Goal: Task Accomplishment & Management: Complete application form

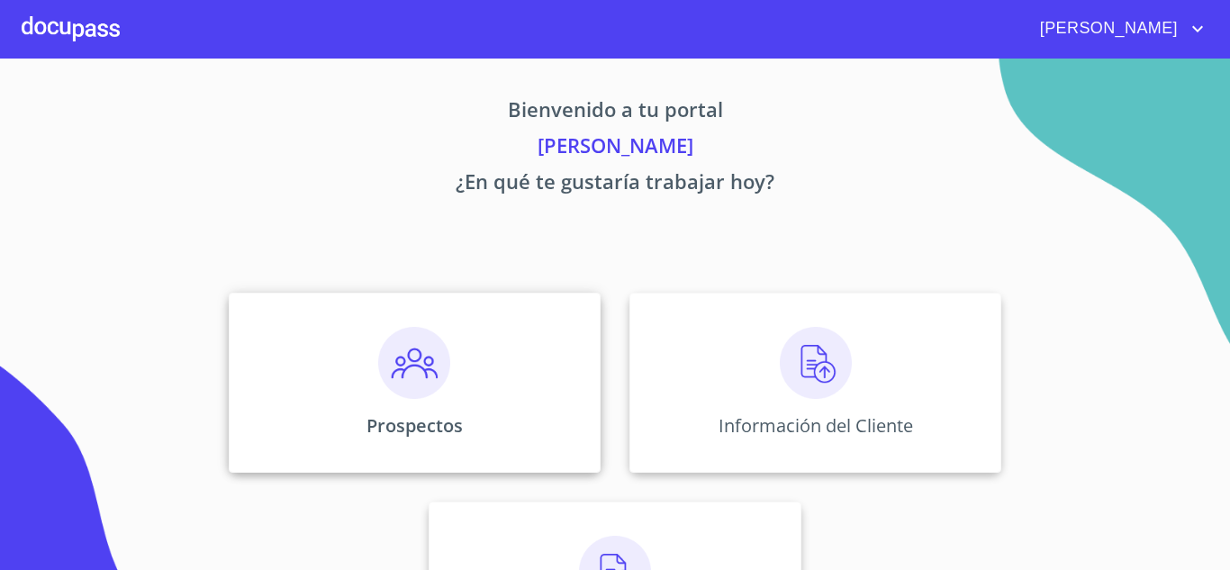
click at [488, 342] on div "Prospectos" at bounding box center [415, 383] width 372 height 180
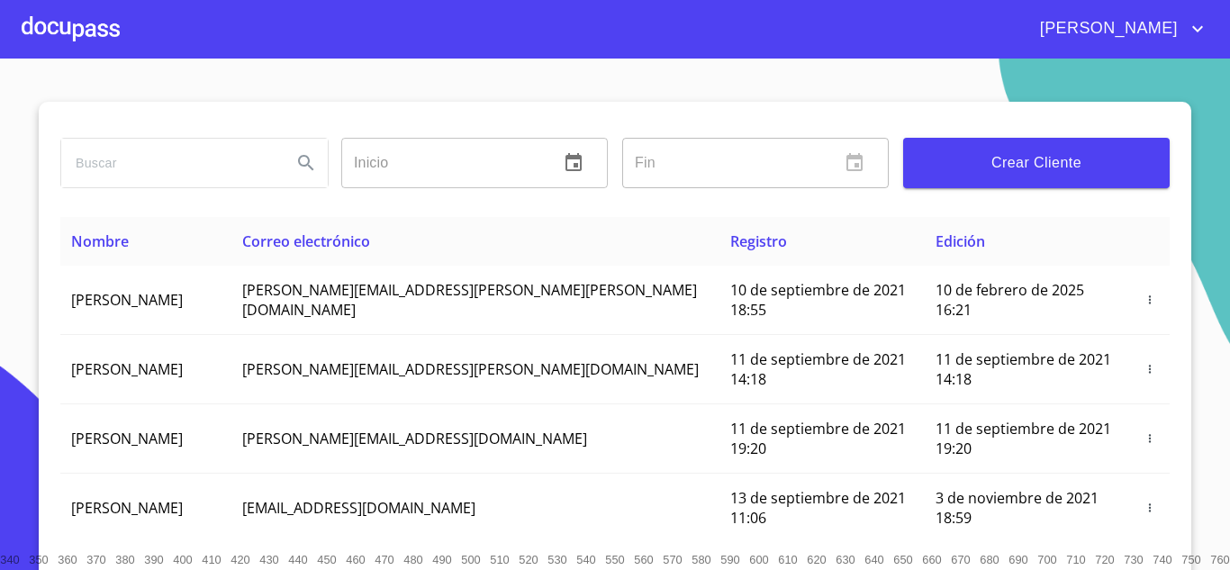
click at [1066, 169] on span "Crear Cliente" at bounding box center [1036, 162] width 238 height 25
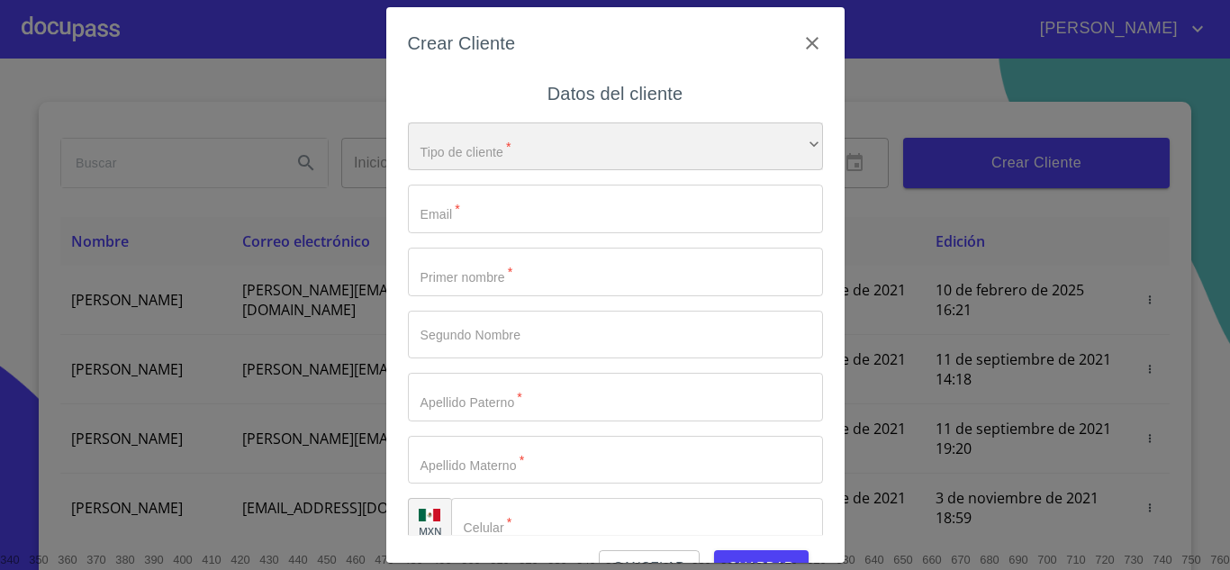
click at [486, 144] on div "​" at bounding box center [615, 146] width 415 height 49
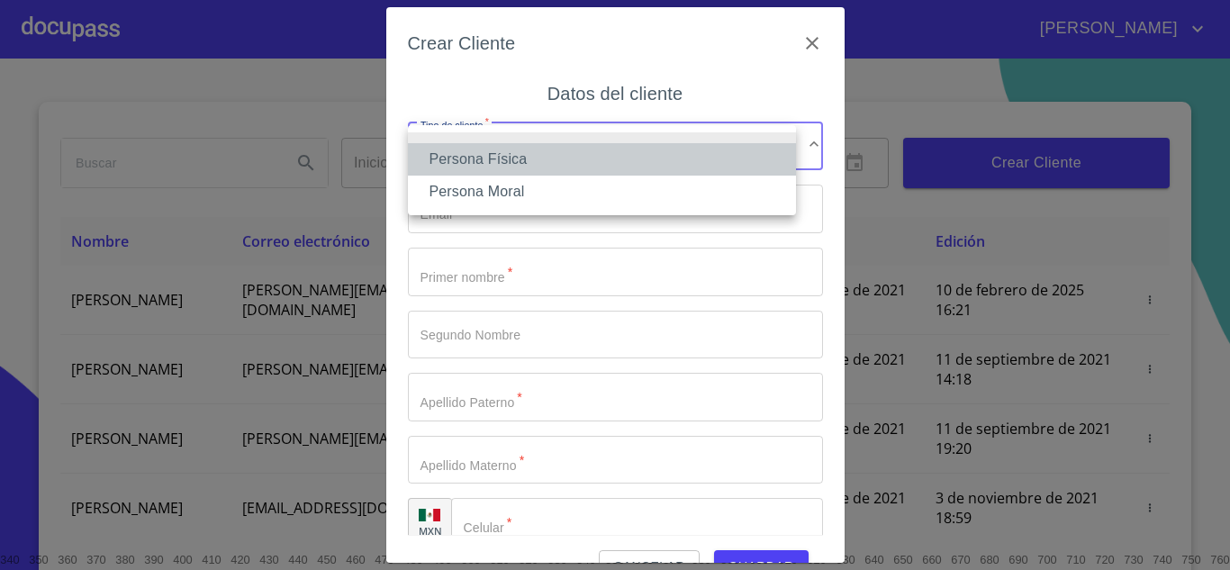
click at [519, 156] on li "Persona Física" at bounding box center [602, 159] width 388 height 32
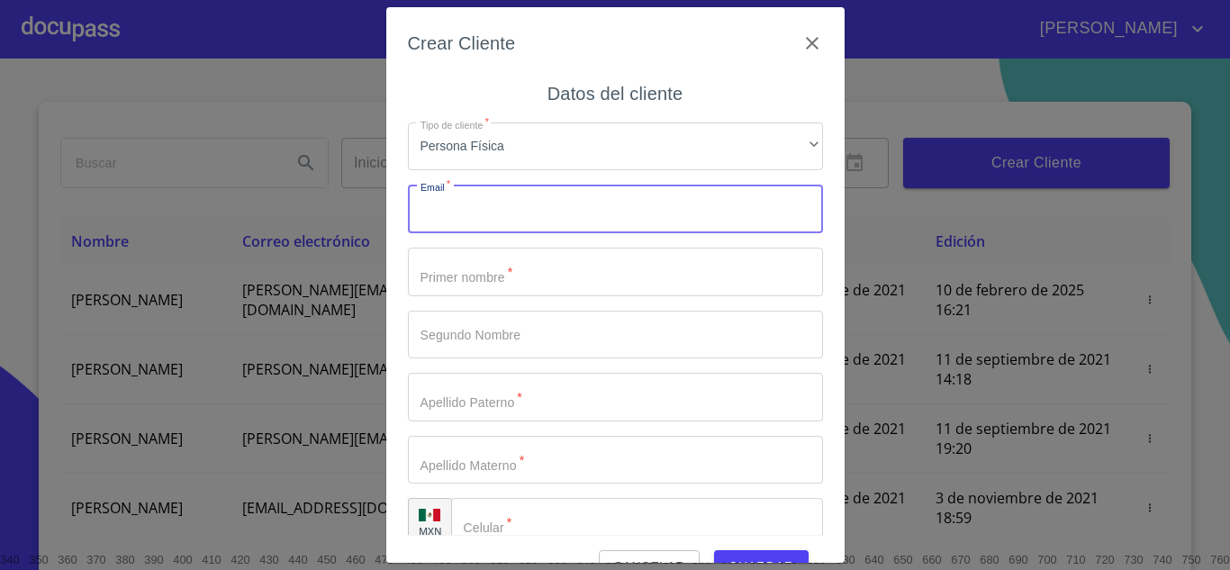
click at [514, 207] on input "Tipo de cliente   *" at bounding box center [615, 209] width 415 height 49
type input "g_maria_lourdes@hotmail.com"
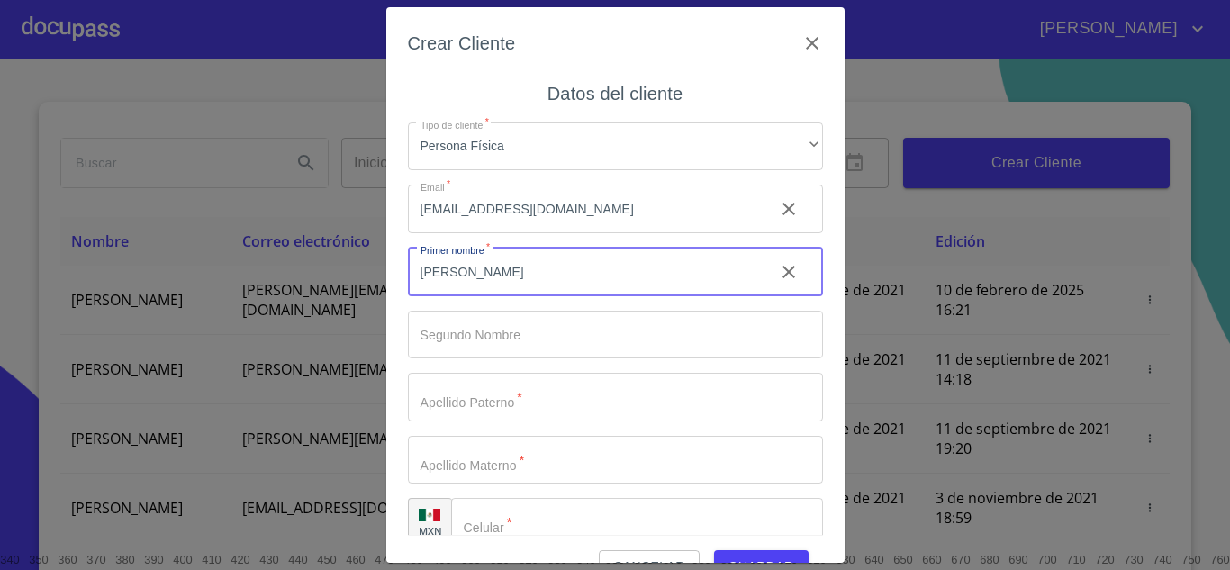
type input "[PERSON_NAME]"
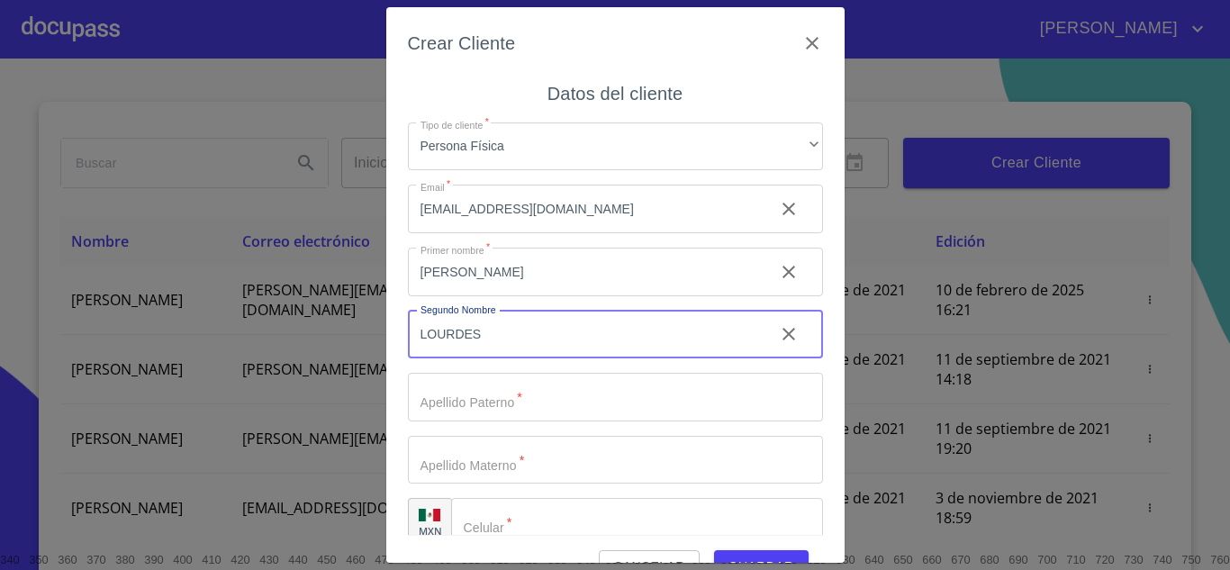
type input "LOURDES"
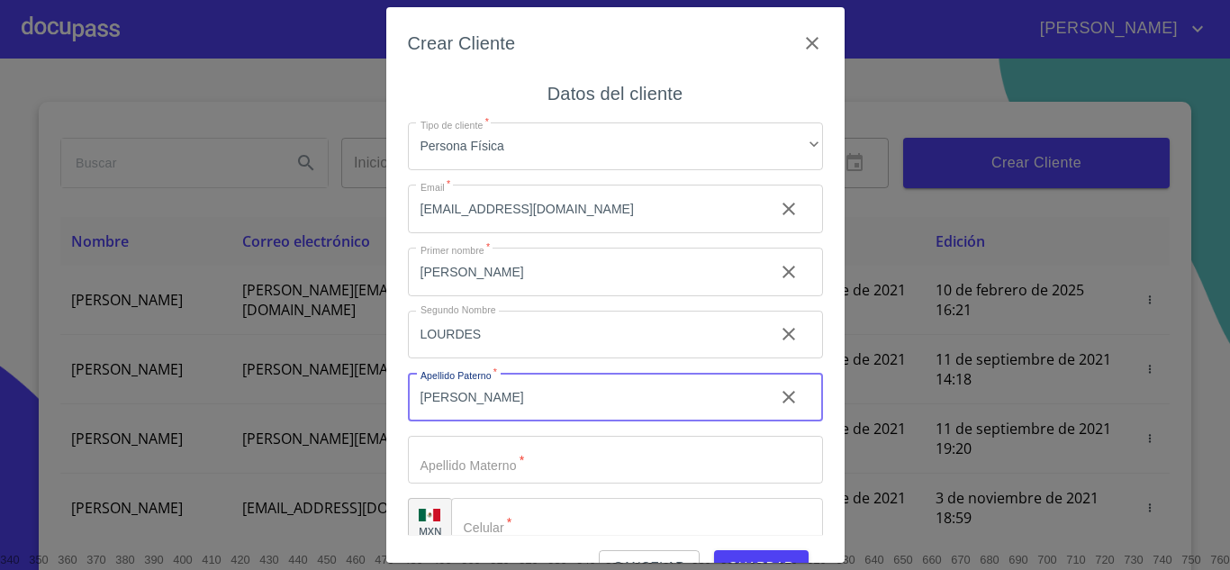
type input "[PERSON_NAME]"
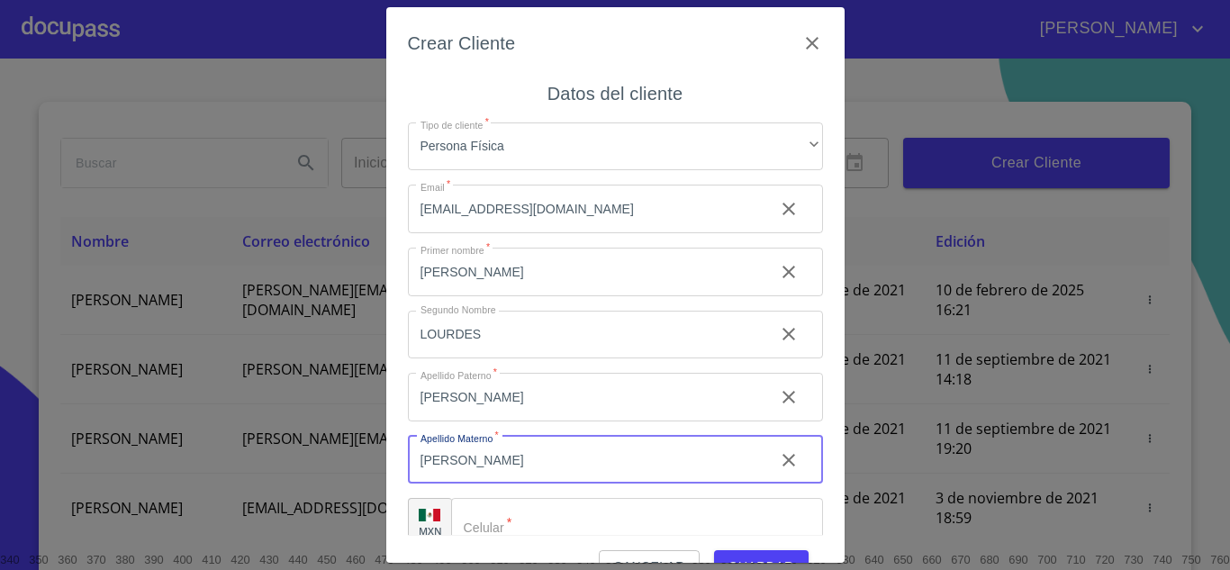
type input "[PERSON_NAME]"
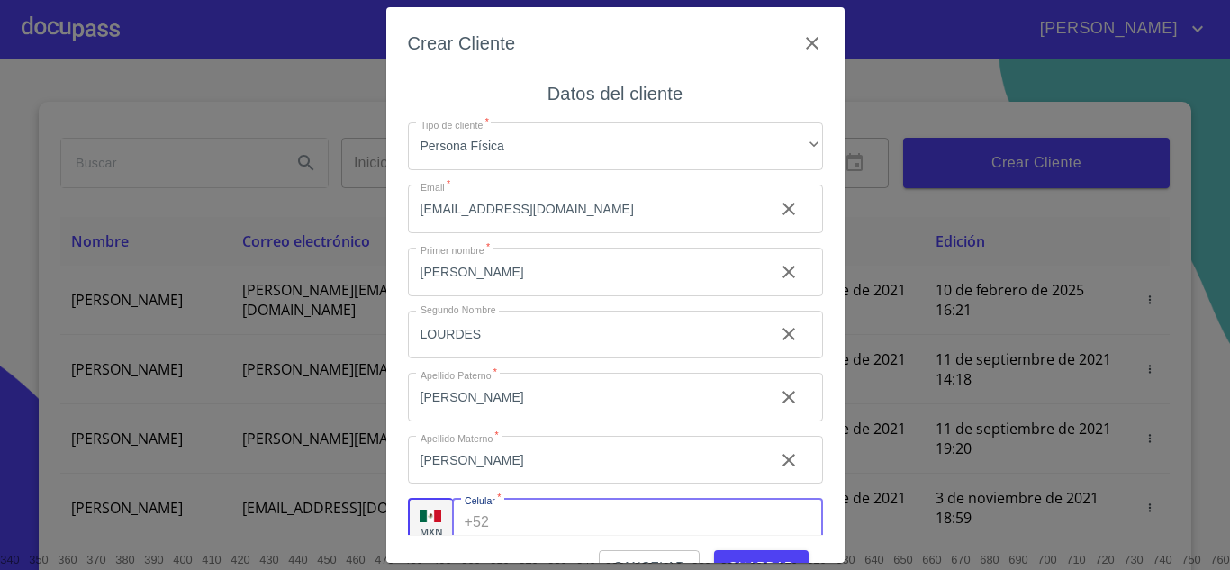
scroll to position [12, 0]
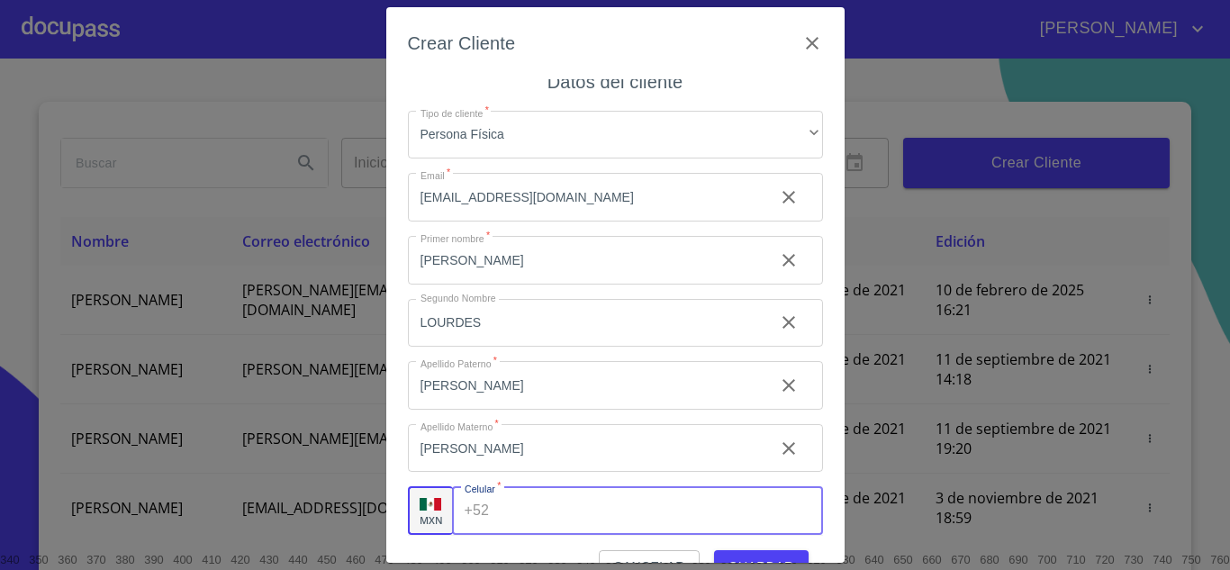
click at [582, 519] on input "Tipo de cliente   *" at bounding box center [659, 510] width 326 height 49
type input "[PHONE_NUMBER]"
click at [754, 555] on button "Guardar" at bounding box center [761, 566] width 95 height 33
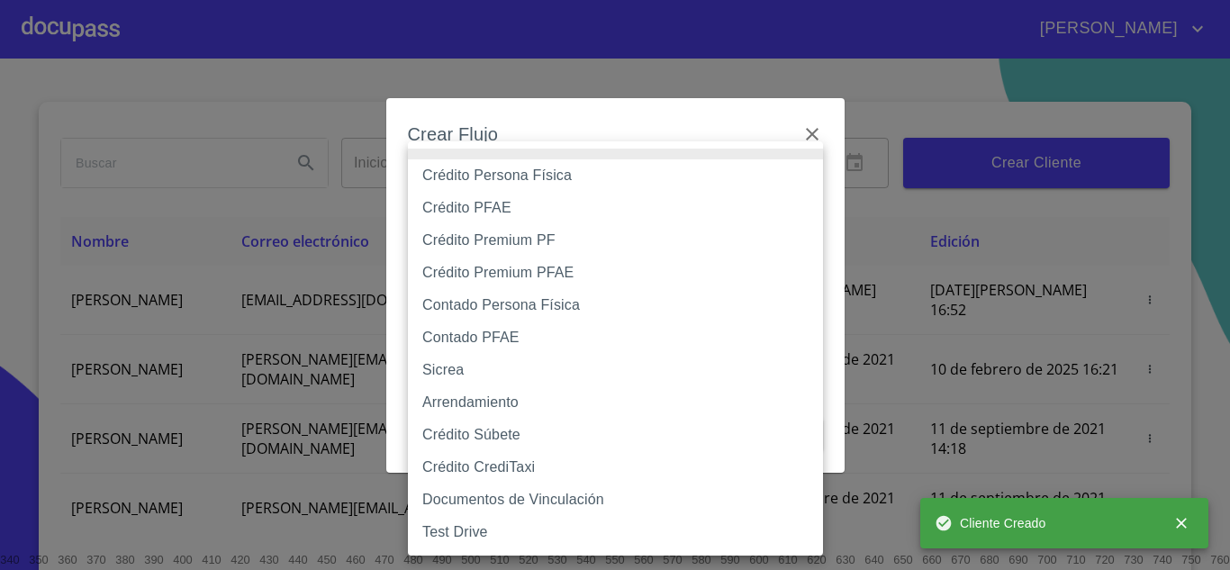
click at [636, 176] on body "JUAN JOSÉ Inicio ​ Fin ​ Crear Cliente Nombre Correo electrónico Registro Edici…" at bounding box center [615, 285] width 1230 height 570
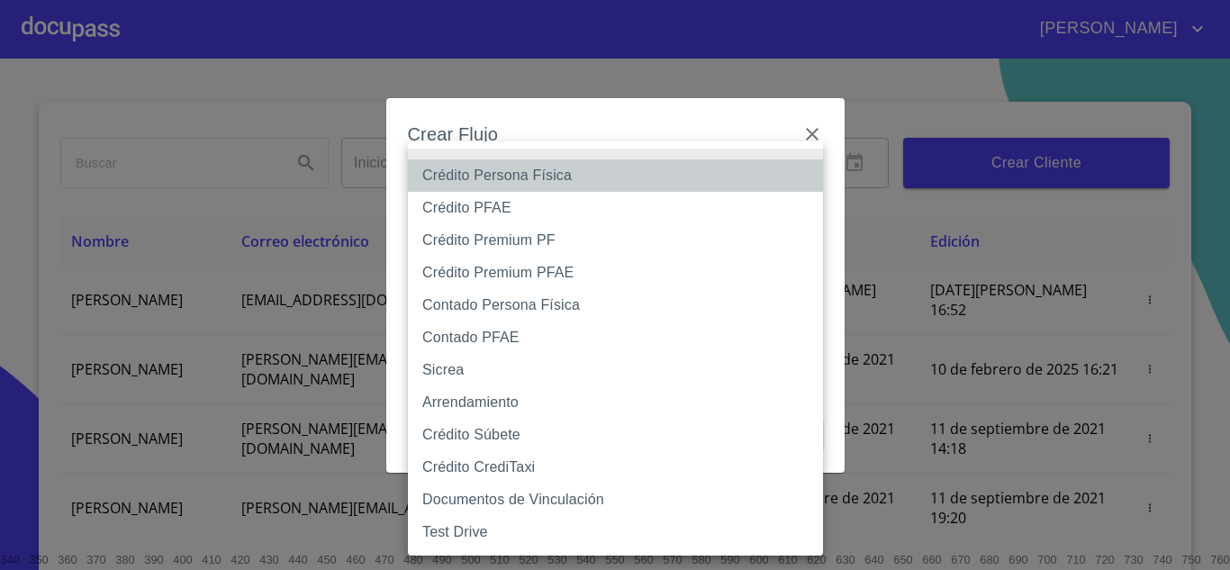
click at [547, 176] on li "Crédito Persona Física" at bounding box center [615, 175] width 415 height 32
type input "6009fb3c7d1714eb8809aa97"
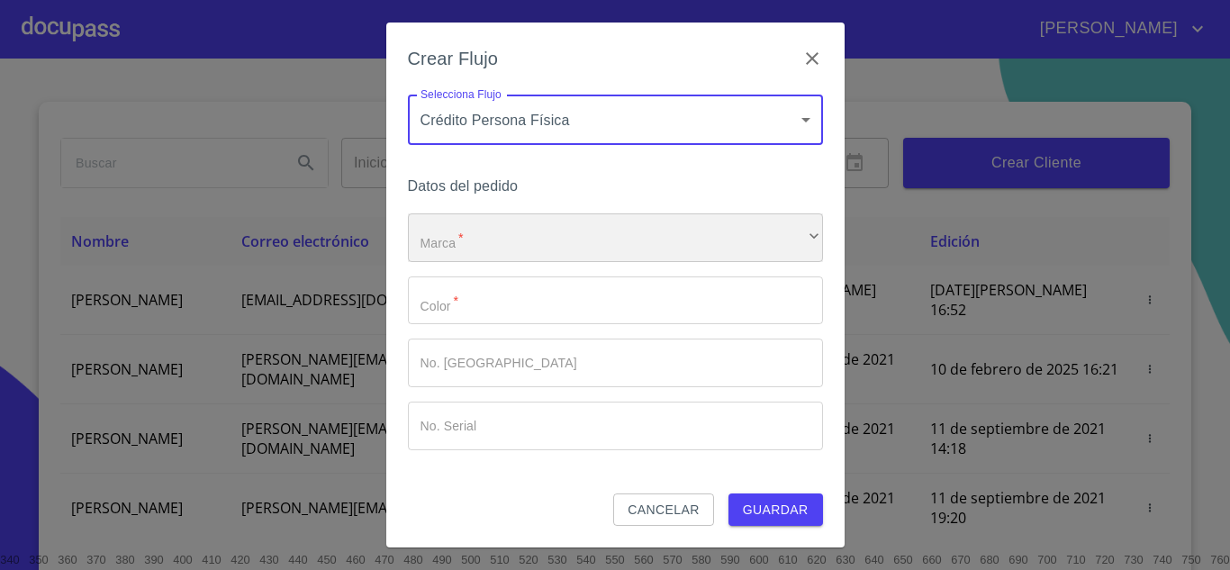
click at [481, 246] on div "​" at bounding box center [615, 237] width 415 height 49
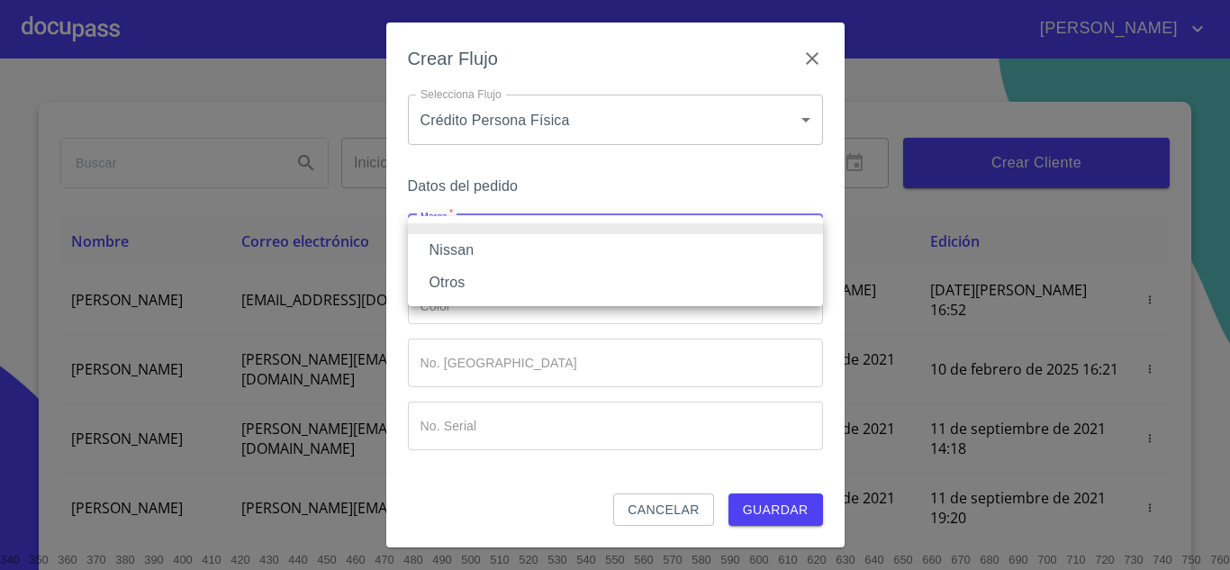
click at [482, 247] on li "Nissan" at bounding box center [615, 250] width 415 height 32
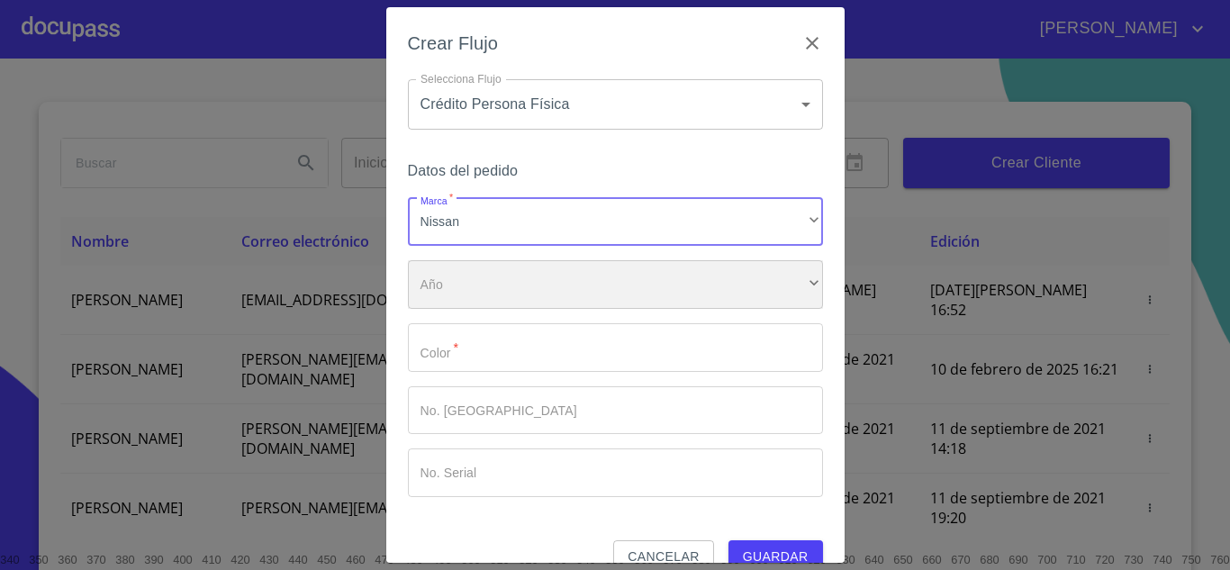
click at [479, 281] on div "​" at bounding box center [615, 284] width 415 height 49
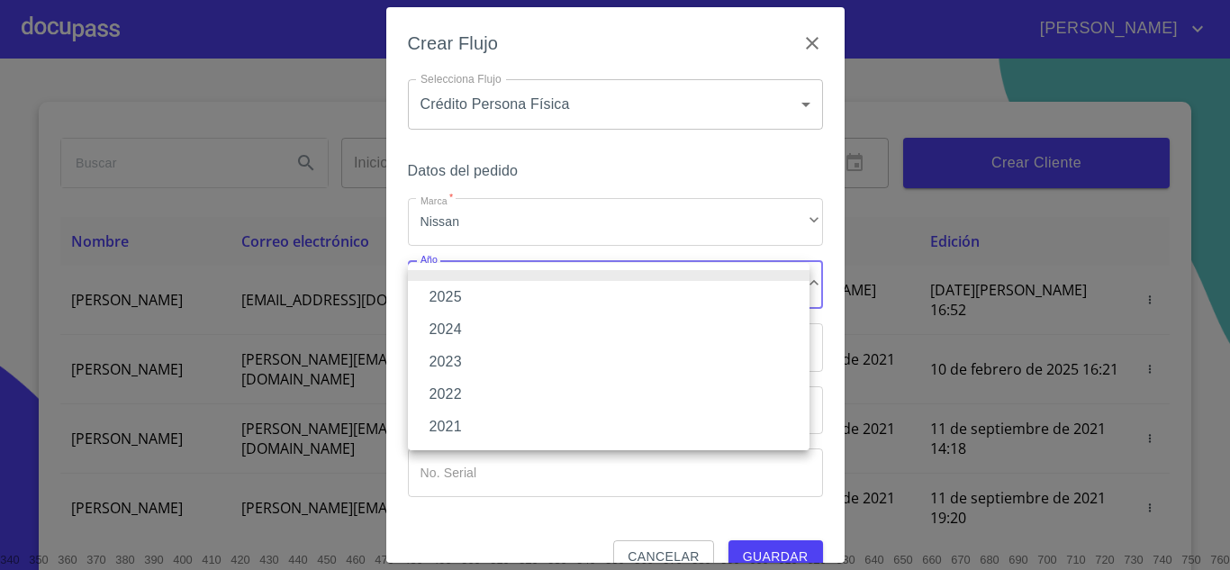
click at [475, 286] on li "2025" at bounding box center [608, 297] width 401 height 32
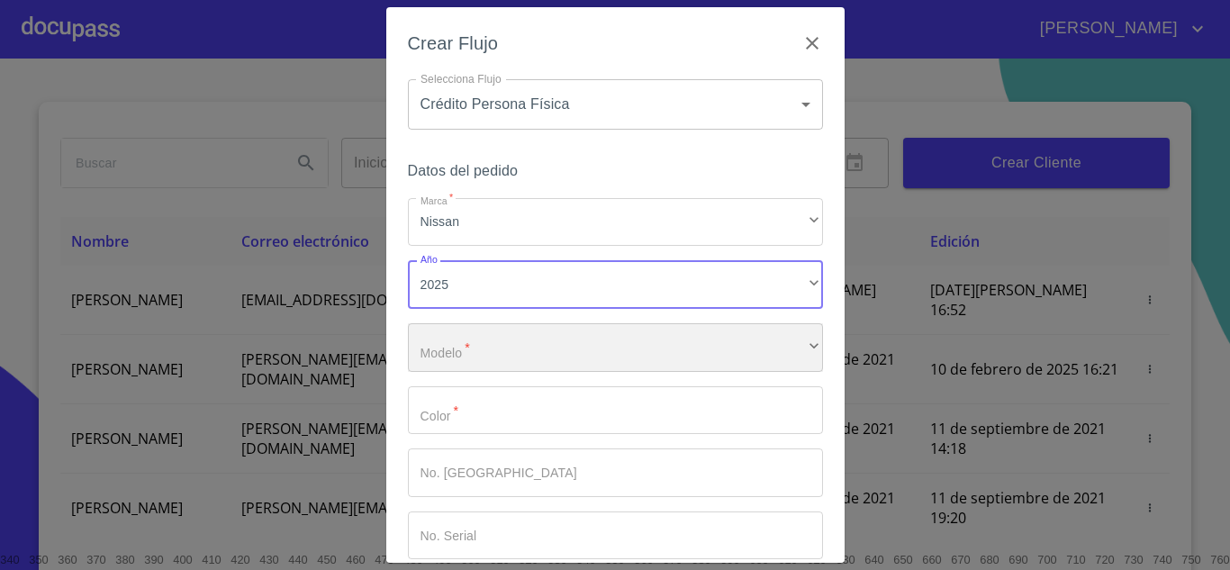
click at [476, 343] on div "​" at bounding box center [615, 347] width 415 height 49
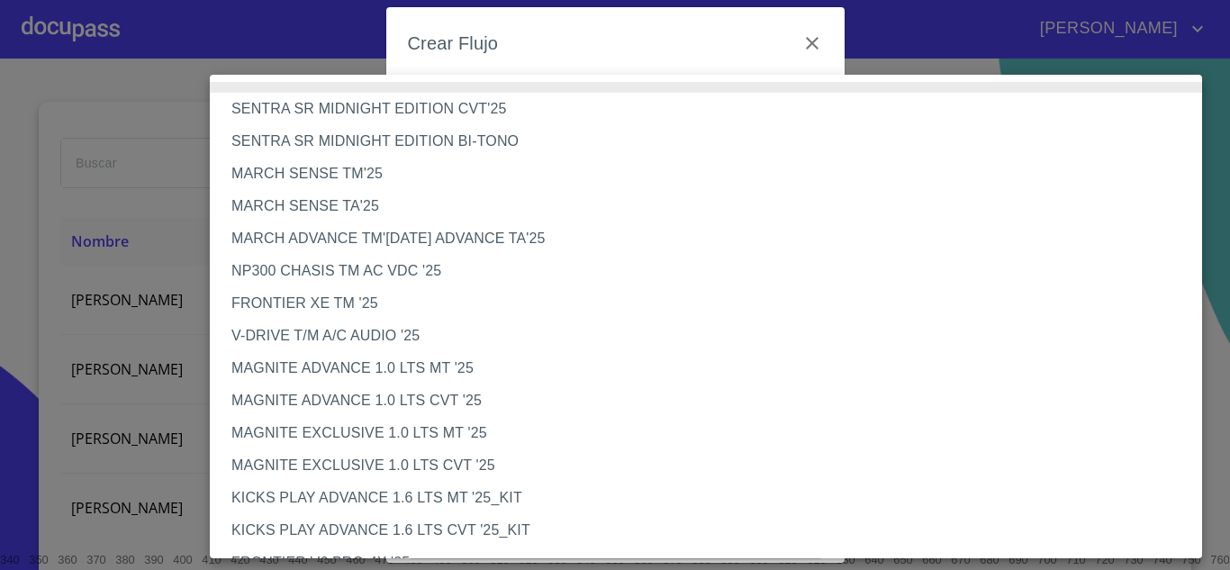
click at [401, 400] on li "MAGNITE ADVANCE 1.0 LTS CVT '25" at bounding box center [713, 400] width 1006 height 32
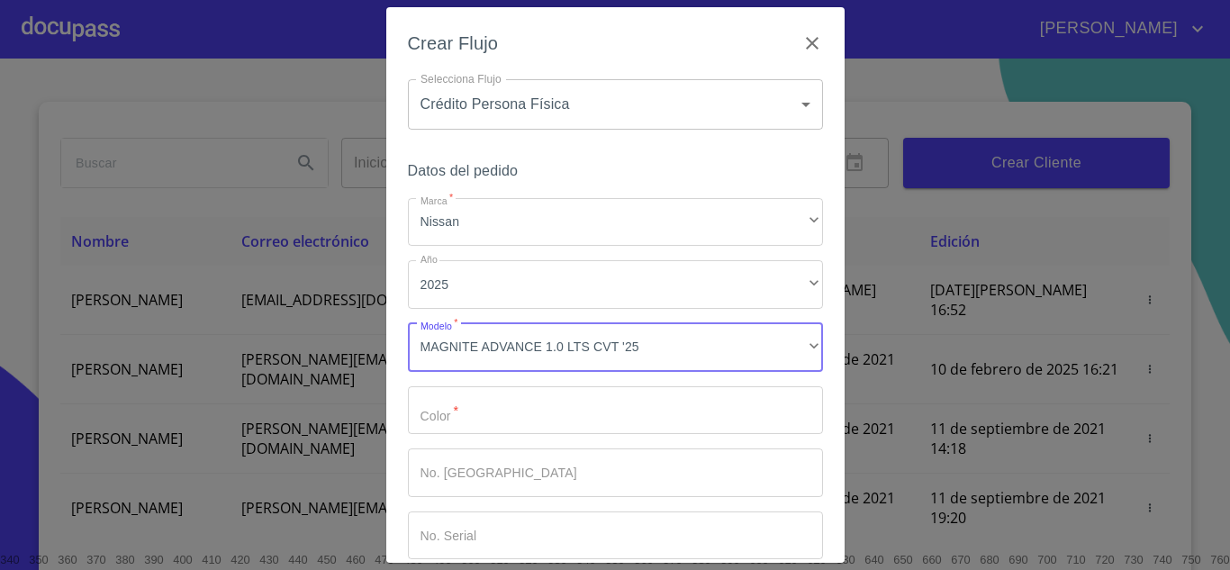
click at [459, 410] on input "Marca   *" at bounding box center [615, 410] width 415 height 49
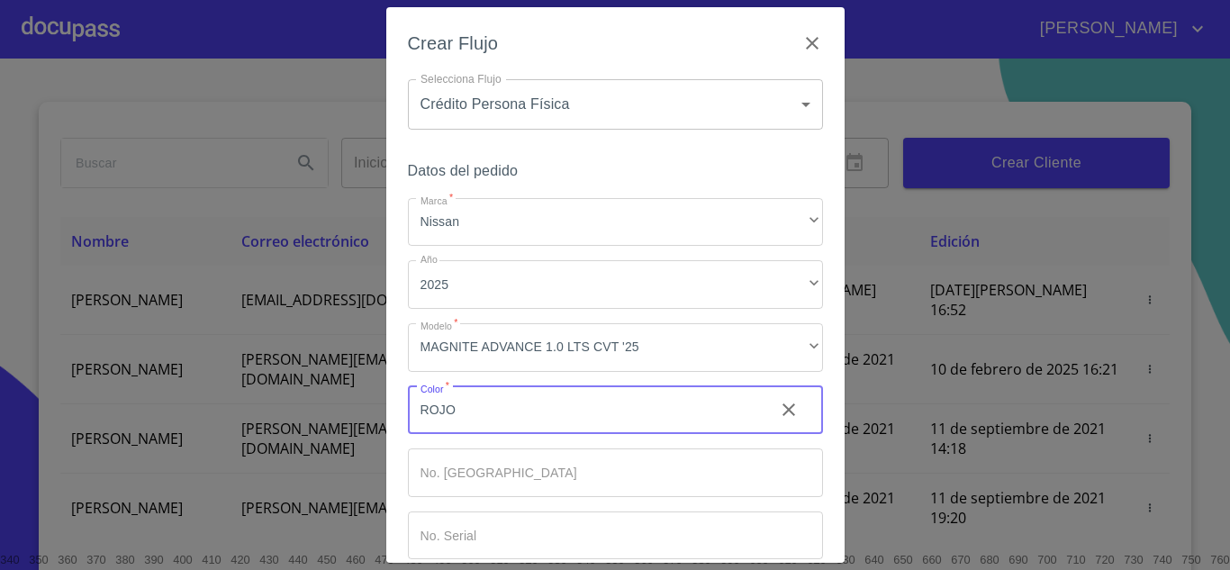
type input "ROJO"
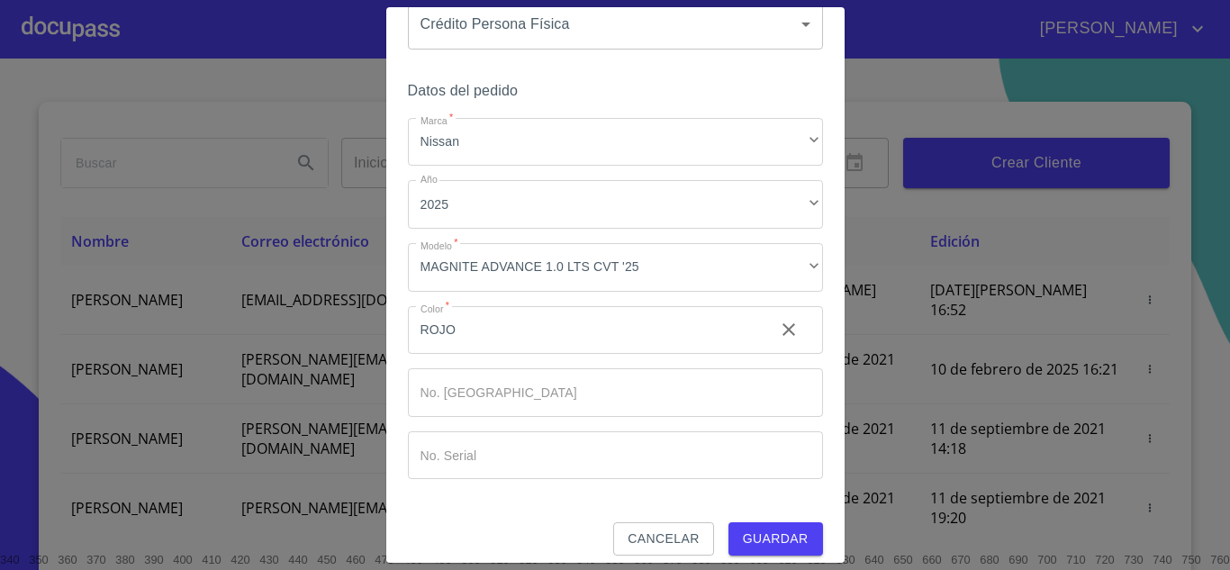
scroll to position [94, 0]
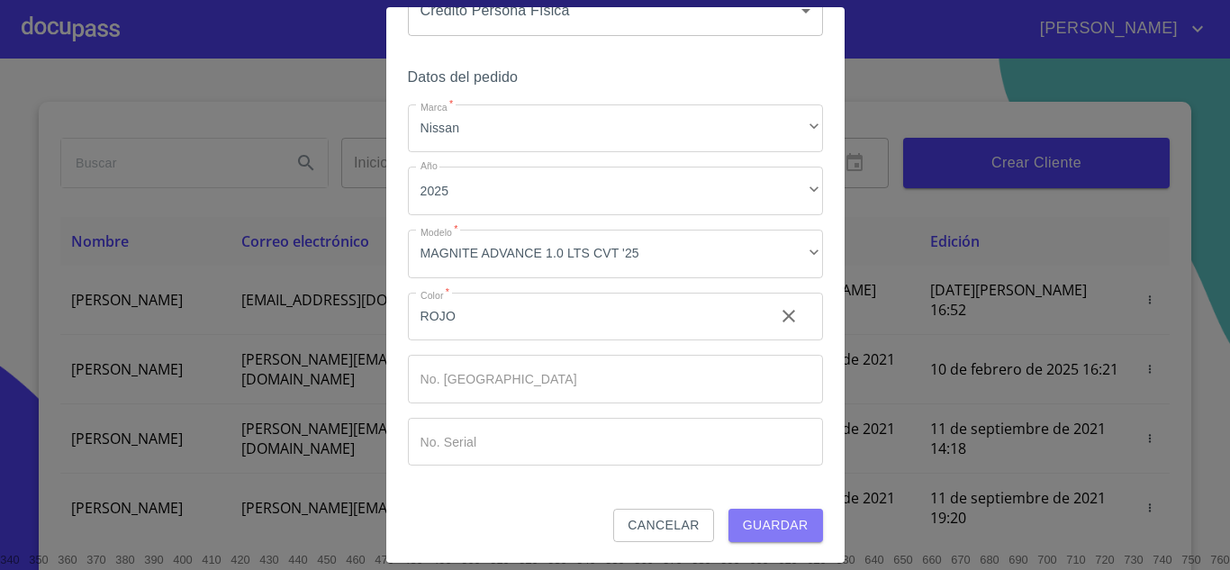
click at [753, 523] on span "Guardar" at bounding box center [776, 525] width 66 height 23
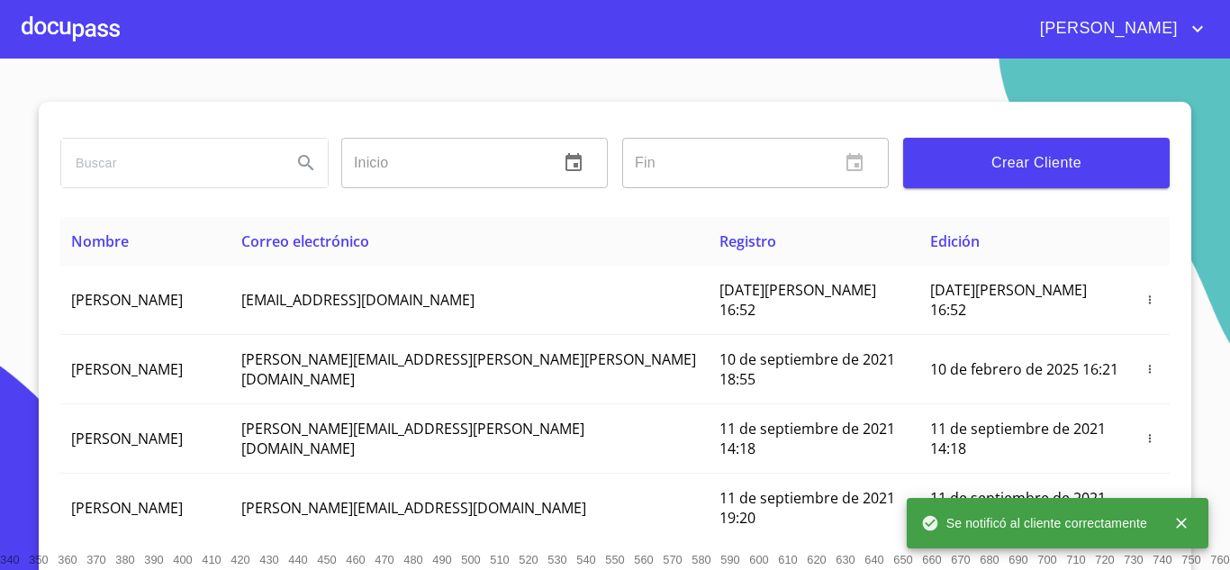
click at [73, 22] on div at bounding box center [71, 29] width 98 height 58
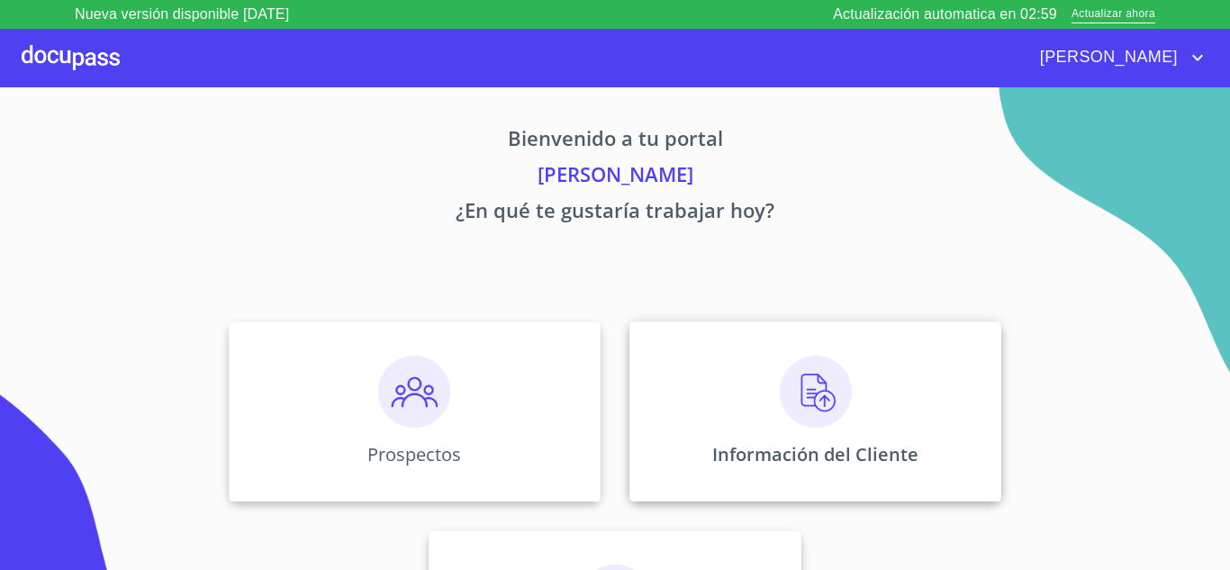
click at [780, 363] on img at bounding box center [816, 392] width 72 height 72
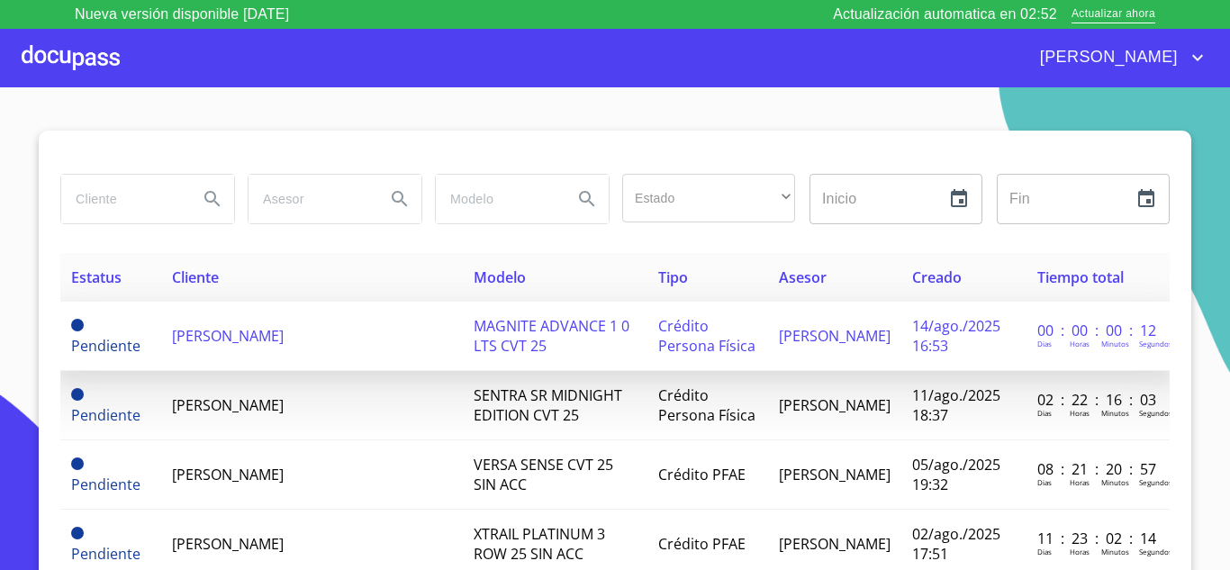
click at [284, 346] on span "[PERSON_NAME] [PERSON_NAME]" at bounding box center [228, 336] width 112 height 20
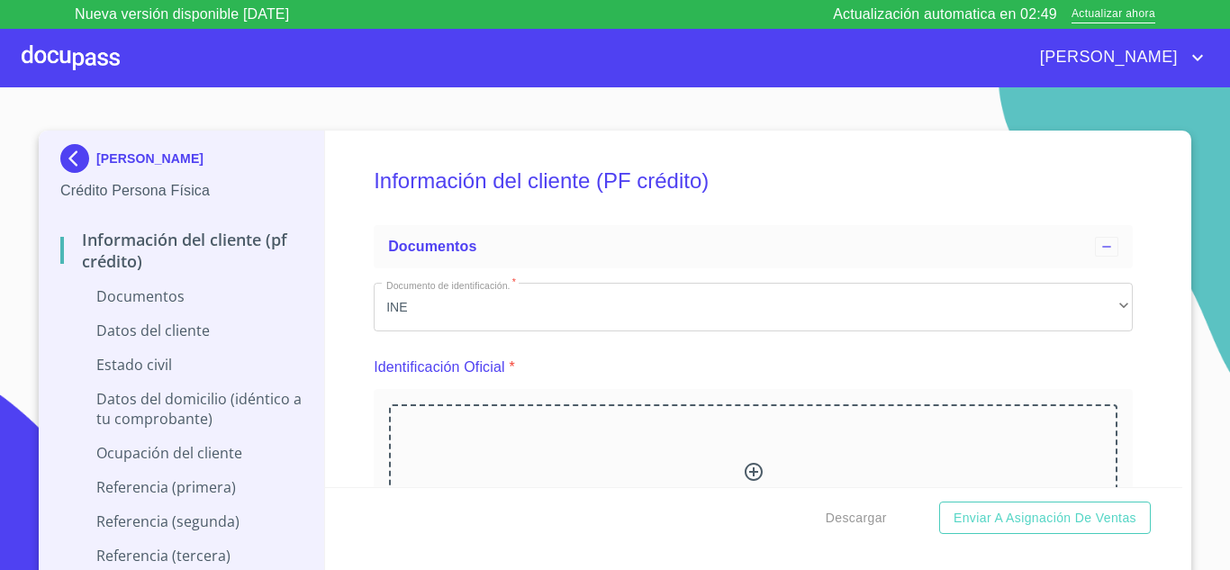
click at [725, 488] on div "Descargar Enviar a Asignación de Ventas" at bounding box center [754, 517] width 858 height 61
click at [753, 465] on div "Arrastra o selecciona el (los) documento(s) para agregar" at bounding box center [753, 496] width 728 height 184
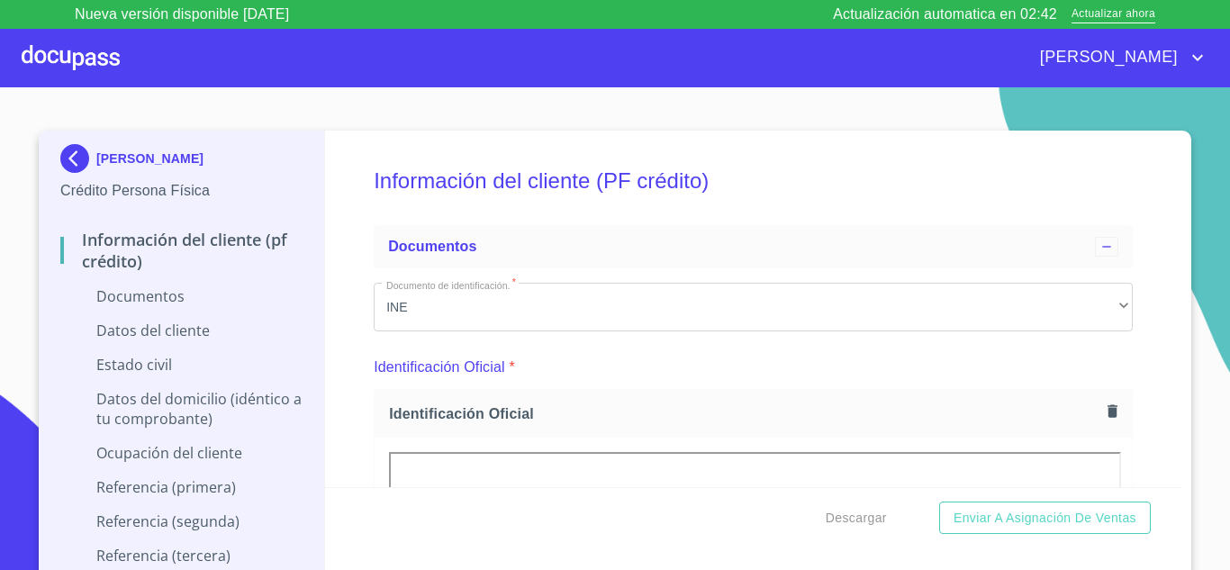
drag, startPoint x: 1168, startPoint y: 151, endPoint x: 1169, endPoint y: 170, distance: 18.9
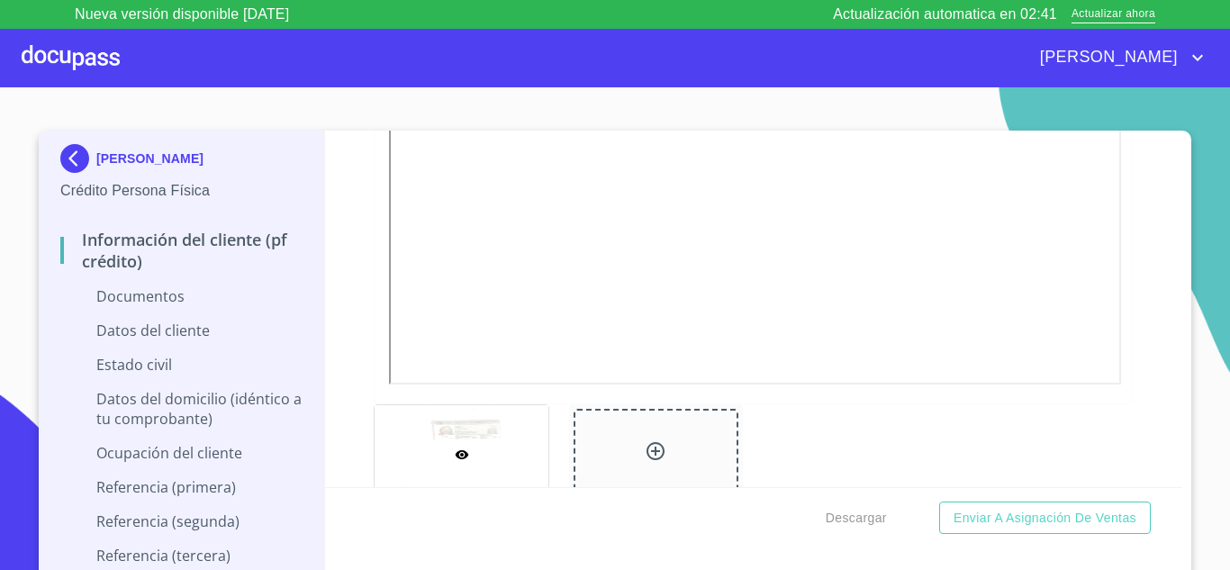
scroll to position [594, 0]
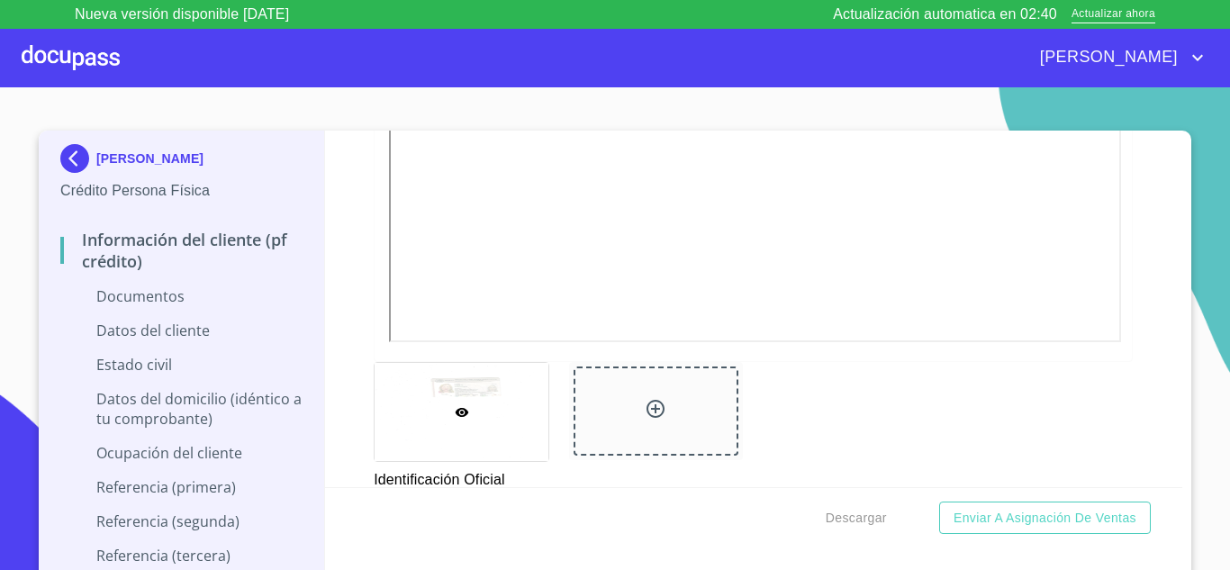
click at [646, 406] on icon at bounding box center [655, 409] width 18 height 18
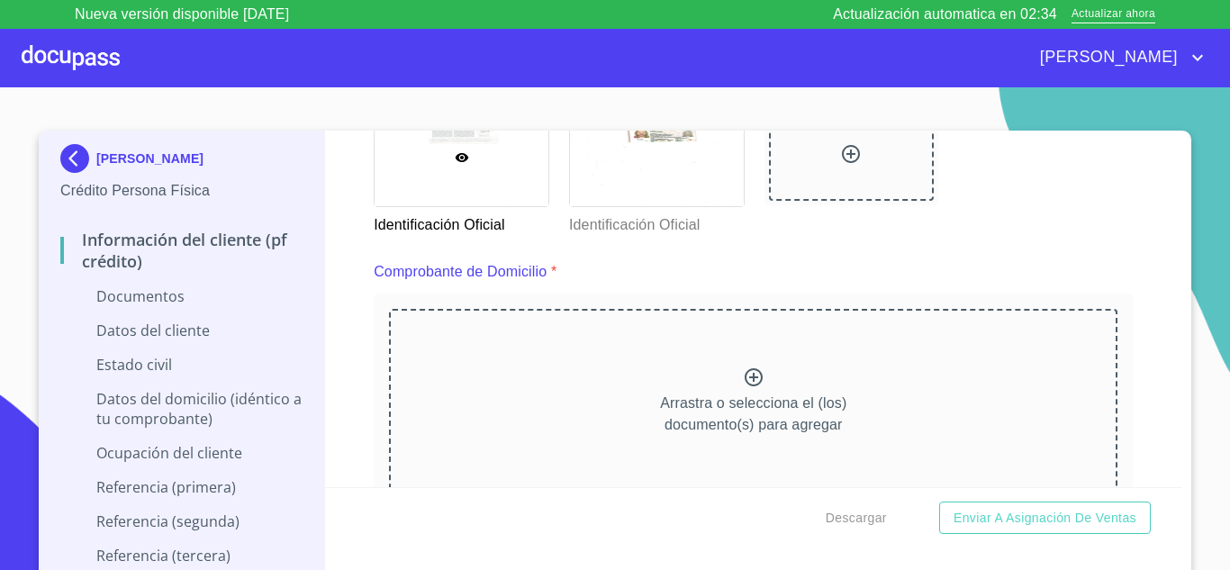
scroll to position [891, 0]
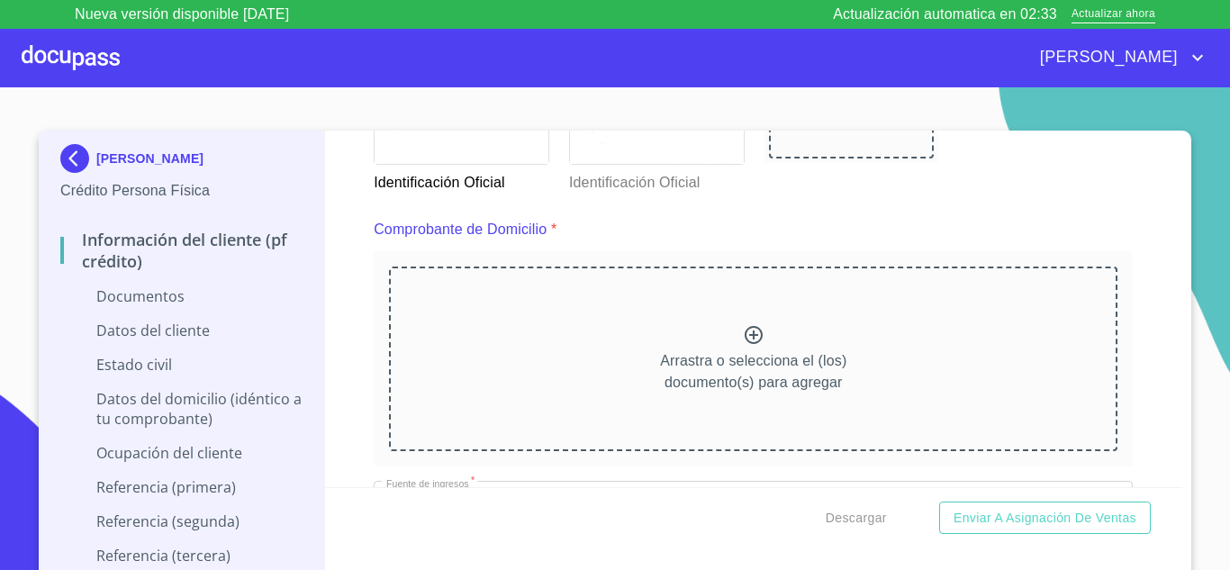
click at [743, 331] on icon at bounding box center [754, 335] width 22 height 22
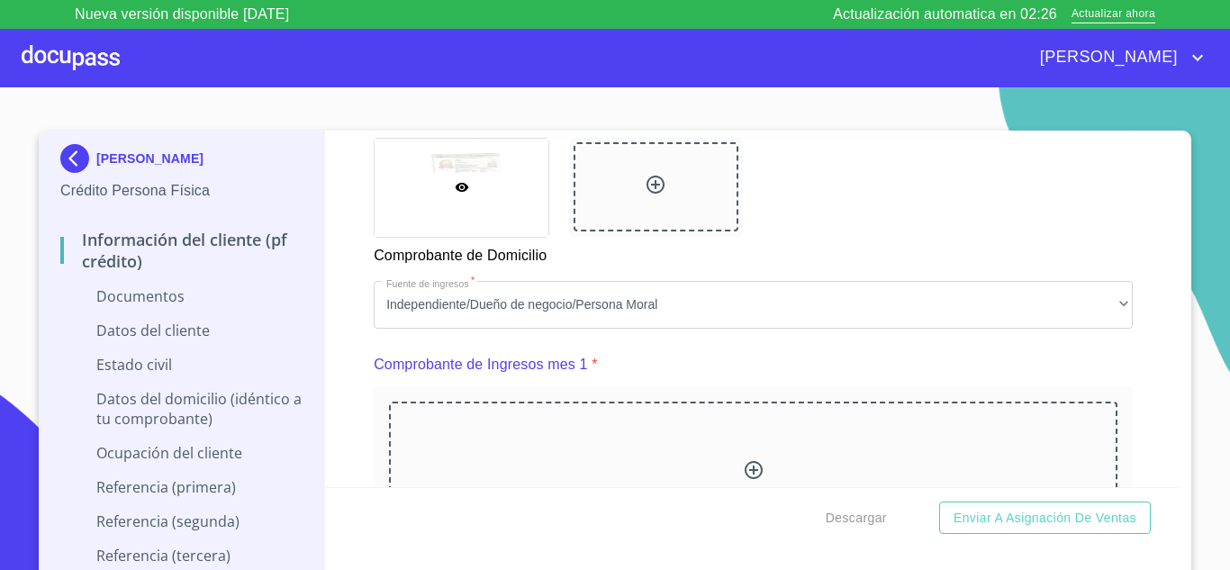
scroll to position [1618, 0]
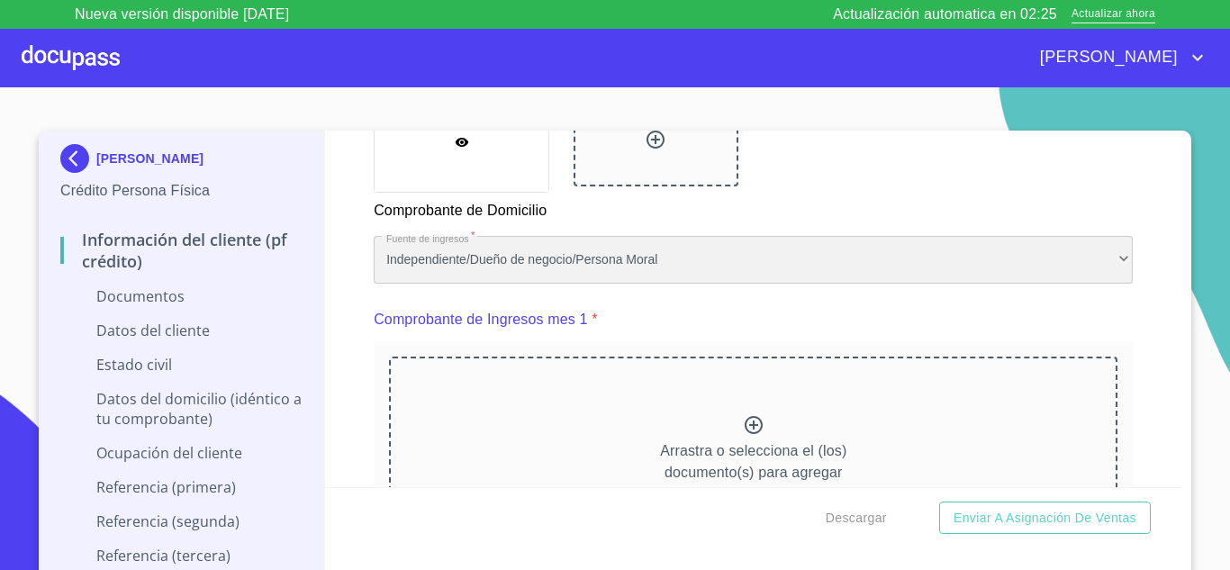
click at [641, 281] on div "Independiente/Dueño de negocio/Persona Moral" at bounding box center [753, 260] width 759 height 49
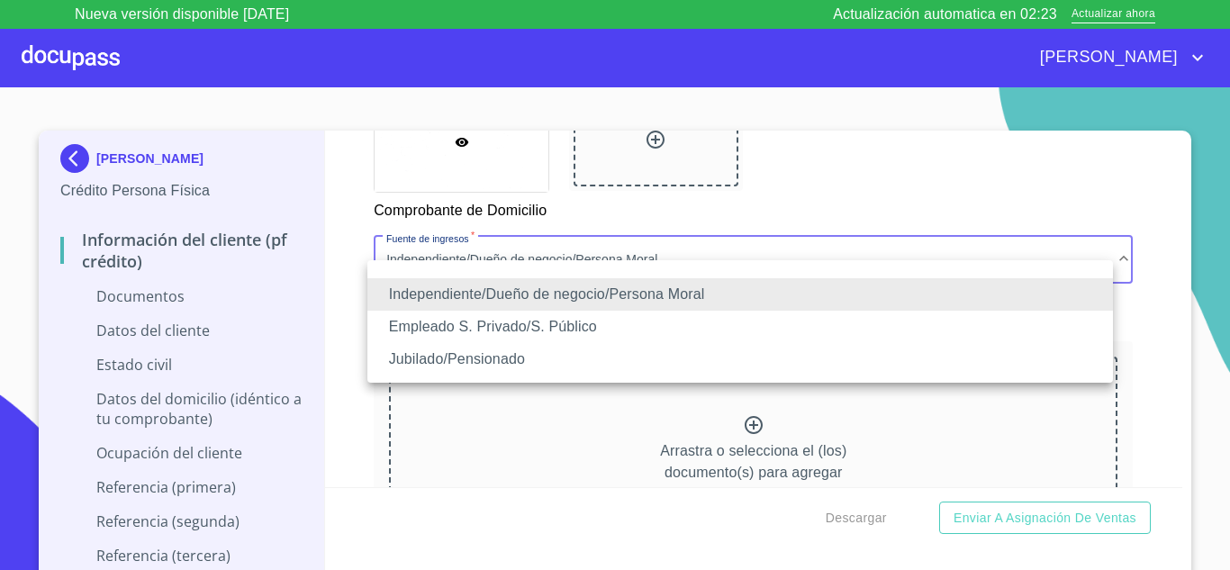
click at [459, 324] on li "Empleado S. Privado/S. Público" at bounding box center [739, 327] width 745 height 32
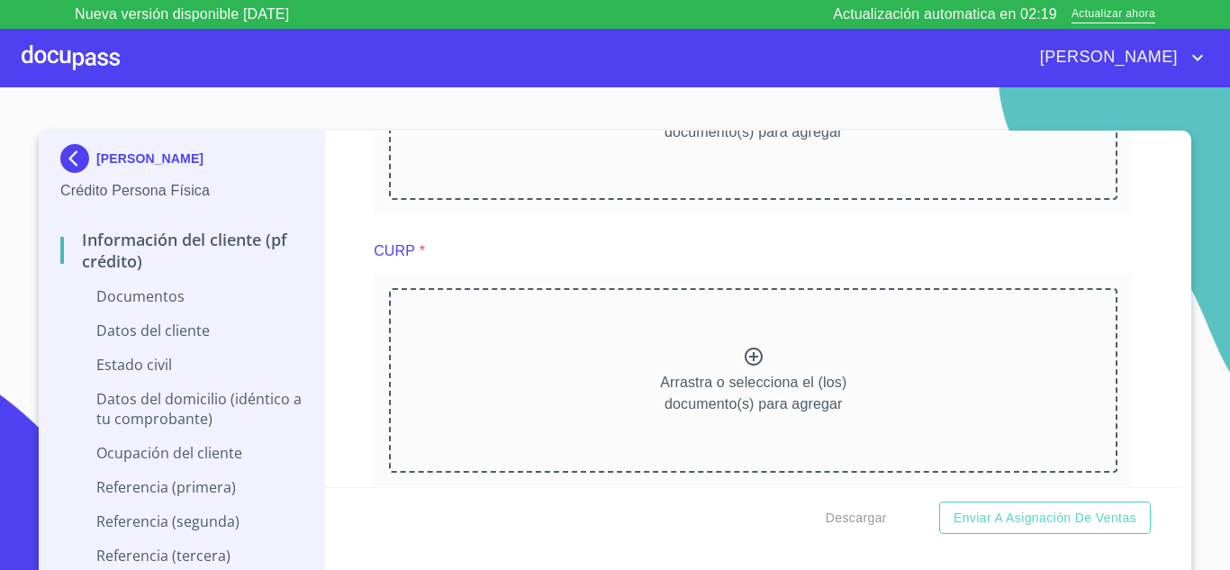
scroll to position [2616, 0]
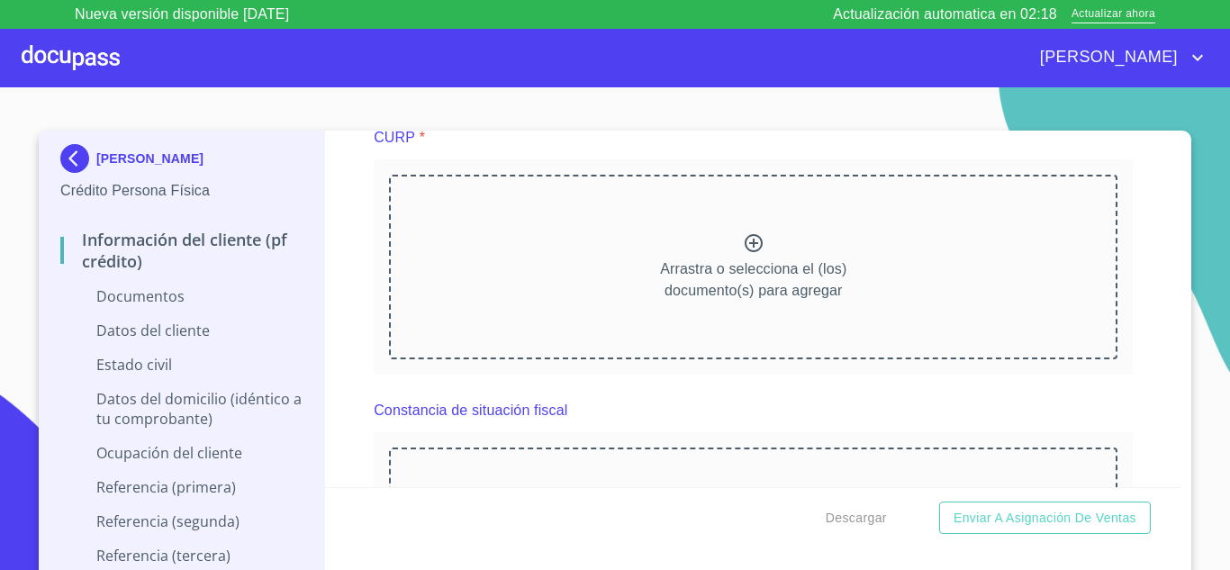
click at [747, 252] on icon at bounding box center [753, 243] width 18 height 18
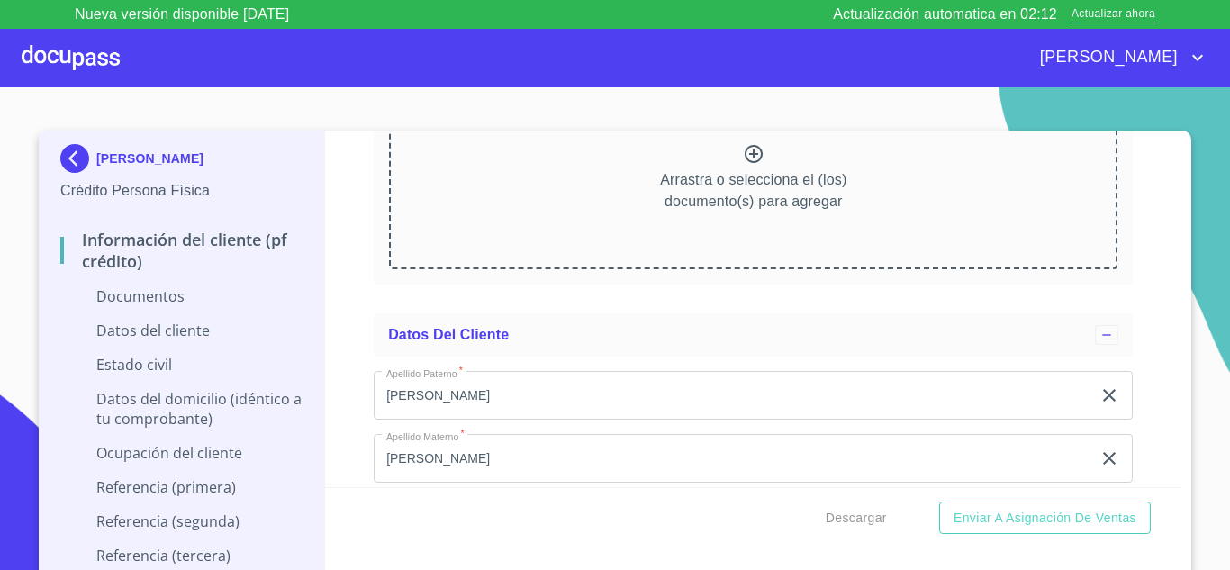
scroll to position [3532, 0]
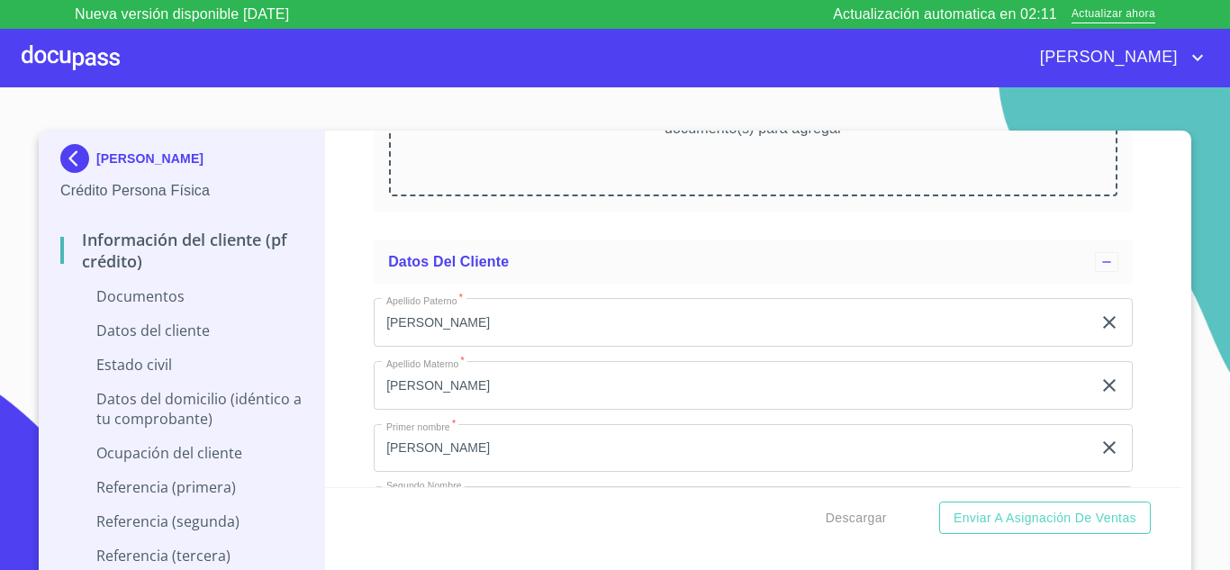
click at [763, 140] on p "Arrastra o selecciona el (los) documento(s) para agregar" at bounding box center [753, 117] width 186 height 43
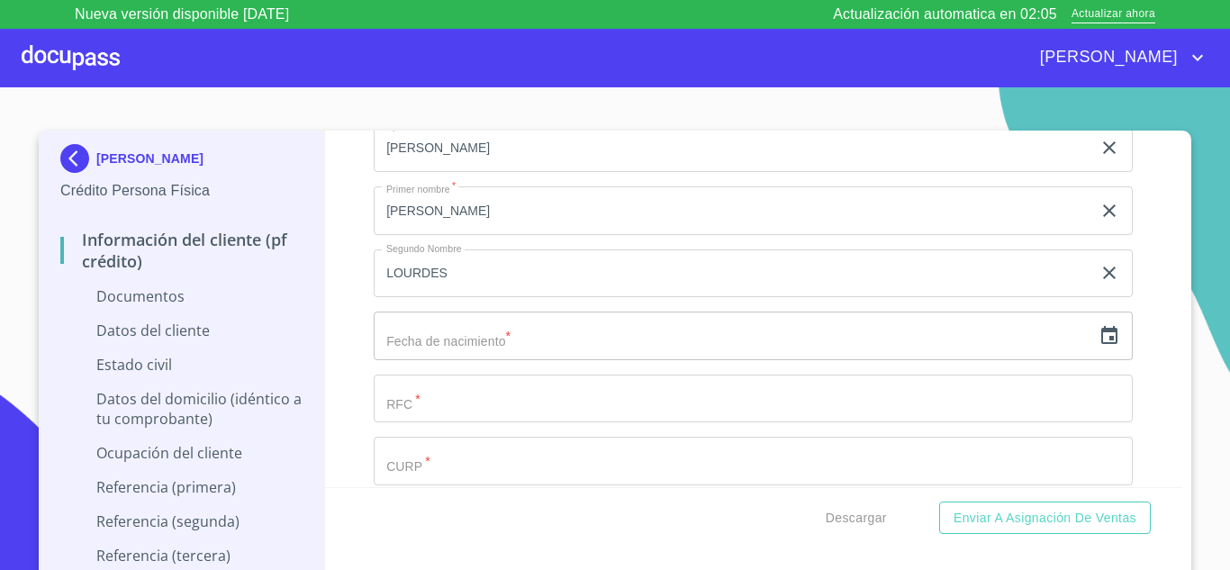
scroll to position [4376, 0]
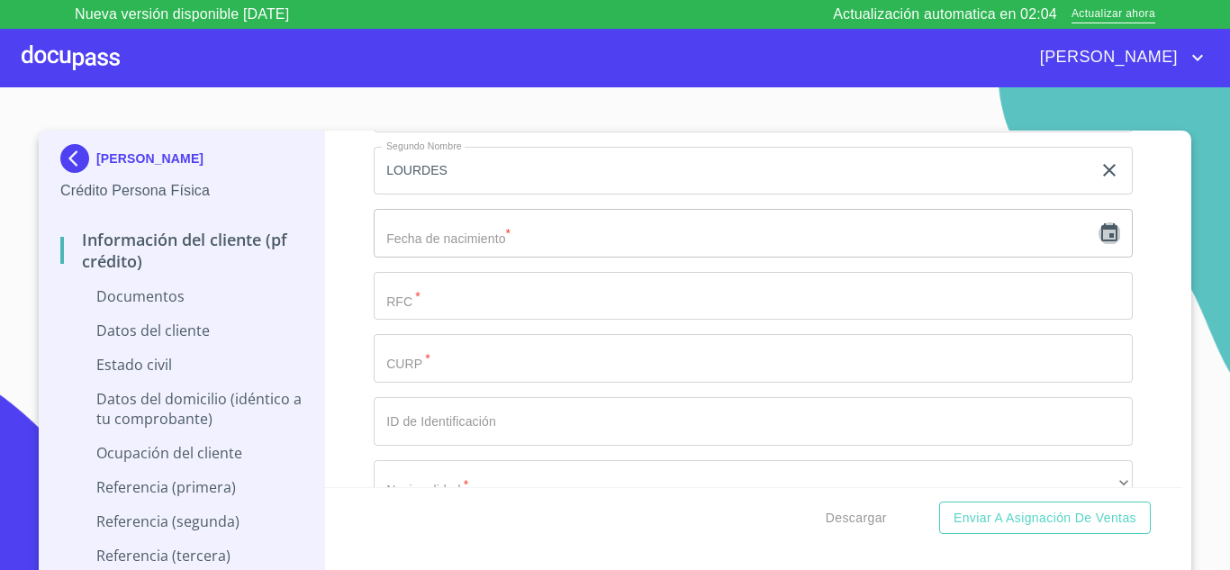
click at [1098, 244] on icon "button" at bounding box center [1109, 233] width 22 height 22
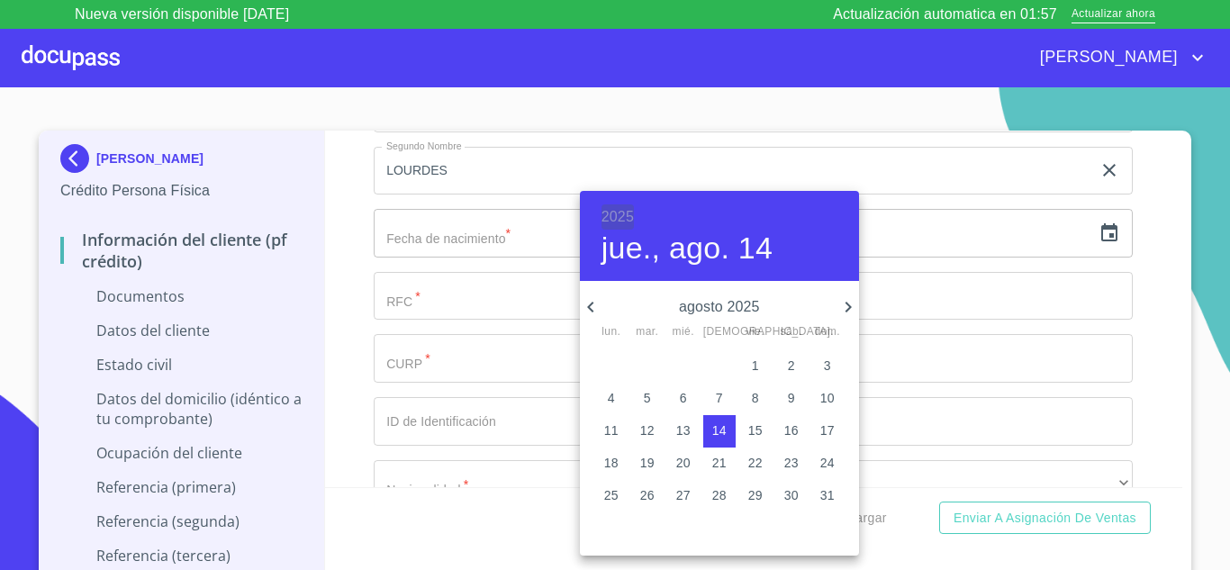
click at [602, 222] on h6 "2025" at bounding box center [617, 216] width 32 height 25
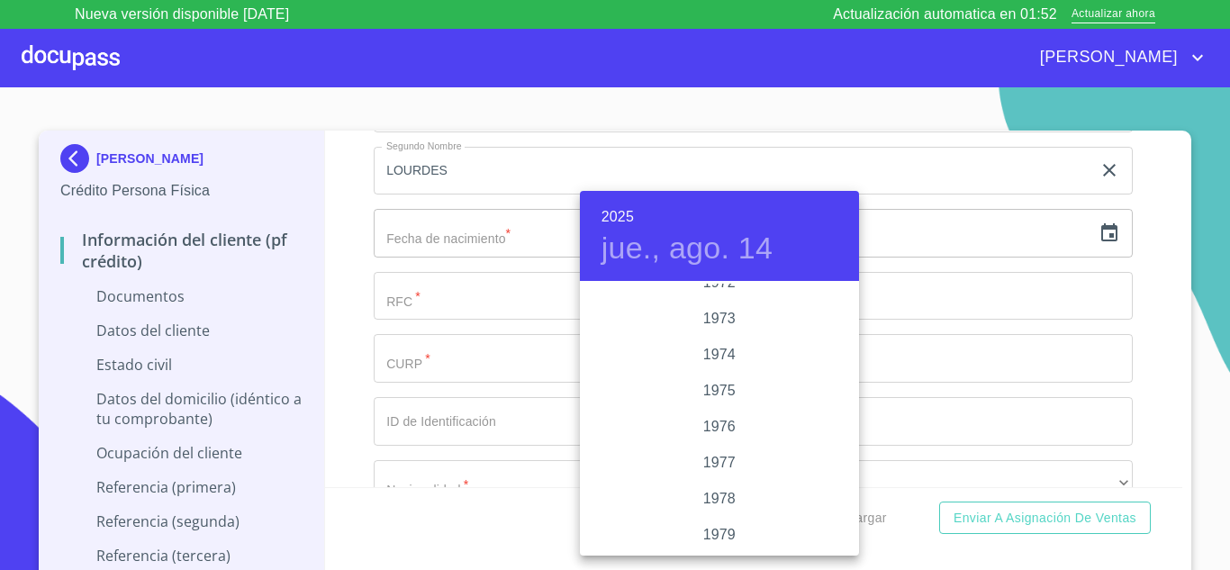
scroll to position [1628, 0]
click at [726, 294] on div "1970" at bounding box center [719, 294] width 279 height 36
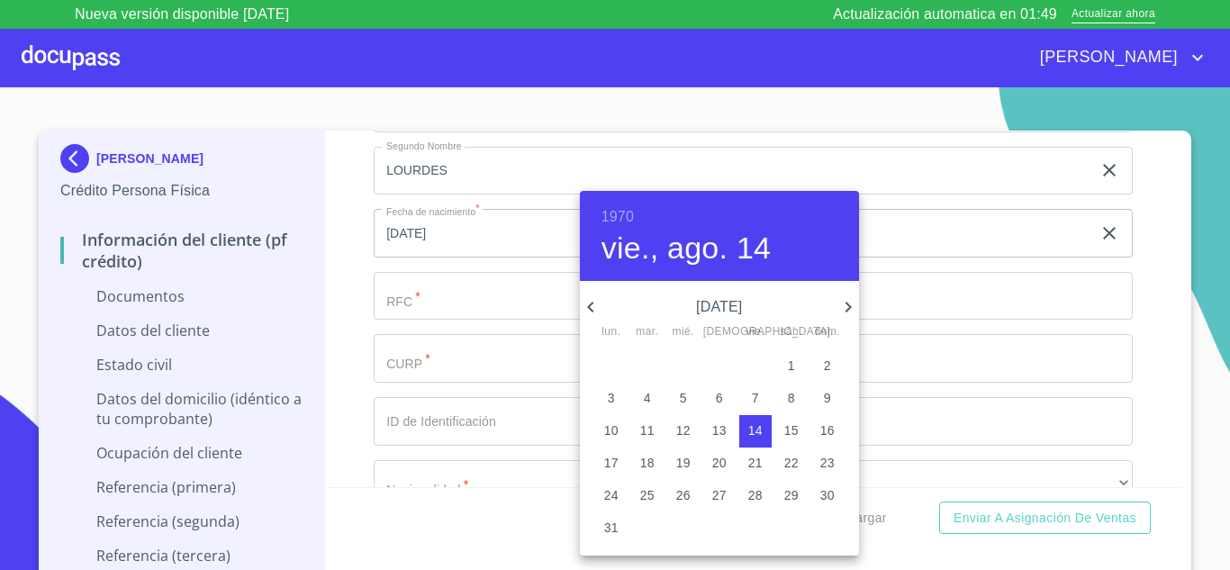
click at [847, 300] on icon "button" at bounding box center [848, 307] width 22 height 22
click at [848, 311] on icon "button" at bounding box center [848, 307] width 22 height 22
click at [753, 392] on p "9" at bounding box center [755, 398] width 7 height 18
type input "9 de oct. de 1970"
click at [441, 321] on div at bounding box center [615, 285] width 1230 height 570
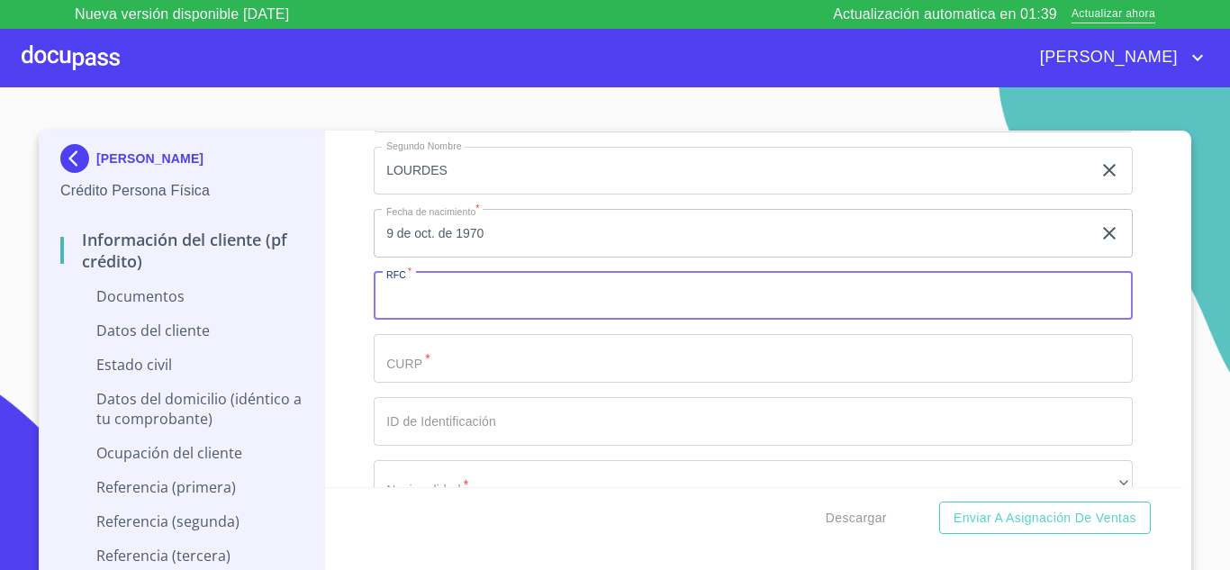
paste input "594289"
type input "5"
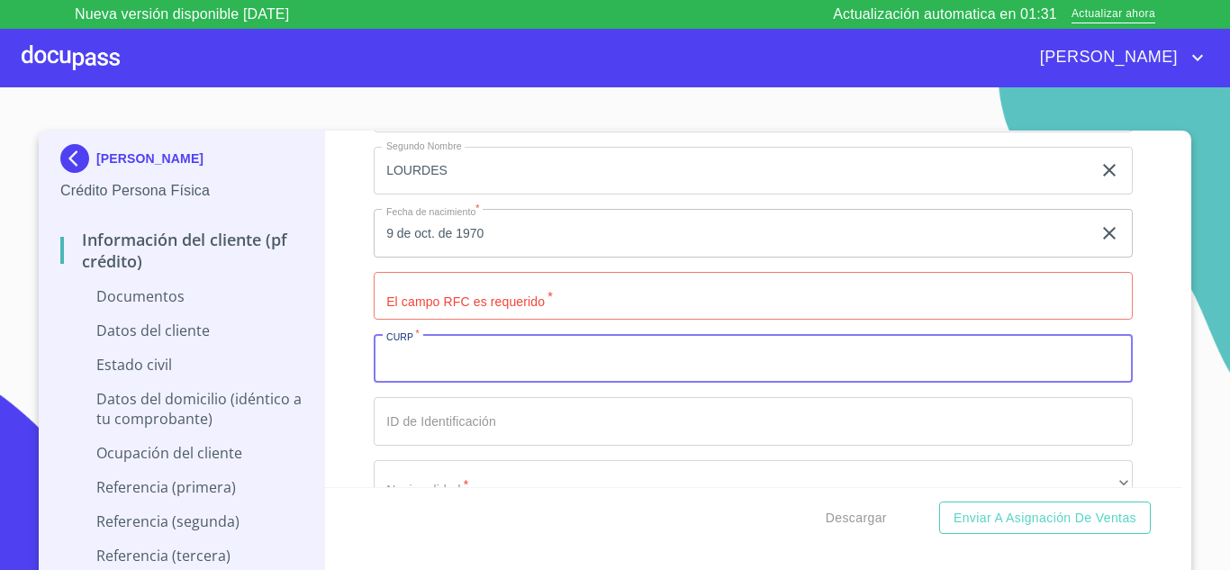
paste input "GOOL701009MJCNCR03"
type input "GOOL701009MJCNCR03"
click at [471, 320] on input "Documento de identificación.   *" at bounding box center [753, 296] width 759 height 49
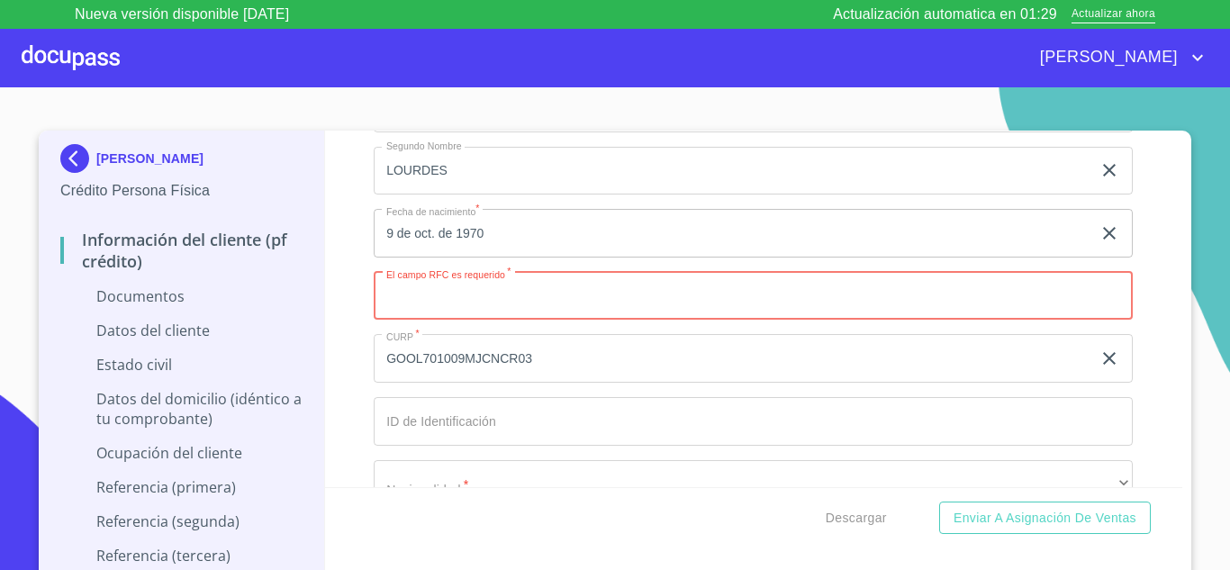
paste input "GOOL701009MJCNCR03"
type input "GOOL7010092Z0"
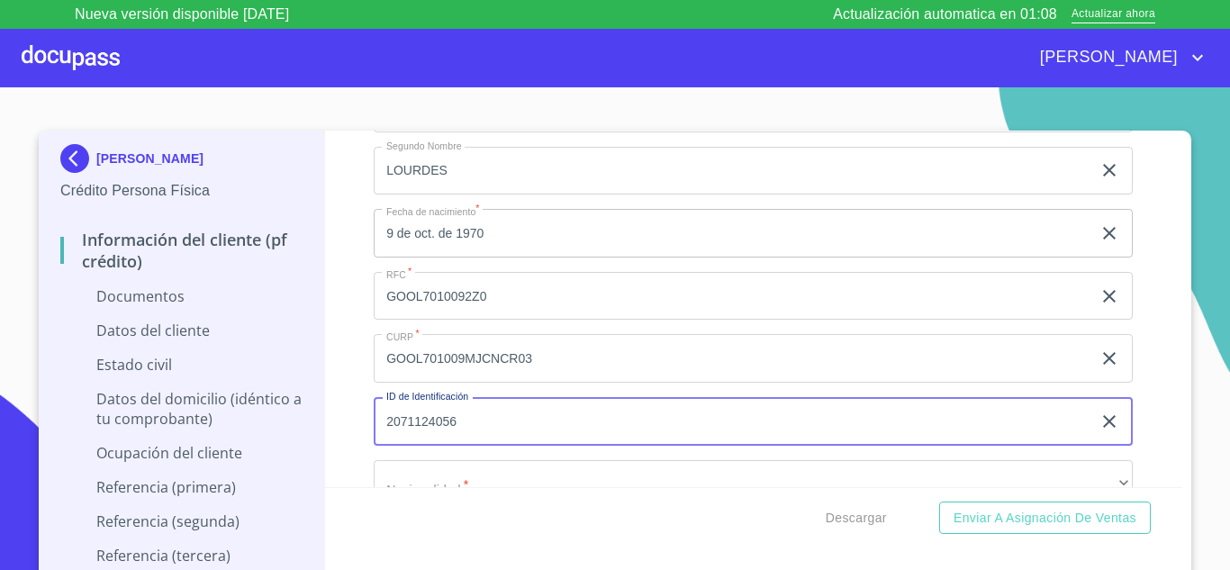
type input "2071124056"
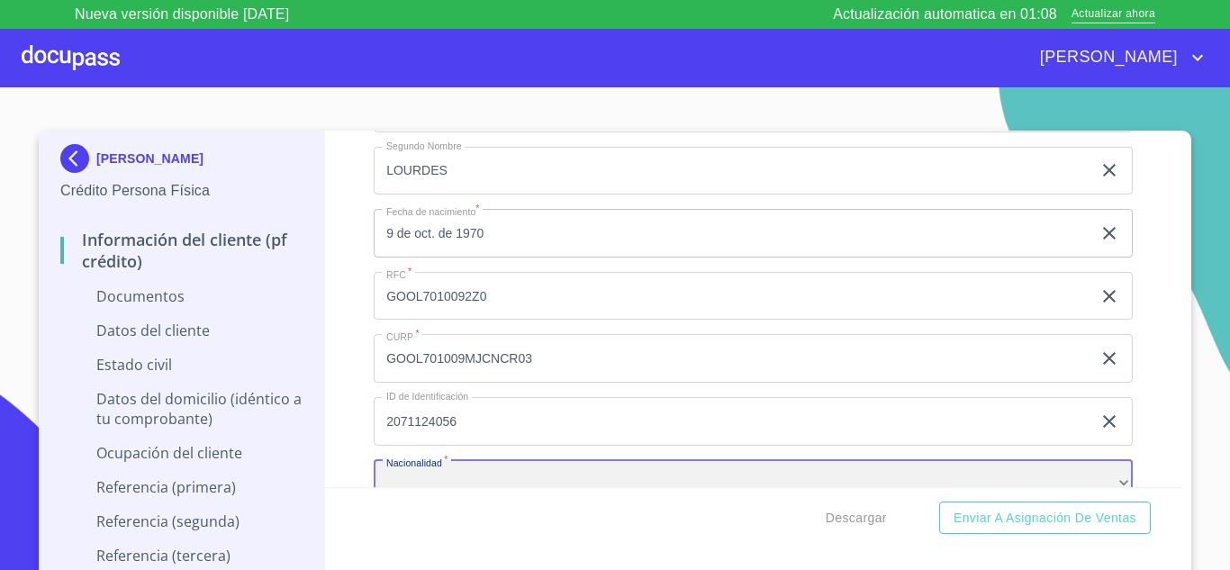
scroll to position [4419, 0]
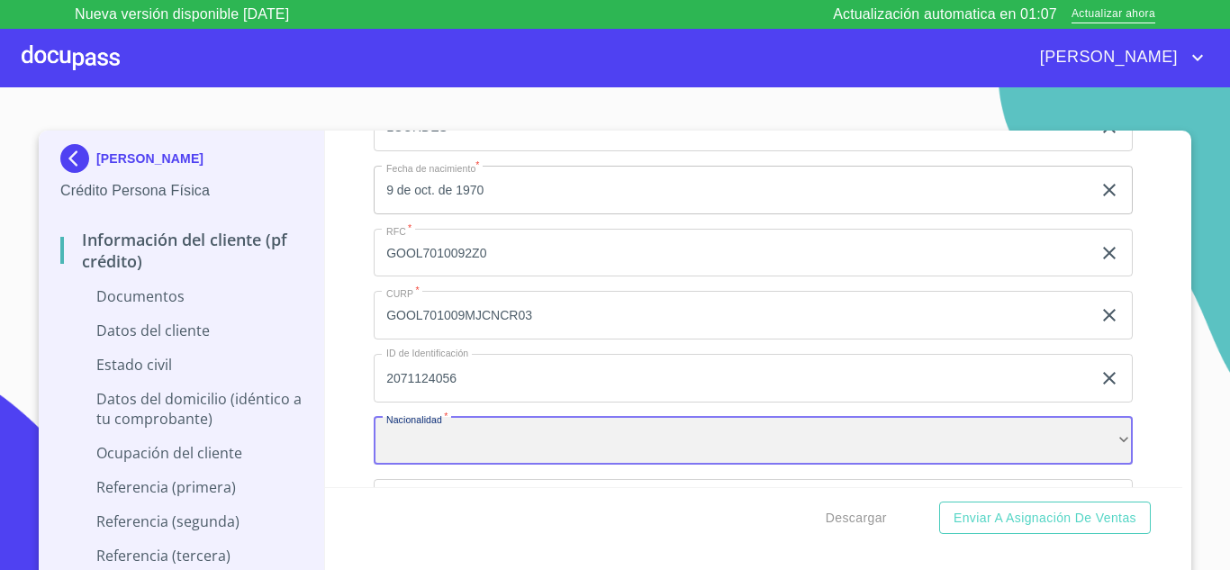
click at [437, 456] on div "​" at bounding box center [753, 441] width 759 height 49
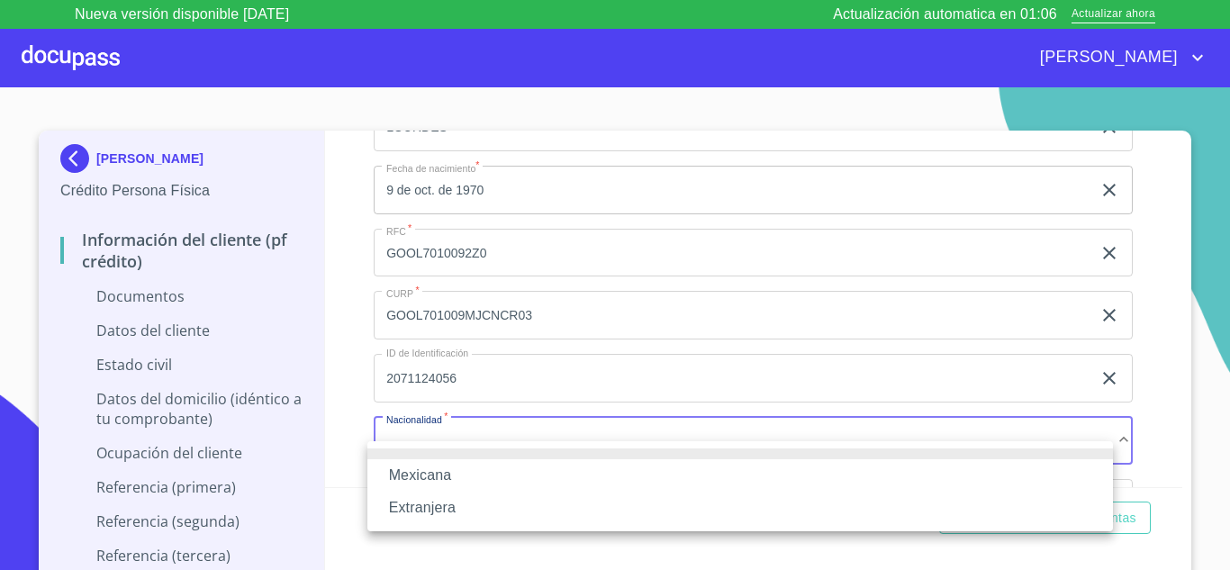
click at [437, 463] on li "Mexicana" at bounding box center [739, 475] width 745 height 32
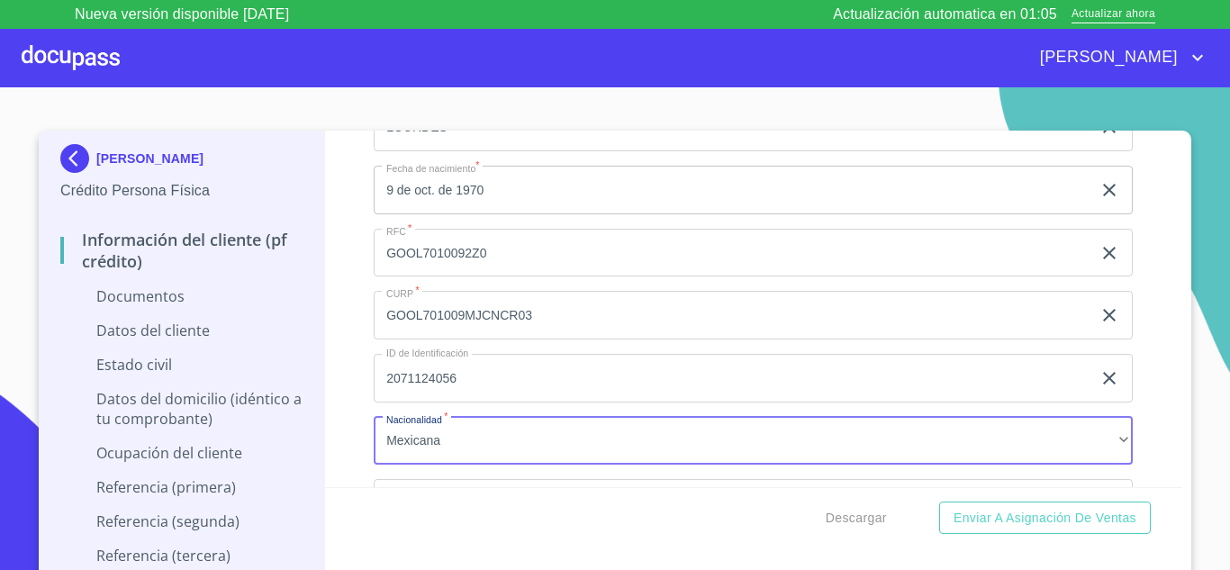
scroll to position [4635, 0]
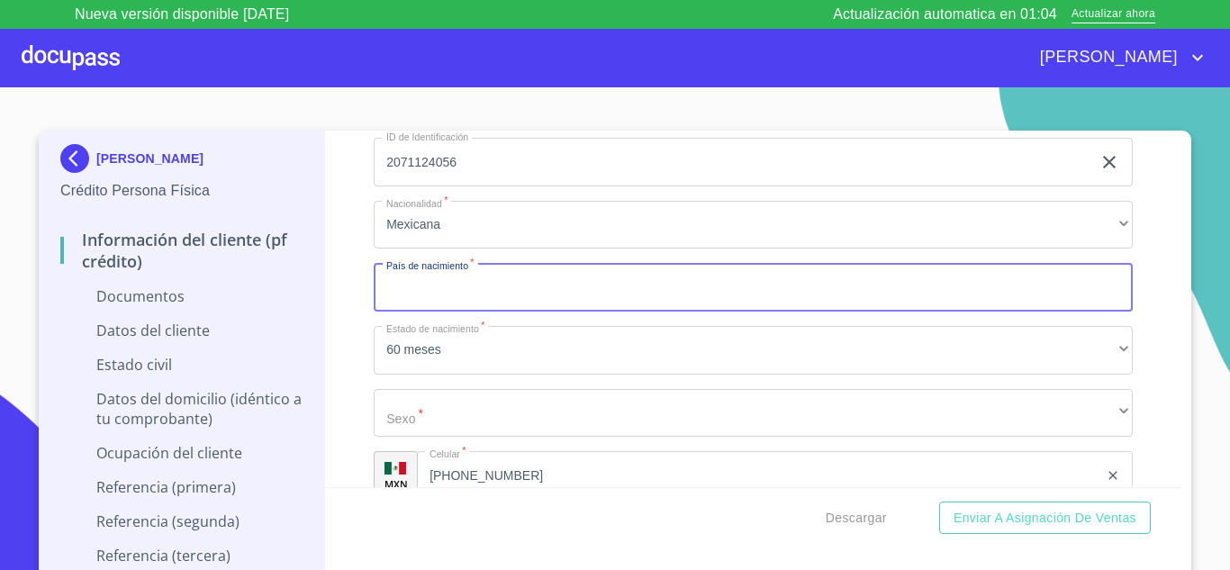
click at [438, 311] on input "Documento de identificación.   *" at bounding box center [753, 287] width 759 height 49
type input "[GEOGRAPHIC_DATA]"
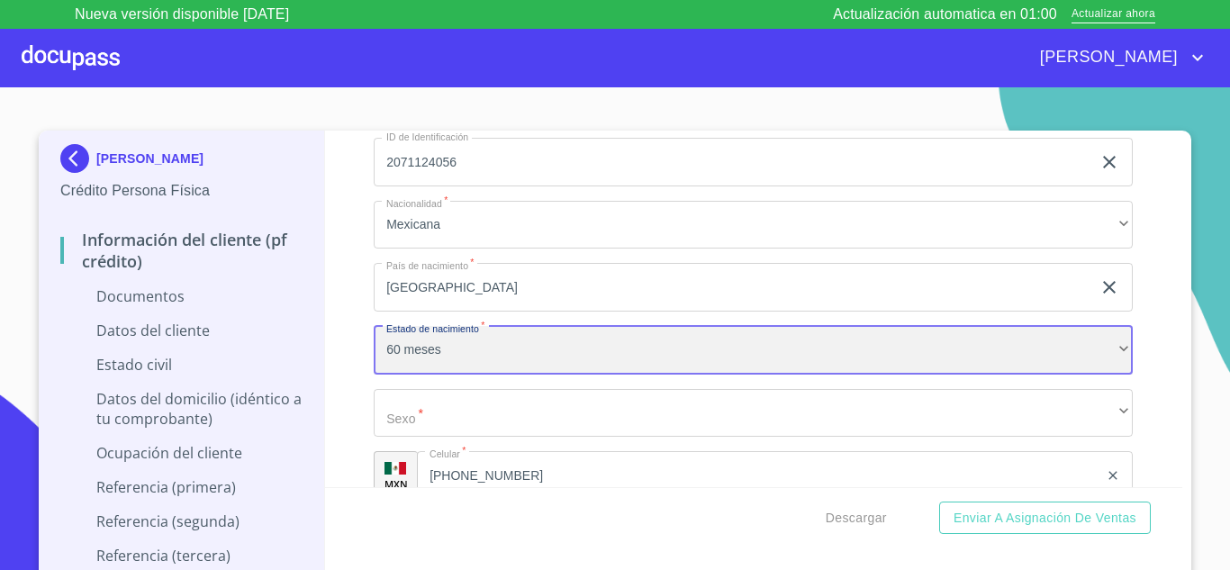
click at [447, 374] on div "60 meses" at bounding box center [753, 350] width 759 height 49
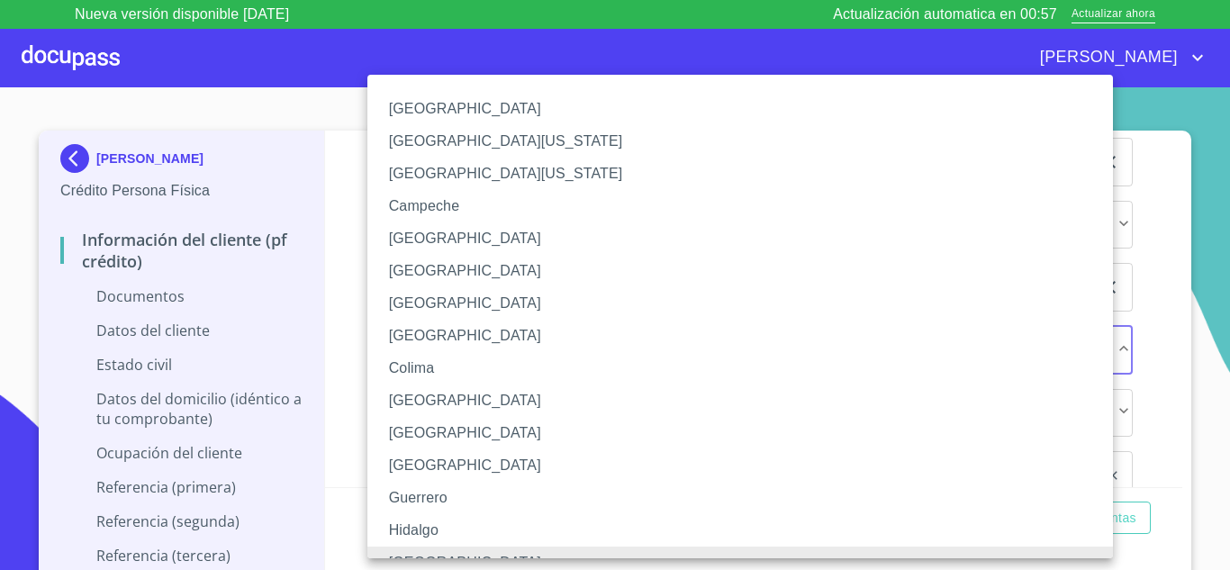
scroll to position [21, 0]
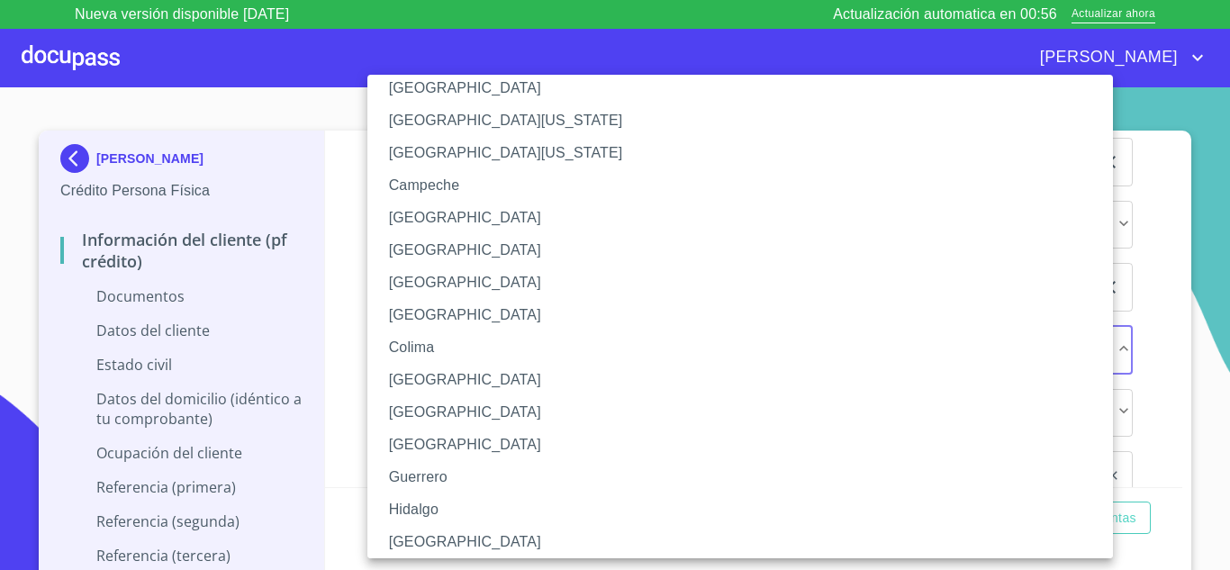
click at [433, 539] on li "[GEOGRAPHIC_DATA]" at bounding box center [746, 542] width 759 height 32
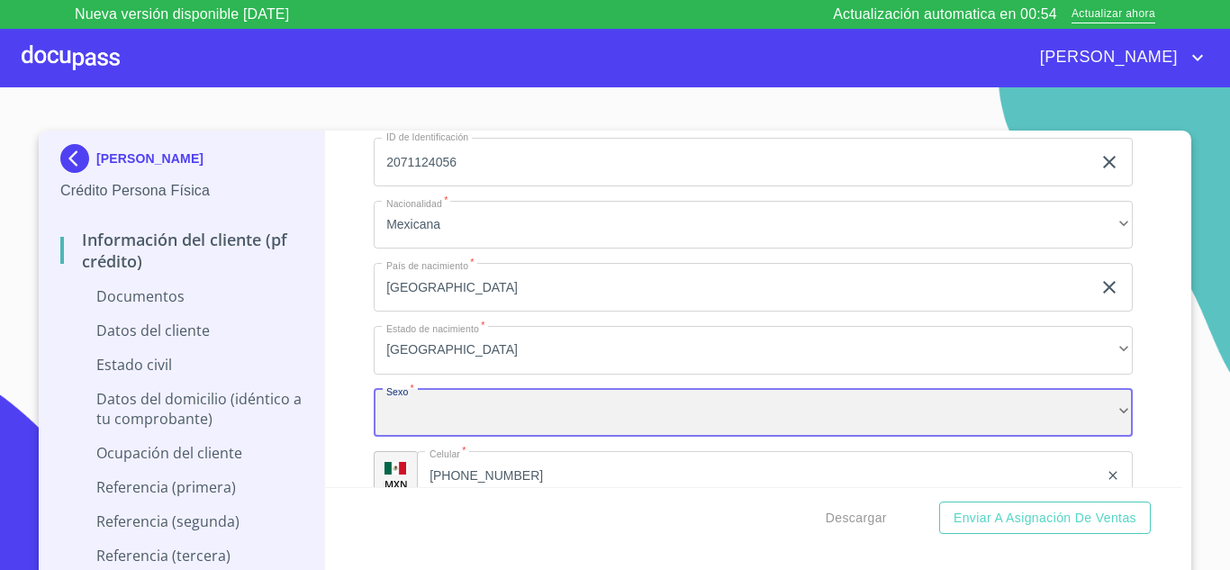
click at [440, 429] on div "​" at bounding box center [753, 413] width 759 height 49
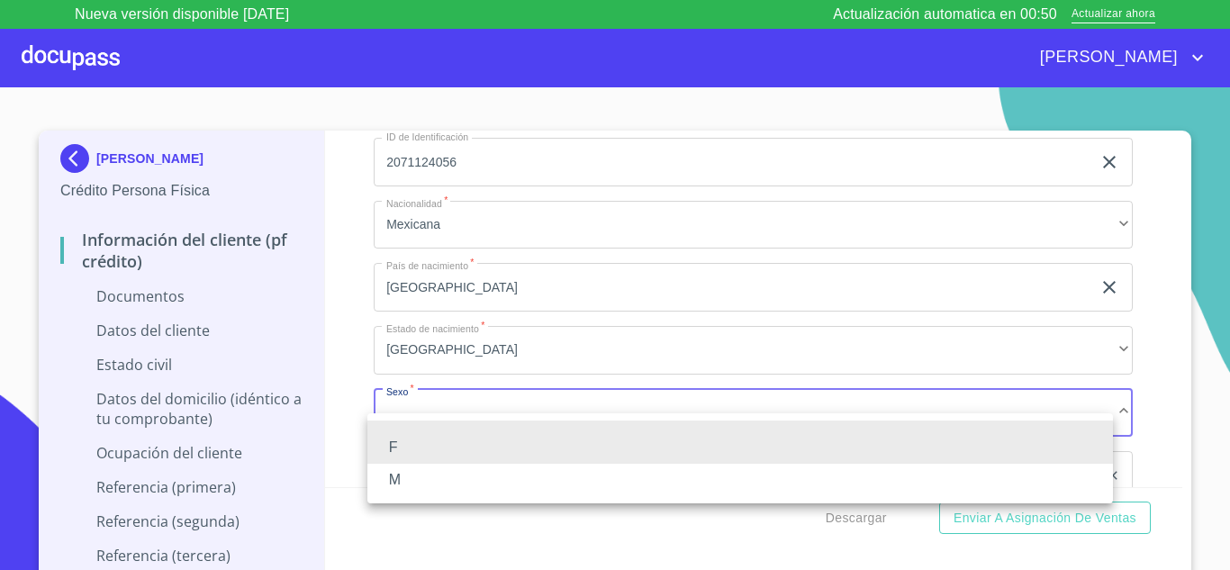
click at [440, 429] on li at bounding box center [739, 425] width 745 height 11
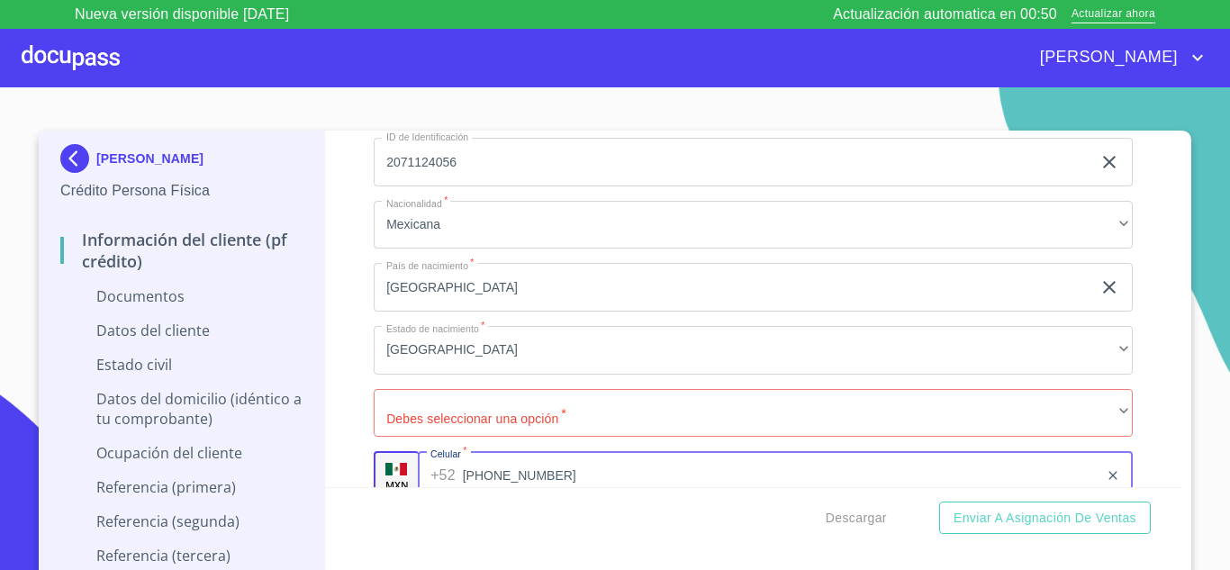
scroll to position [4669, 0]
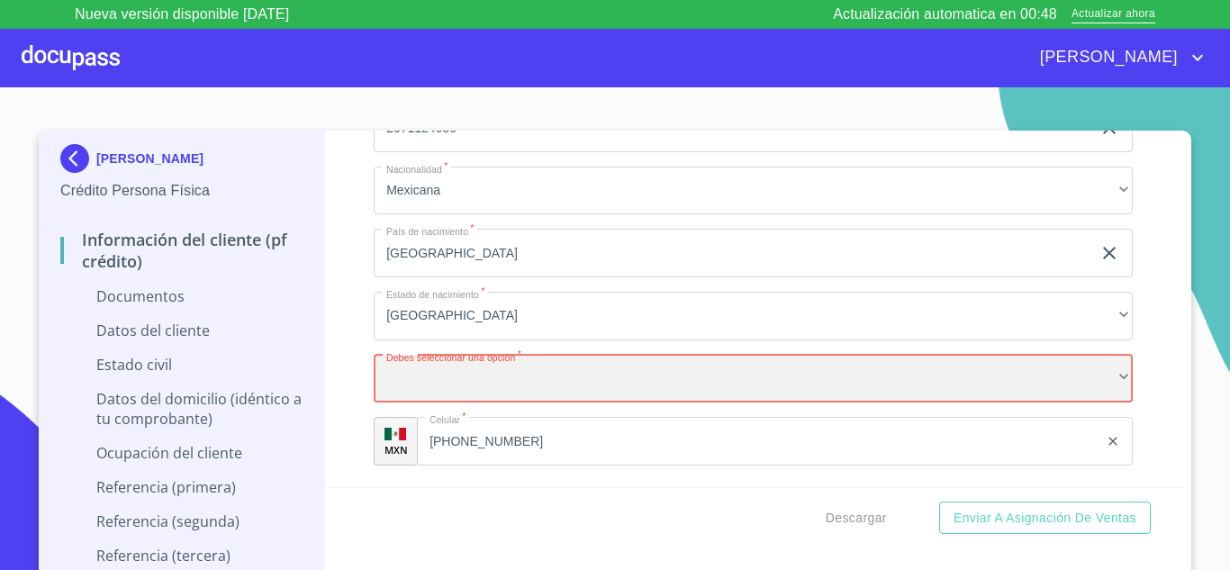
click at [484, 394] on div "​" at bounding box center [753, 379] width 759 height 49
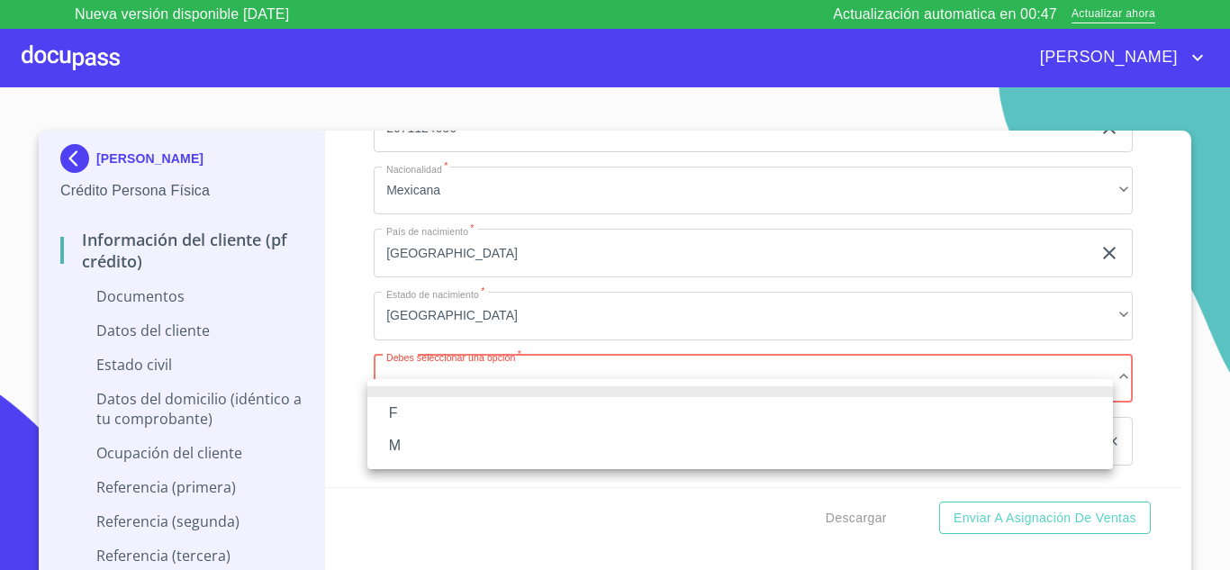
click at [418, 401] on li "F" at bounding box center [739, 413] width 745 height 32
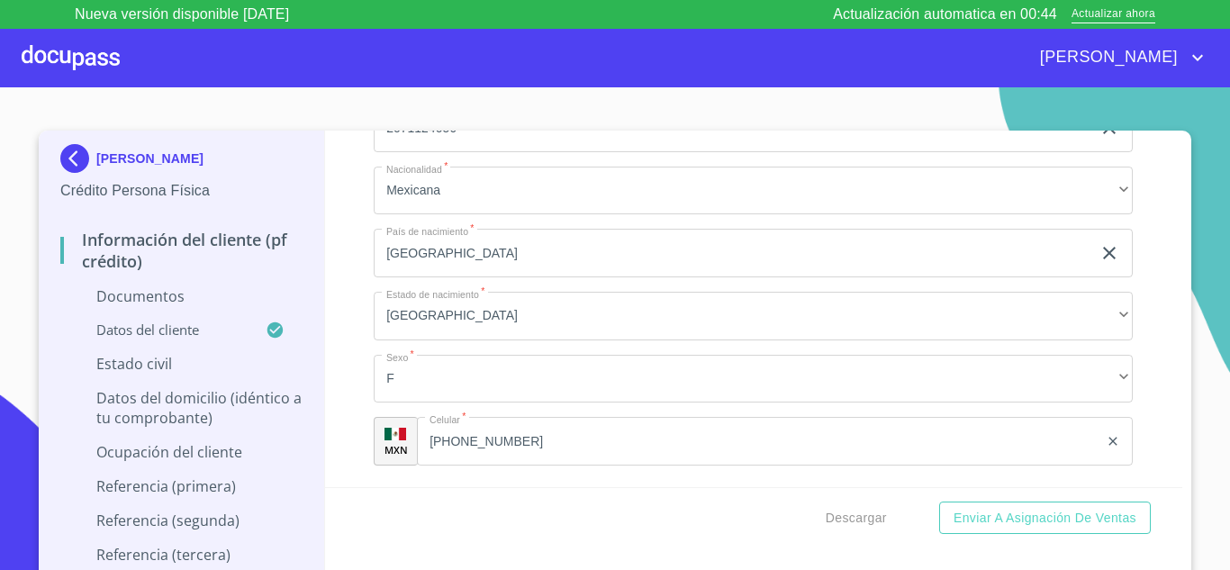
scroll to position [4898, 0]
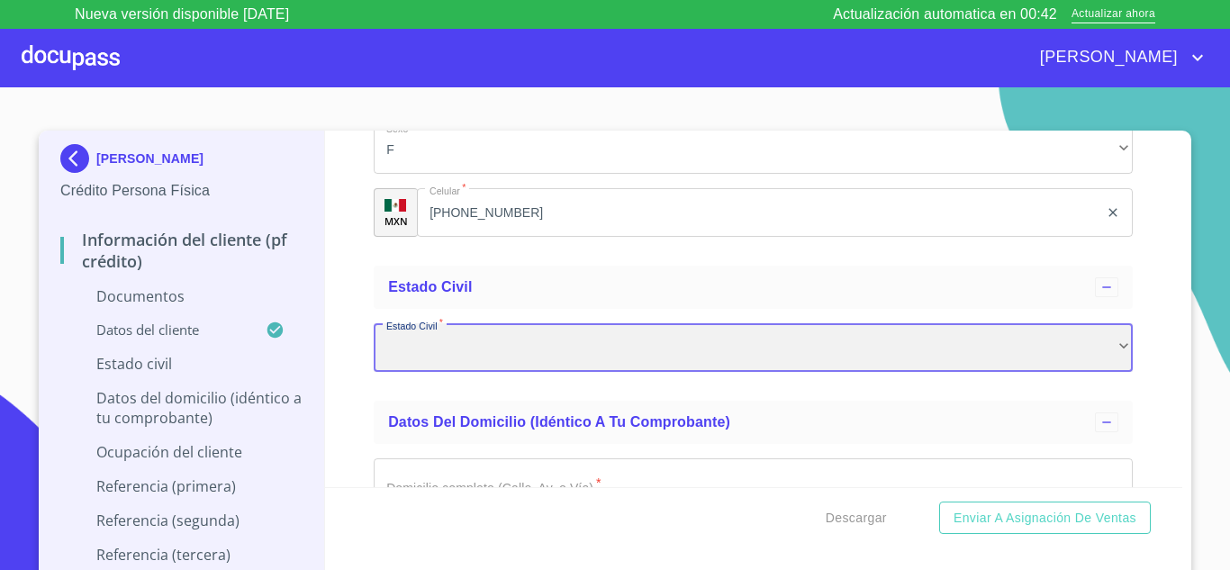
click at [452, 368] on div "​" at bounding box center [753, 347] width 759 height 49
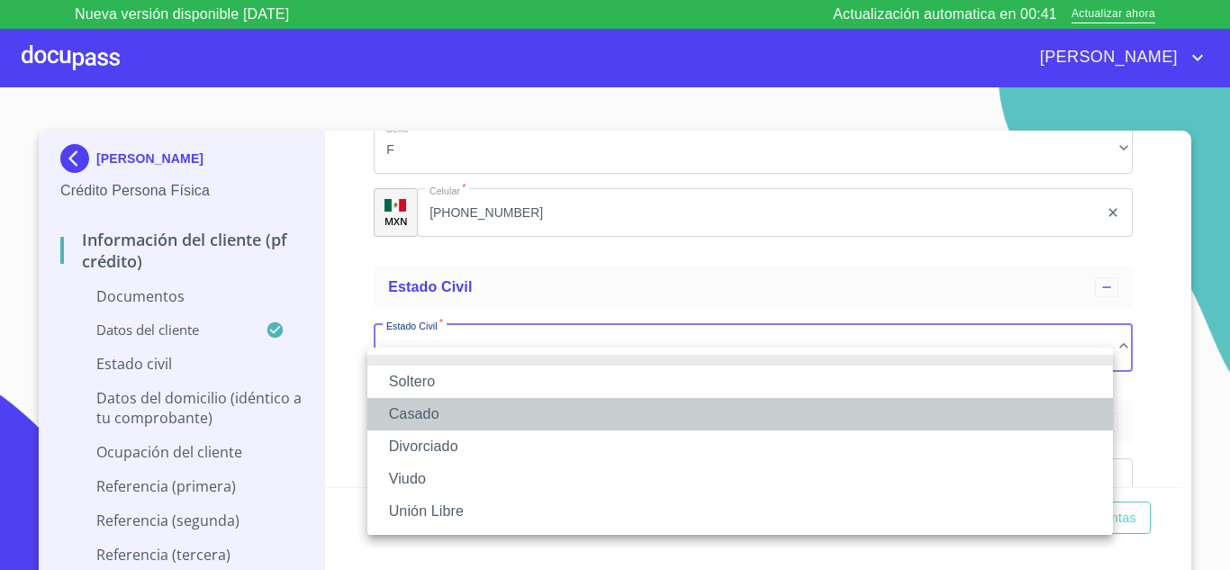
click at [421, 409] on li "Casado" at bounding box center [739, 414] width 745 height 32
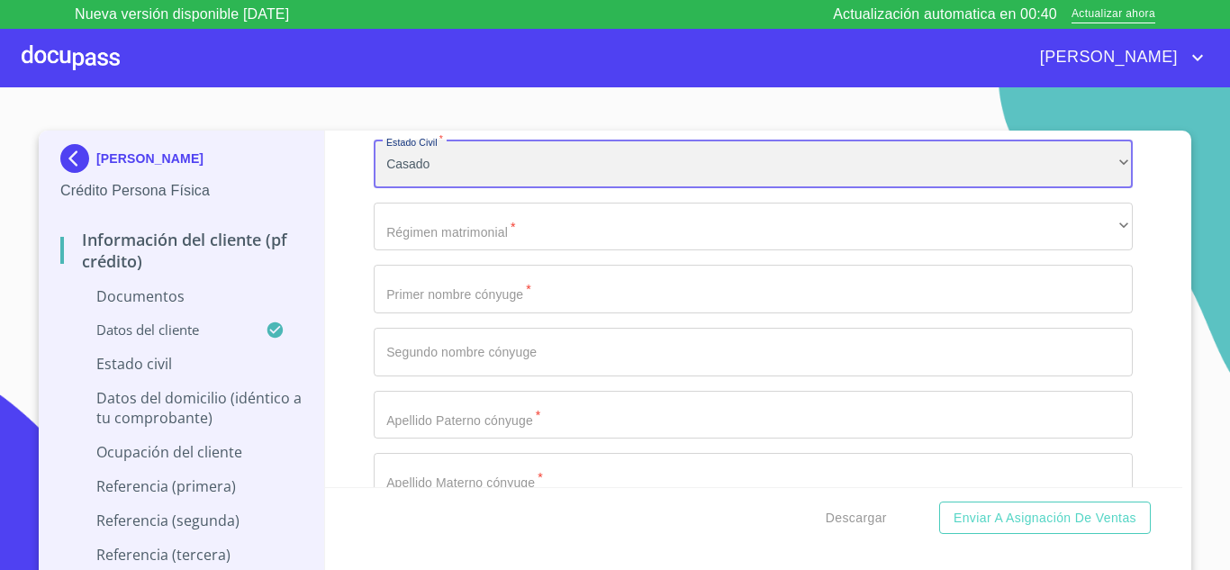
scroll to position [5168, 0]
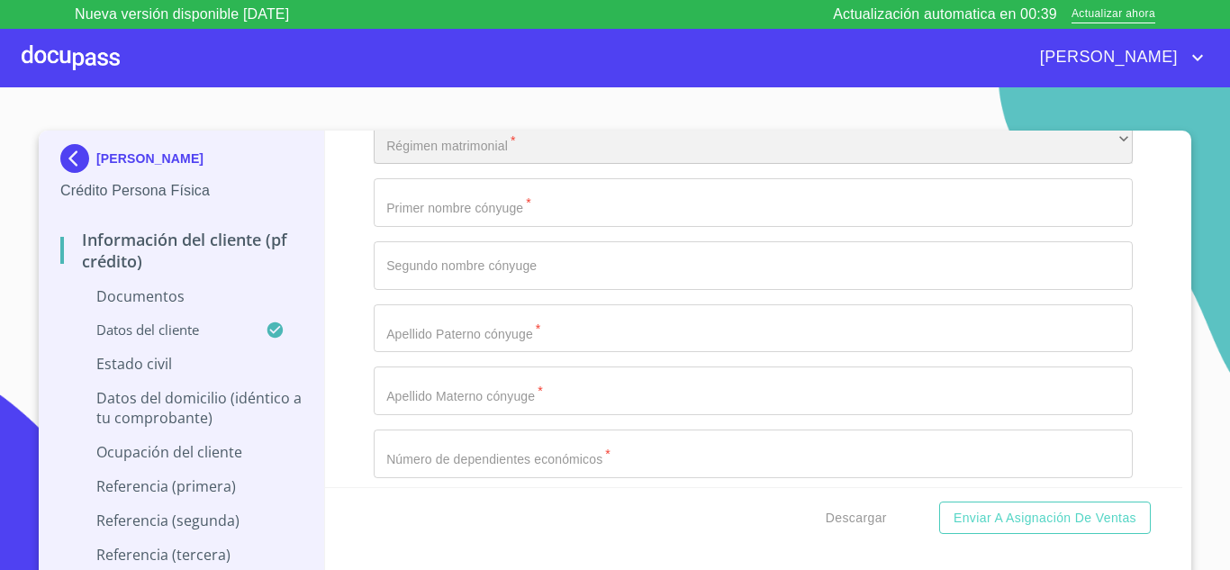
click at [487, 156] on div "​" at bounding box center [753, 140] width 759 height 49
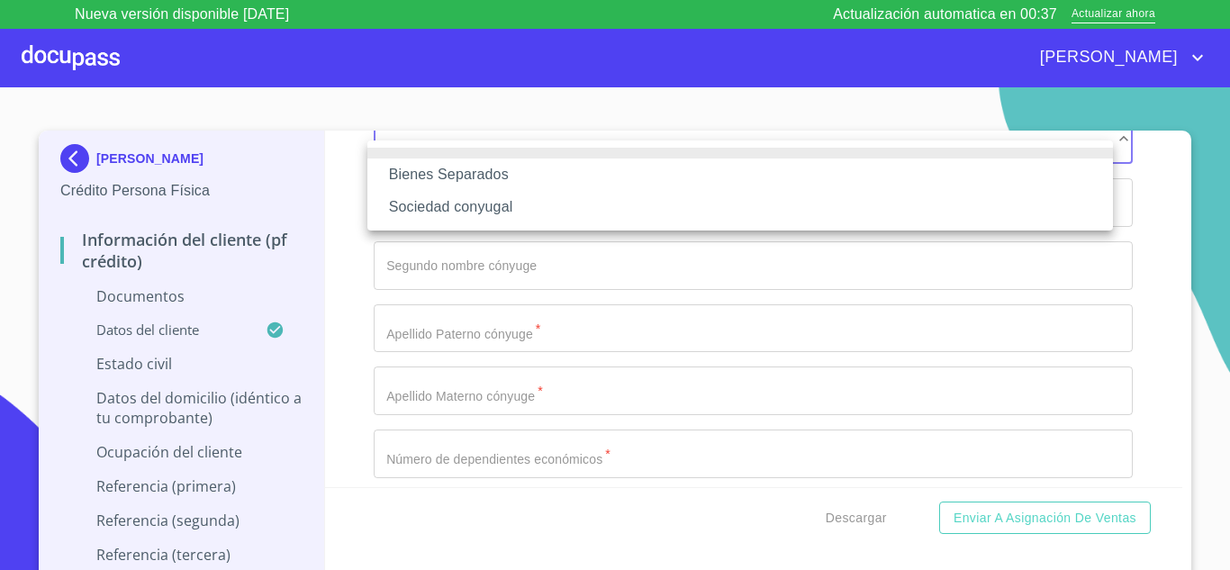
click at [465, 205] on li "Sociedad conyugal" at bounding box center [739, 207] width 745 height 32
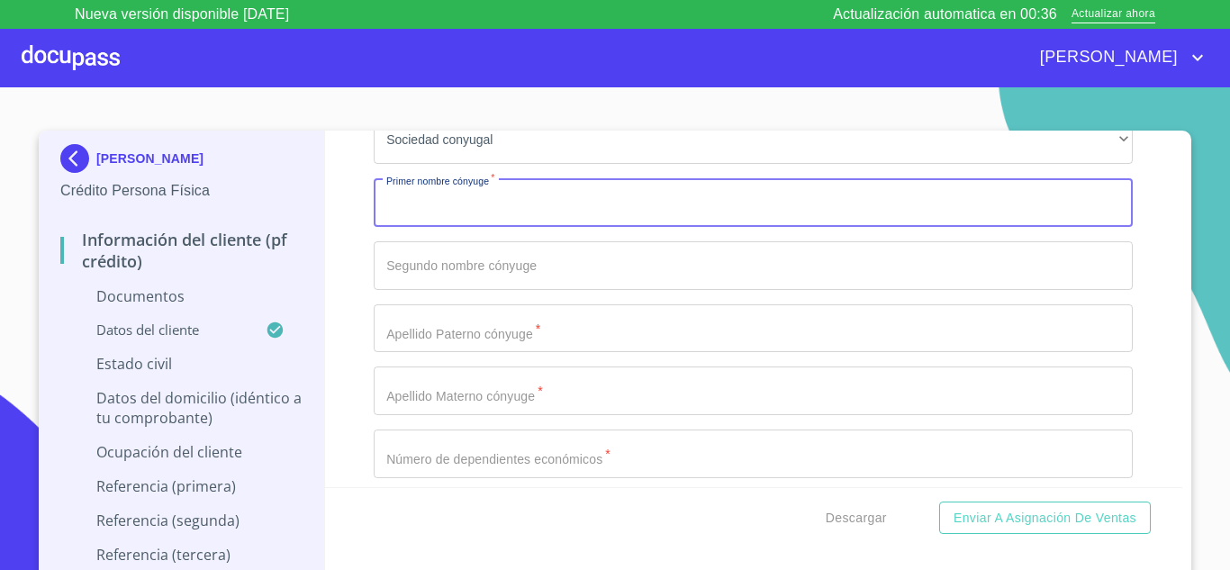
click at [463, 227] on input "Documento de identificación.   *" at bounding box center [753, 202] width 759 height 49
type input "[PERSON_NAME]"
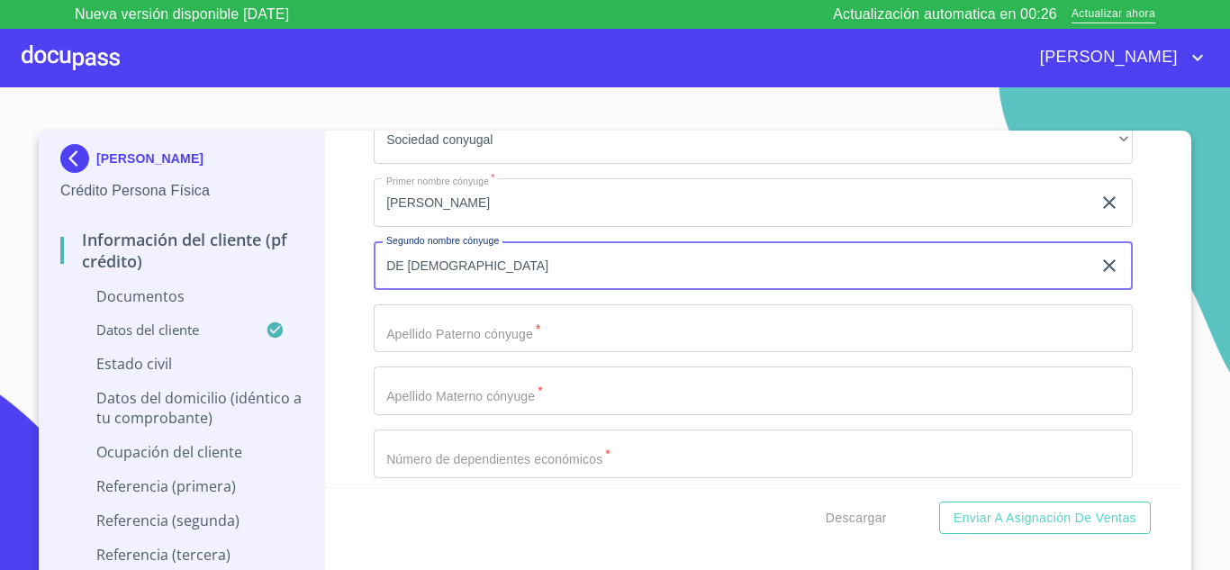
type input "DE [DEMOGRAPHIC_DATA]"
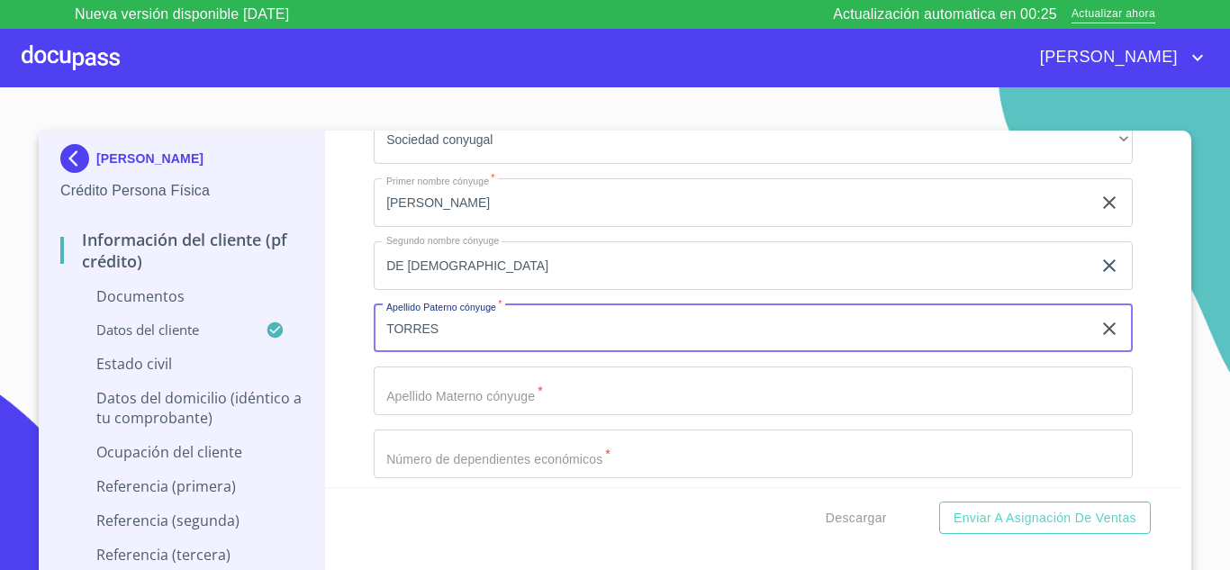
type input "TORRES"
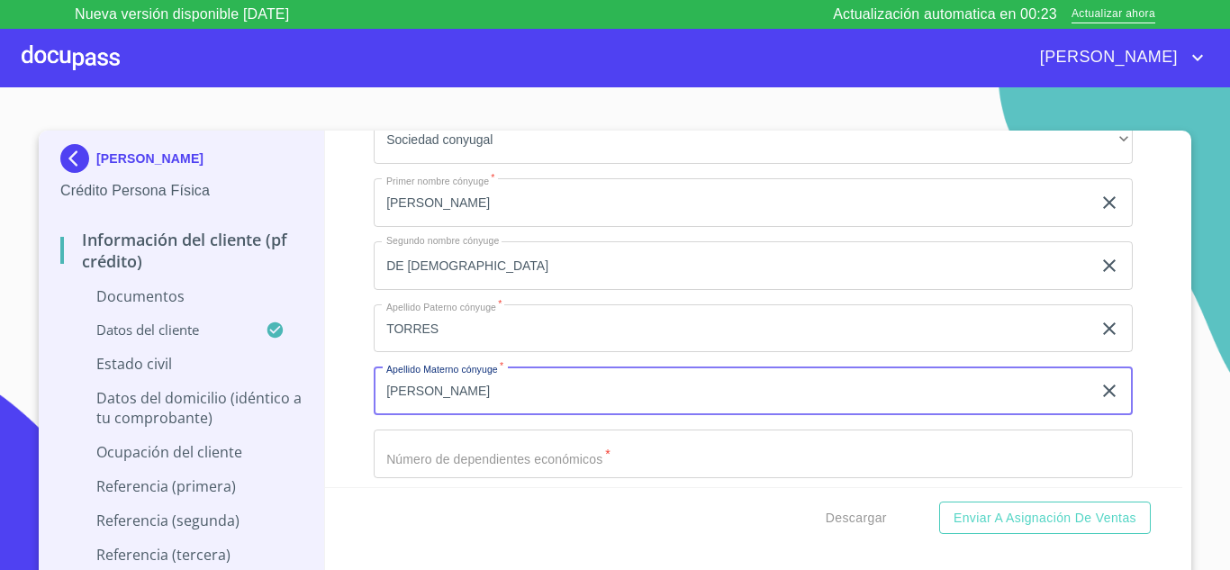
type input "[PERSON_NAME]"
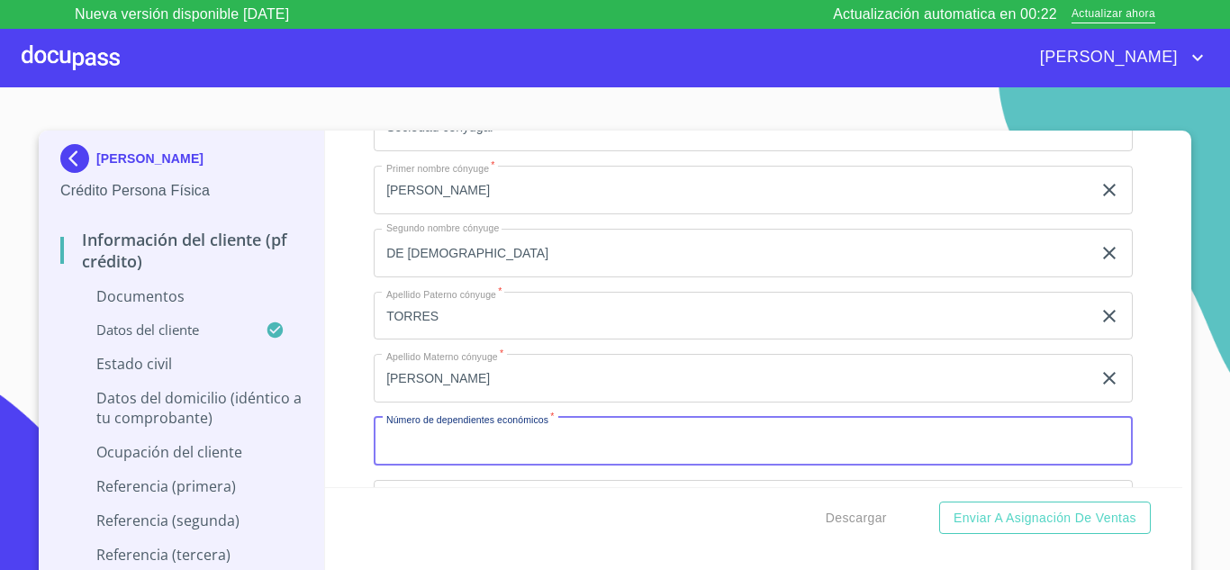
click at [440, 465] on input "Documento de identificación.   *" at bounding box center [753, 441] width 759 height 49
type input "0"
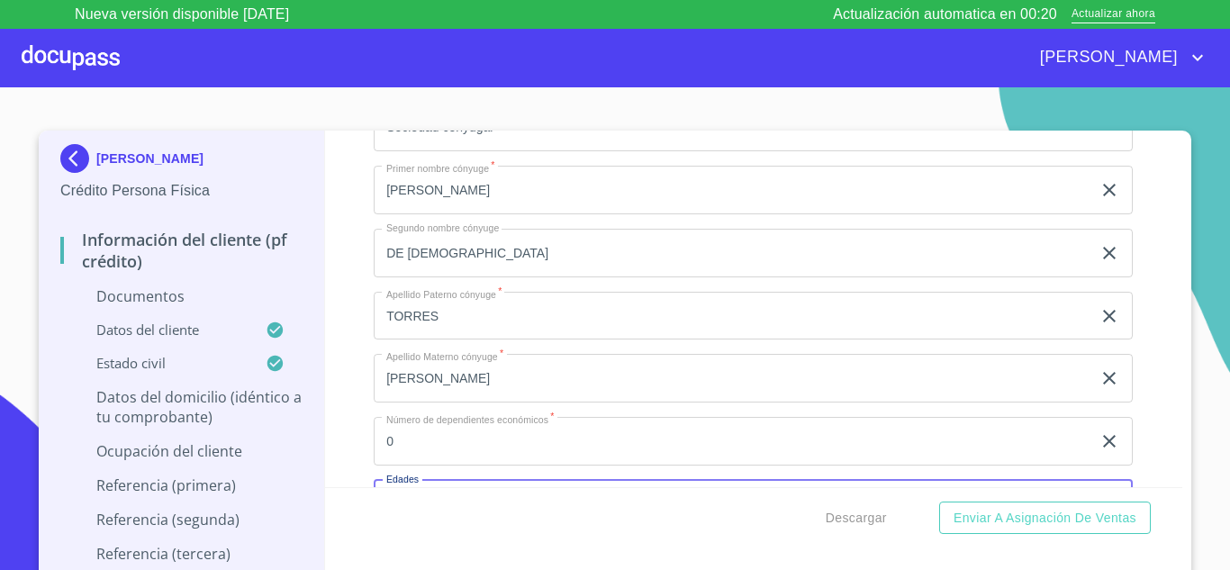
scroll to position [5398, 0]
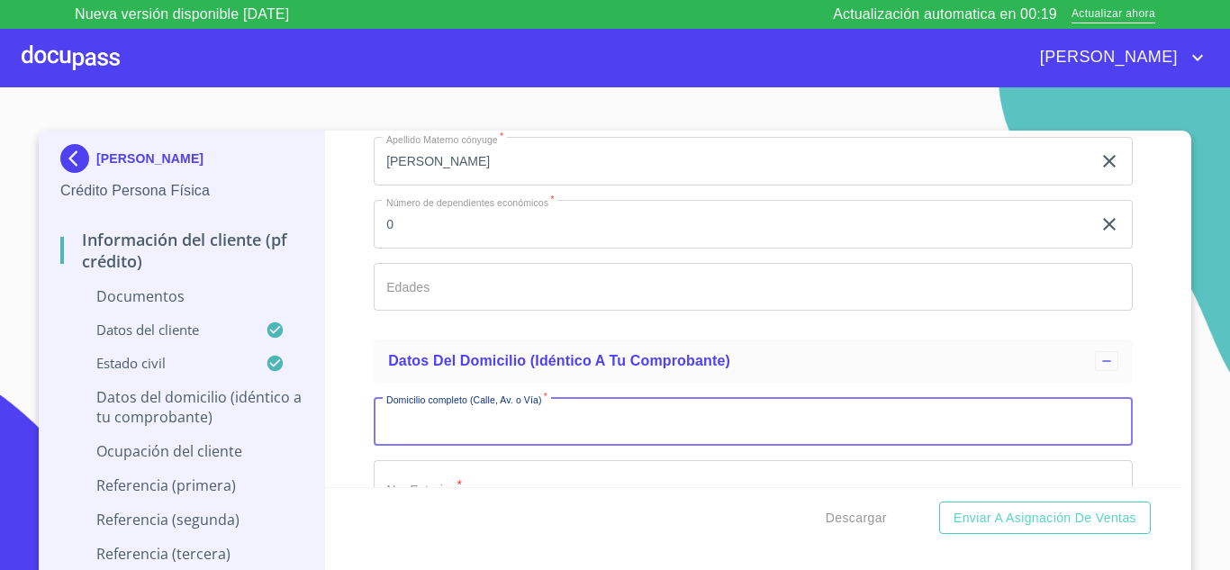
click at [450, 446] on input "Documento de identificación.   *" at bounding box center [753, 421] width 759 height 49
type input "PRL [PERSON_NAME]"
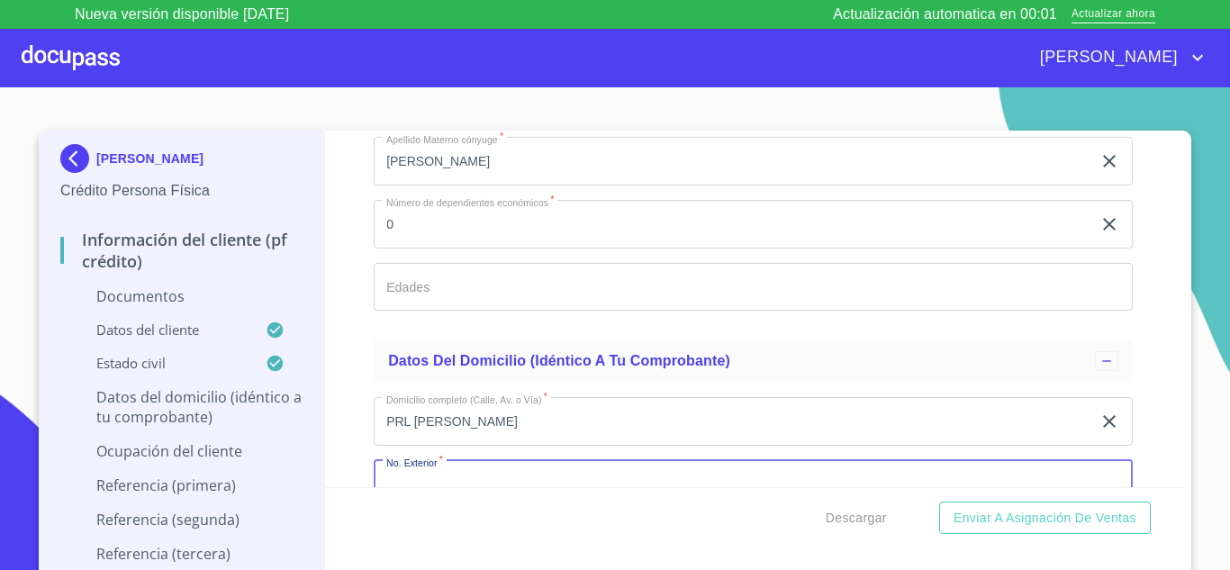
scroll to position [5441, 0]
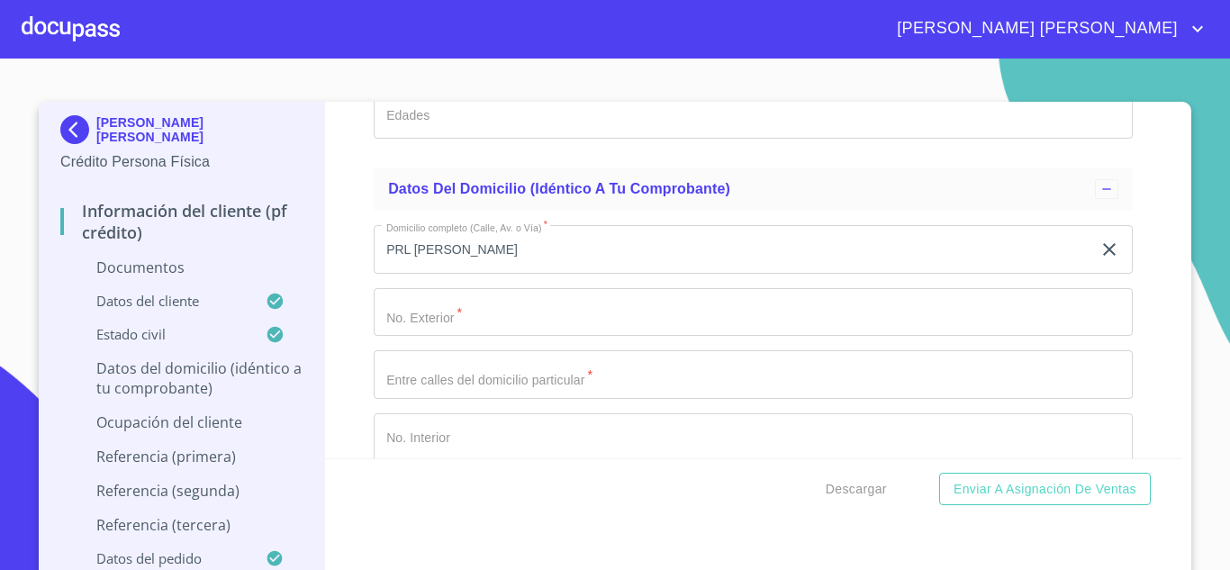
scroll to position [5595, 0]
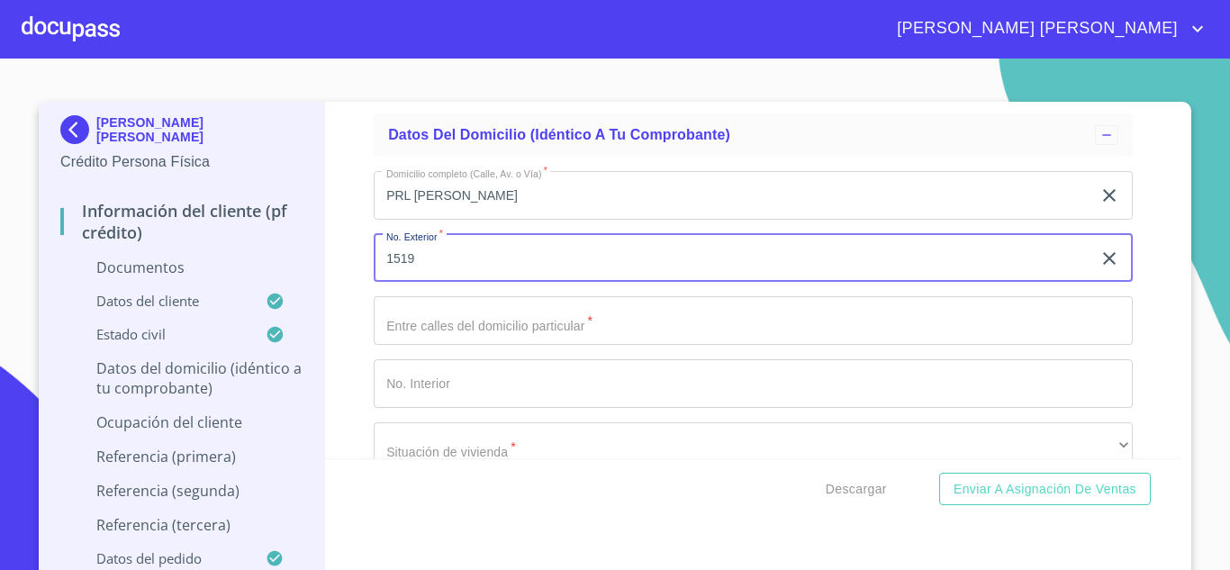
type input "1519"
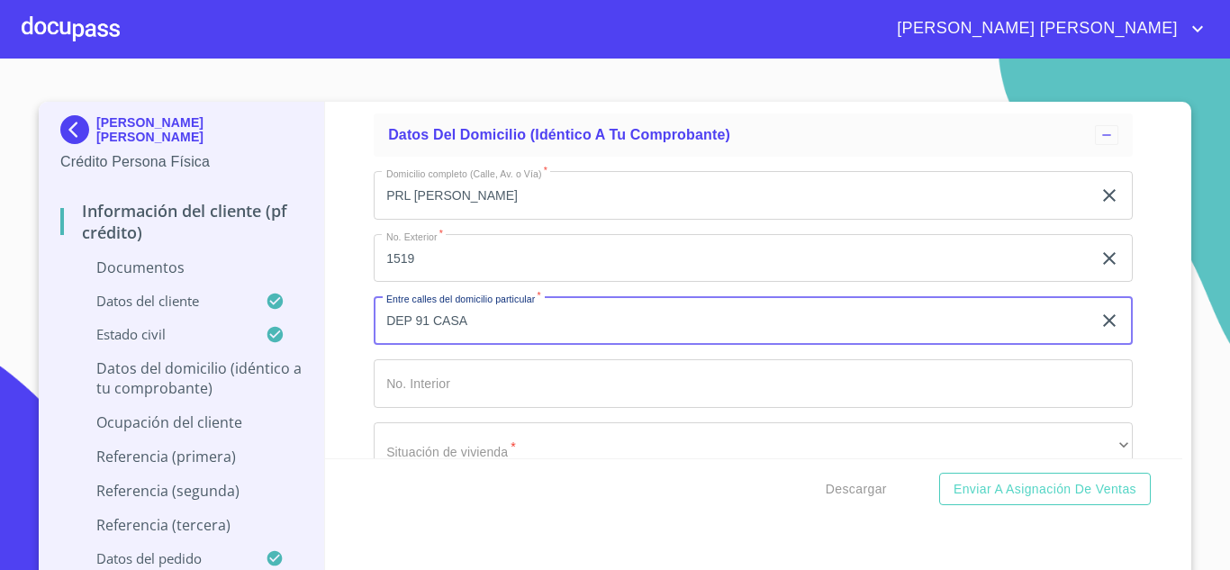
type input "DEP 91 CASA"
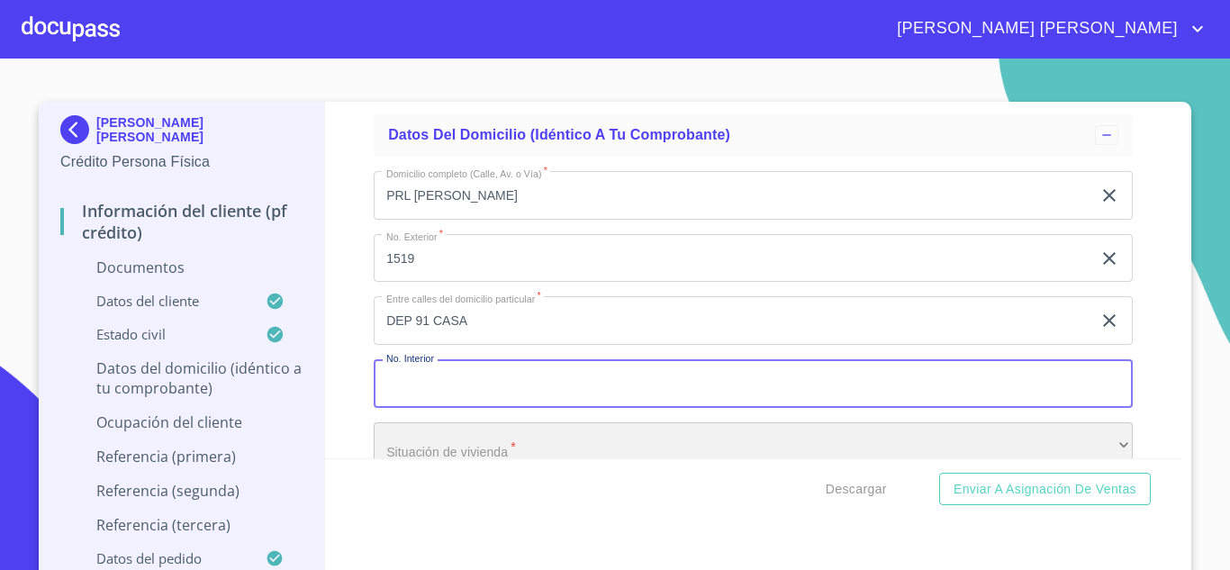
scroll to position [5629, 0]
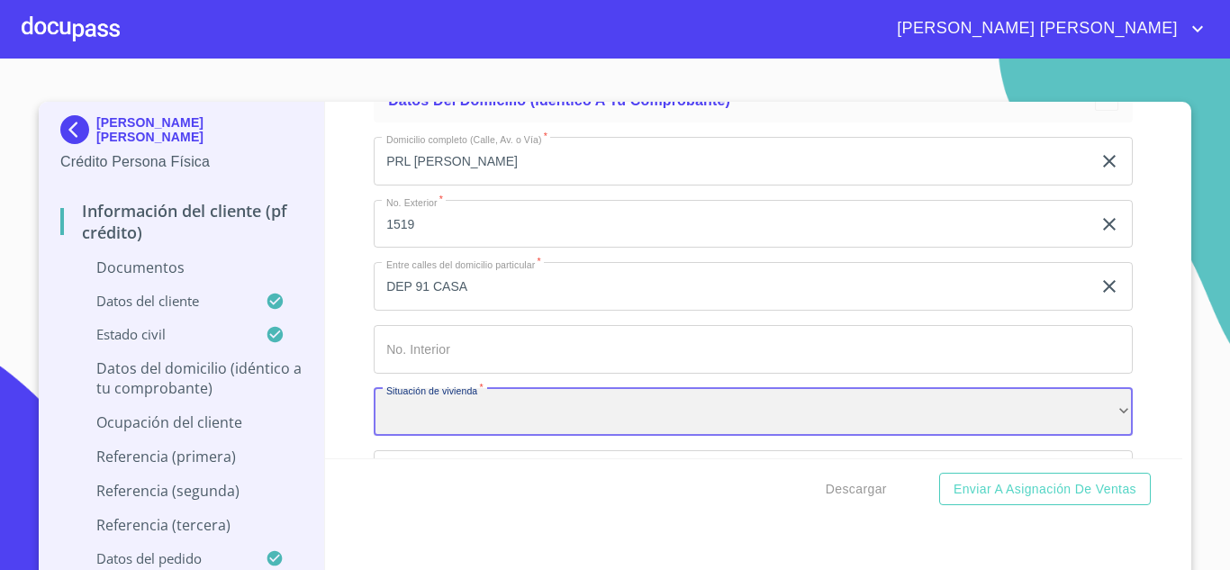
click at [442, 429] on div "​" at bounding box center [753, 412] width 759 height 49
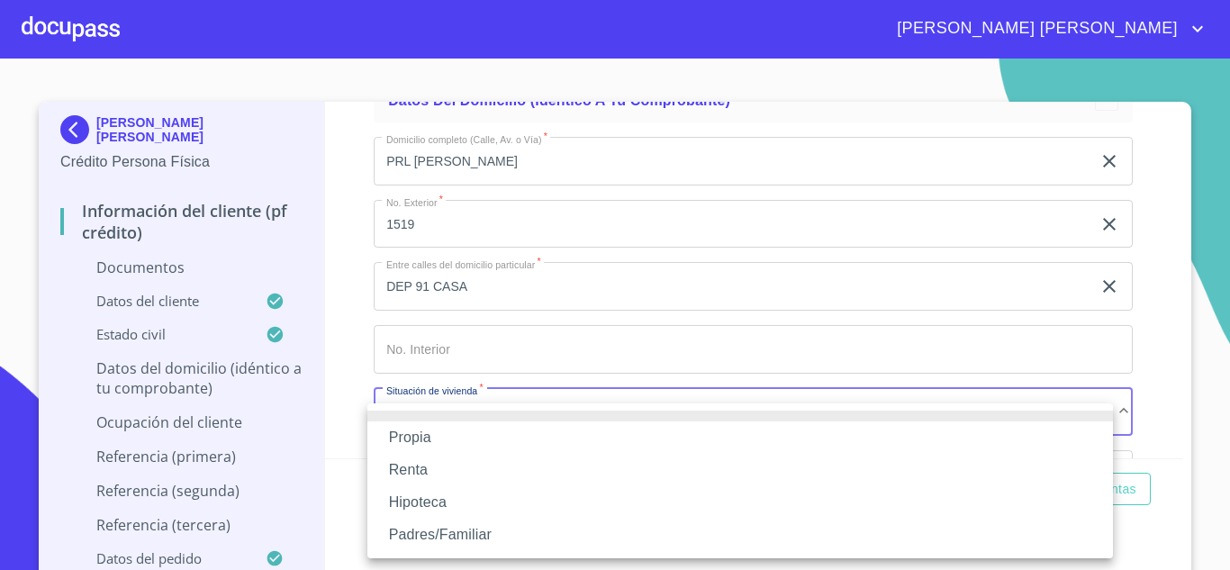
click at [431, 438] on li "Propia" at bounding box center [739, 437] width 745 height 32
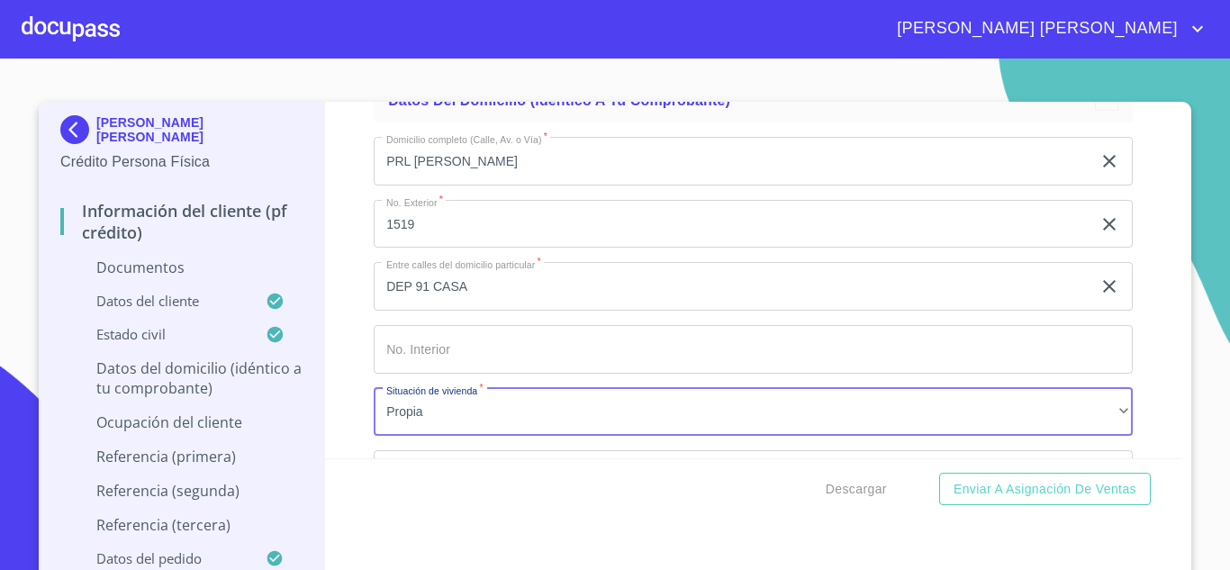
scroll to position [5845, 0]
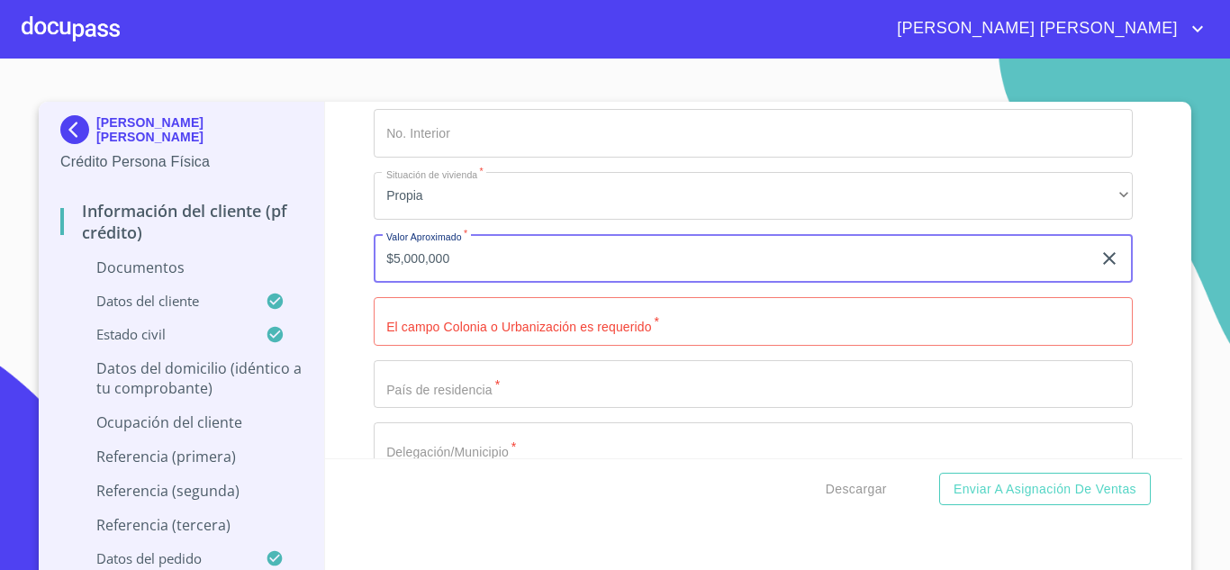
type input "$5,000,000"
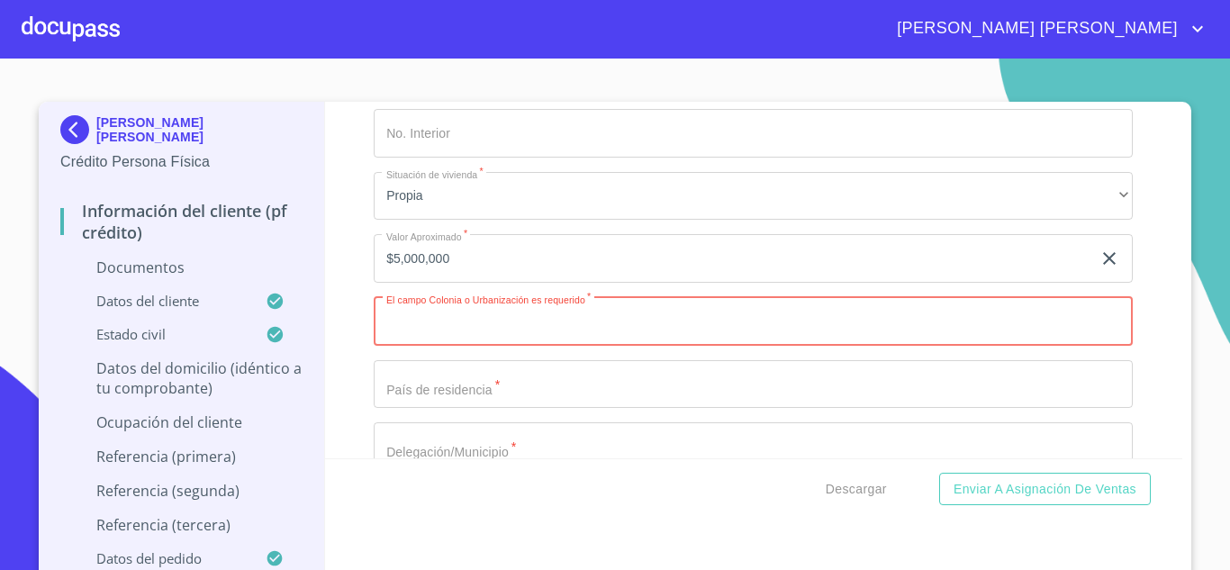
click at [449, 329] on input "Documento de identificación.   *" at bounding box center [753, 321] width 759 height 49
type input "[GEOGRAPHIC_DATA]"
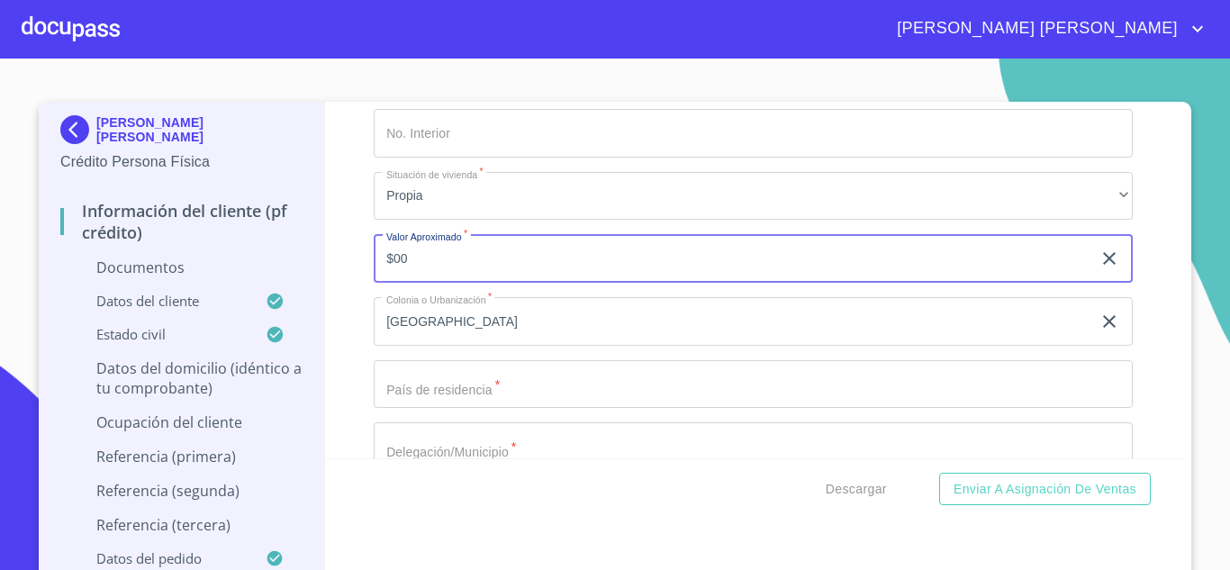
type input "$0"
type input "$6,000,000"
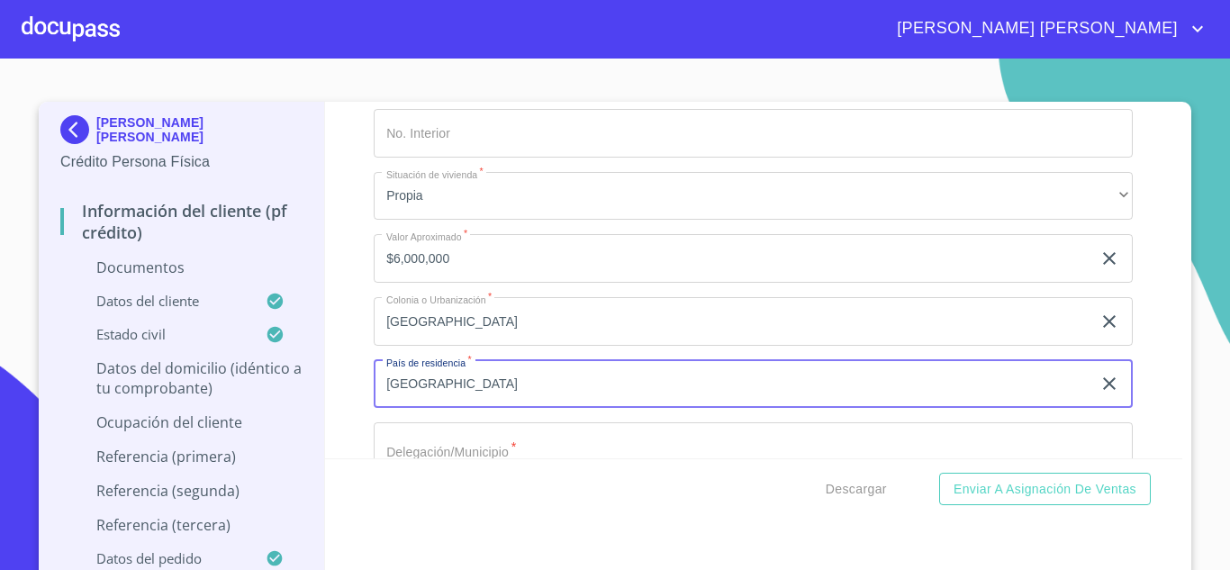
type input "[GEOGRAPHIC_DATA]"
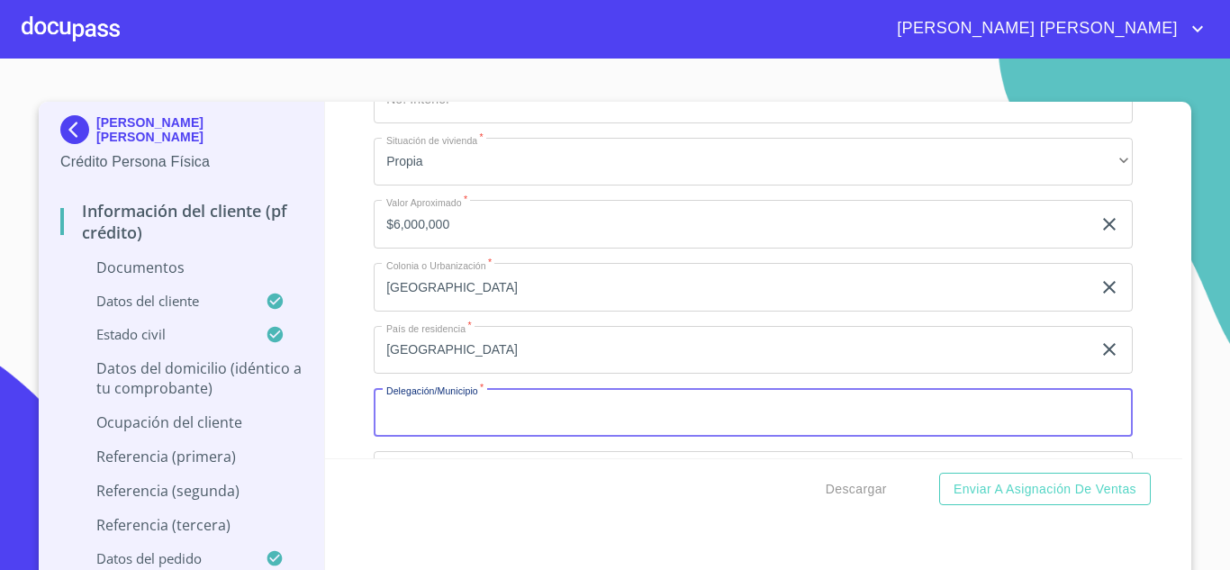
click at [432, 429] on input "Documento de identificación.   *" at bounding box center [753, 412] width 759 height 49
type input "TLAJOMULCO"
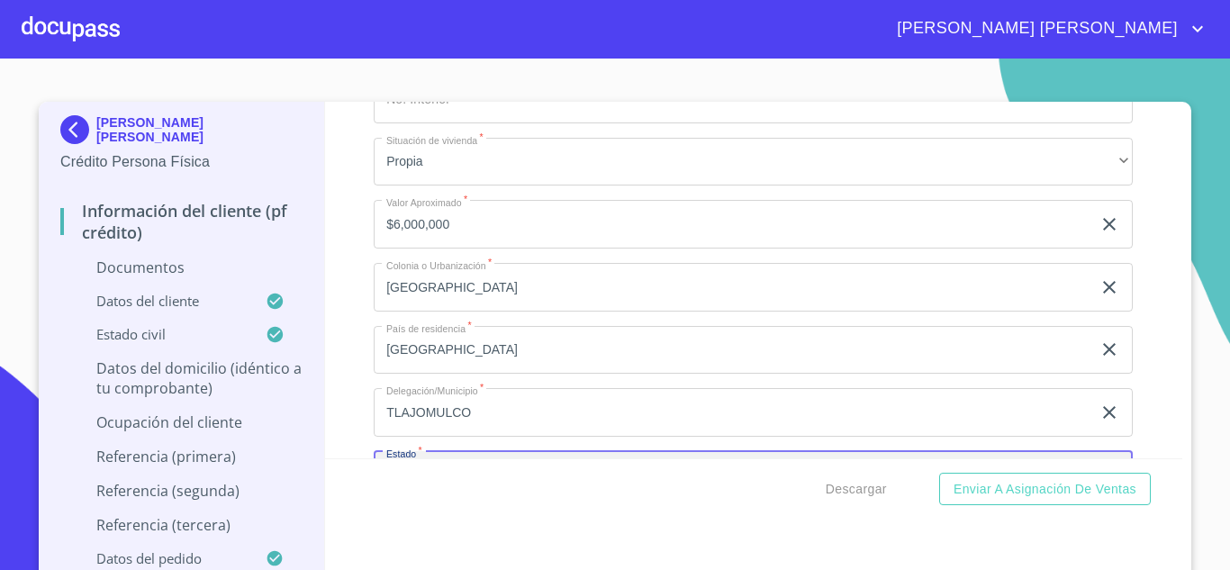
scroll to position [6096, 0]
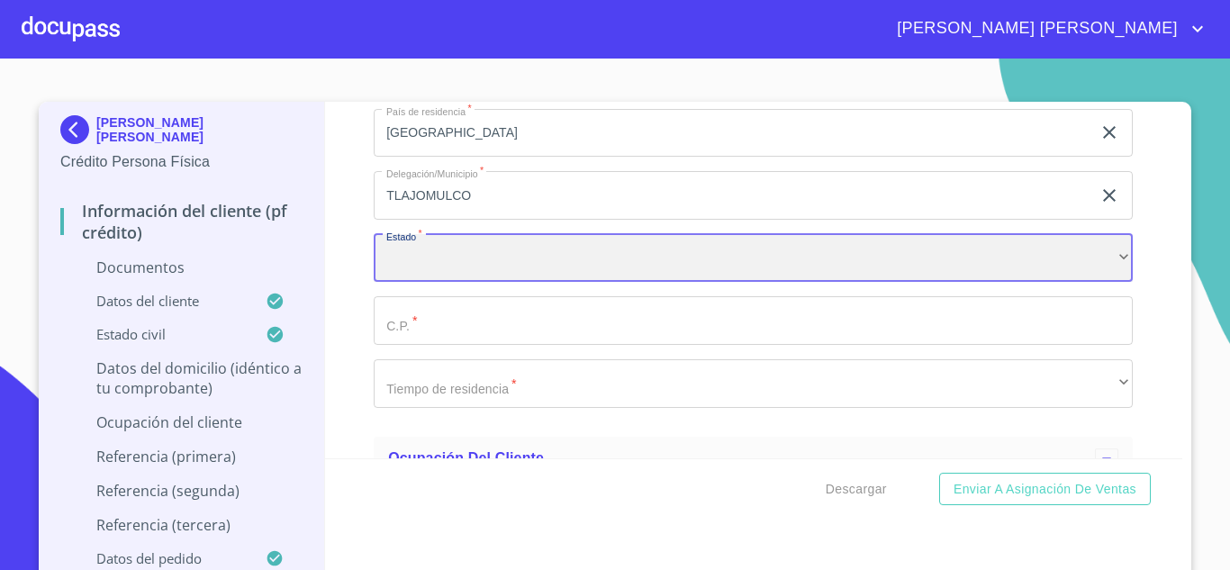
click at [438, 266] on div "​" at bounding box center [753, 258] width 759 height 49
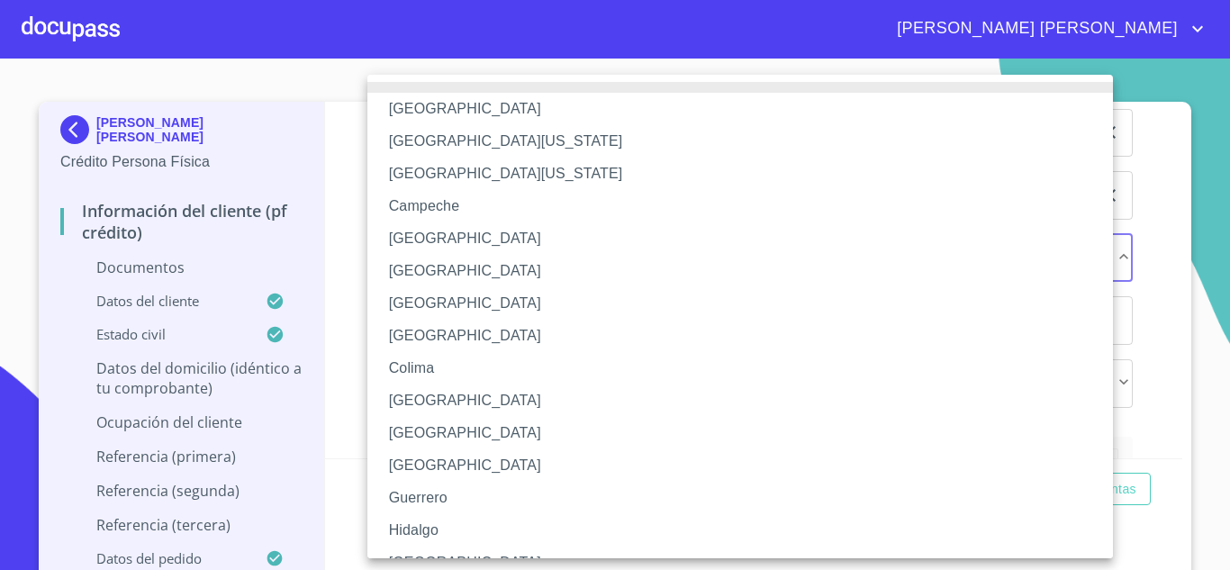
scroll to position [90, 0]
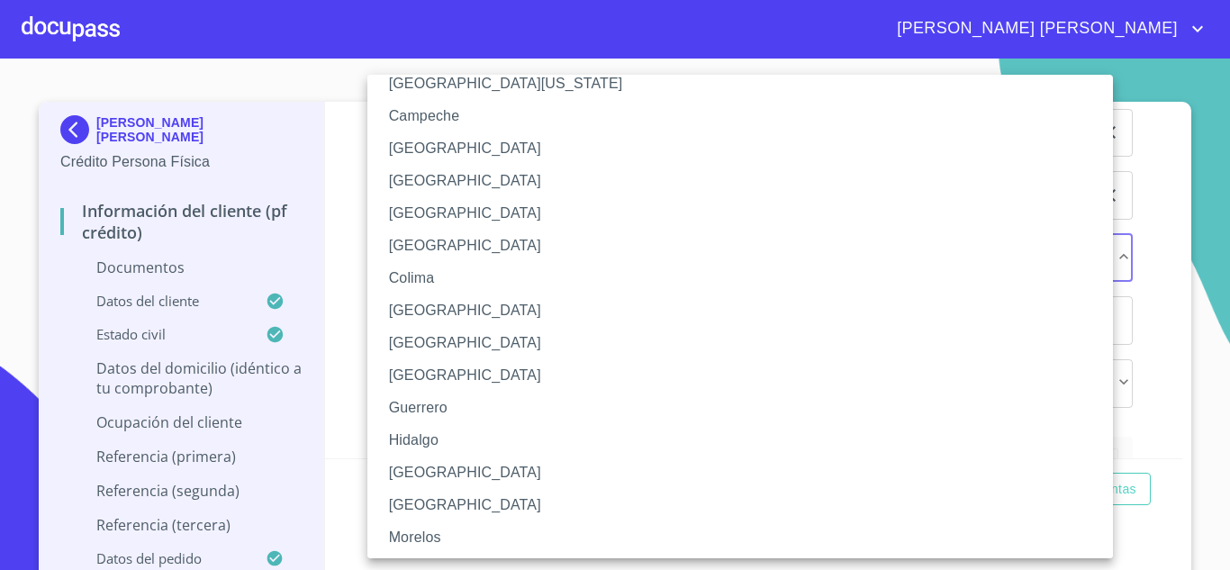
click at [429, 468] on li "[GEOGRAPHIC_DATA]" at bounding box center [746, 472] width 759 height 32
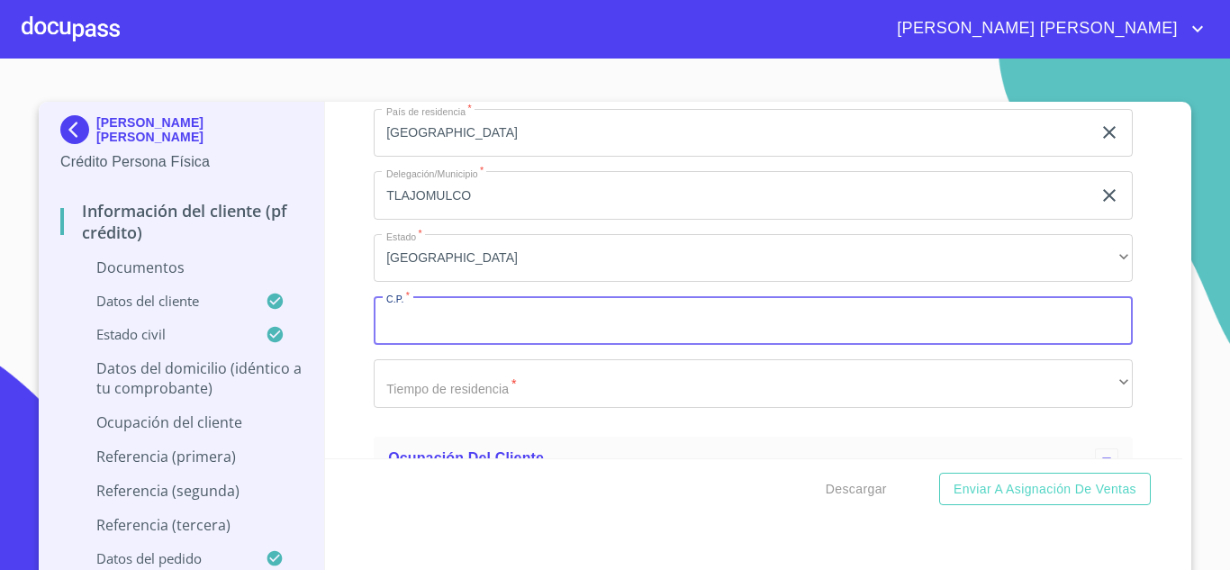
click at [439, 341] on input "Documento de identificación.   *" at bounding box center [753, 320] width 759 height 49
type input "45645"
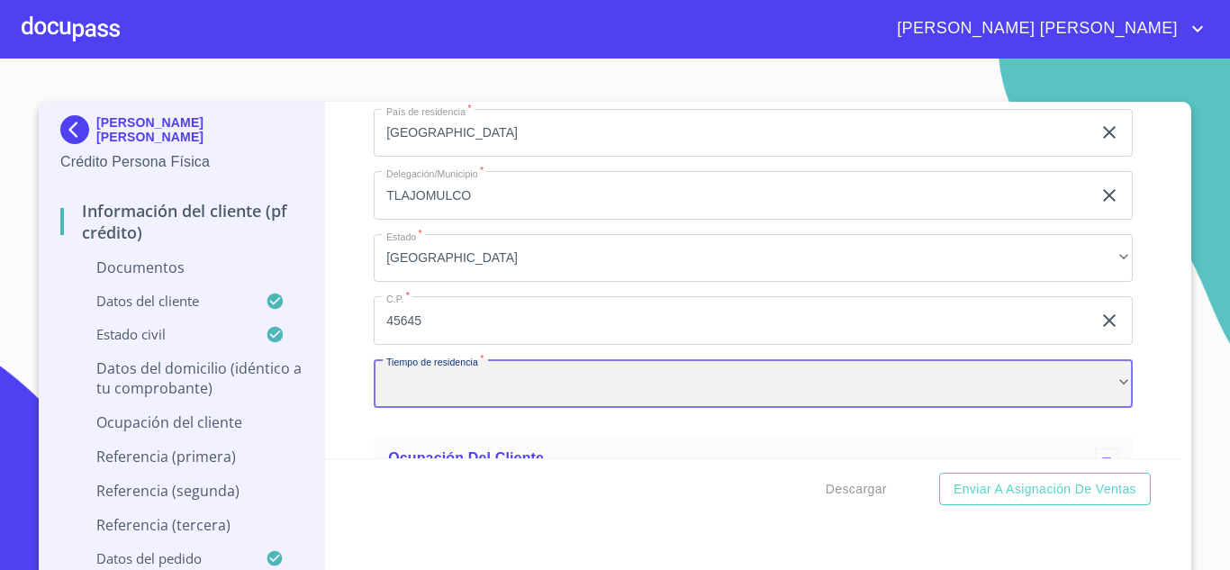
click at [435, 399] on div "​" at bounding box center [753, 383] width 759 height 49
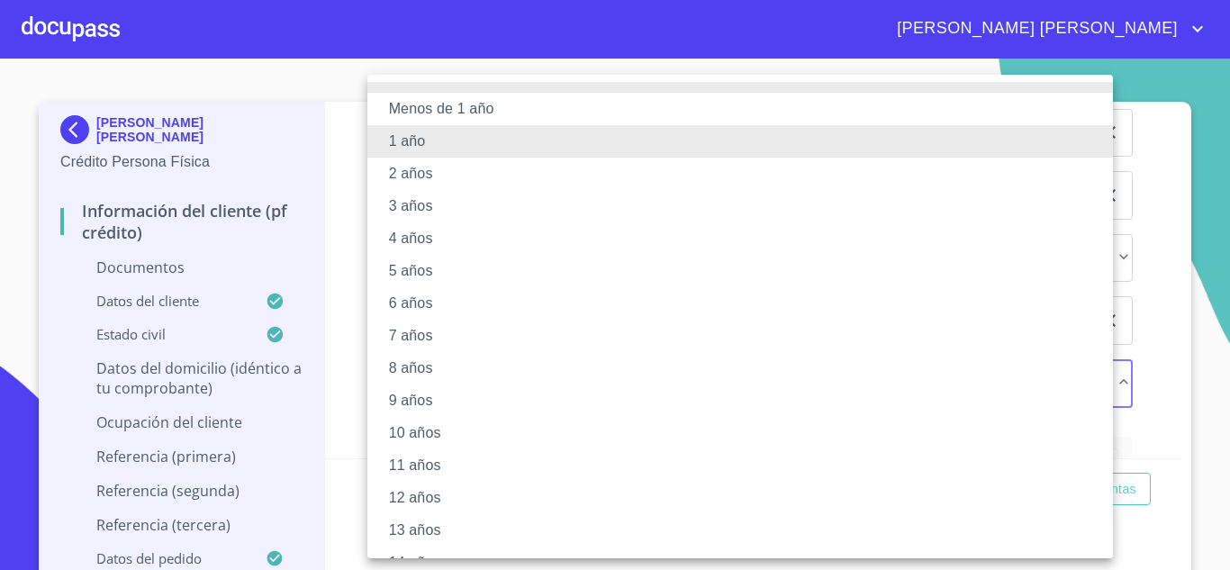
scroll to position [222, 0]
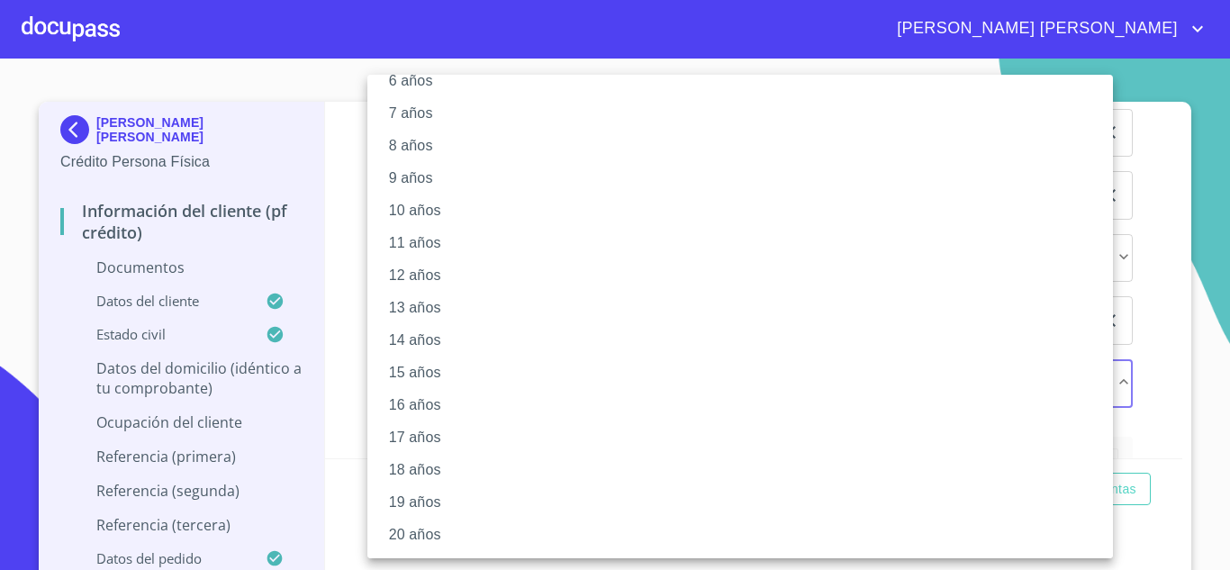
click at [429, 432] on li "17 años" at bounding box center [746, 437] width 759 height 32
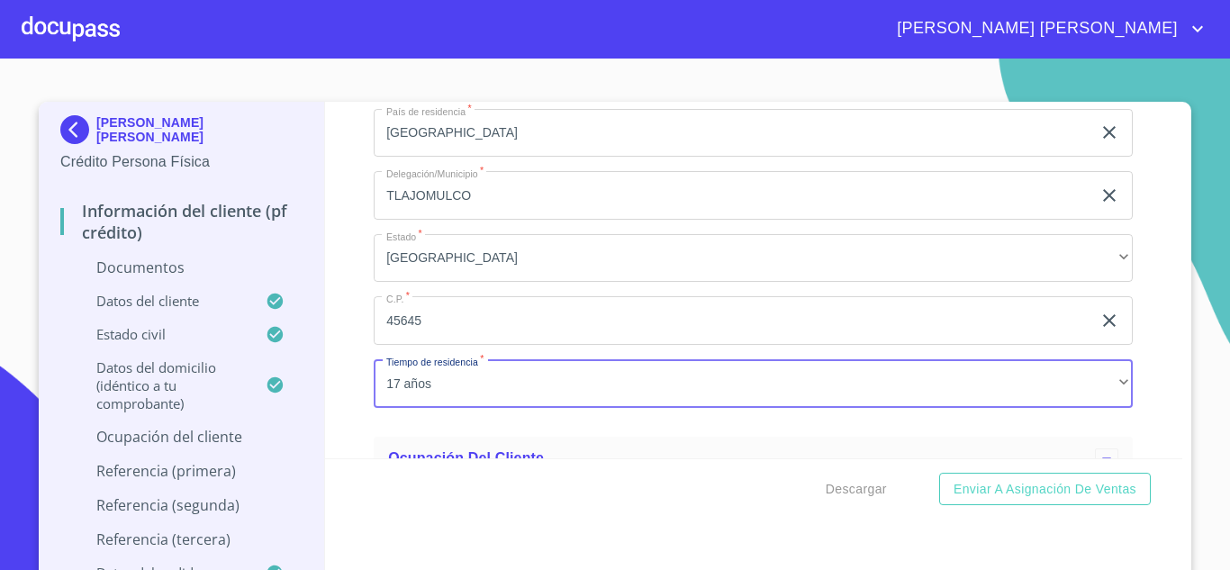
scroll to position [6296, 0]
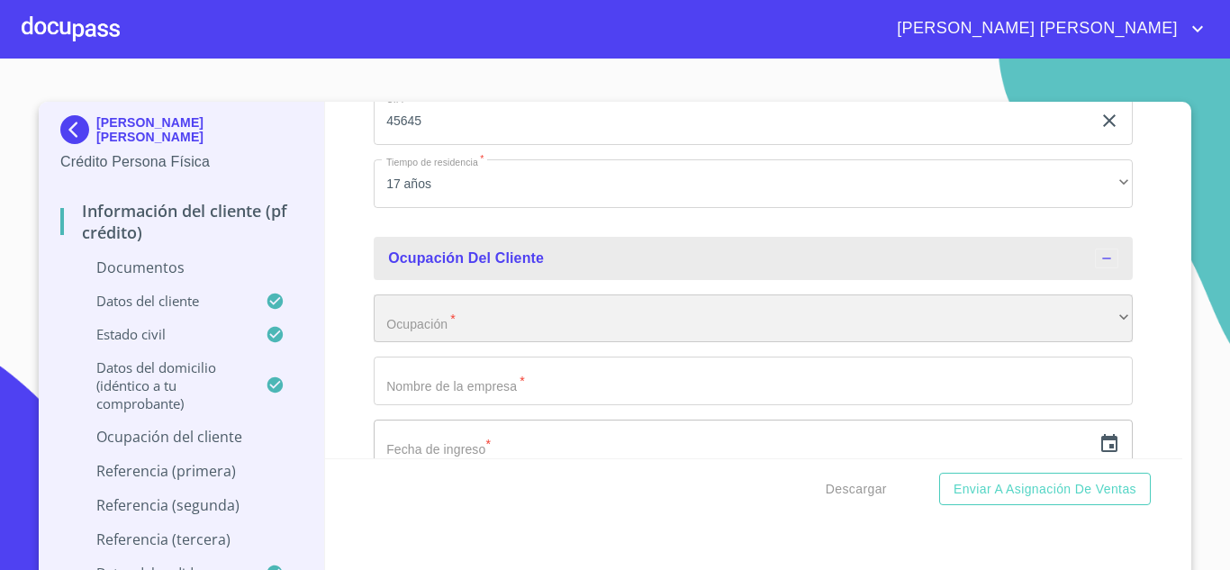
click at [429, 343] on div "​" at bounding box center [753, 318] width 759 height 49
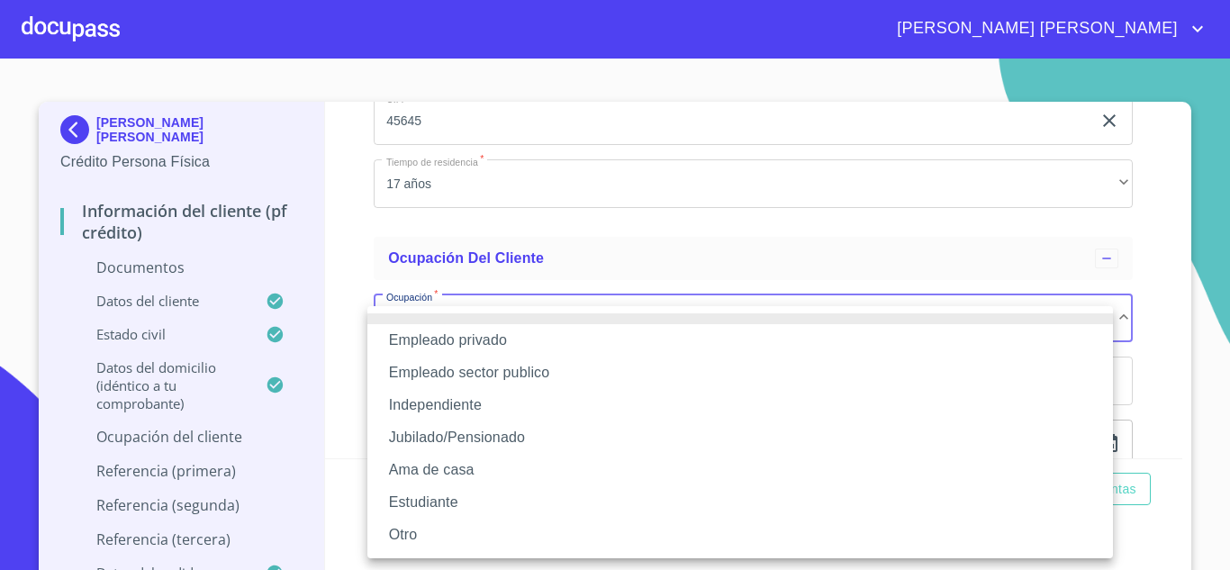
click at [484, 344] on li "Empleado privado" at bounding box center [739, 340] width 745 height 32
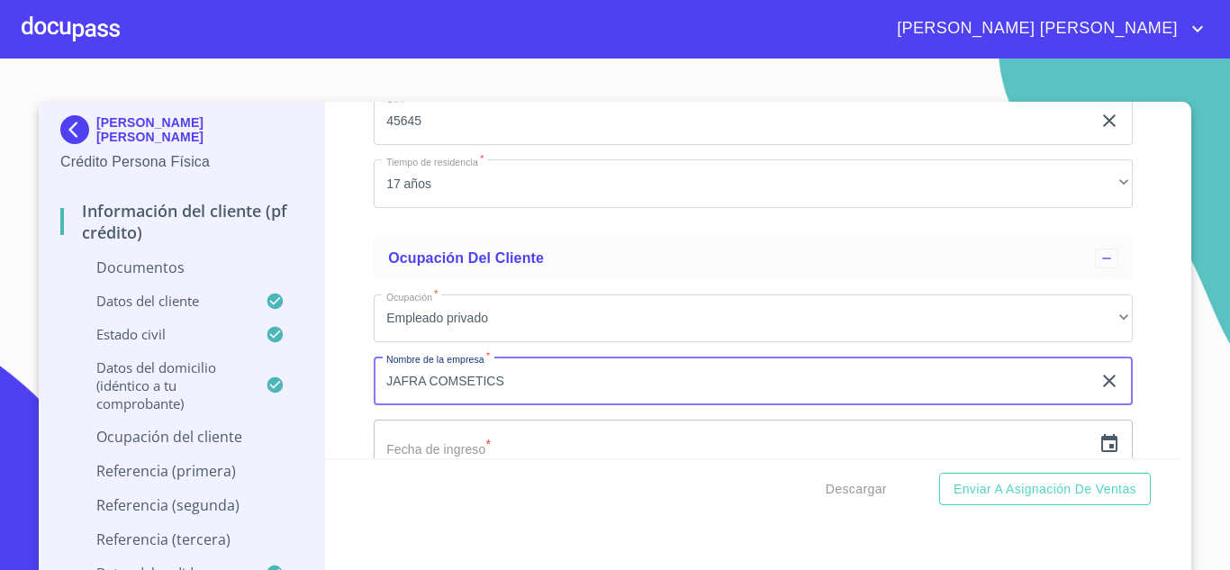
click at [459, 405] on input "JAFRA COMSETICS" at bounding box center [732, 380] width 717 height 49
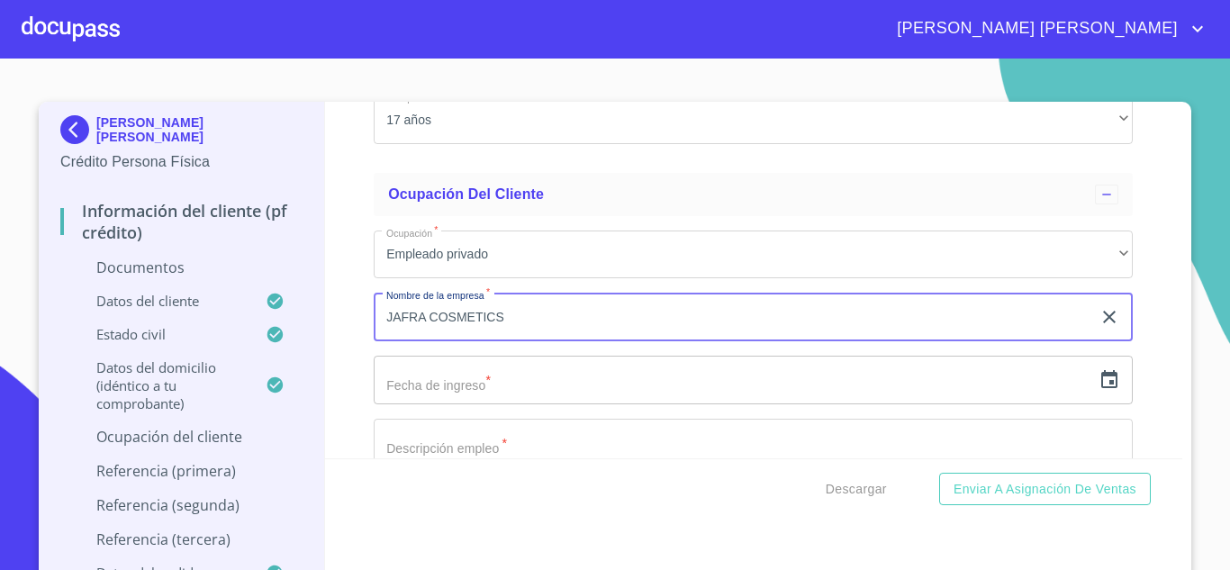
scroll to position [6386, 0]
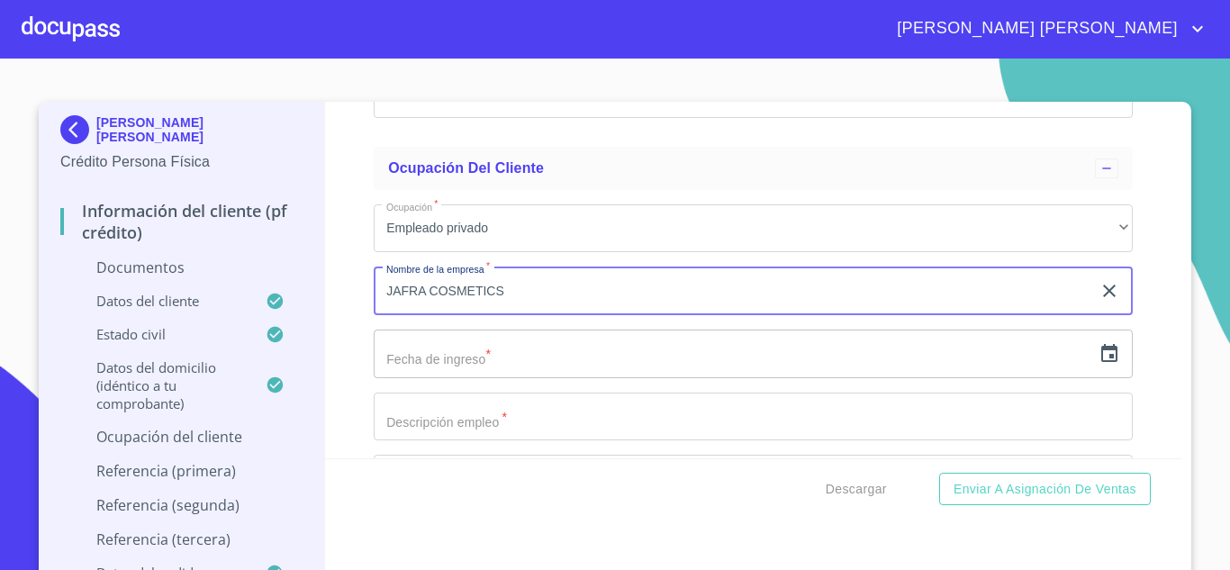
type input "JAFRA COSMETICS"
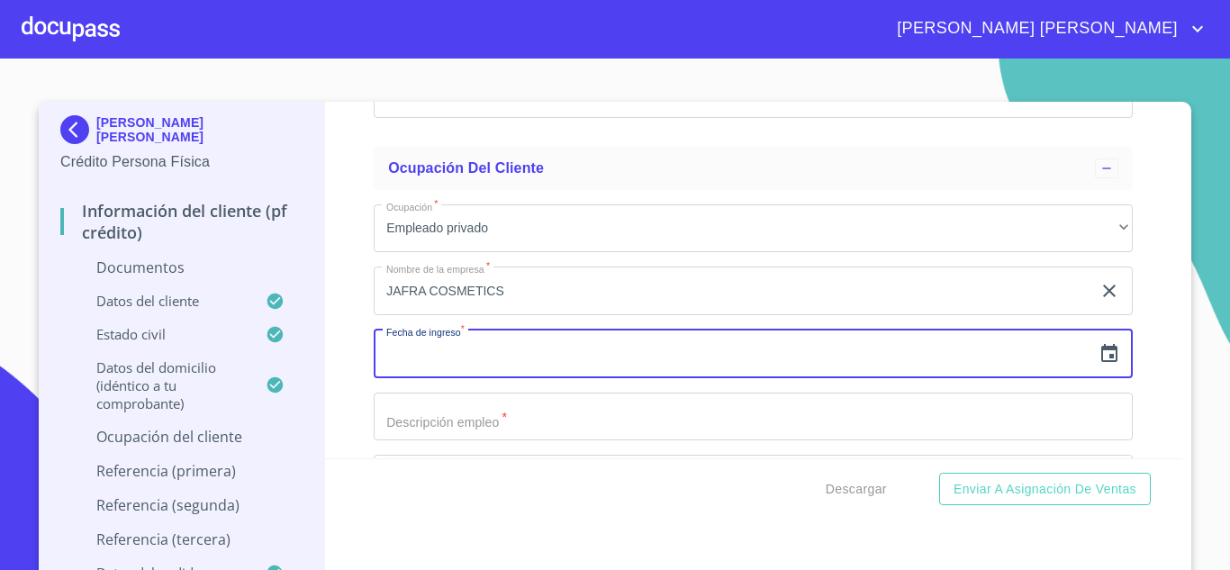
click at [467, 373] on input "text" at bounding box center [732, 353] width 717 height 49
click at [1098, 365] on icon "button" at bounding box center [1109, 354] width 22 height 22
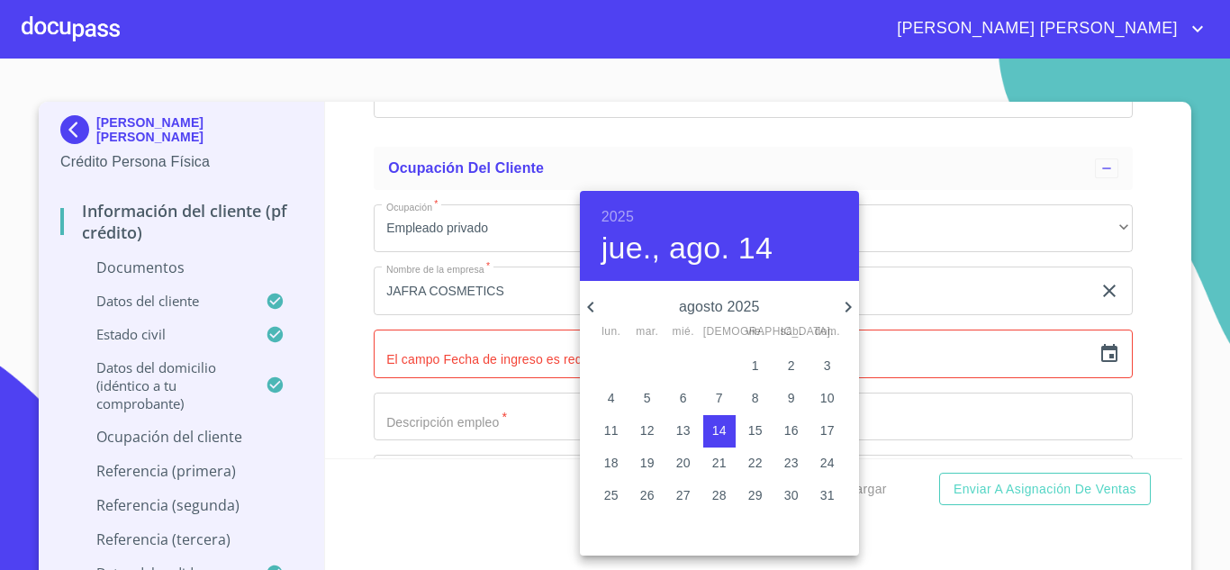
click at [618, 212] on h6 "2025" at bounding box center [617, 216] width 32 height 25
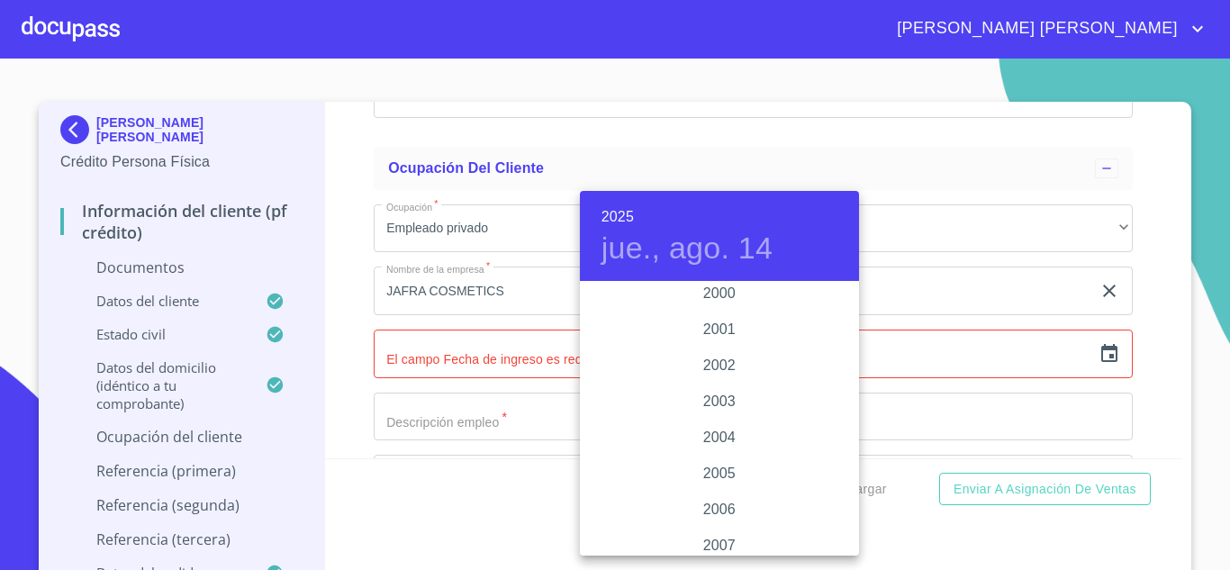
scroll to position [2734, 0]
click at [726, 410] on div "2004" at bounding box center [719, 412] width 279 height 36
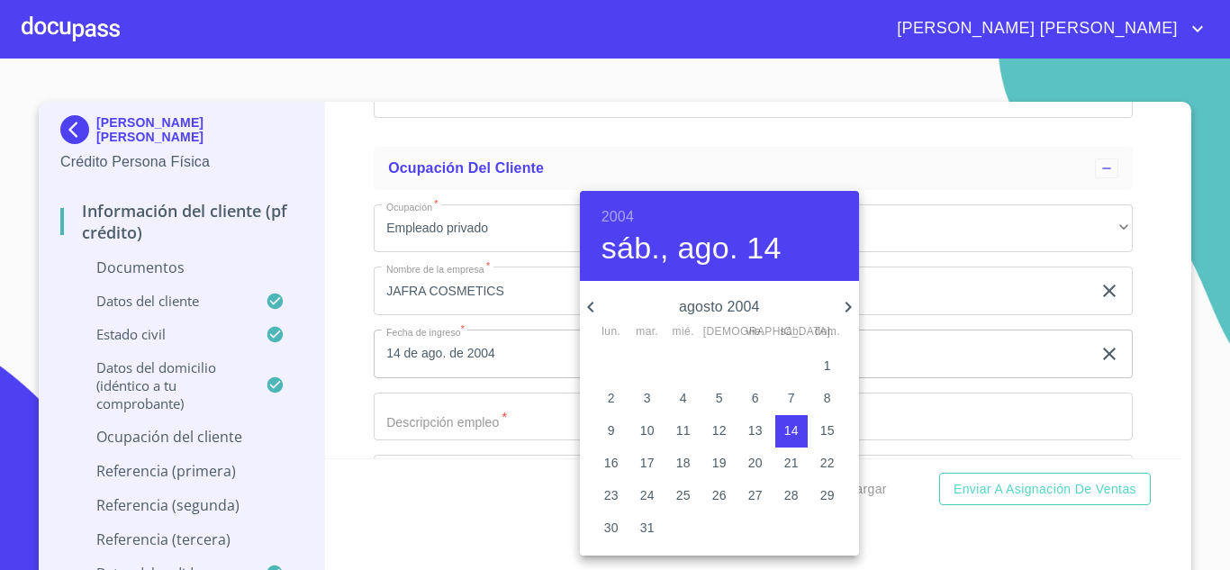
click at [844, 300] on icon "button" at bounding box center [848, 307] width 22 height 22
click at [586, 300] on icon "button" at bounding box center [591, 307] width 22 height 22
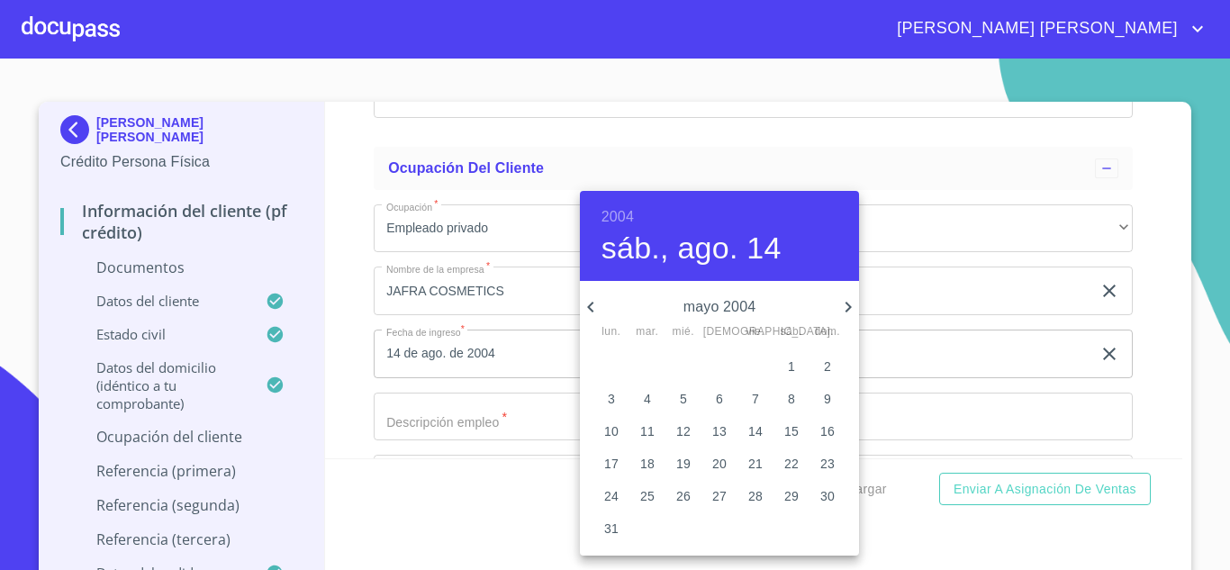
click at [586, 300] on icon "button" at bounding box center [591, 307] width 22 height 22
click at [843, 305] on icon "button" at bounding box center [848, 307] width 22 height 22
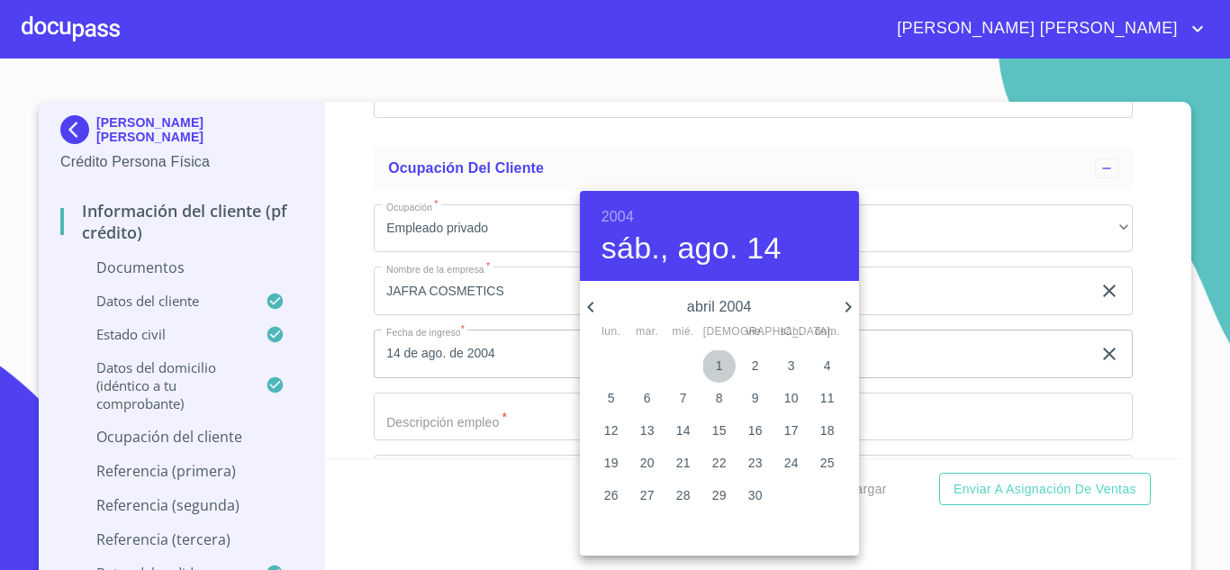
click at [725, 368] on span "1" at bounding box center [719, 365] width 32 height 18
type input "1 de abr. de 2004"
click at [450, 437] on div at bounding box center [615, 285] width 1230 height 570
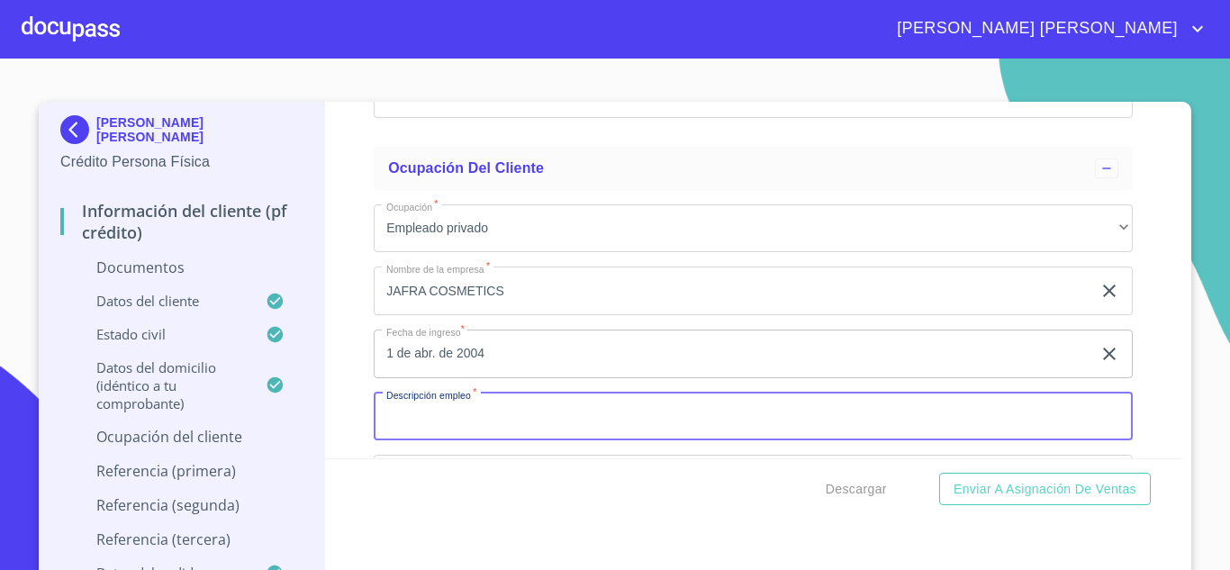
click at [450, 437] on input "Documento de identificación.   *" at bounding box center [753, 416] width 759 height 49
type input "VENTAS"
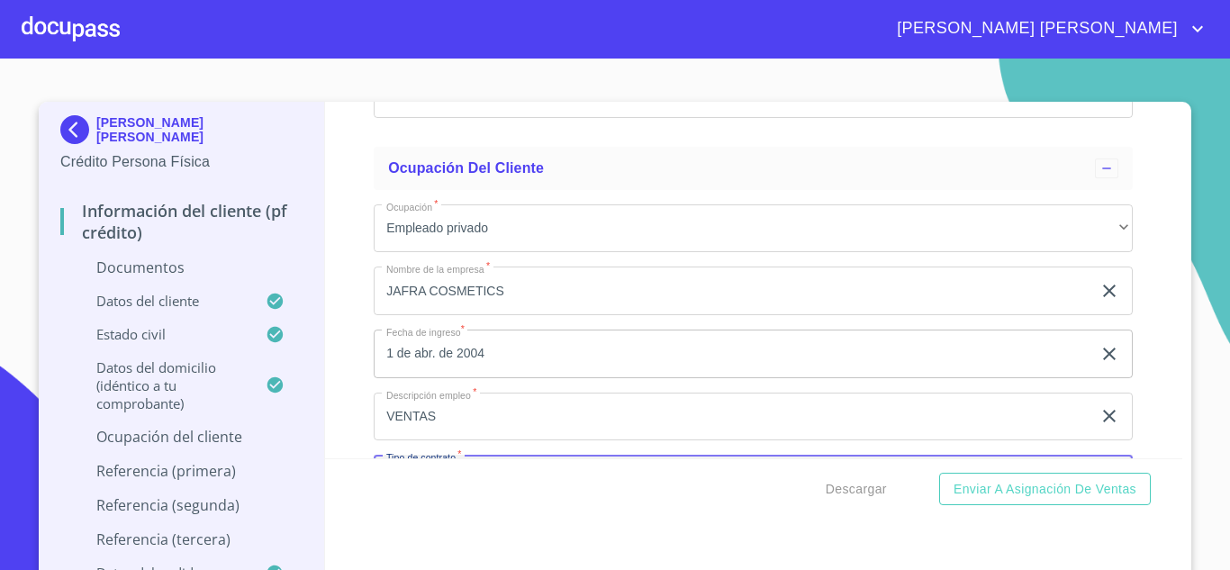
scroll to position [6607, 0]
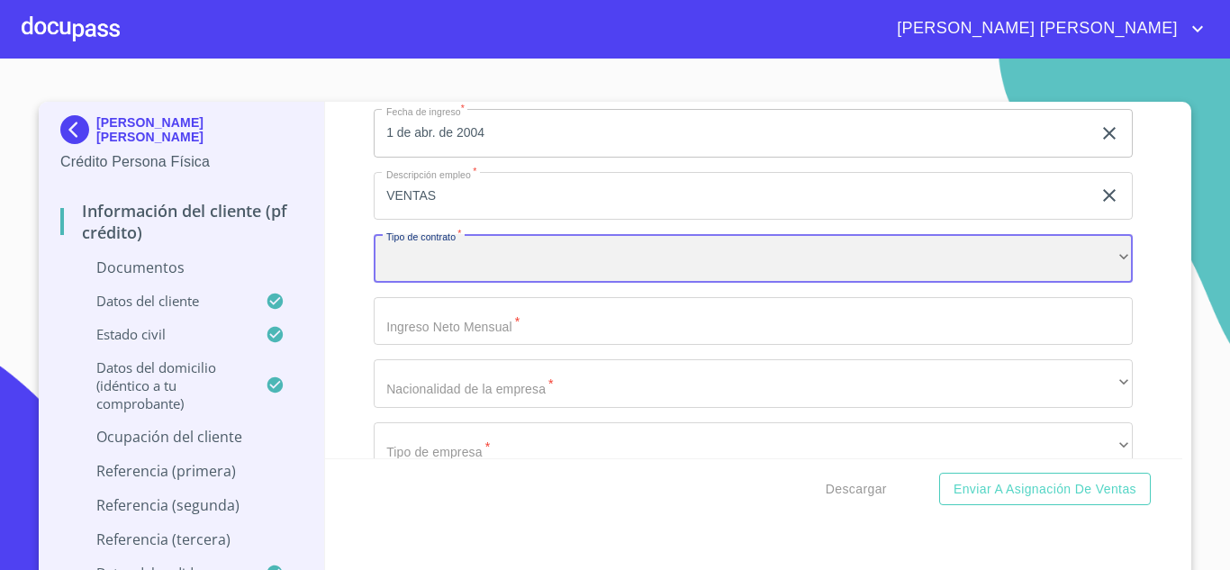
click at [422, 268] on div "​" at bounding box center [753, 258] width 759 height 49
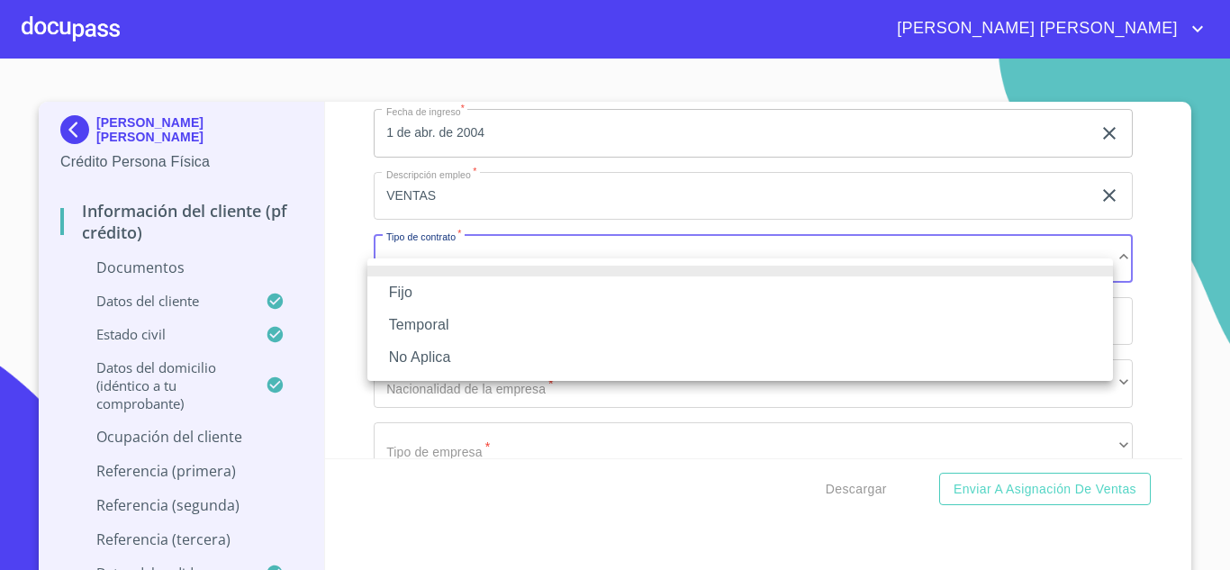
click at [429, 290] on li "Fijo" at bounding box center [739, 292] width 745 height 32
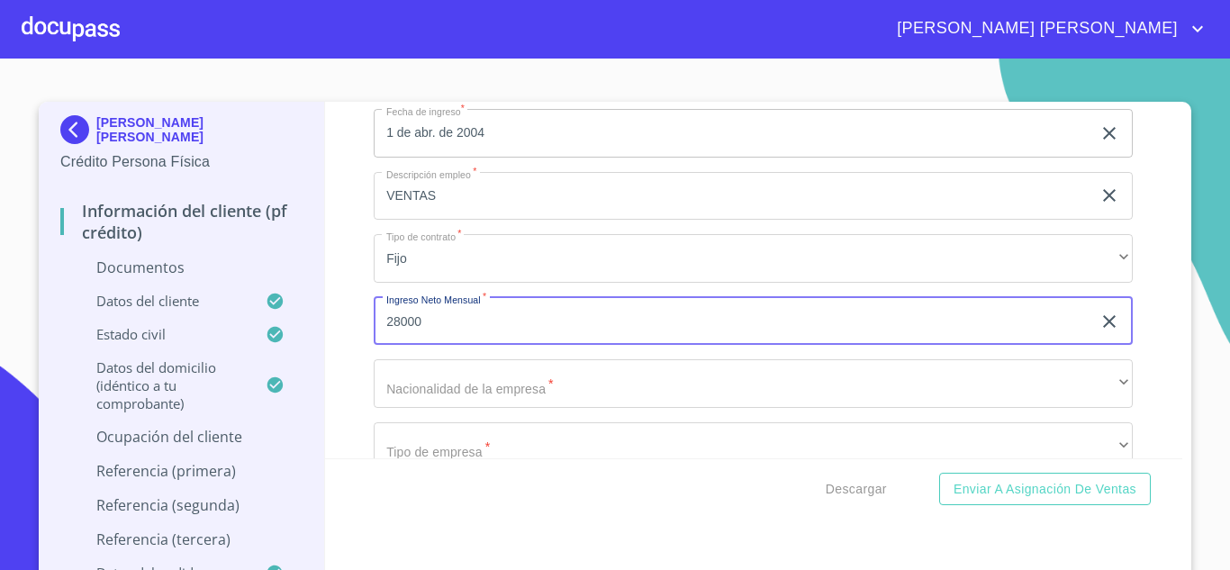
click at [458, 343] on input "28000" at bounding box center [732, 321] width 717 height 49
type input "2"
type input "50000"
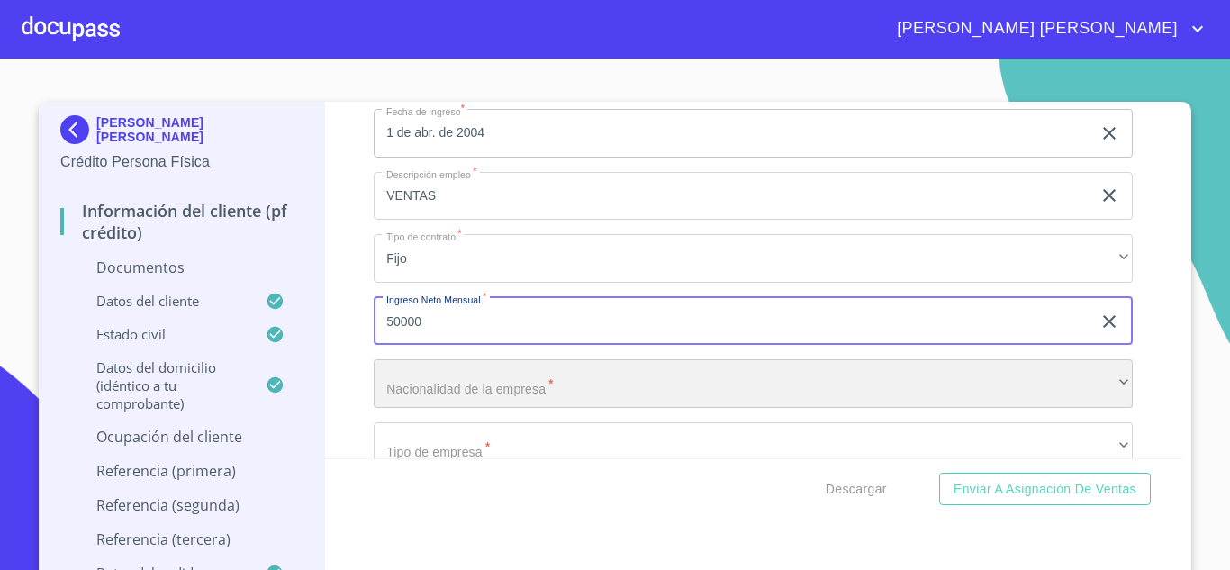
click at [473, 404] on div "​" at bounding box center [753, 383] width 759 height 49
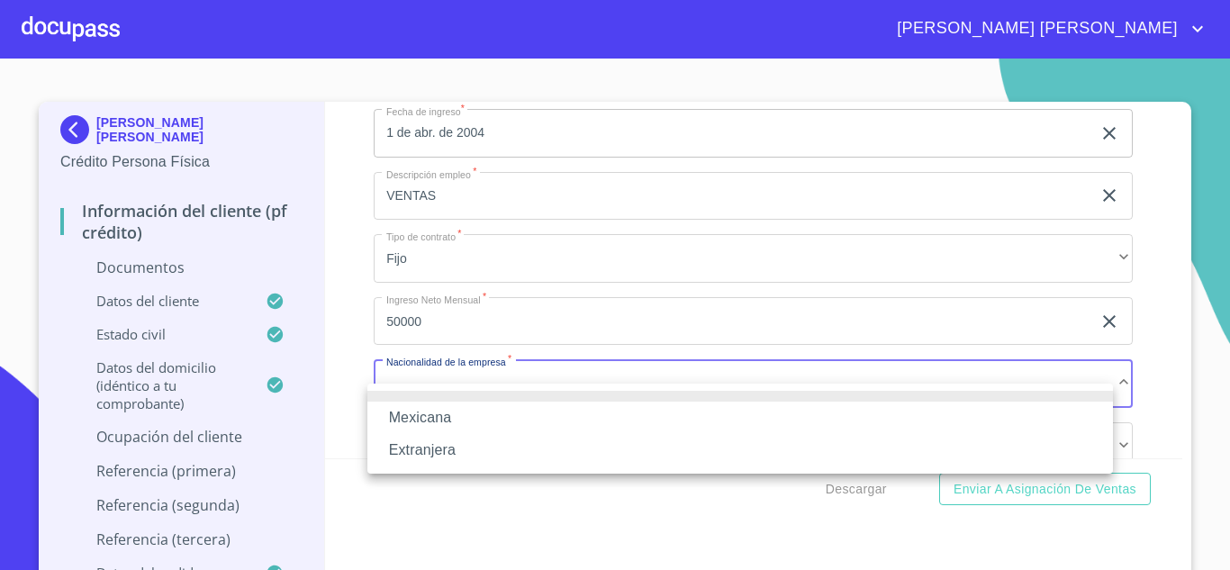
click at [458, 410] on li "Mexicana" at bounding box center [739, 417] width 745 height 32
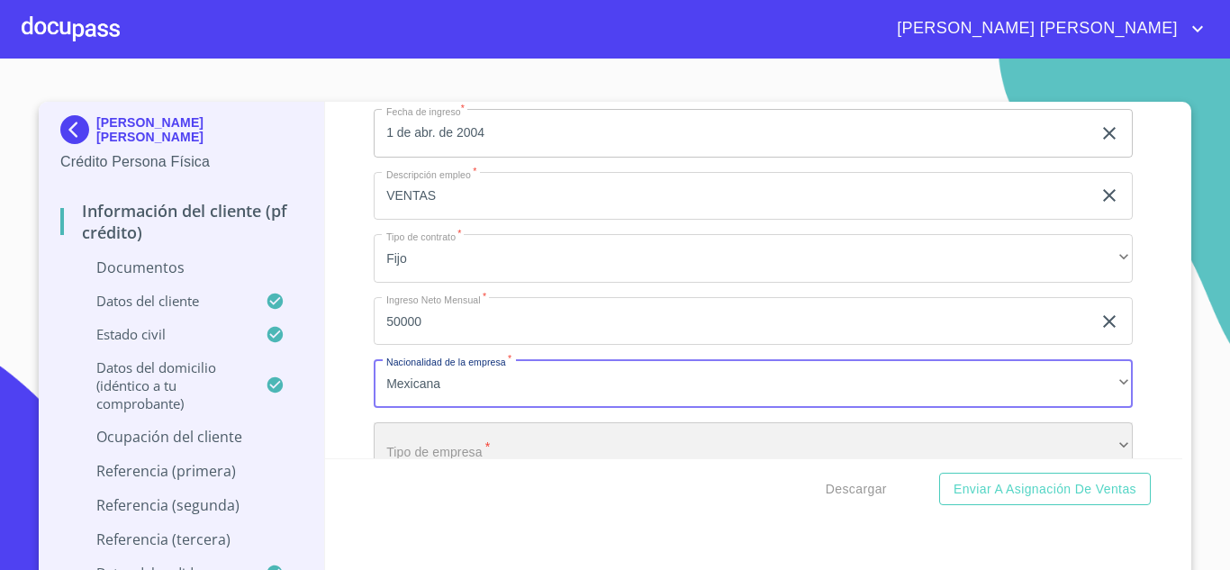
scroll to position [6641, 0]
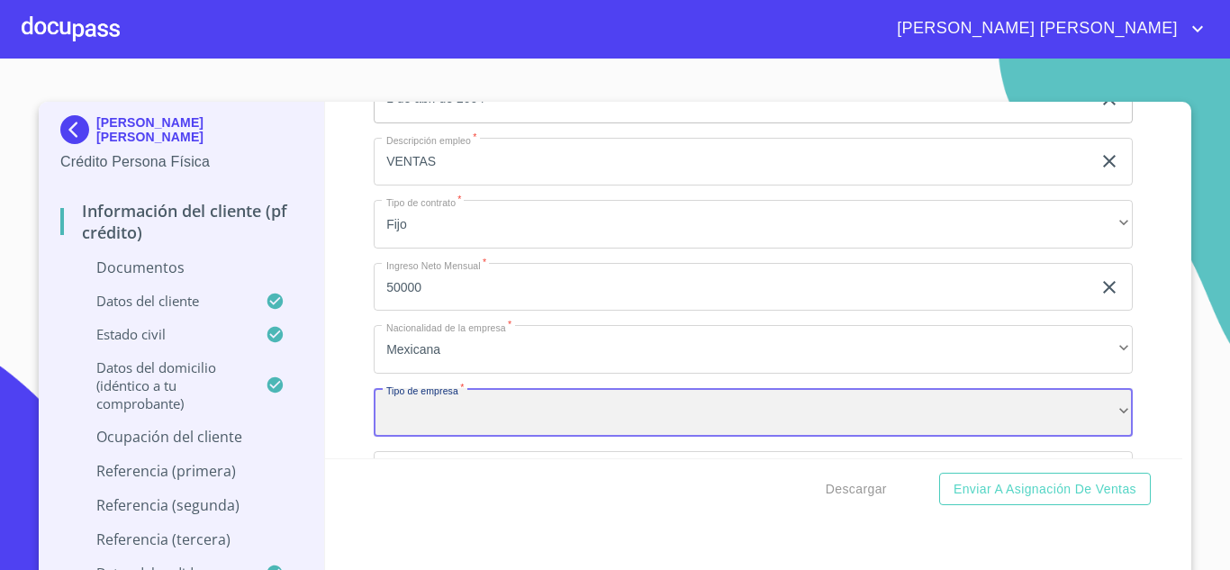
click at [469, 421] on div "​" at bounding box center [753, 412] width 759 height 49
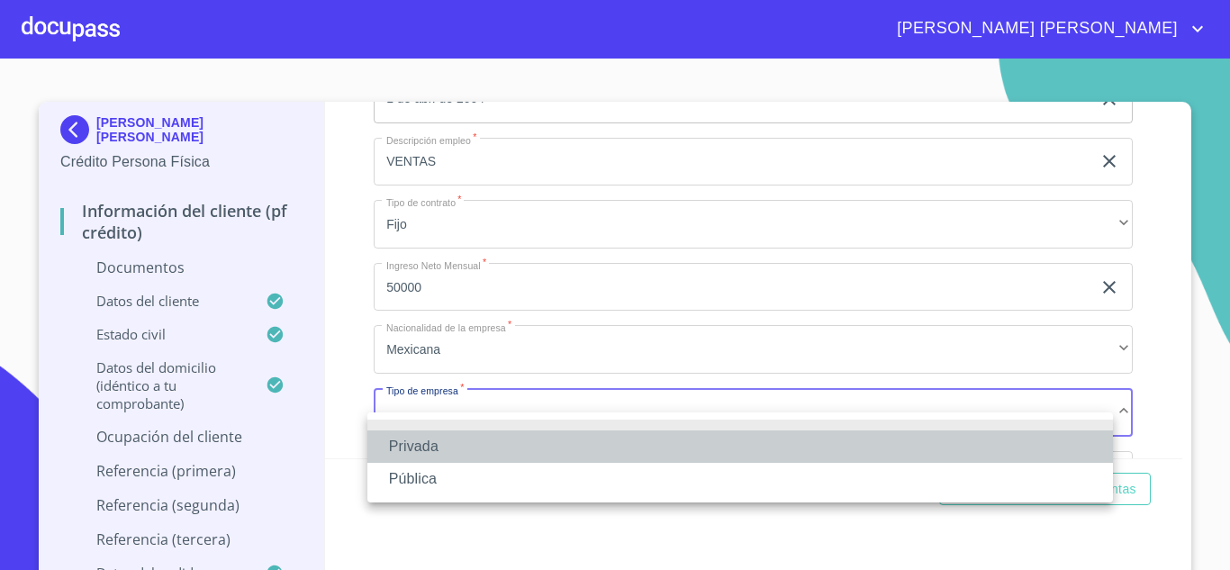
click at [453, 438] on li "Privada" at bounding box center [739, 446] width 745 height 32
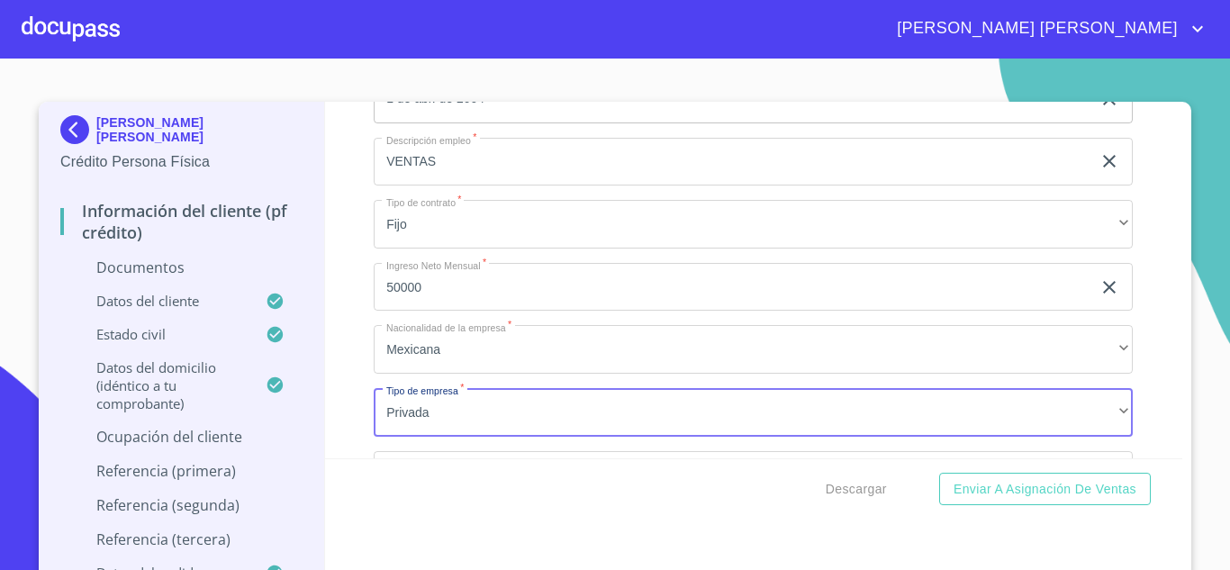
scroll to position [6858, 0]
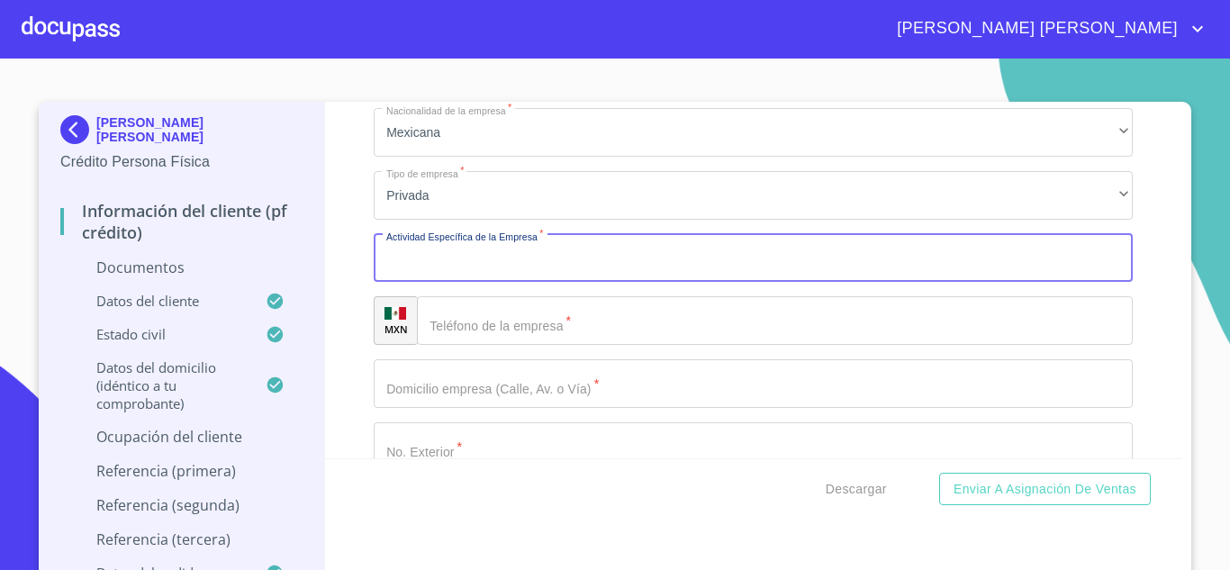
click at [419, 281] on input "Documento de identificación.   *" at bounding box center [753, 258] width 759 height 49
type input "VENTA DE COSMETICOS"
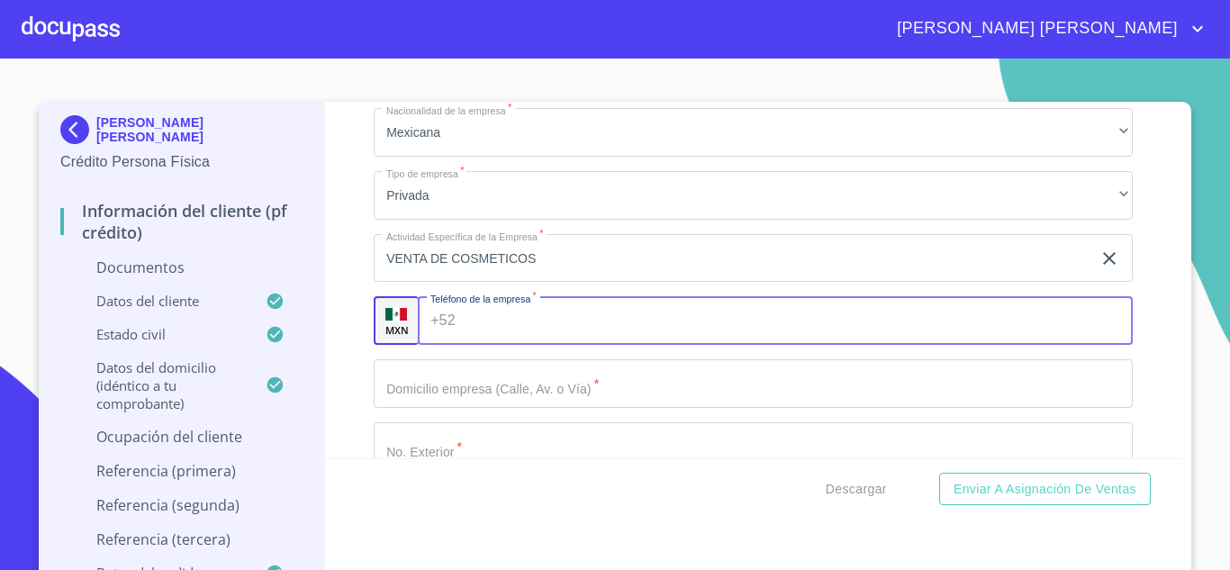
click at [479, 340] on input "Documento de identificación.   *" at bounding box center [798, 320] width 671 height 49
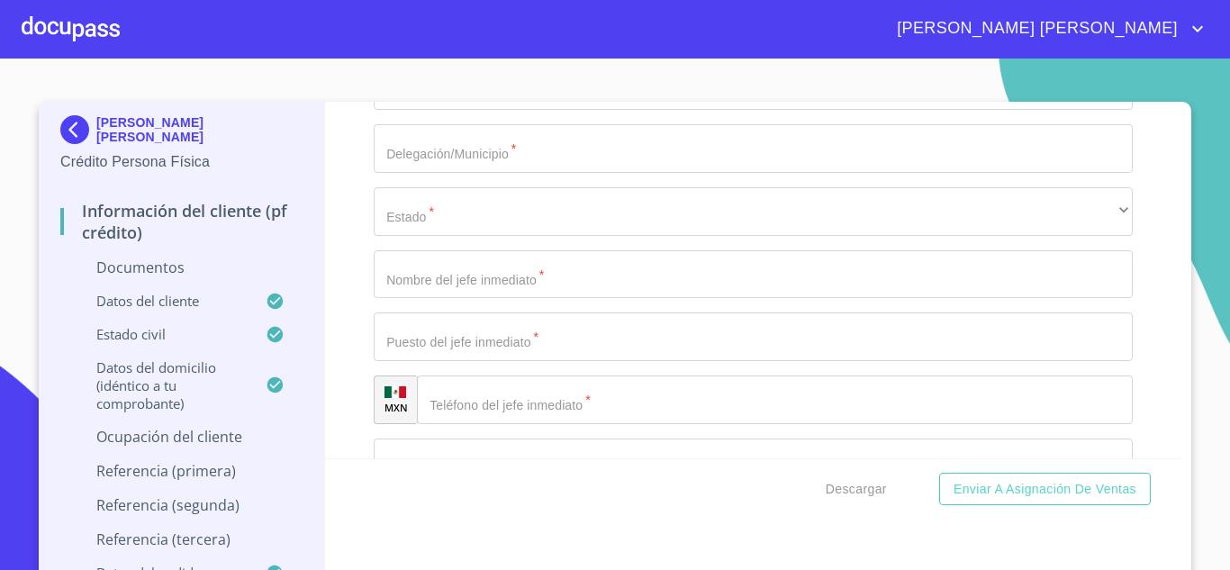
scroll to position [7461, 0]
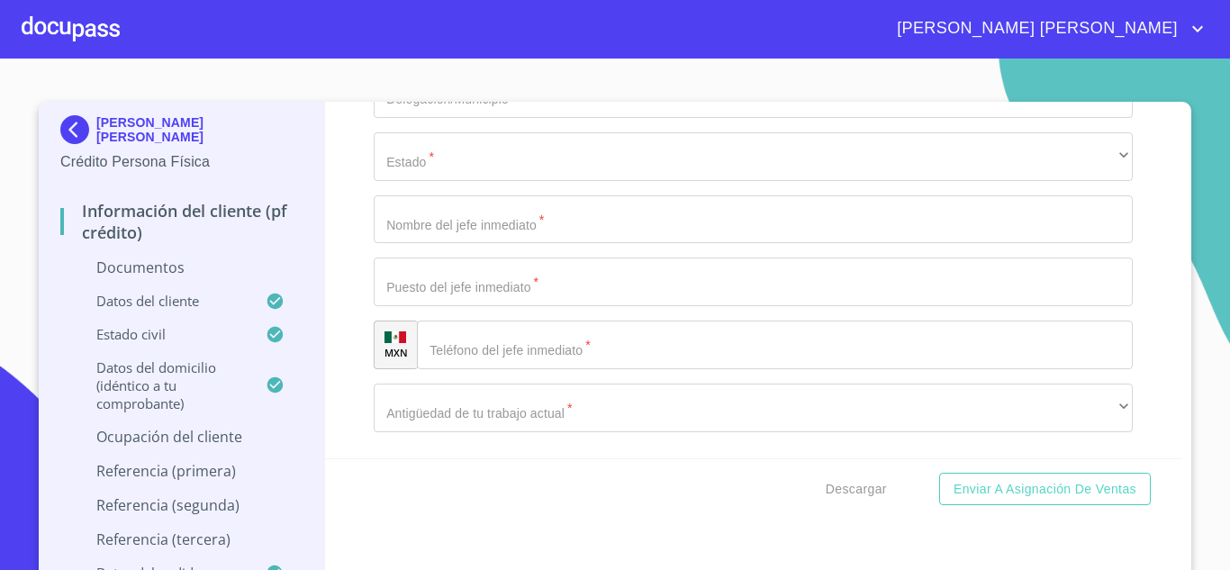
type input "[PHONE_NUMBER]"
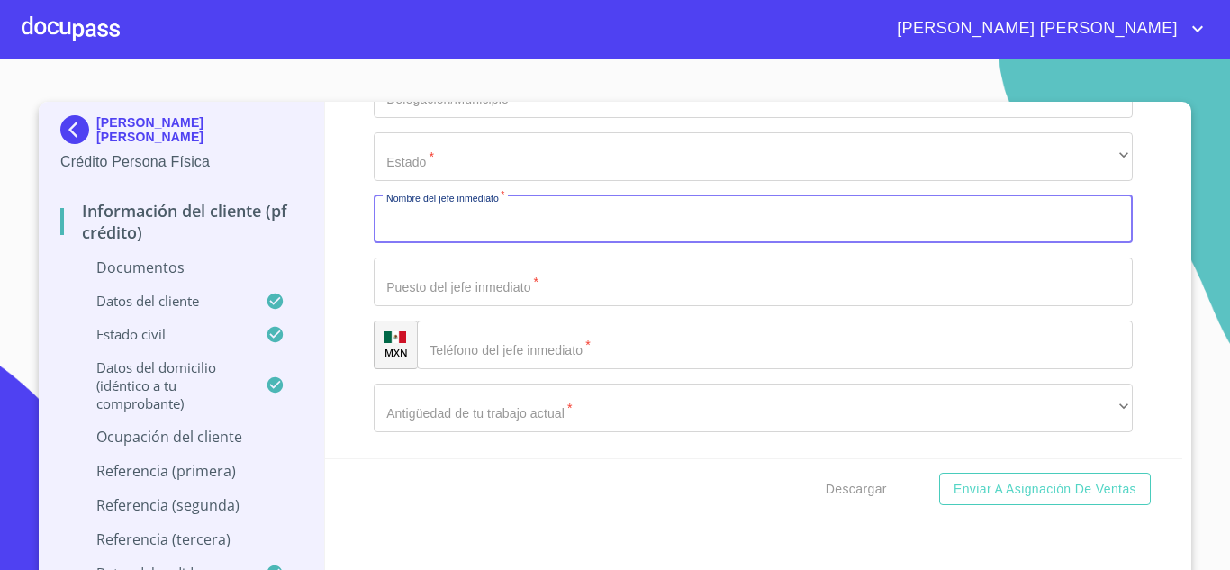
click at [437, 244] on input "Documento de identificación.   *" at bounding box center [753, 219] width 759 height 49
type input "[PERSON_NAME]"
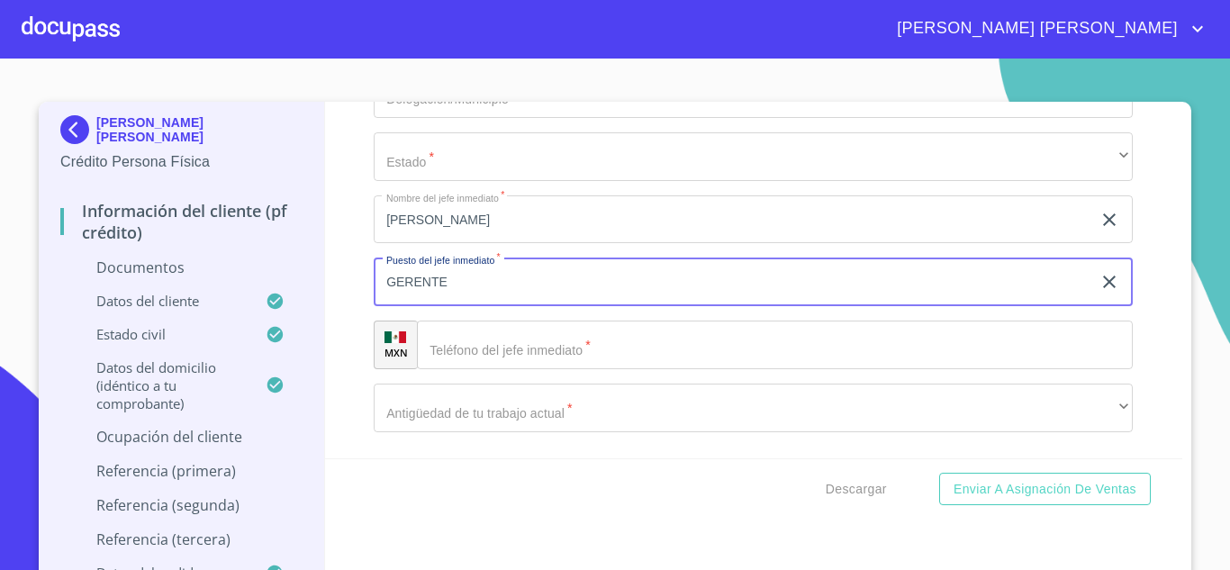
type input "GERENTE"
click at [479, 363] on input "Documento de identificación.   *" at bounding box center [775, 344] width 716 height 49
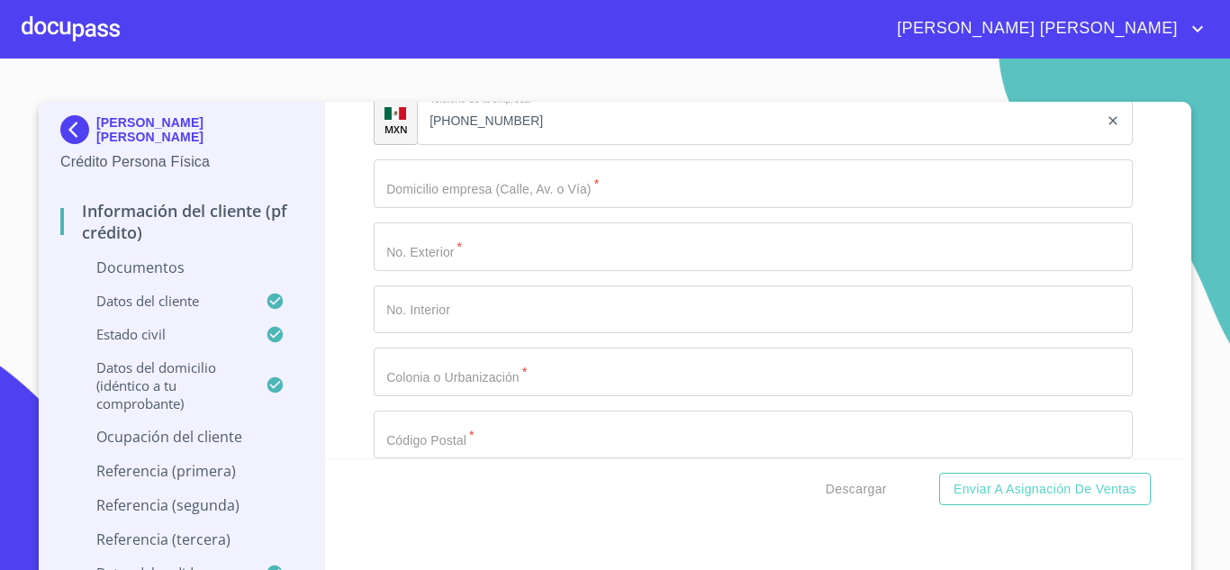
scroll to position [7003, 0]
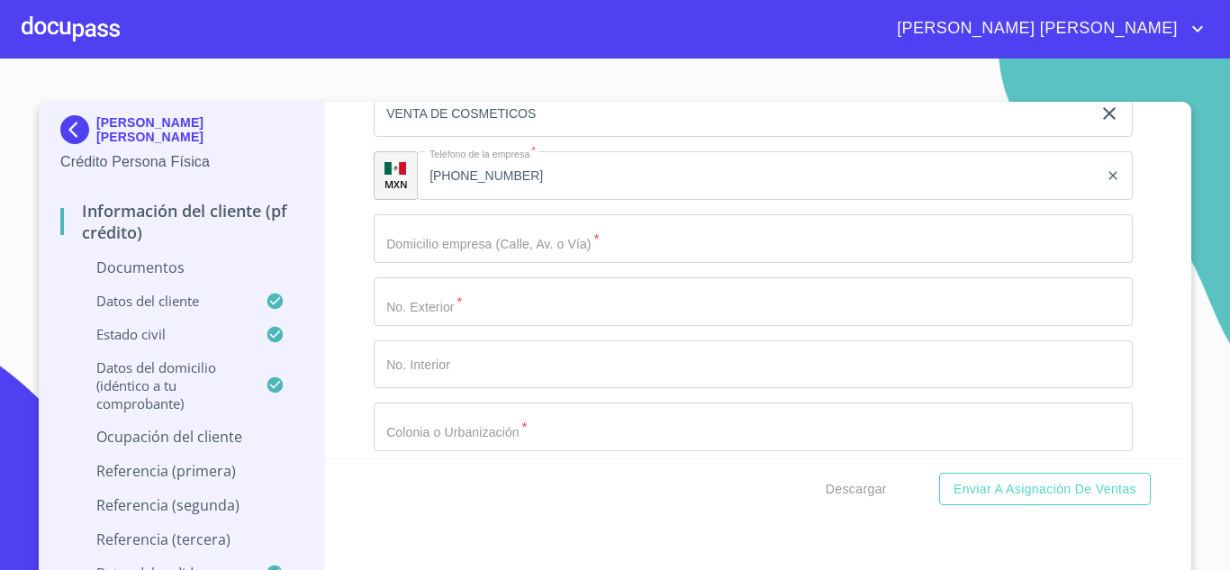
type input "[PHONE_NUMBER]"
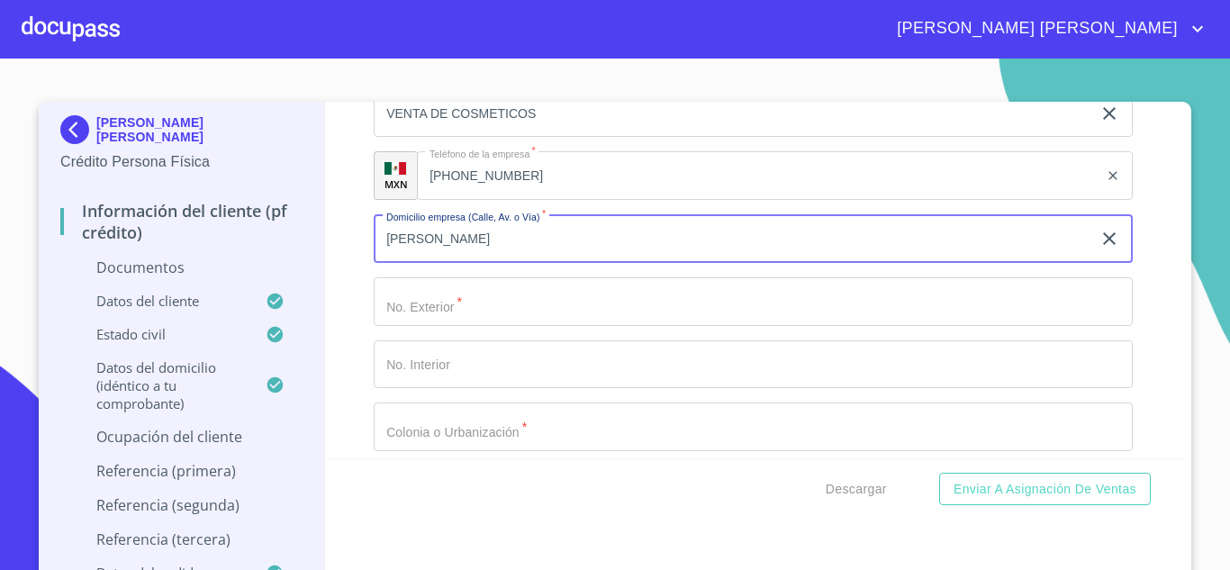
type input "[PERSON_NAME]"
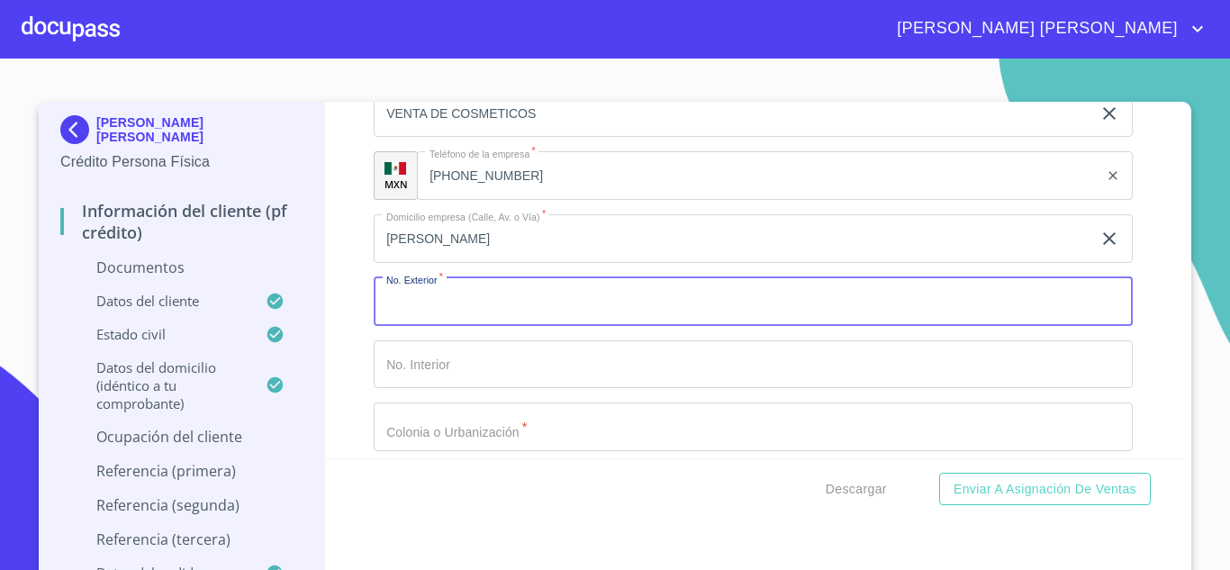
click at [436, 325] on input "Documento de identificación.   *" at bounding box center [753, 301] width 759 height 49
type input "66"
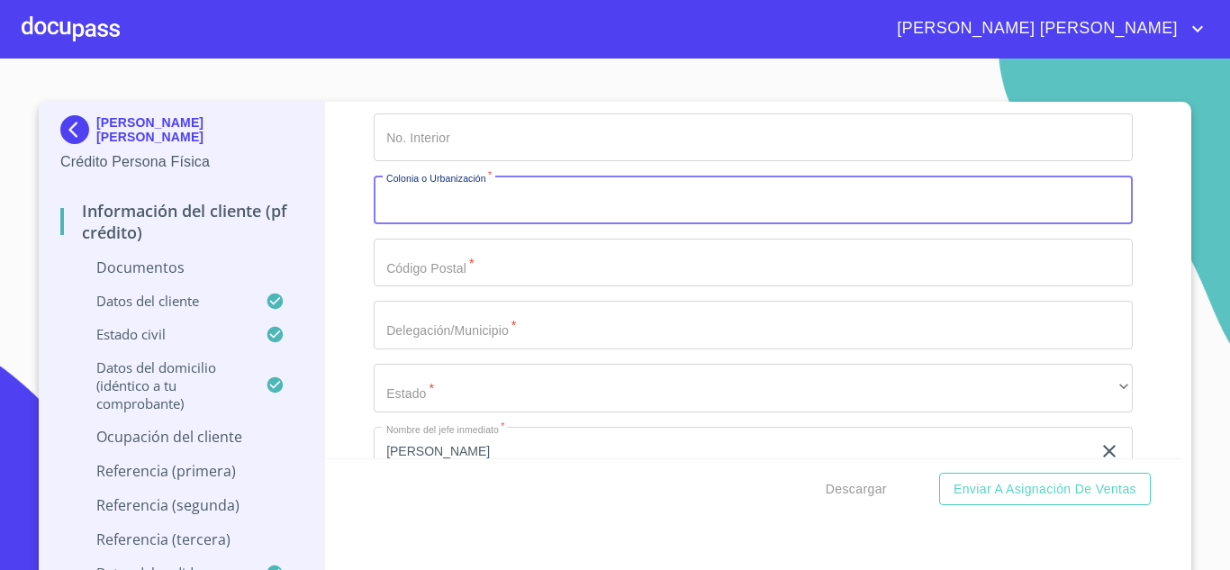
scroll to position [7284, 0]
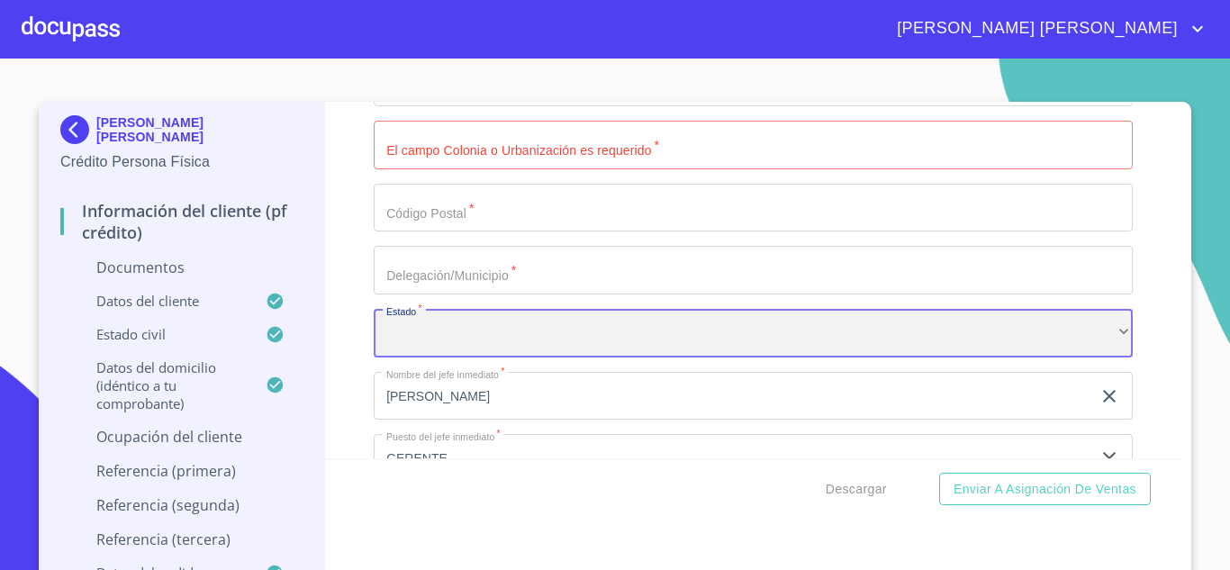
click at [450, 357] on div "​" at bounding box center [753, 333] width 759 height 49
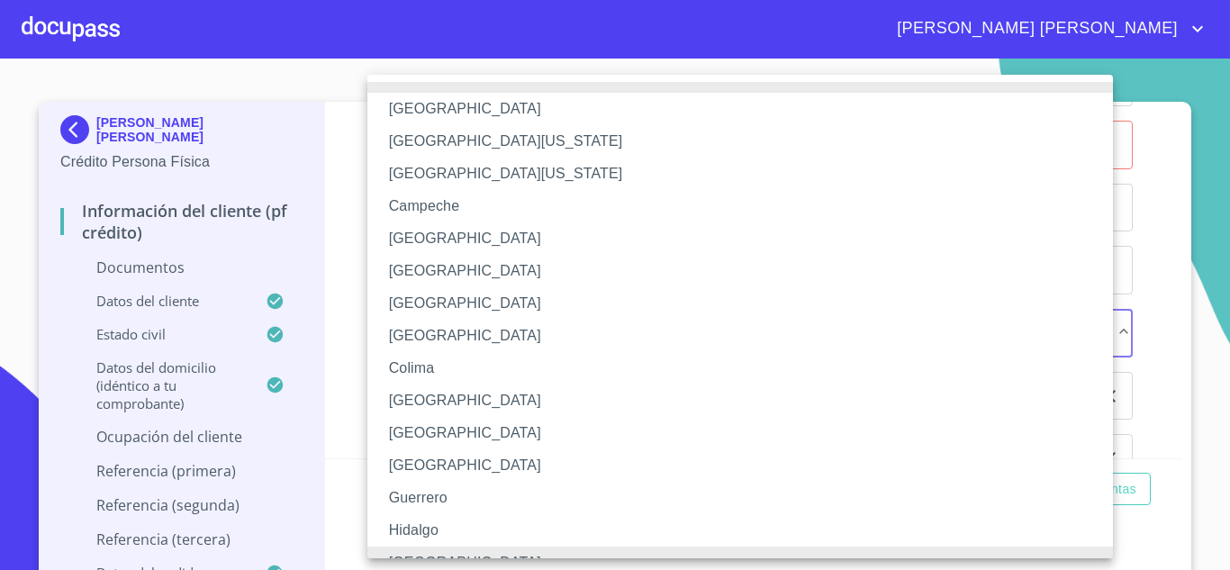
scroll to position [21, 0]
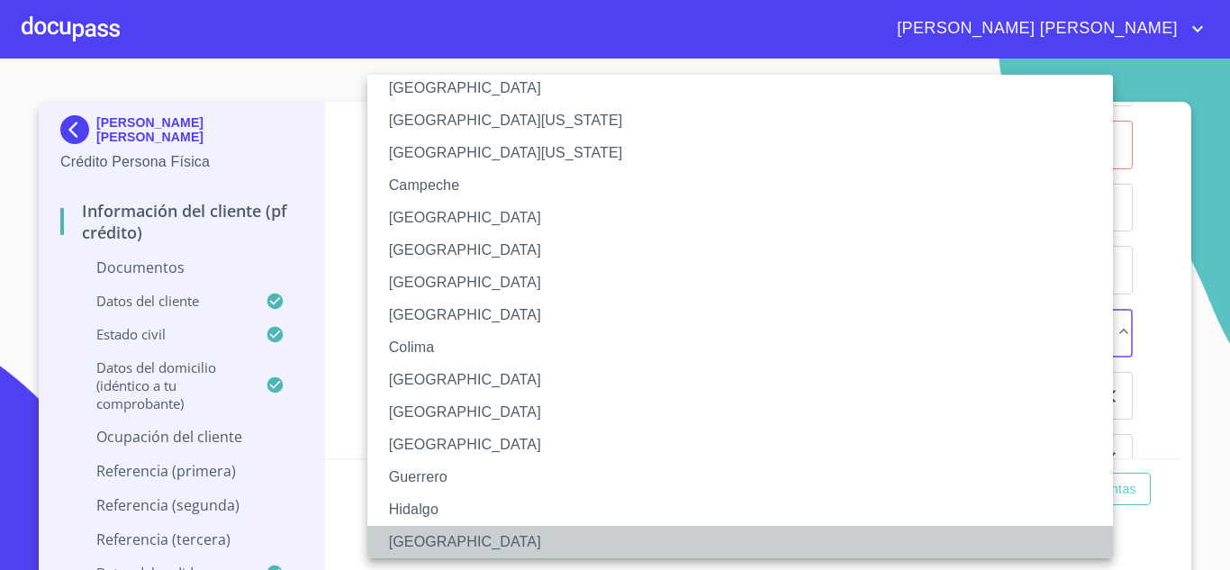
click at [423, 551] on li "[GEOGRAPHIC_DATA]" at bounding box center [746, 542] width 759 height 32
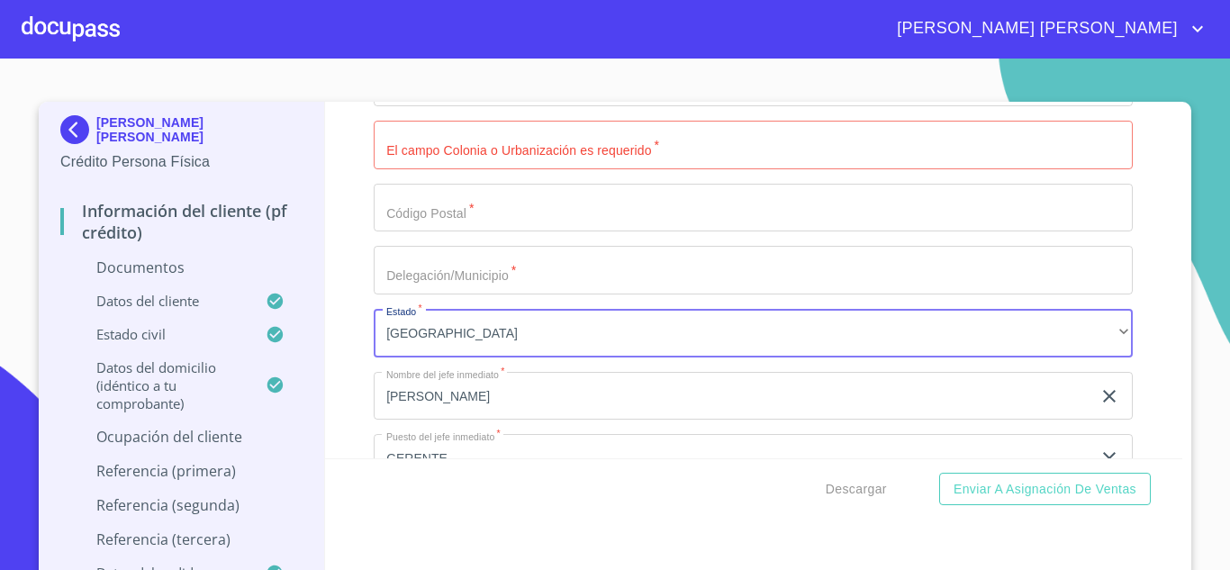
click at [447, 169] on input "Documento de identificación.   *" at bounding box center [753, 145] width 759 height 49
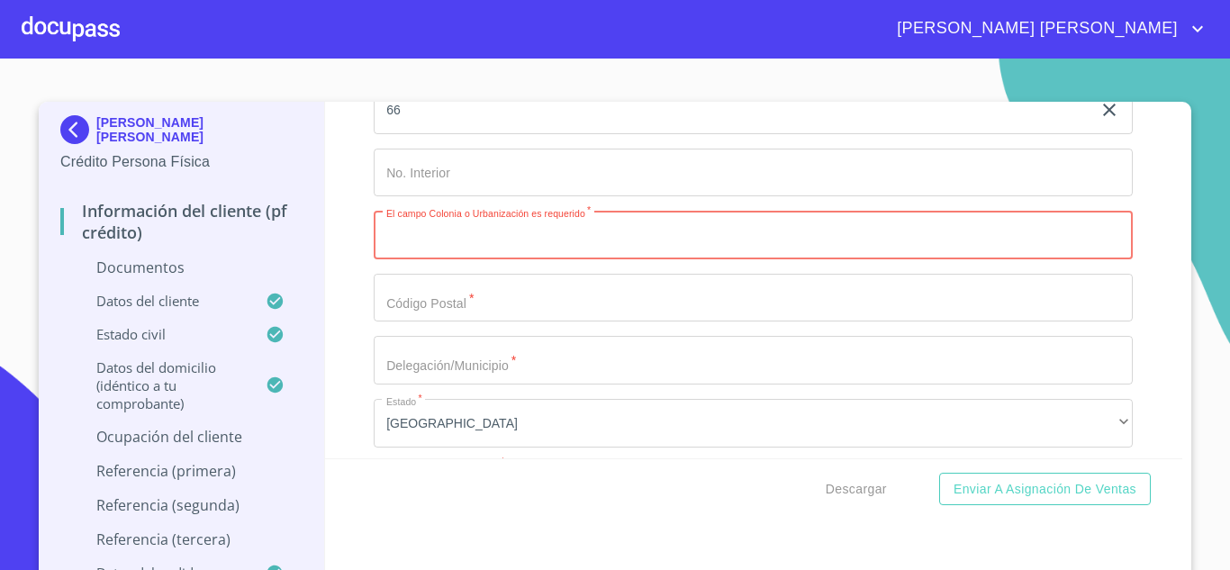
scroll to position [7104, 0]
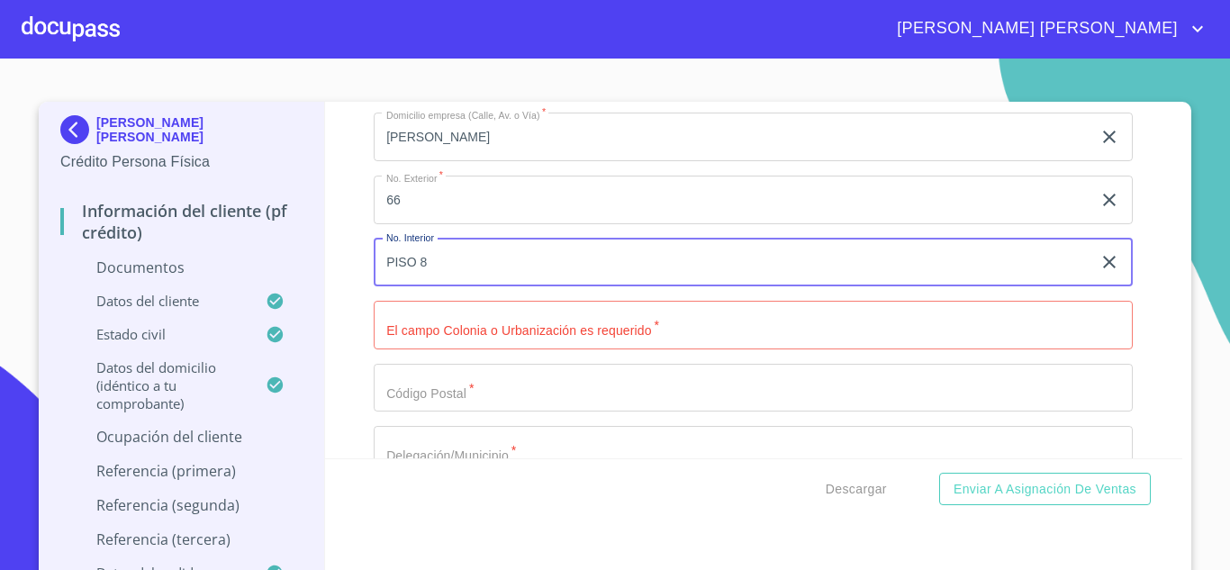
type input "PISO 8"
click at [425, 349] on input "Documento de identificación.   *" at bounding box center [753, 325] width 759 height 49
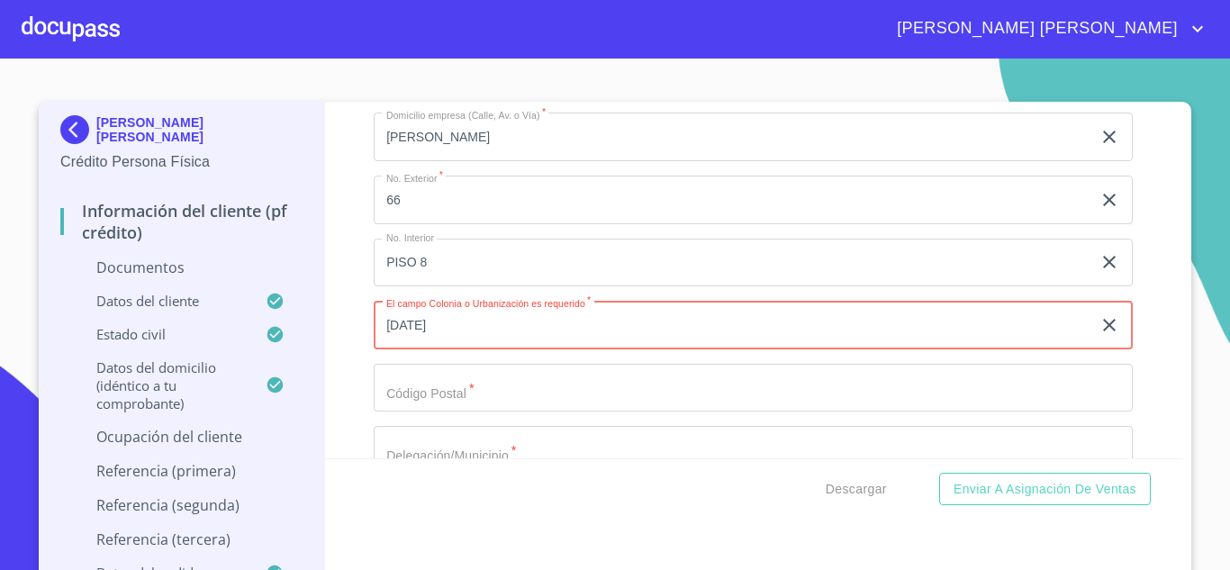
type input "[DATE]"
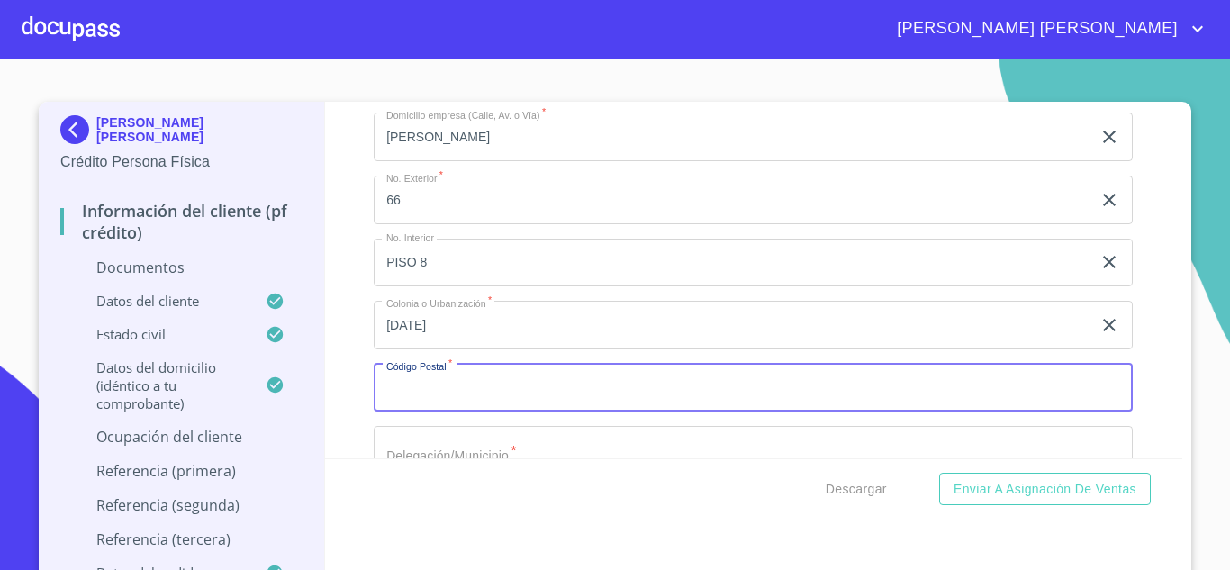
click at [441, 408] on input "Documento de identificación.   *" at bounding box center [753, 388] width 759 height 49
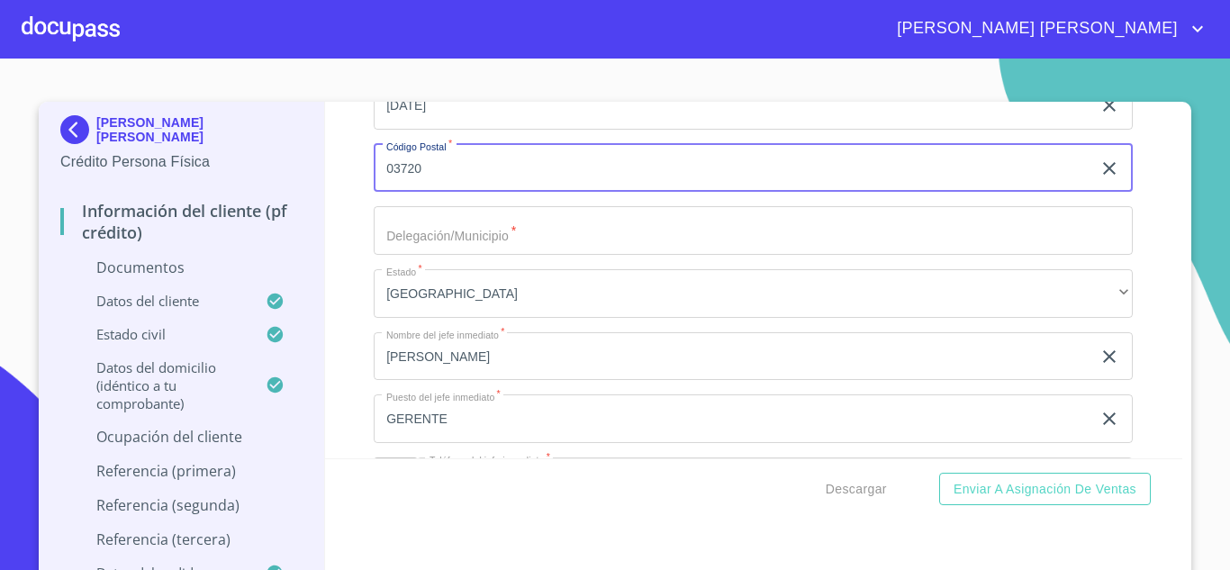
scroll to position [7351, 0]
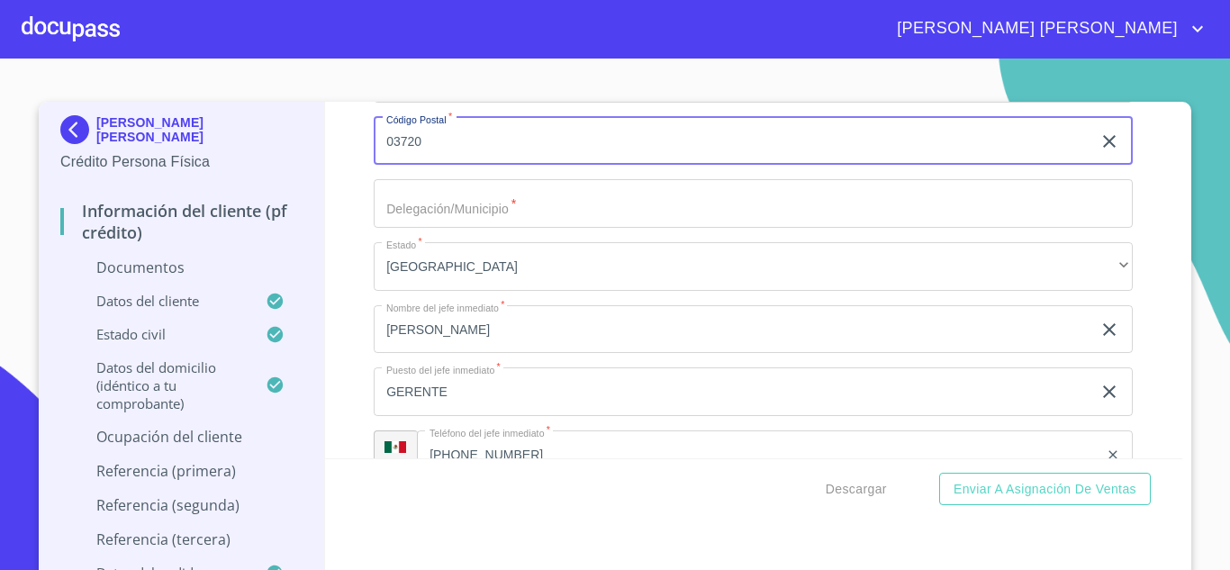
type input "03720"
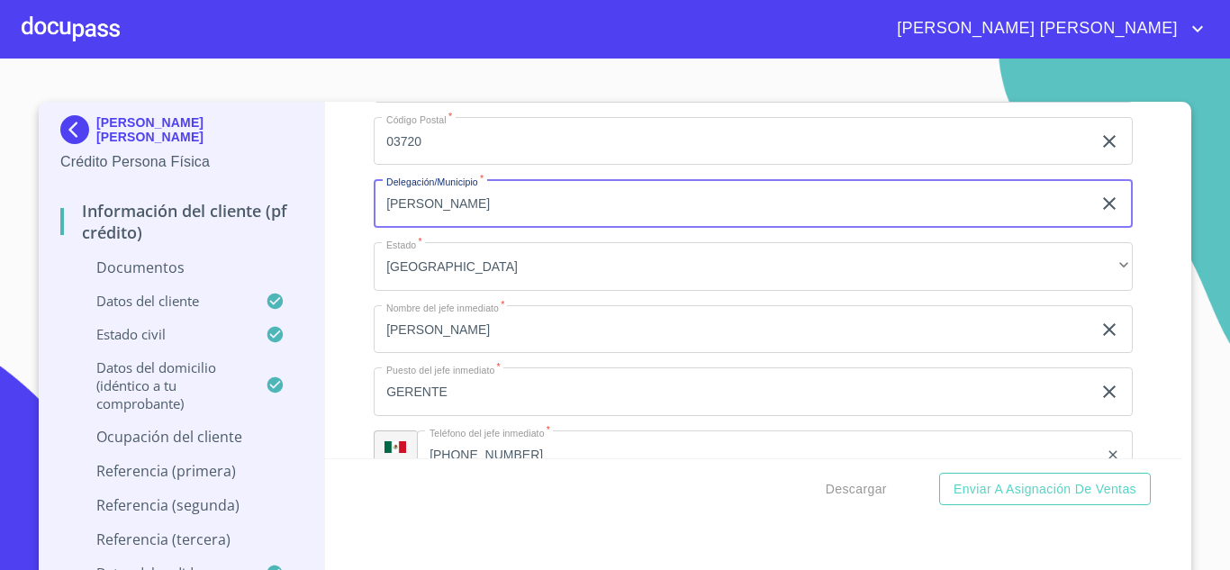
type input "[PERSON_NAME]"
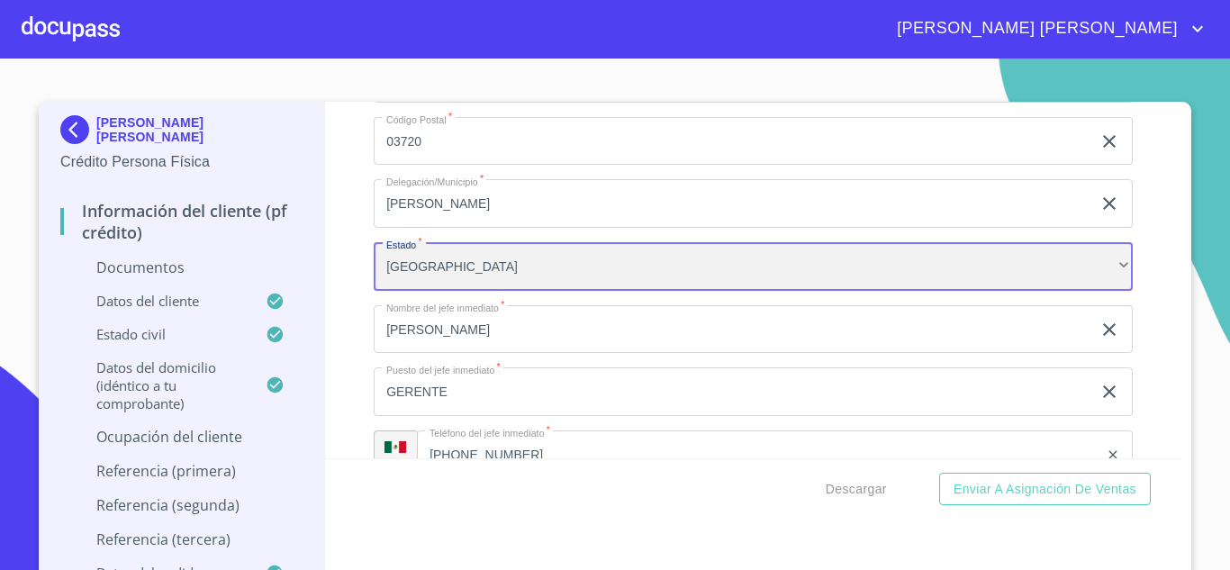
click at [423, 288] on div "[GEOGRAPHIC_DATA]" at bounding box center [753, 266] width 759 height 49
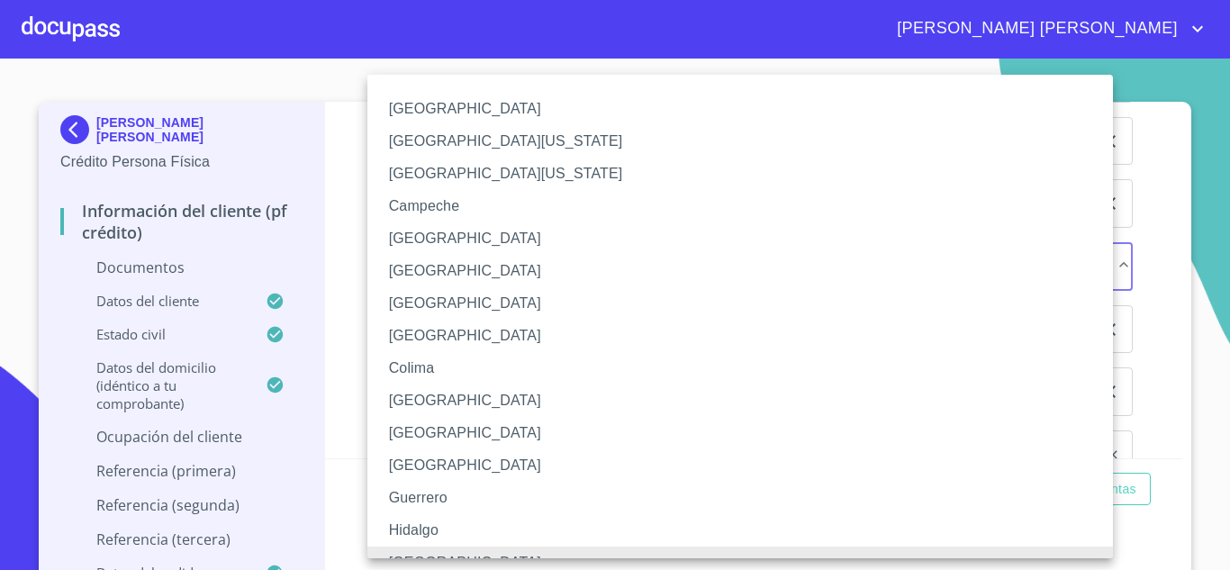
scroll to position [21, 0]
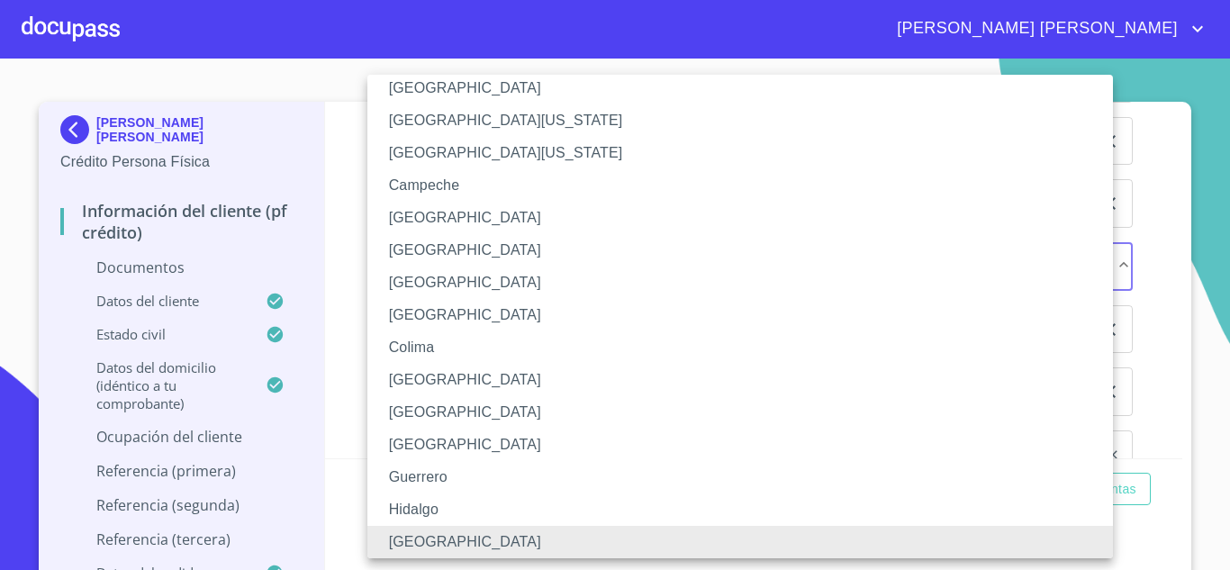
click at [458, 280] on li "[GEOGRAPHIC_DATA]" at bounding box center [746, 282] width 759 height 32
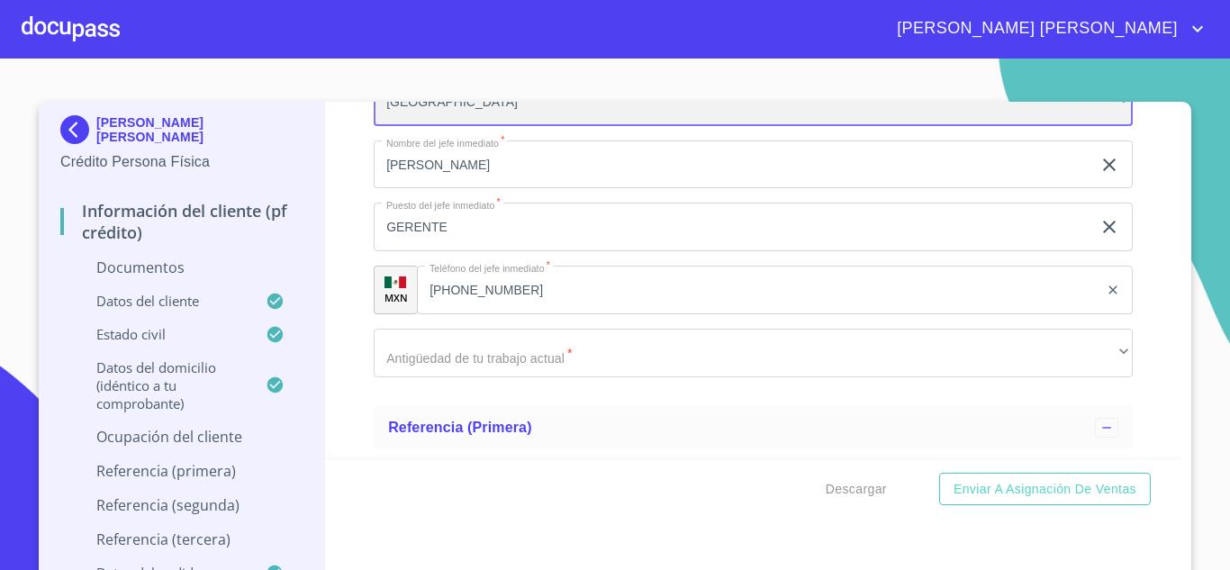
scroll to position [7626, 0]
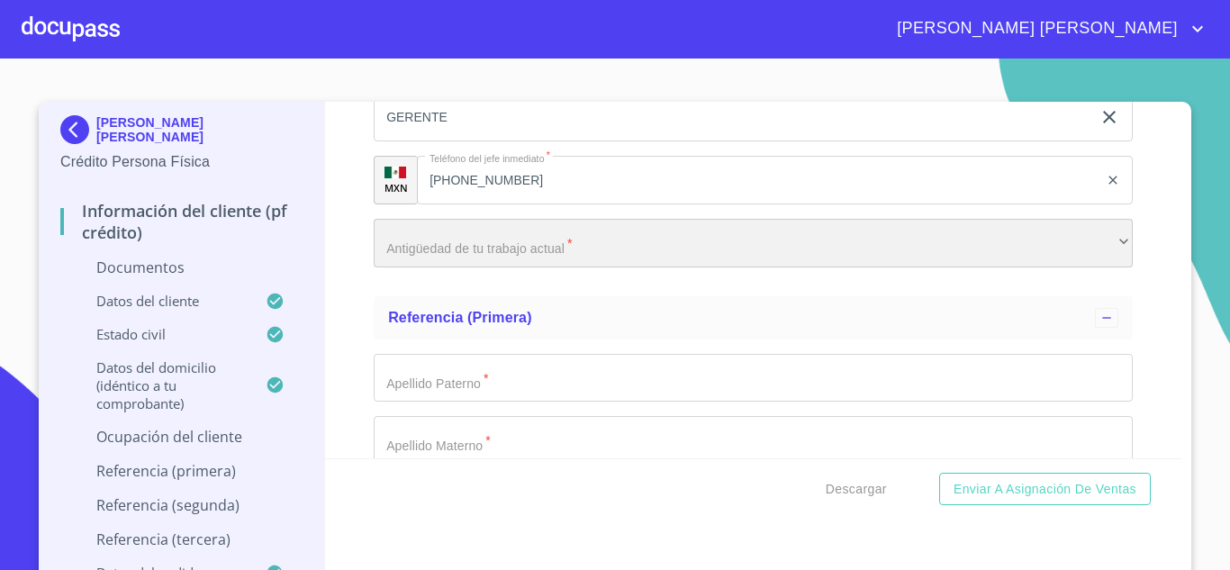
click at [516, 267] on div "​" at bounding box center [753, 243] width 759 height 49
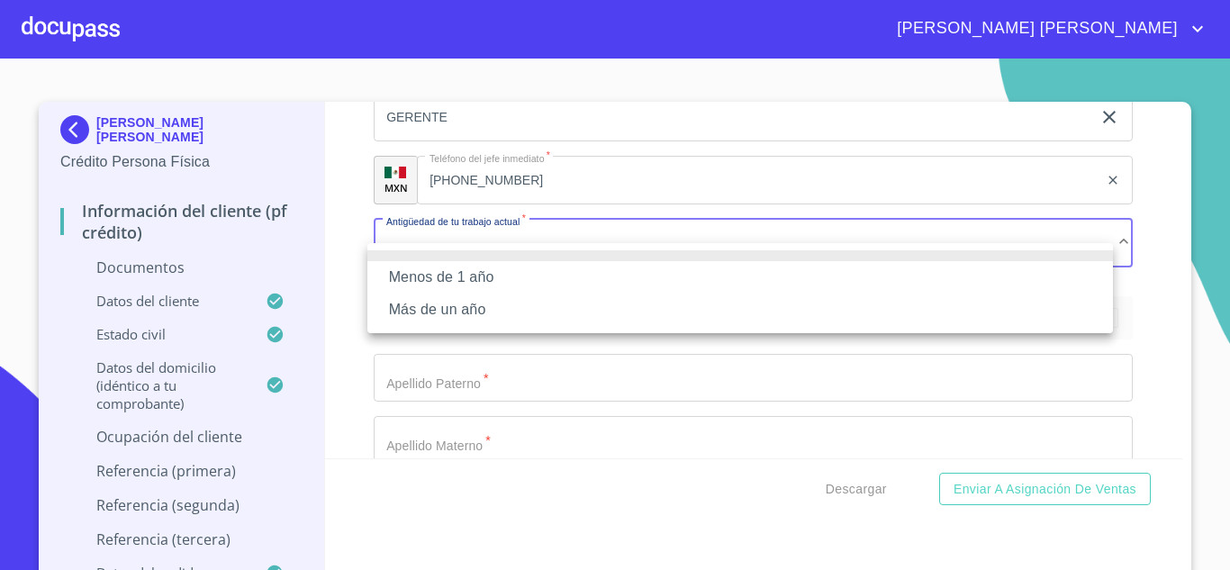
click at [475, 311] on li "Más de un año" at bounding box center [739, 309] width 745 height 32
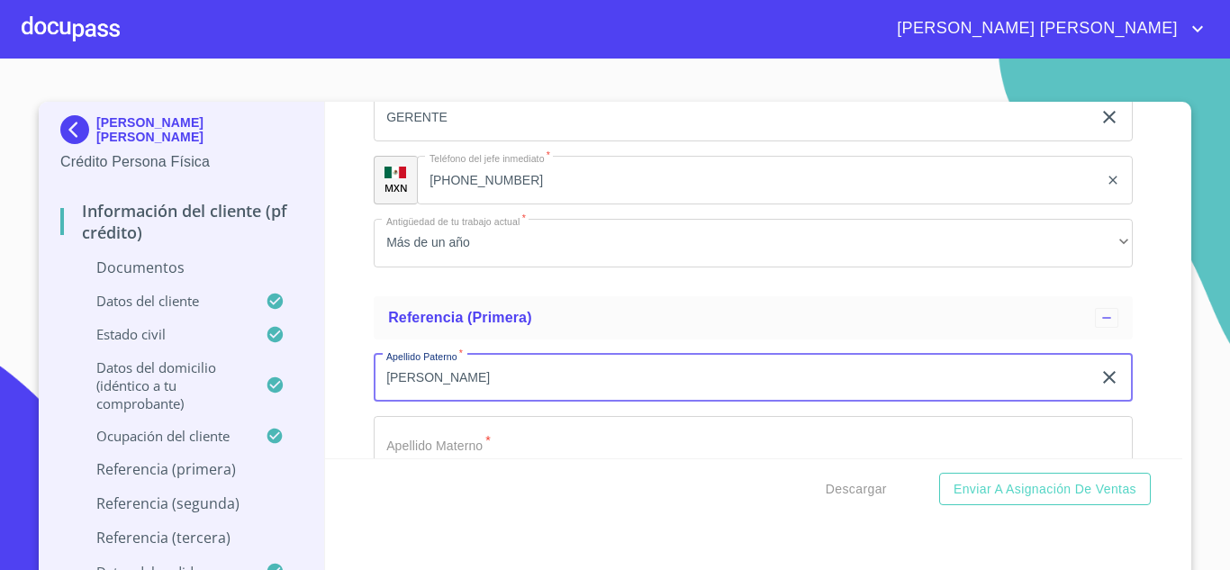
type input "[PERSON_NAME]"
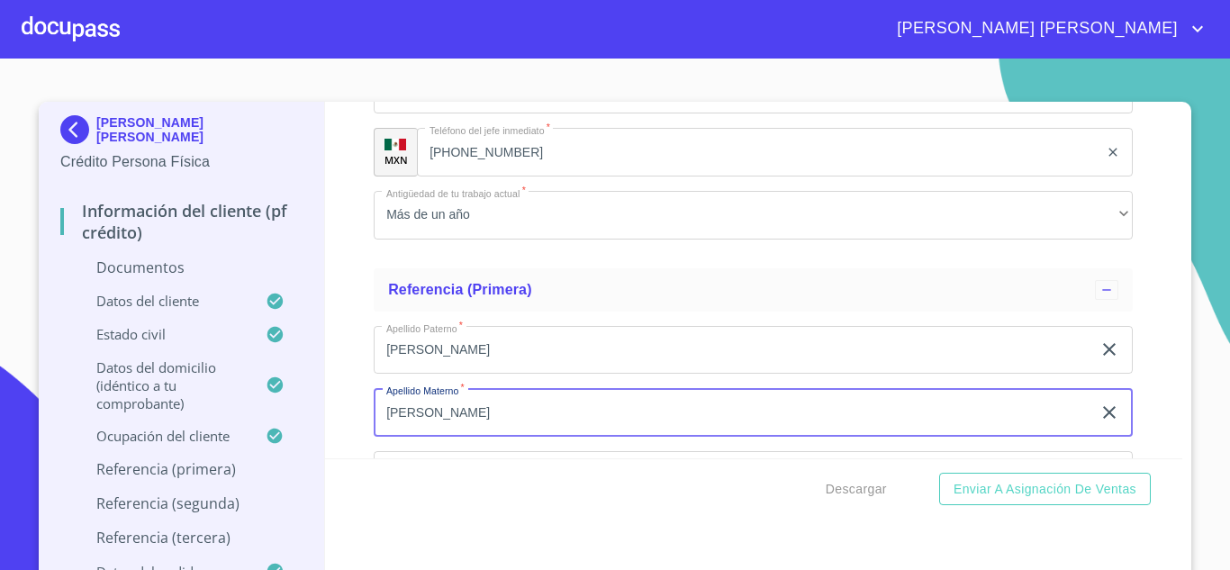
type input "[PERSON_NAME]"
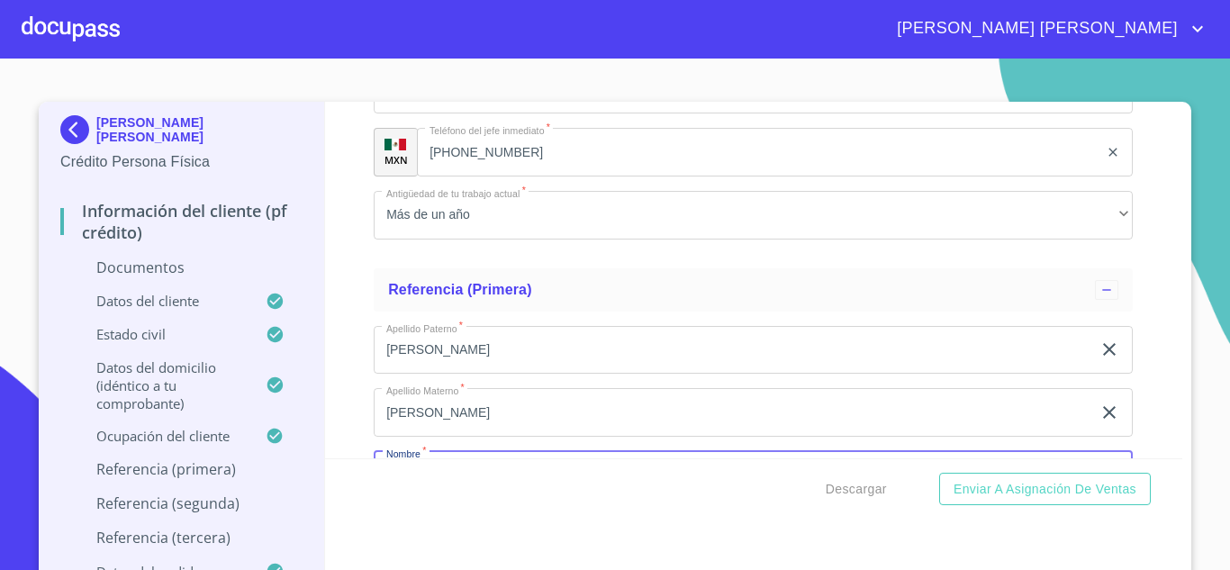
scroll to position [7871, 0]
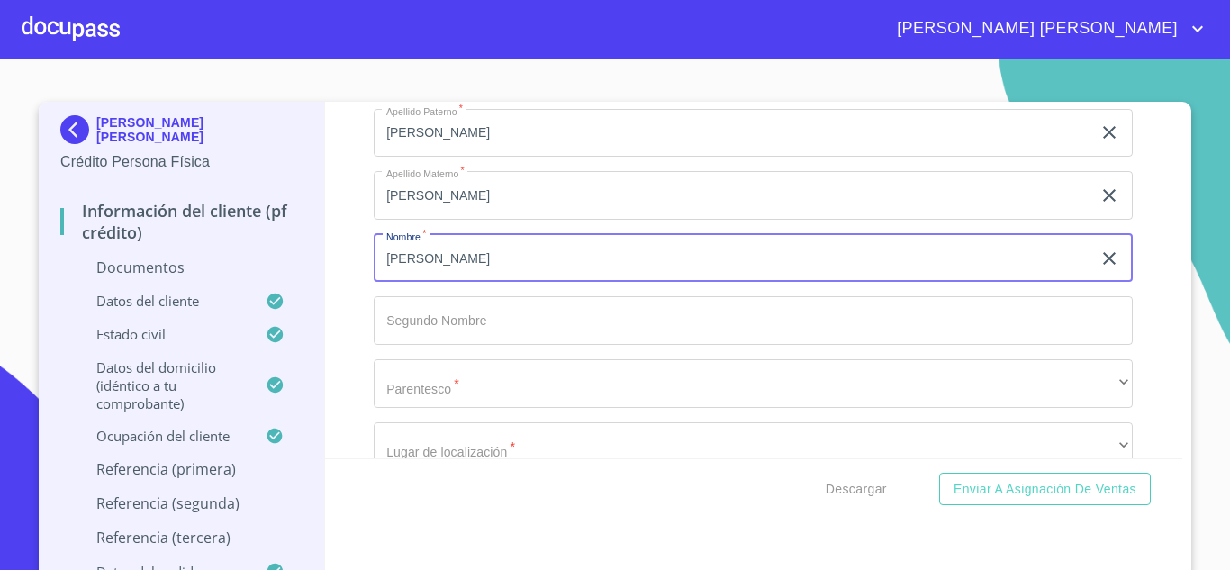
type input "[PERSON_NAME]"
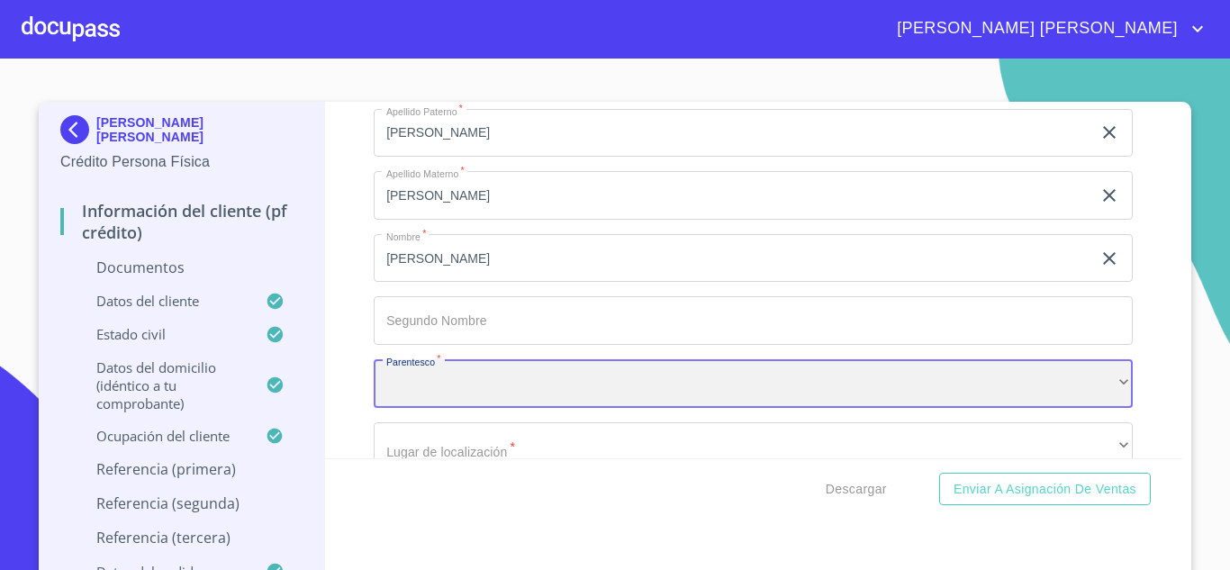
click at [440, 400] on div "​" at bounding box center [753, 383] width 759 height 49
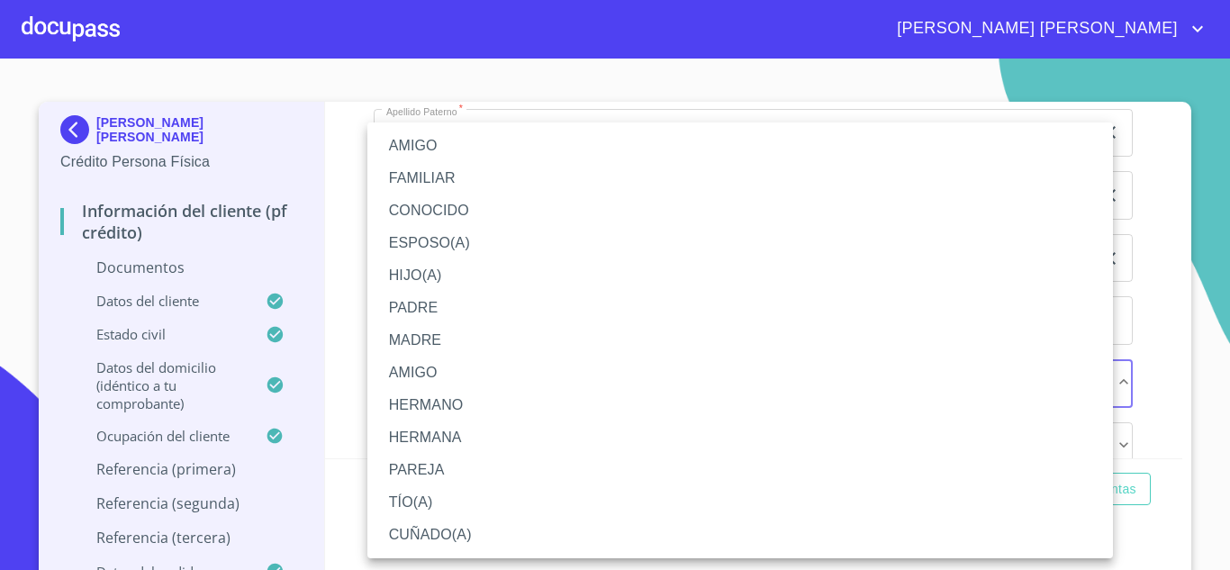
click at [447, 433] on li "HERMANA" at bounding box center [739, 437] width 745 height 32
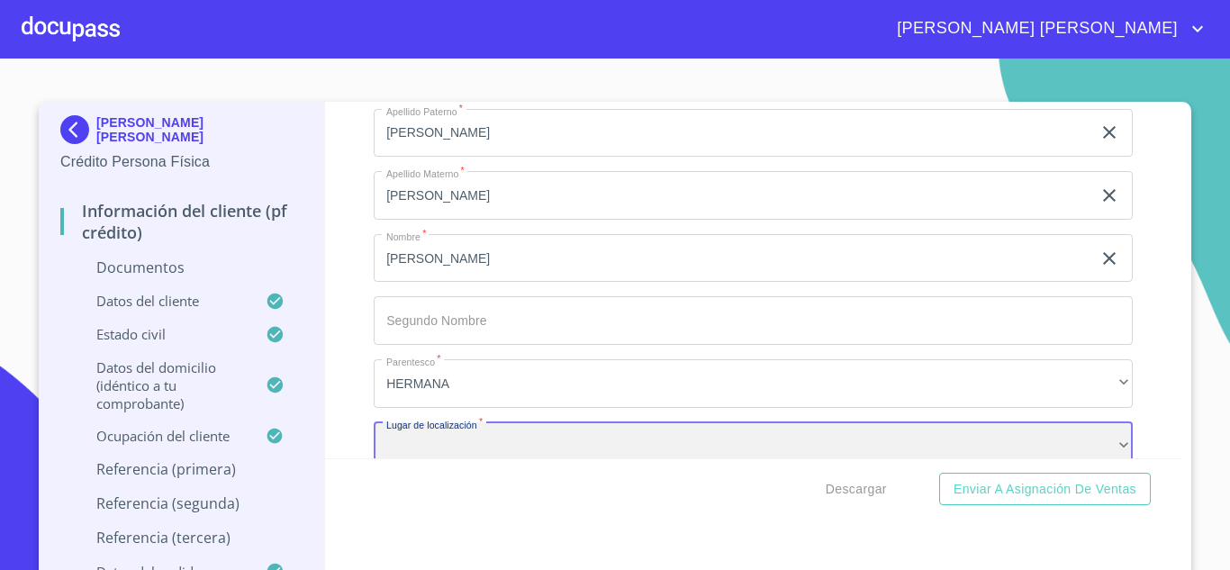
scroll to position [7905, 0]
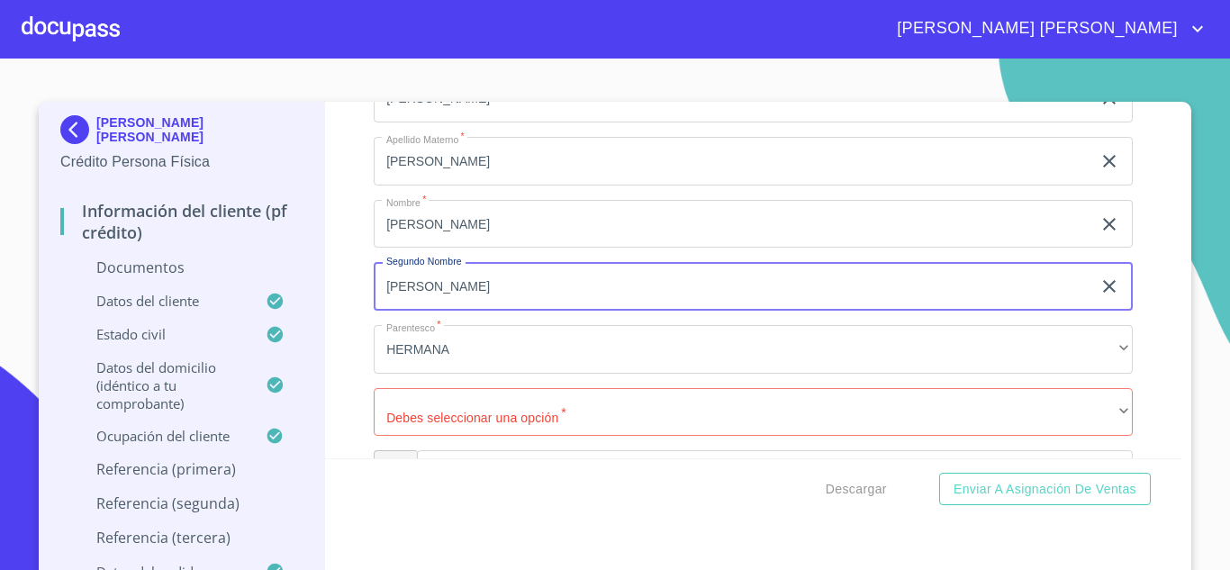
type input "[PERSON_NAME]"
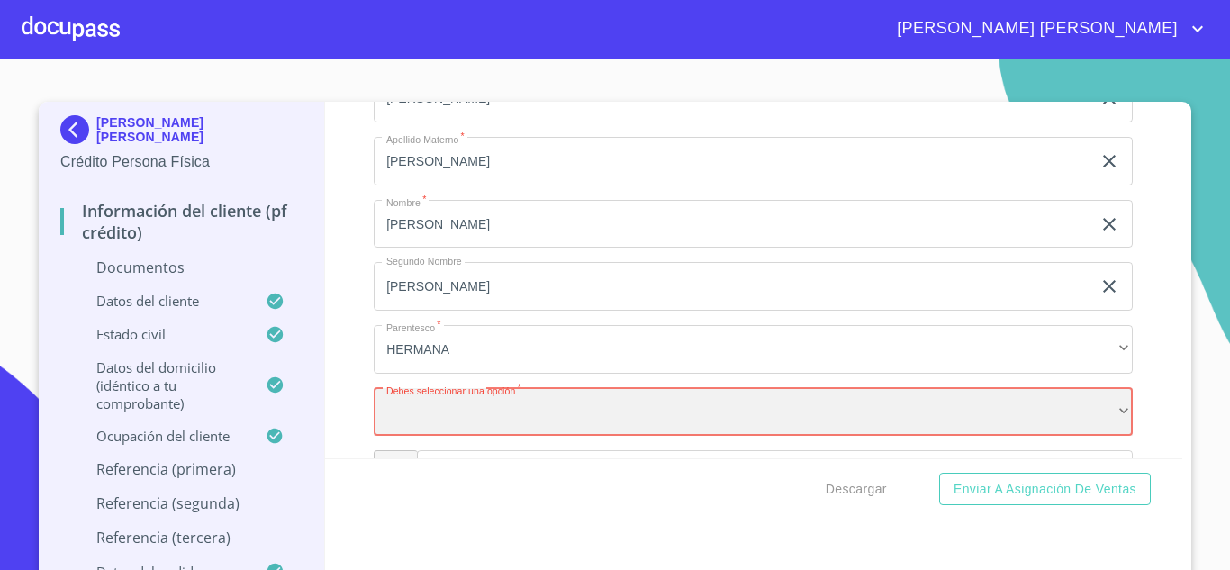
click at [414, 435] on div "​" at bounding box center [753, 412] width 759 height 49
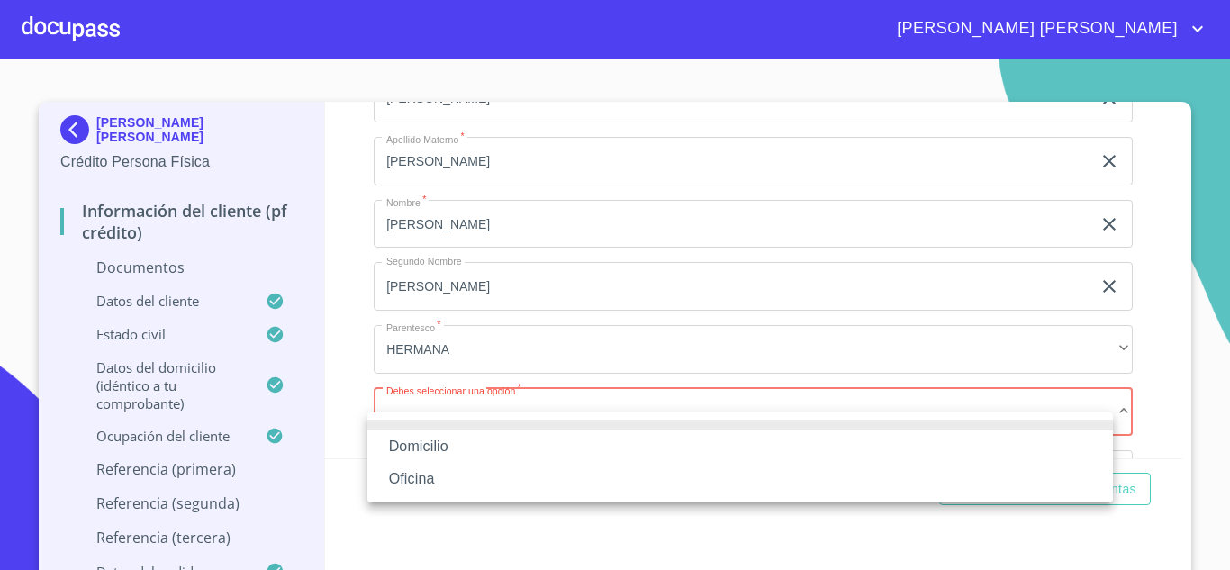
click at [423, 470] on li "Oficina" at bounding box center [739, 479] width 745 height 32
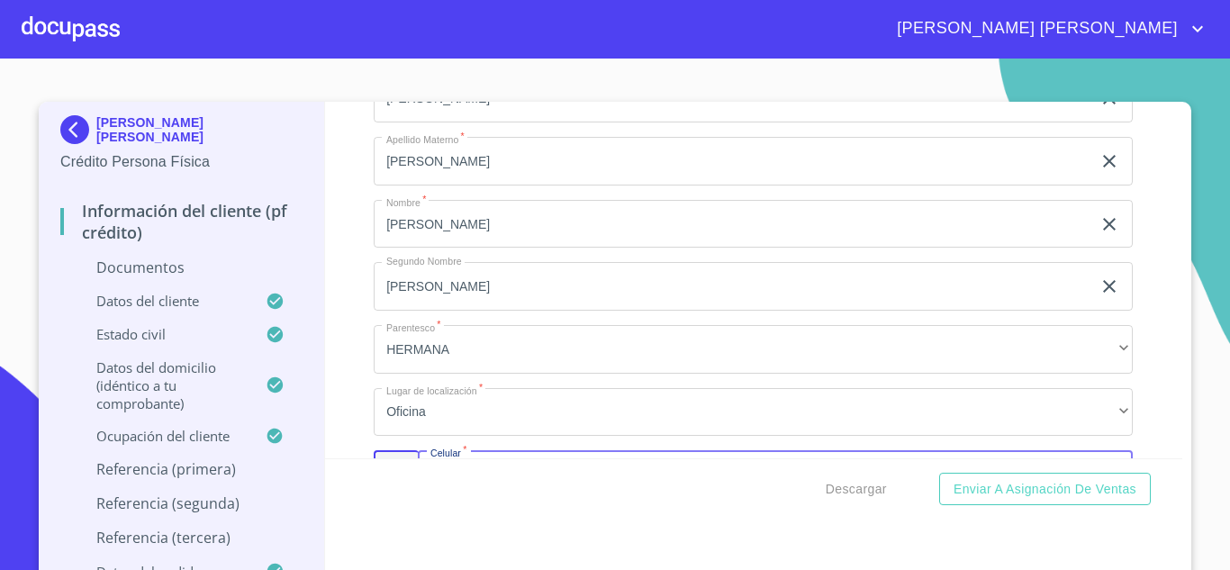
scroll to position [8121, 0]
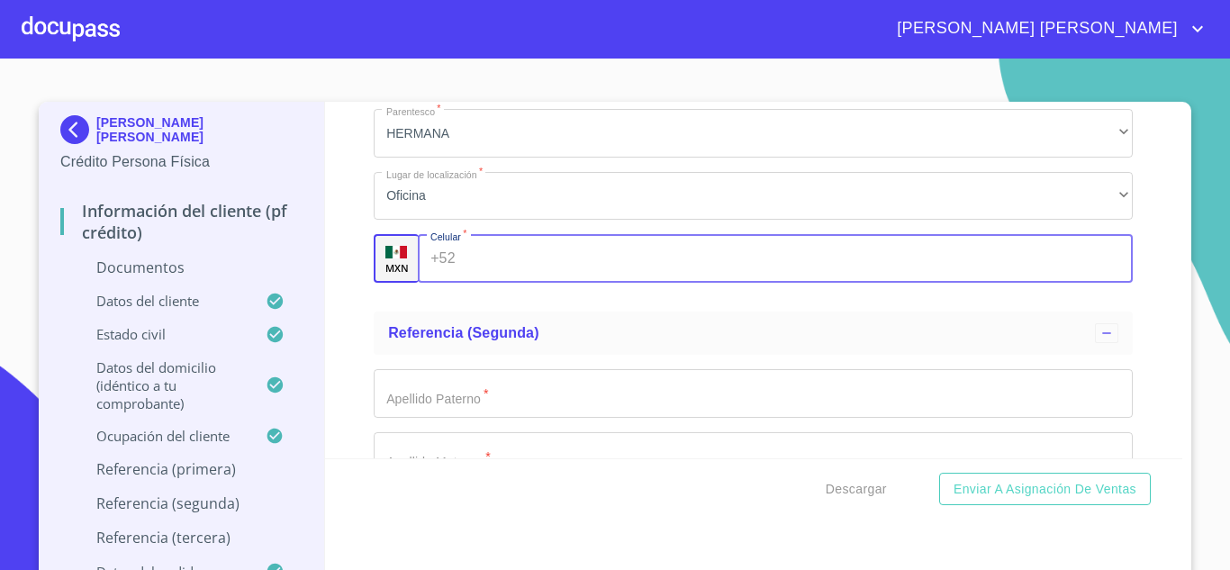
click at [483, 278] on input "Documento de identificación.   *" at bounding box center [798, 258] width 671 height 49
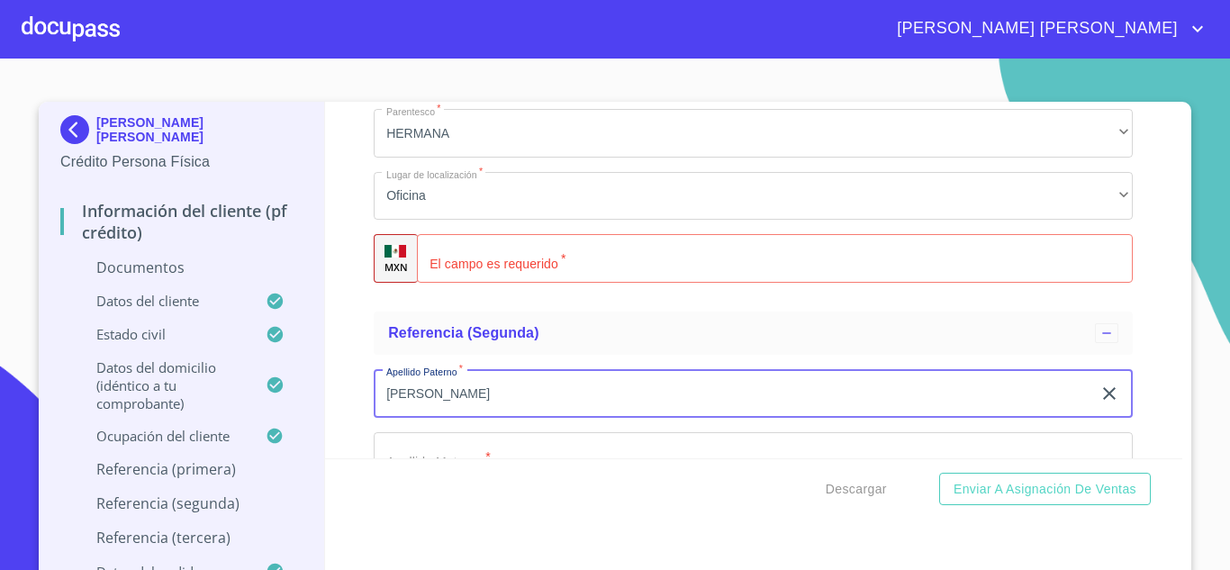
type input "[PERSON_NAME]"
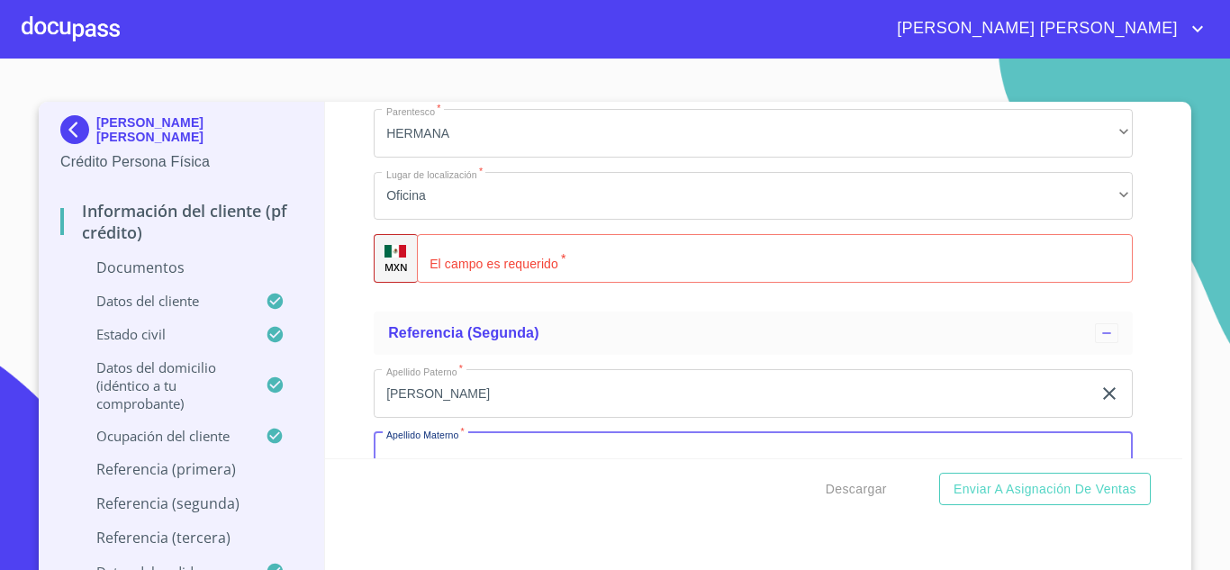
scroll to position [8165, 0]
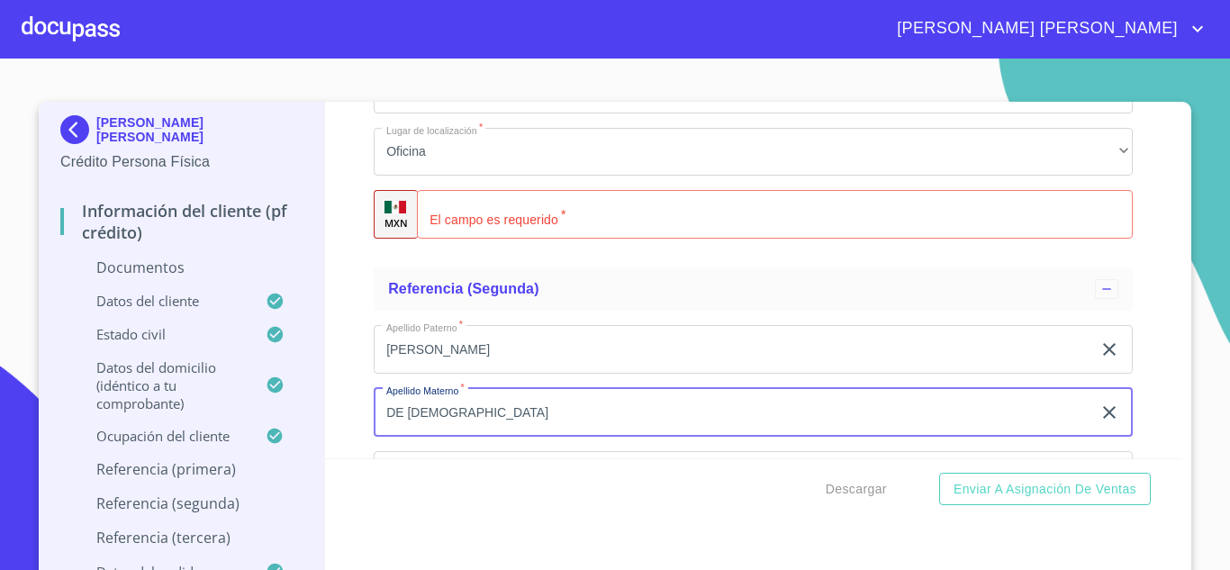
type input "DE [DEMOGRAPHIC_DATA]"
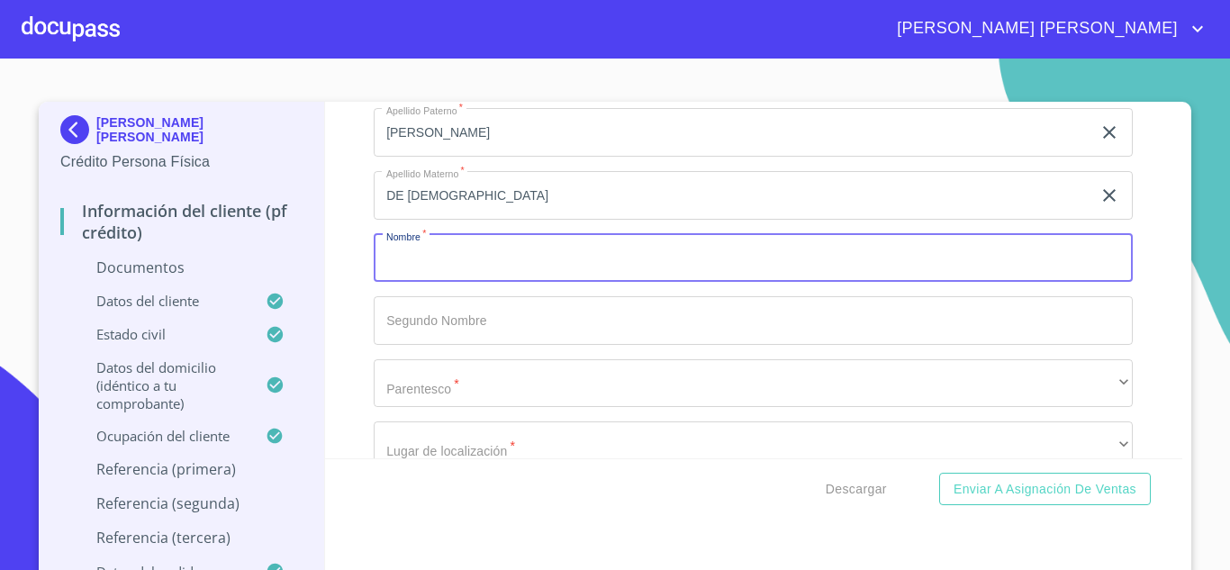
type input "R"
click at [424, 278] on input "TO" at bounding box center [732, 258] width 717 height 49
type input "TORRES"
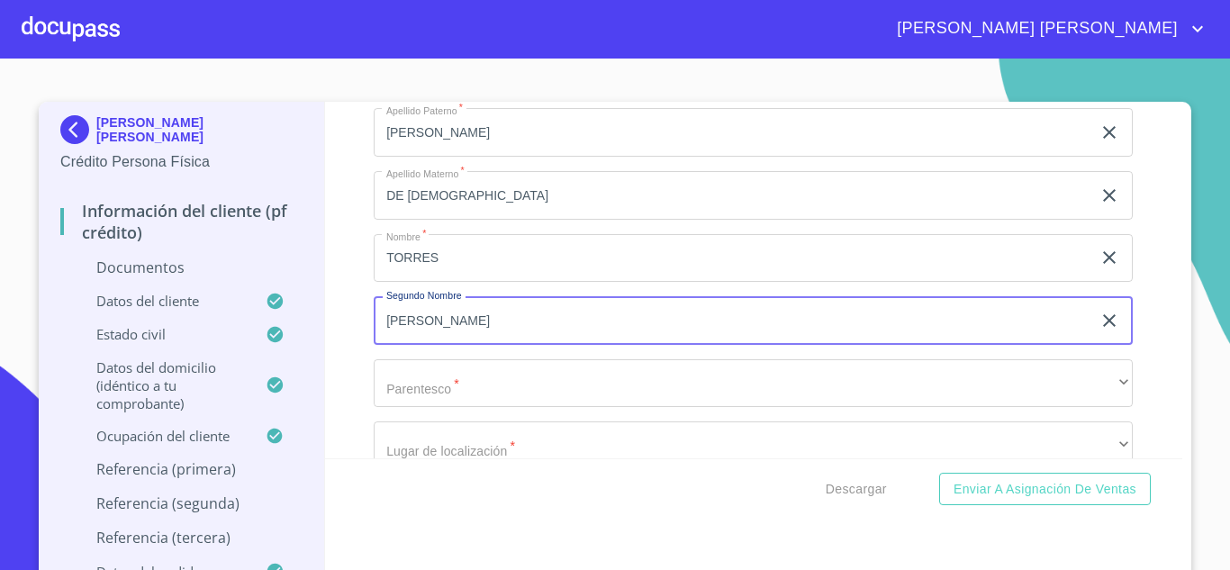
type input "[PERSON_NAME]"
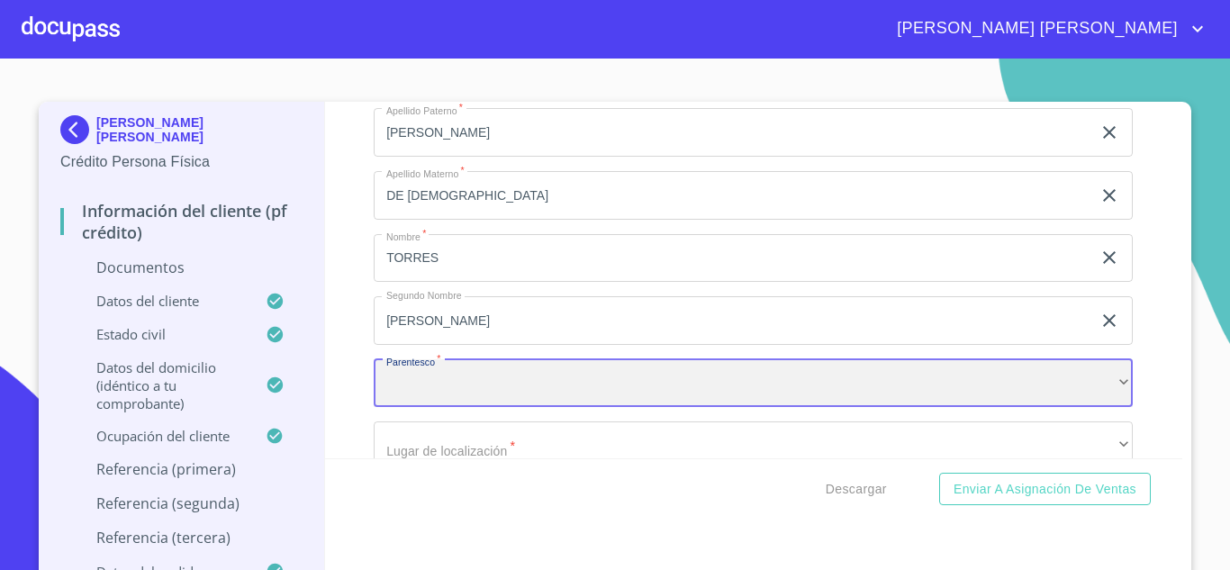
click at [436, 408] on div "​" at bounding box center [753, 383] width 759 height 49
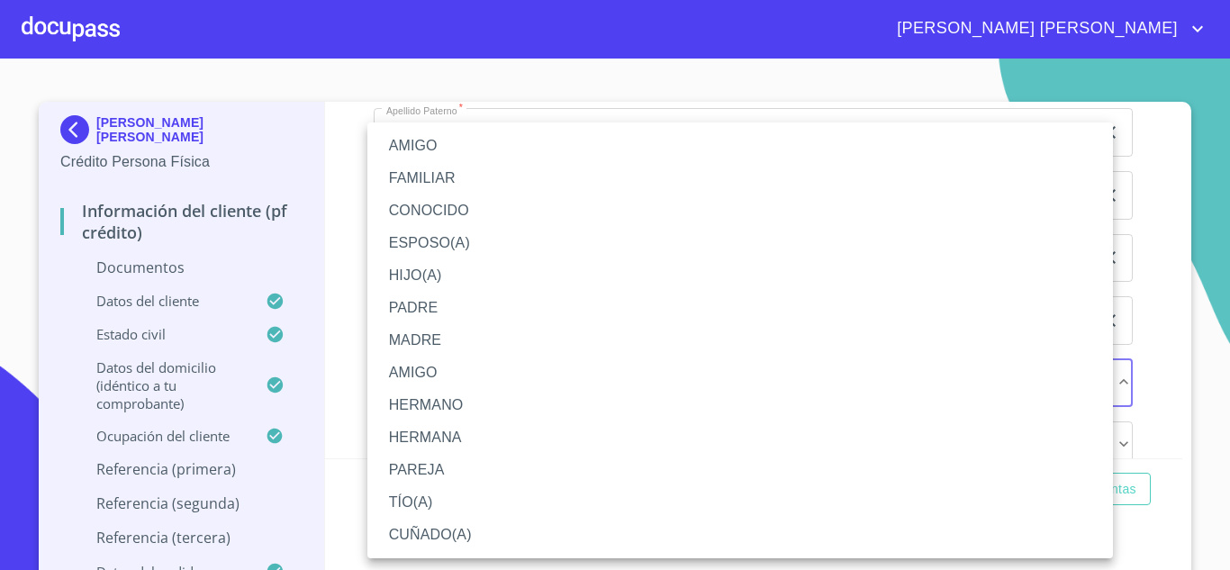
click at [421, 466] on li "PAREJA" at bounding box center [739, 470] width 745 height 32
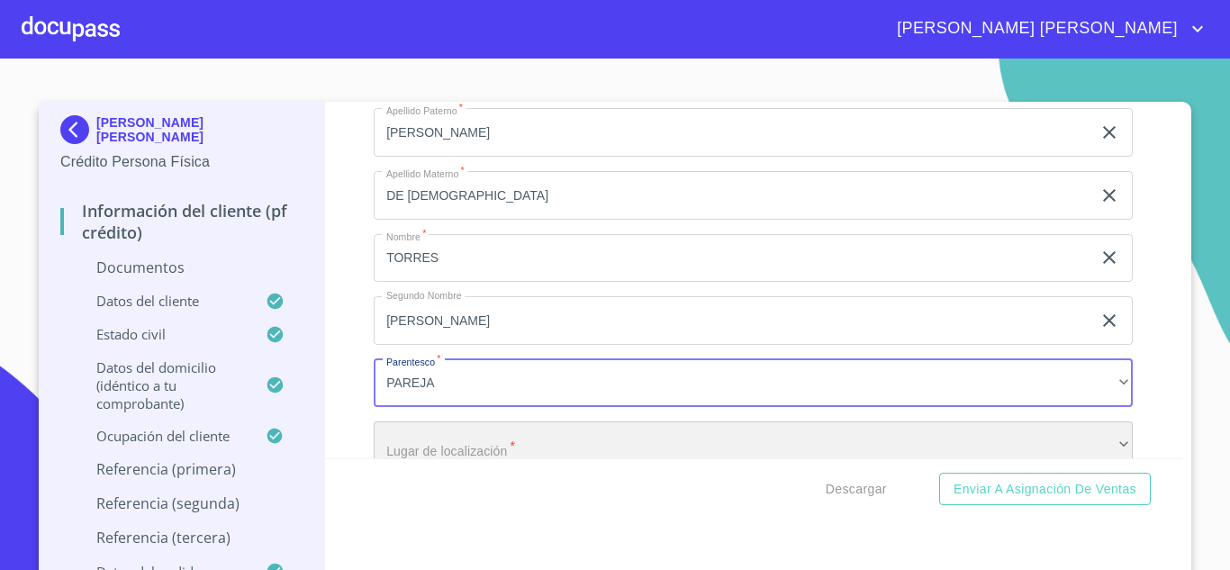
scroll to position [8416, 0]
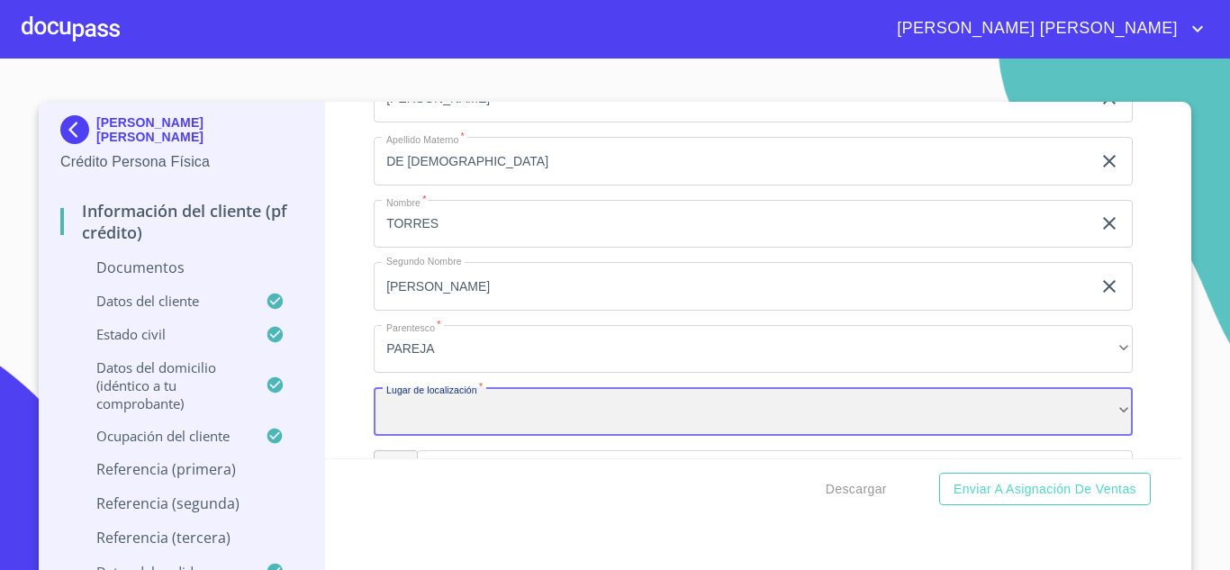
click at [418, 436] on div "​" at bounding box center [753, 411] width 759 height 49
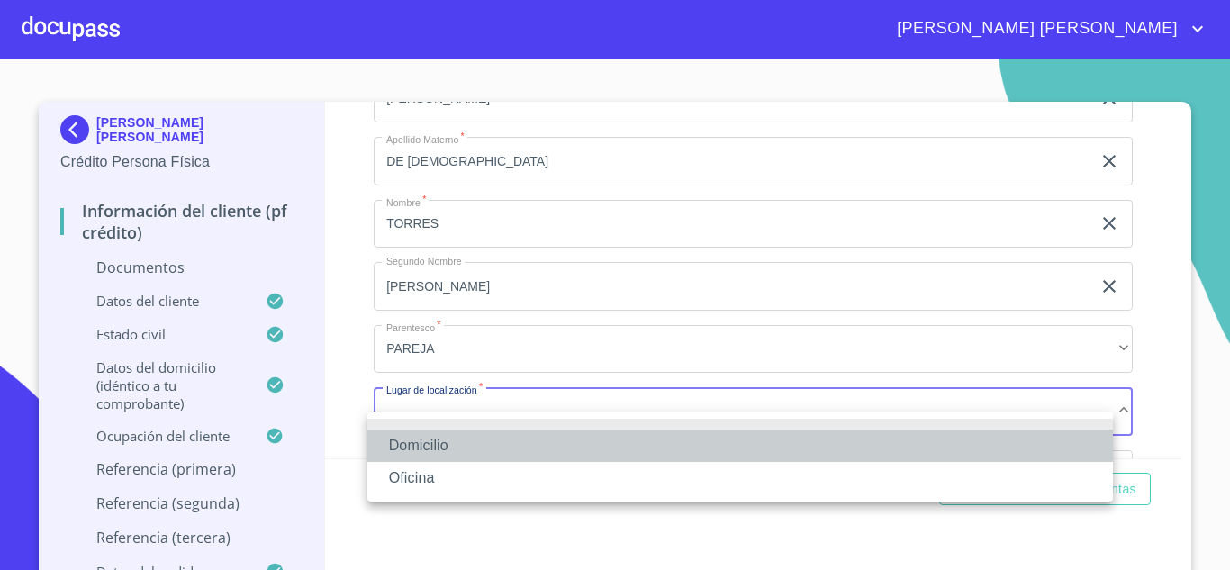
click at [430, 445] on li "Domicilio" at bounding box center [739, 445] width 745 height 32
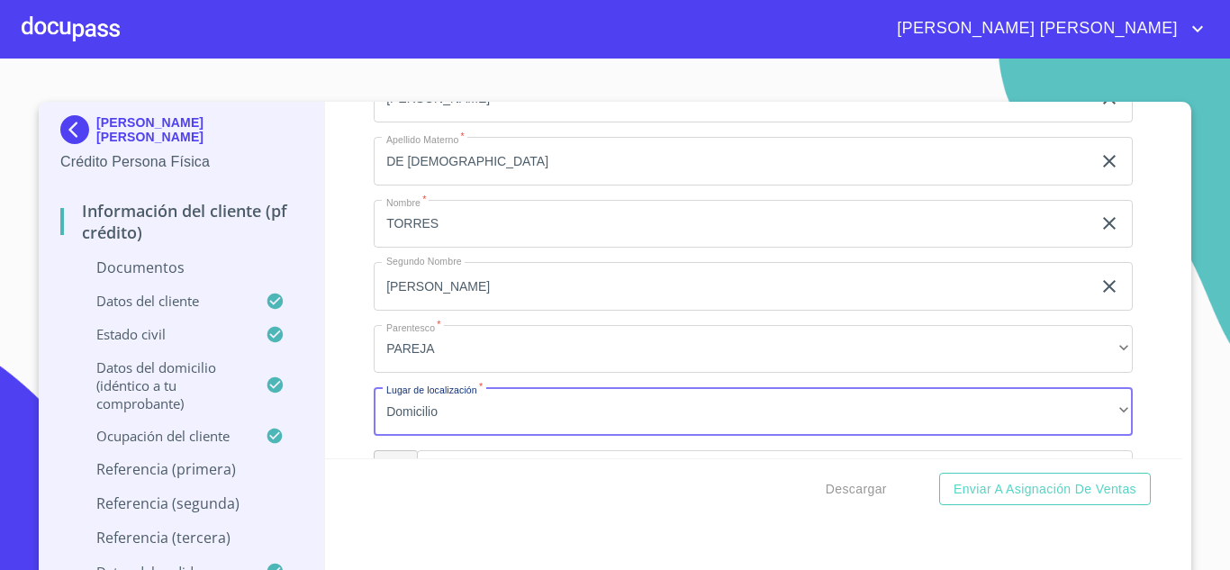
scroll to position [8632, 0]
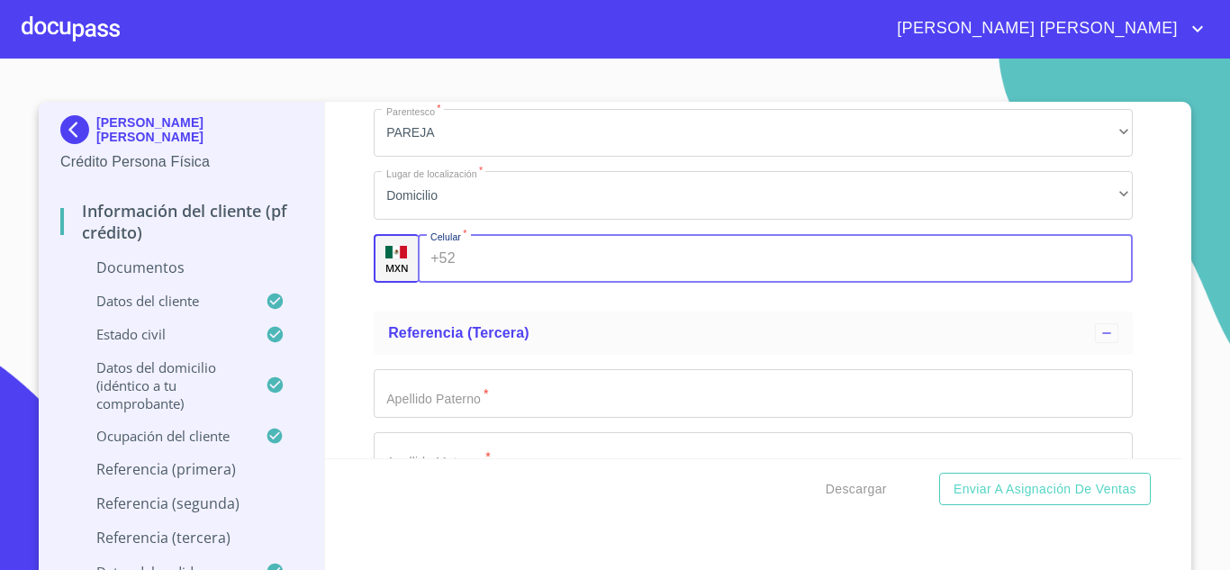
click at [485, 283] on input "Documento de identificación.   *" at bounding box center [798, 258] width 671 height 49
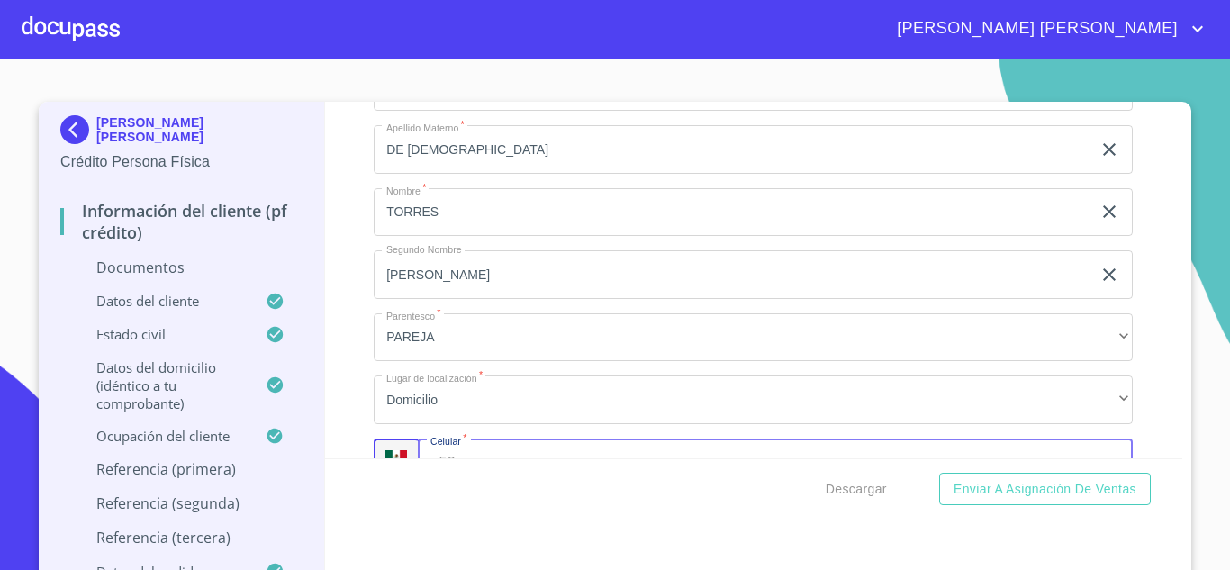
scroll to position [8542, 0]
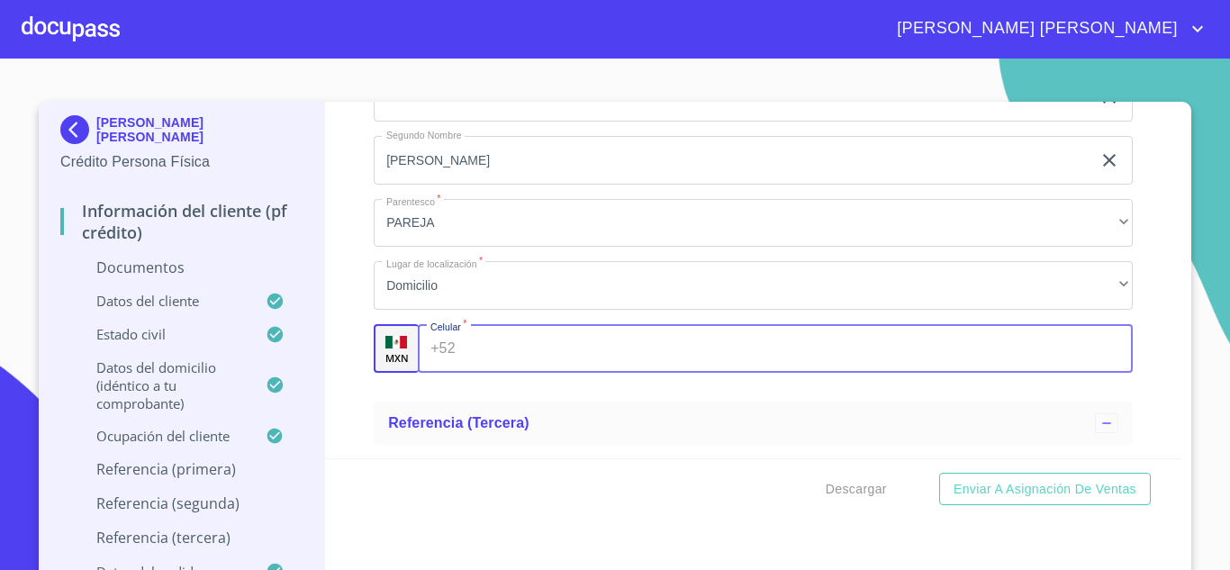
click at [487, 371] on input "Documento de identificación.   *" at bounding box center [798, 348] width 671 height 49
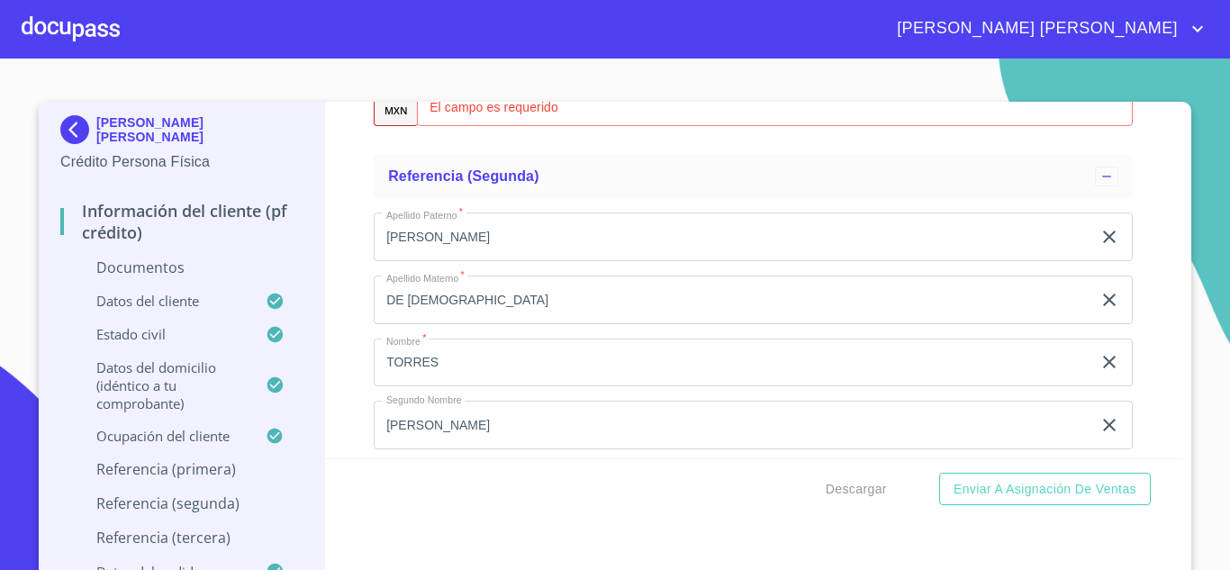
scroll to position [8182, 0]
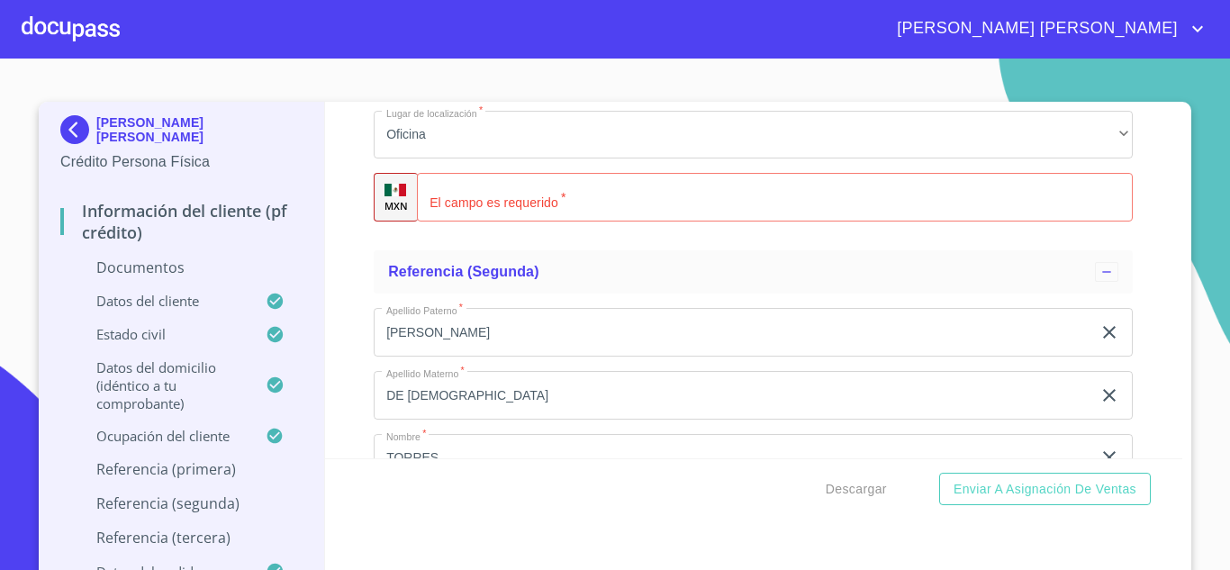
type input "[PHONE_NUMBER]"
click at [505, 217] on input "Documento de identificación.   *" at bounding box center [775, 197] width 716 height 49
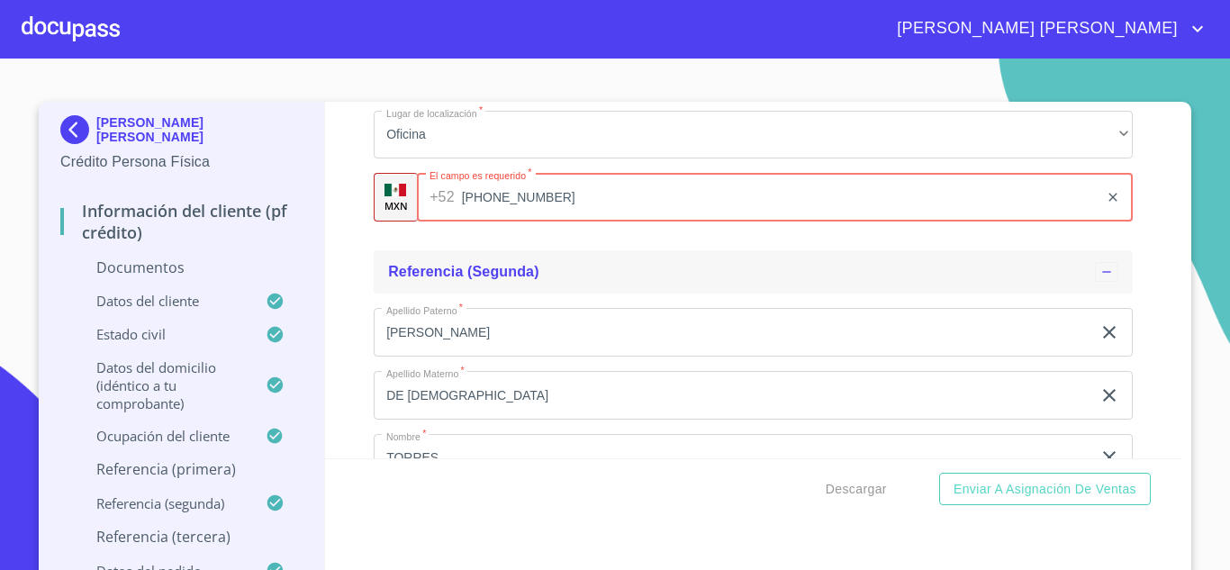
type input "[PHONE_NUMBER]"
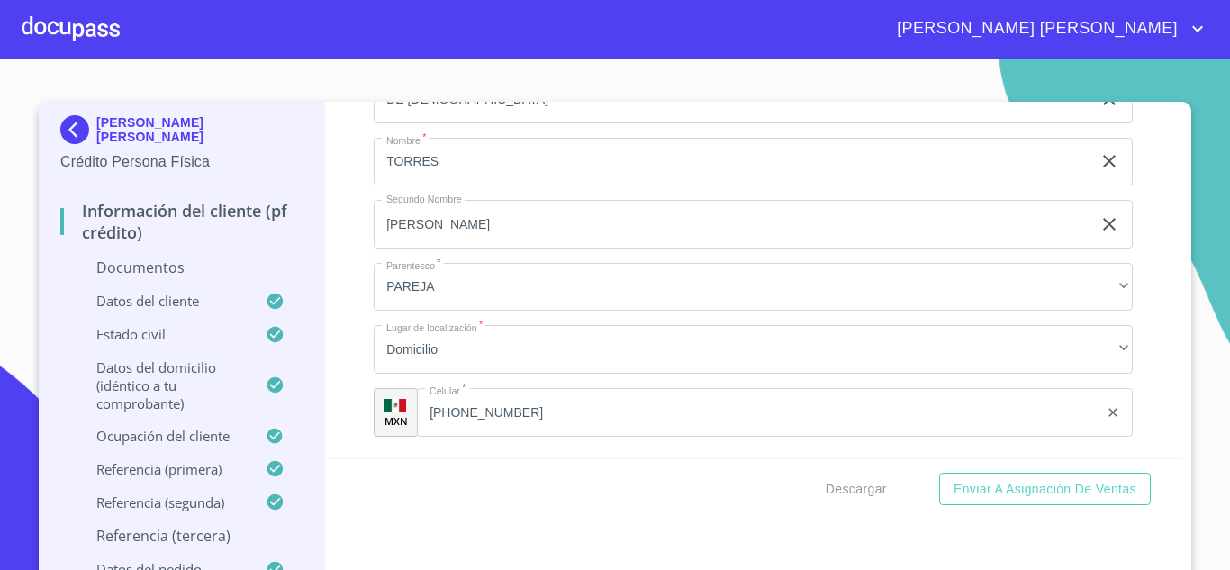
scroll to position [8707, 0]
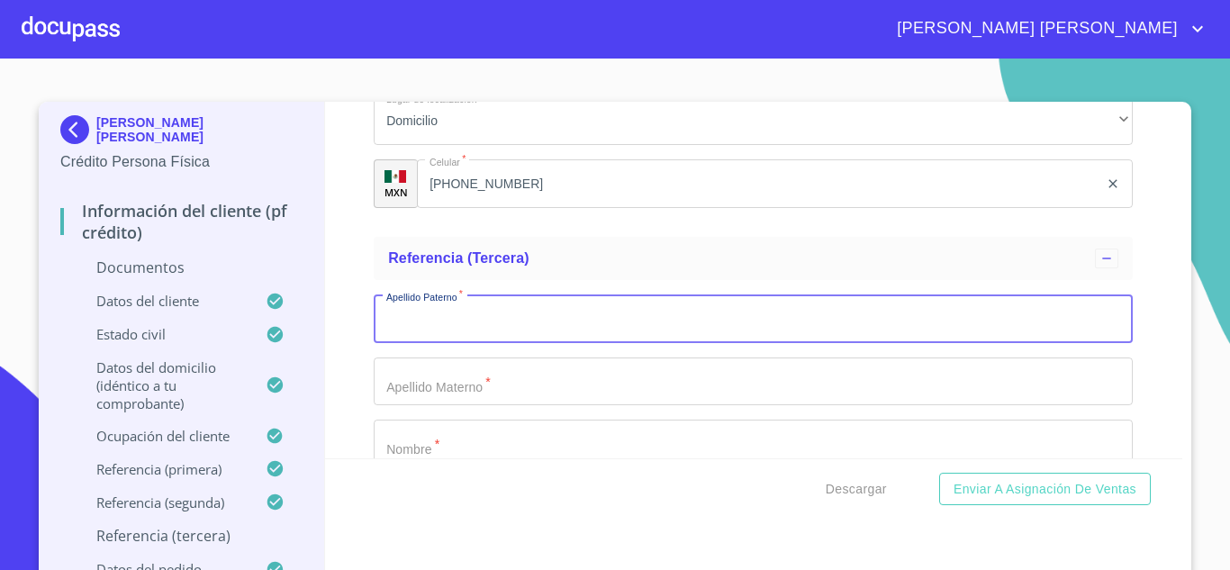
click at [446, 341] on input "Documento de identificación.   *" at bounding box center [753, 318] width 759 height 49
type input "[PERSON_NAME]"
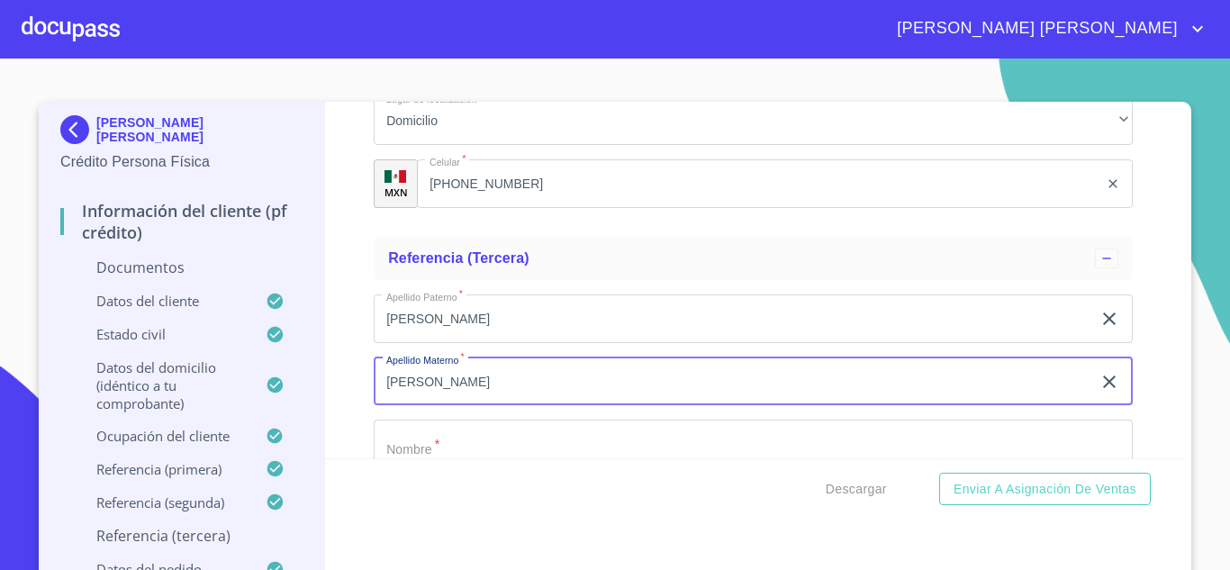
type input "[PERSON_NAME]"
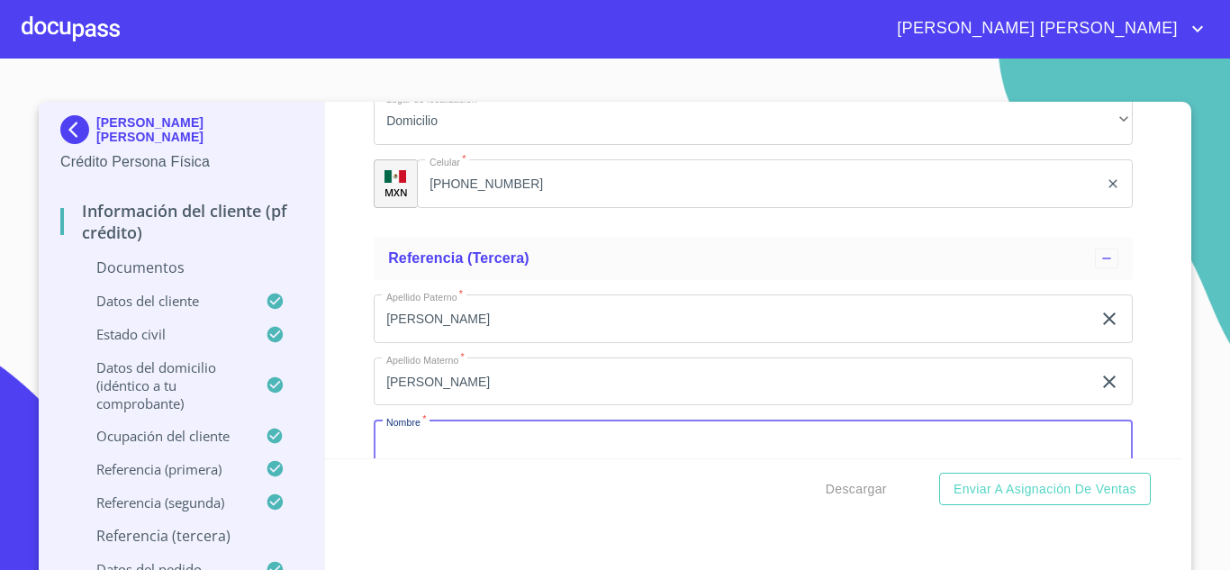
scroll to position [8738, 0]
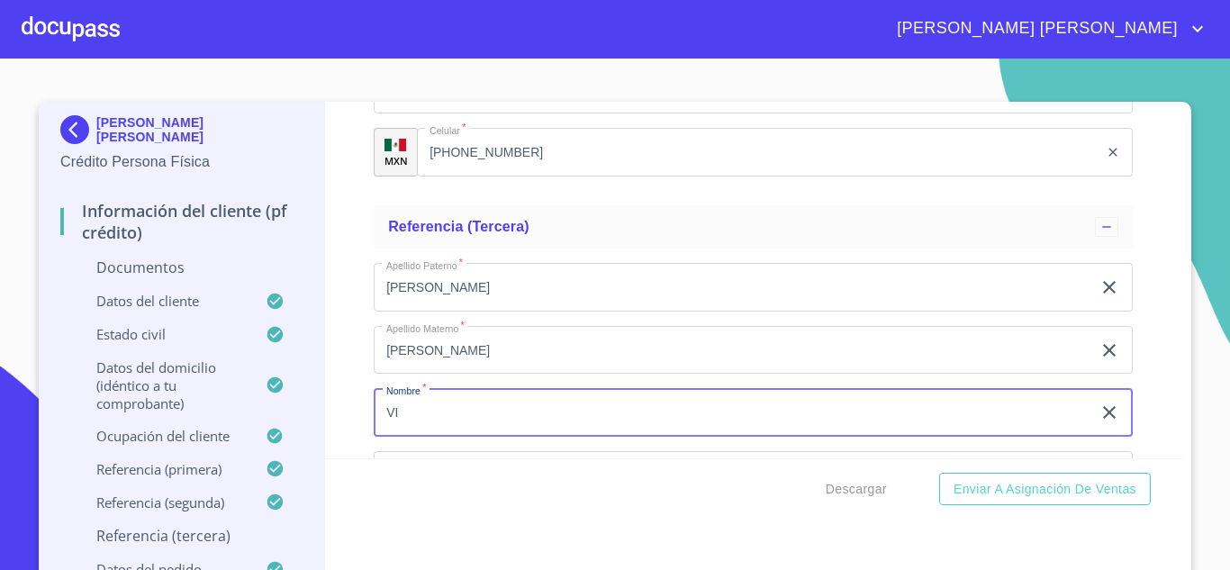
type input "V"
type input "[PERSON_NAME]"
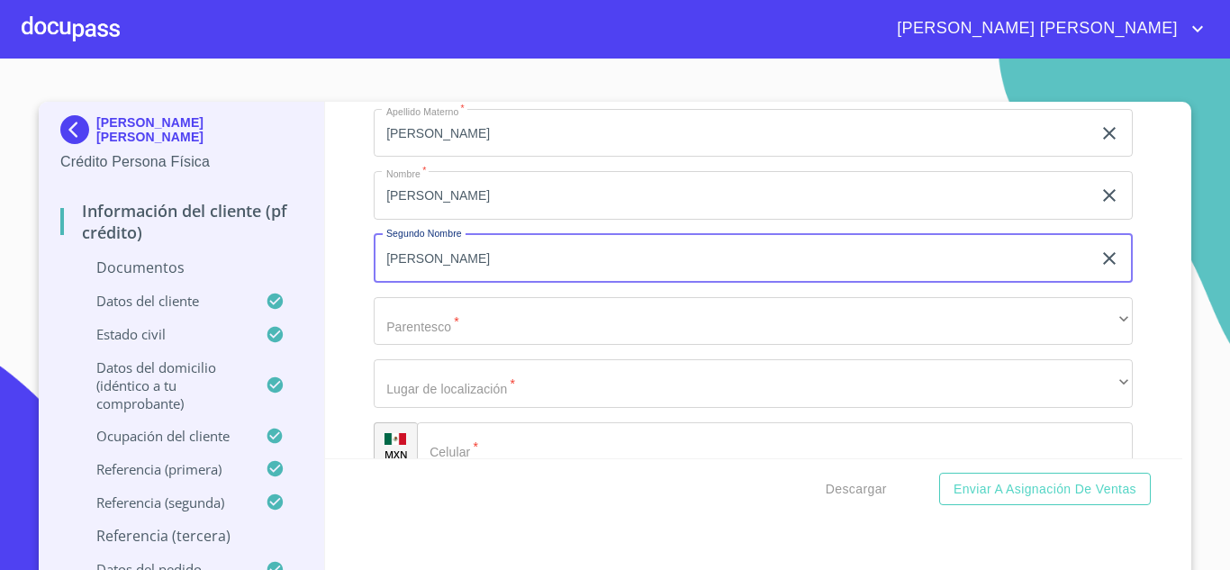
type input "[PERSON_NAME]"
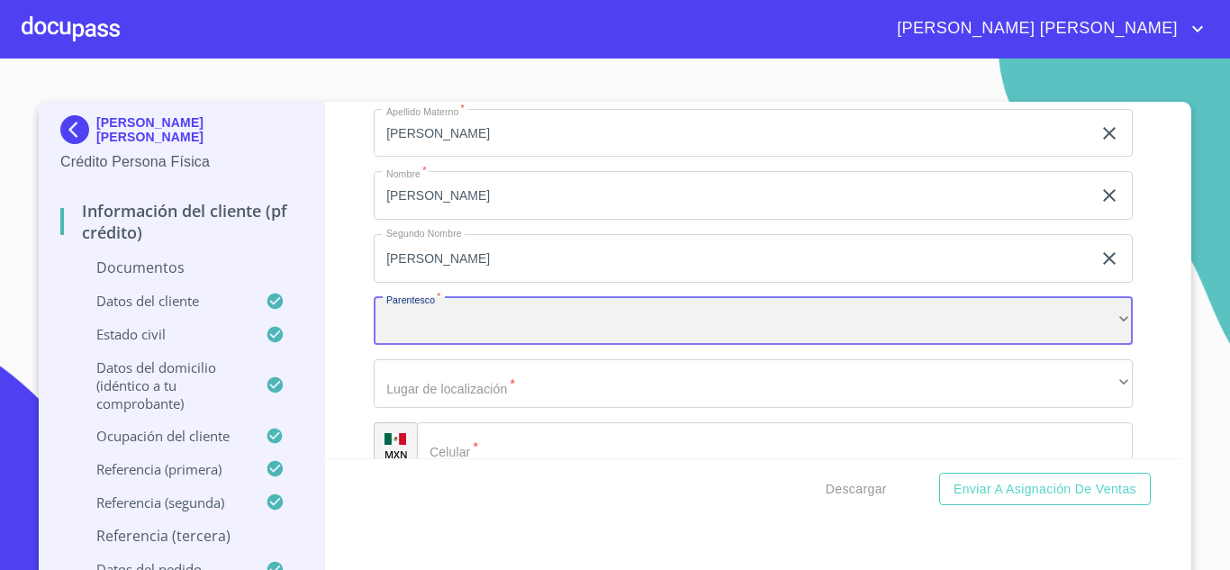
click at [446, 341] on div "​" at bounding box center [753, 321] width 759 height 49
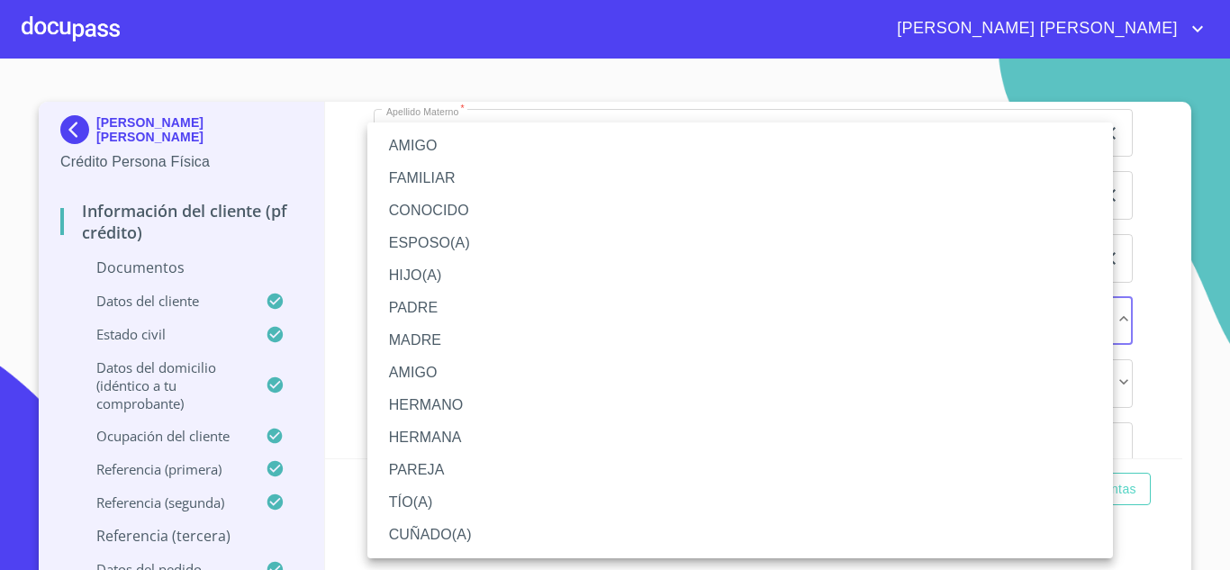
click at [447, 409] on li "HERMANO" at bounding box center [739, 405] width 745 height 32
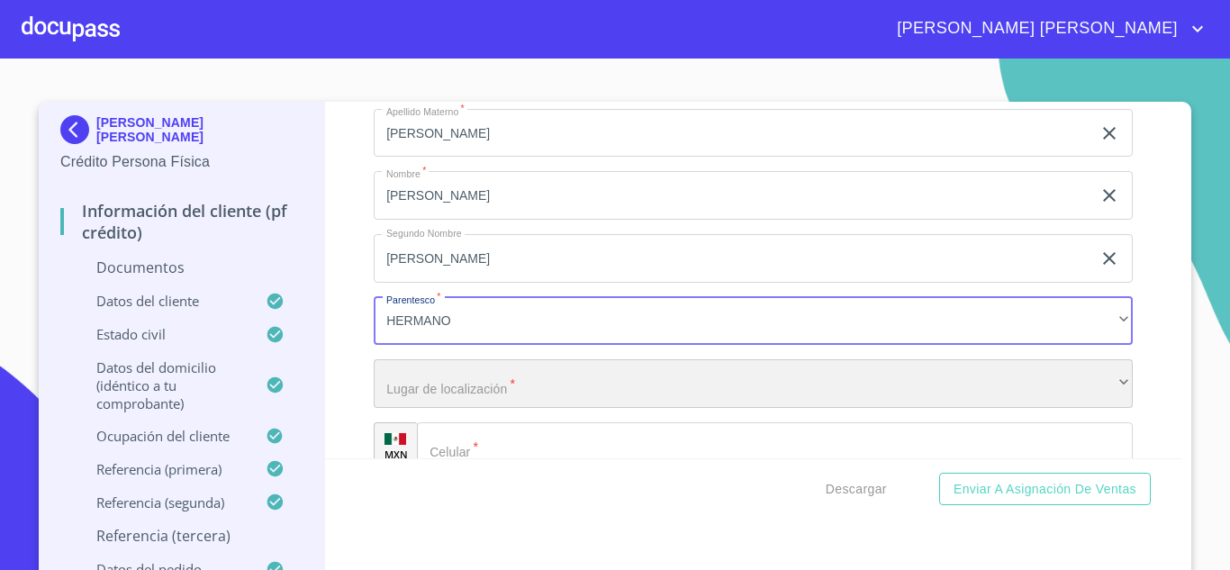
click at [449, 408] on div "​" at bounding box center [753, 383] width 759 height 49
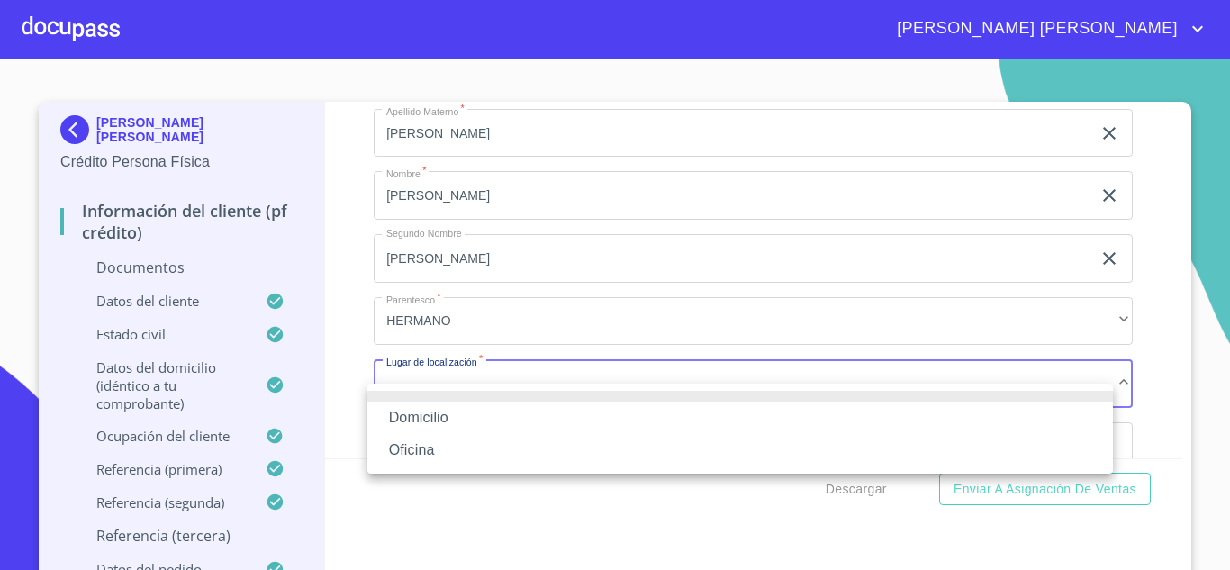
click at [437, 437] on li "Oficina" at bounding box center [739, 450] width 745 height 32
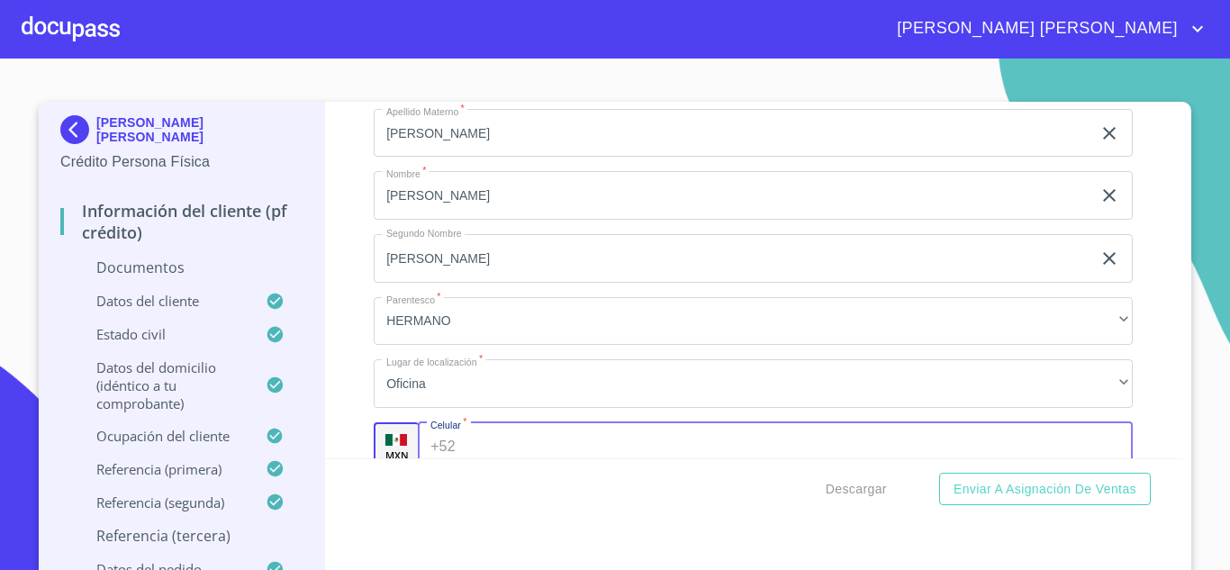
scroll to position [8989, 0]
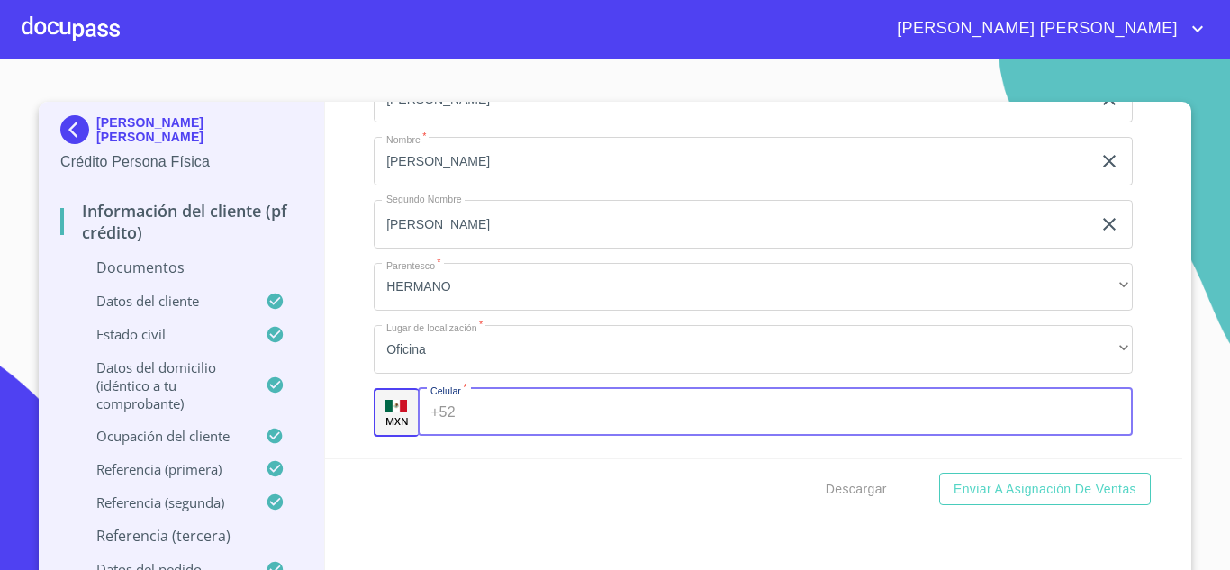
click at [547, 437] on input "Documento de identificación.   *" at bounding box center [798, 412] width 671 height 49
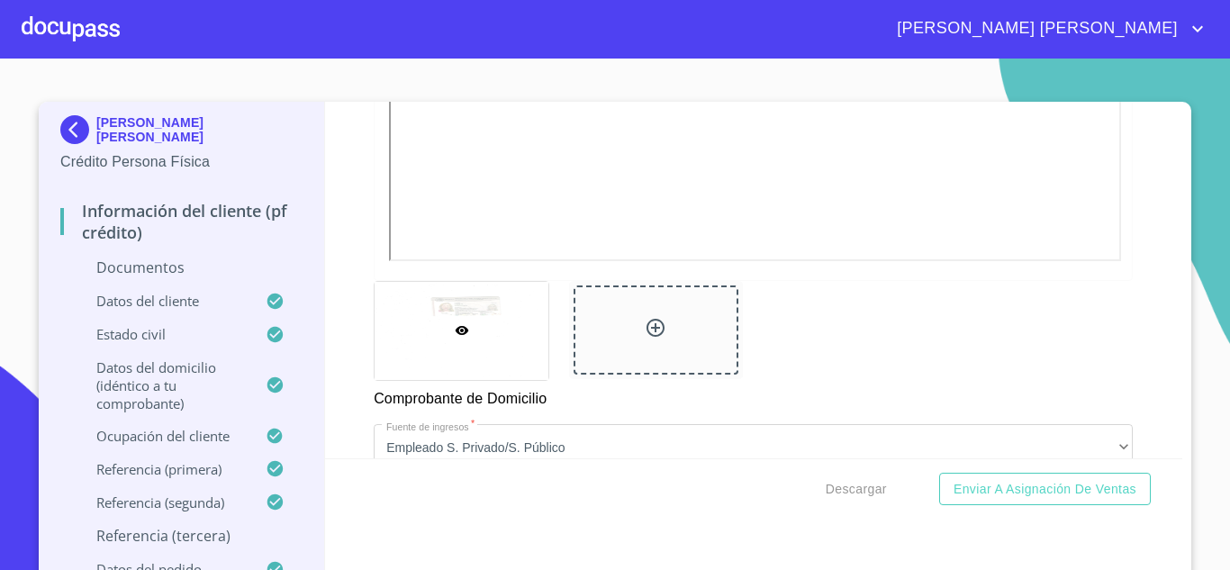
scroll to position [1483, 0]
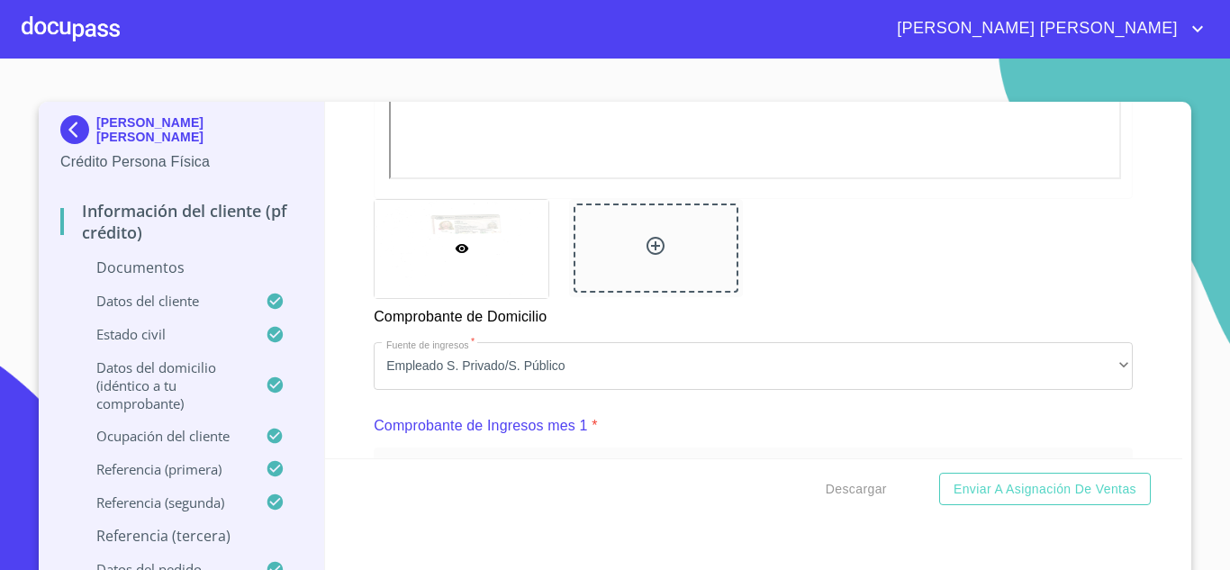
type input "[PHONE_NUMBER]"
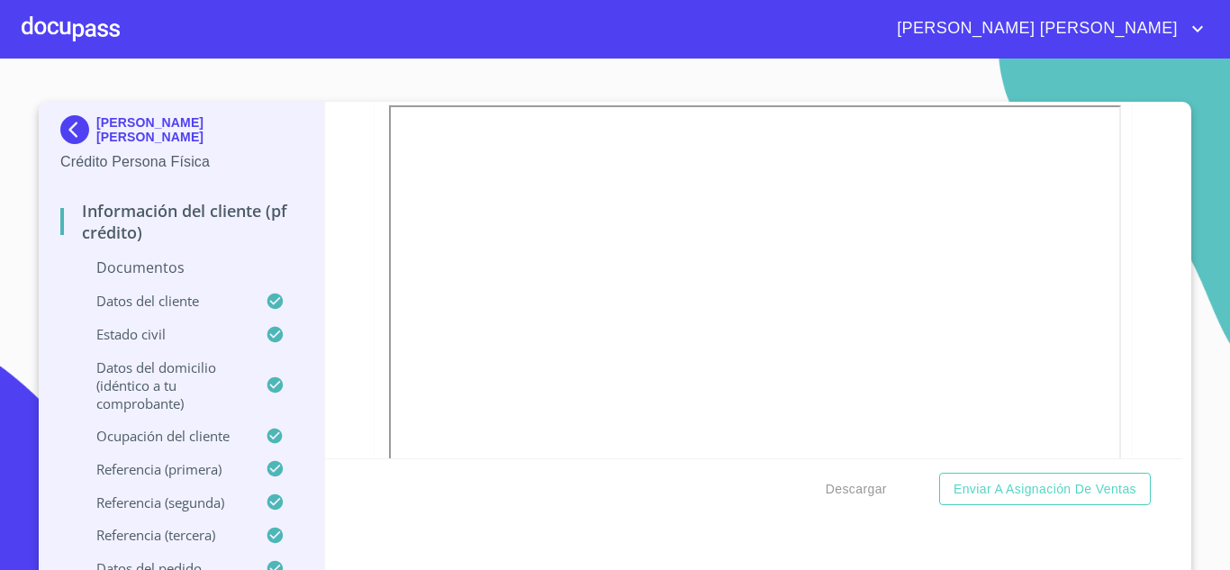
scroll to position [1511, 0]
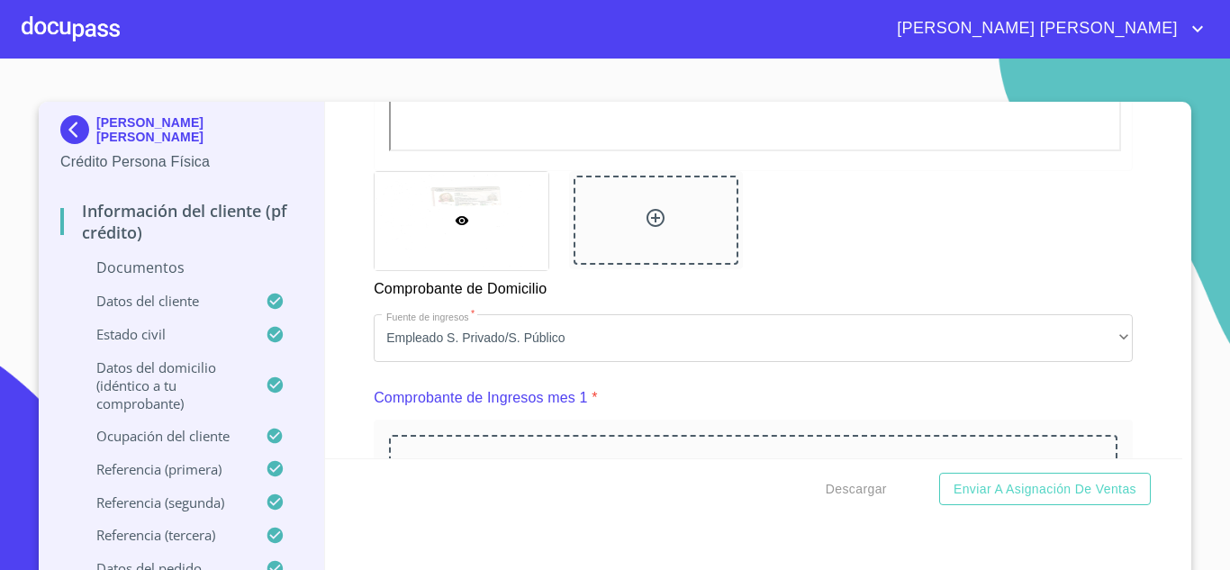
click at [655, 217] on div at bounding box center [655, 220] width 165 height 89
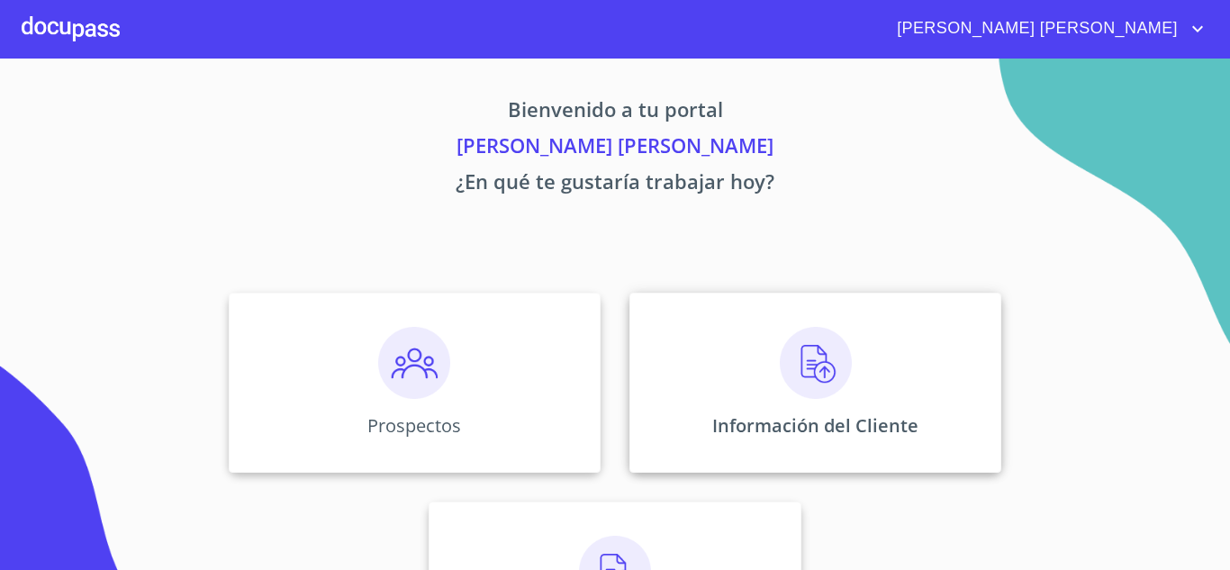
click at [733, 367] on div "Información del Cliente" at bounding box center [815, 383] width 372 height 180
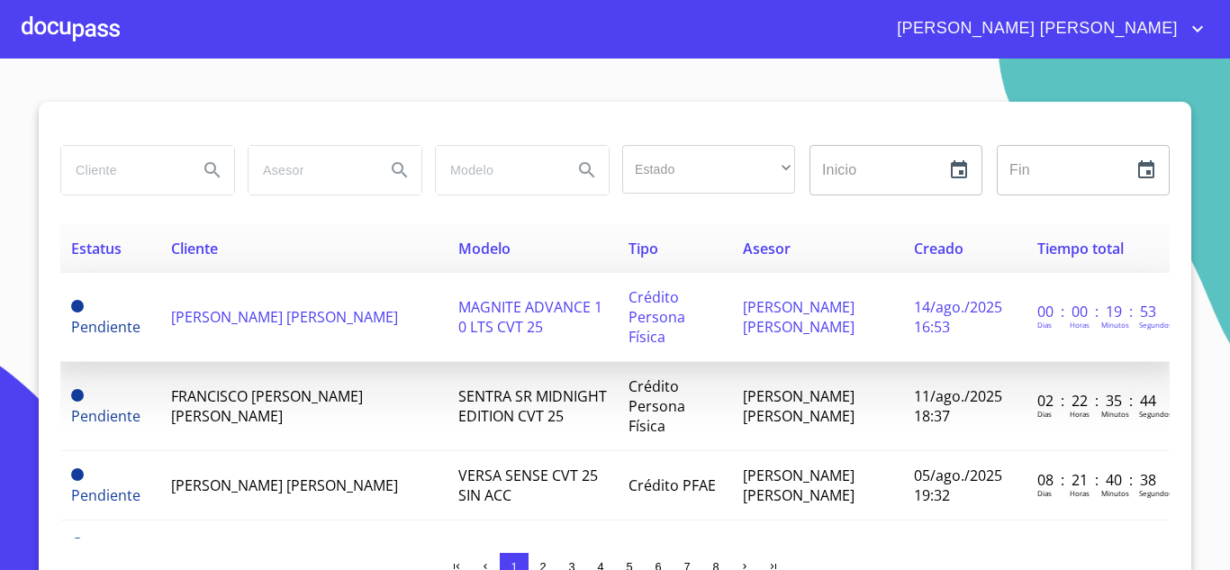
click at [271, 311] on span "[PERSON_NAME] [PERSON_NAME]" at bounding box center [284, 317] width 227 height 20
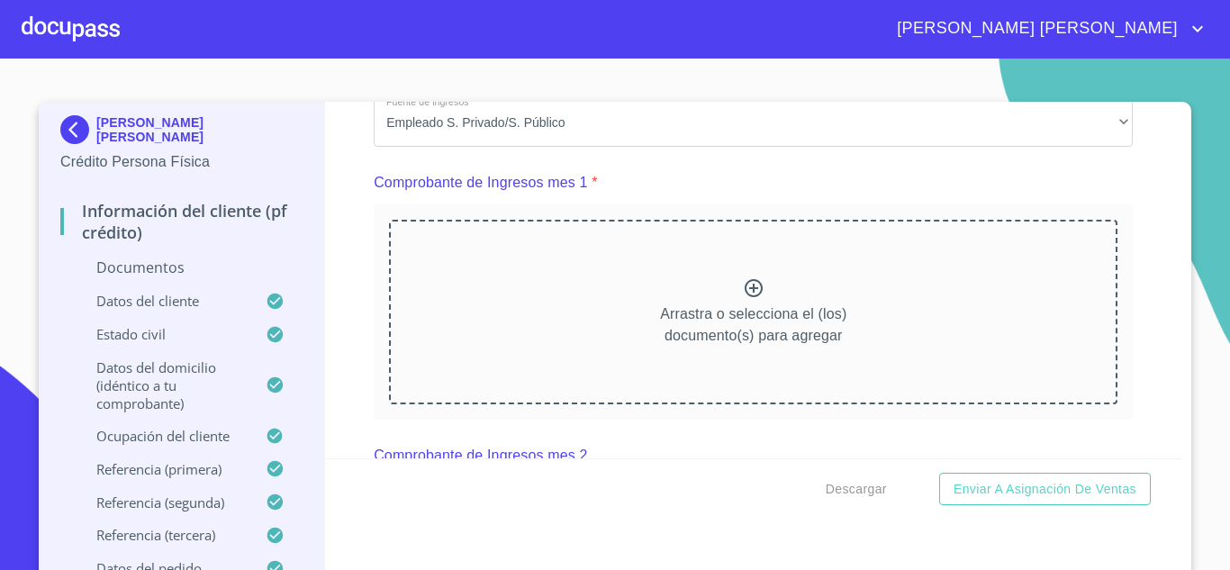
scroll to position [1808, 0]
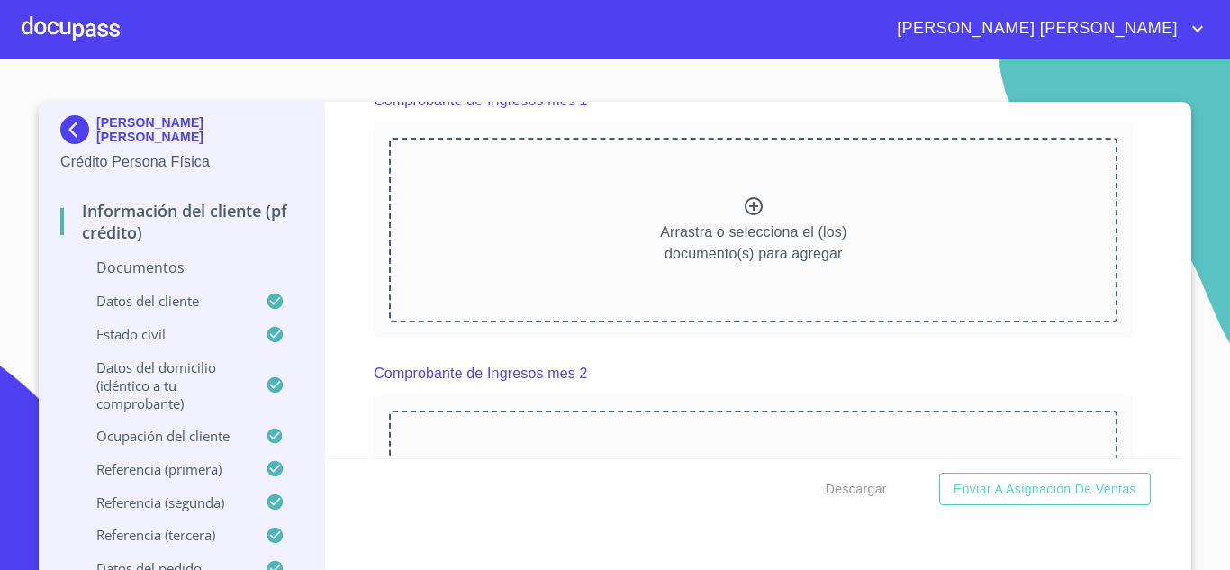
click at [744, 217] on icon at bounding box center [754, 206] width 22 height 22
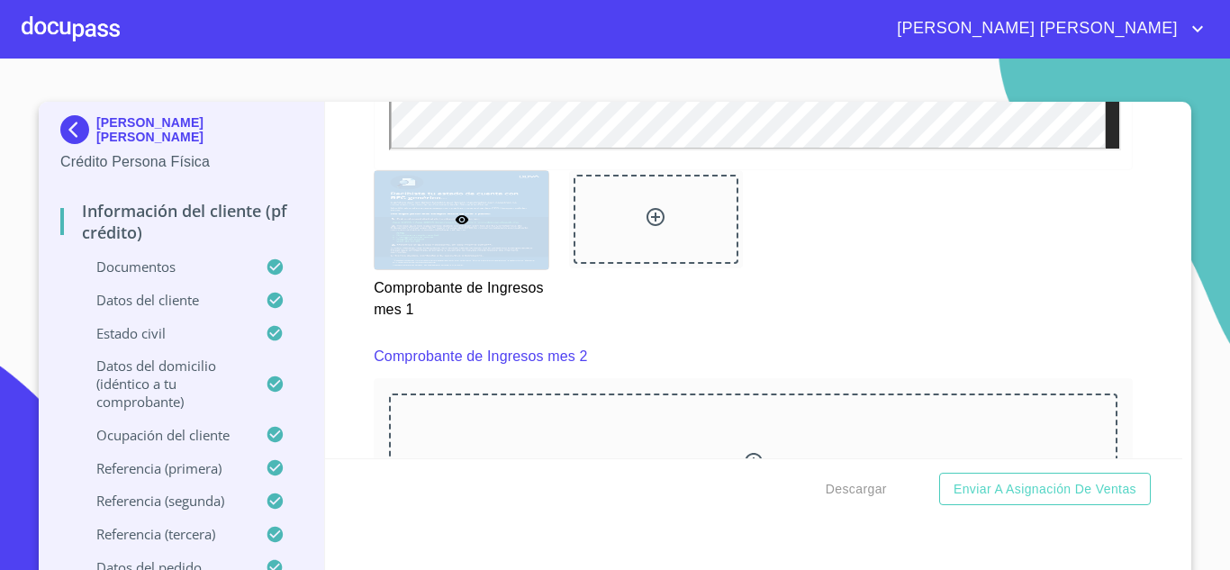
scroll to position [2501, 0]
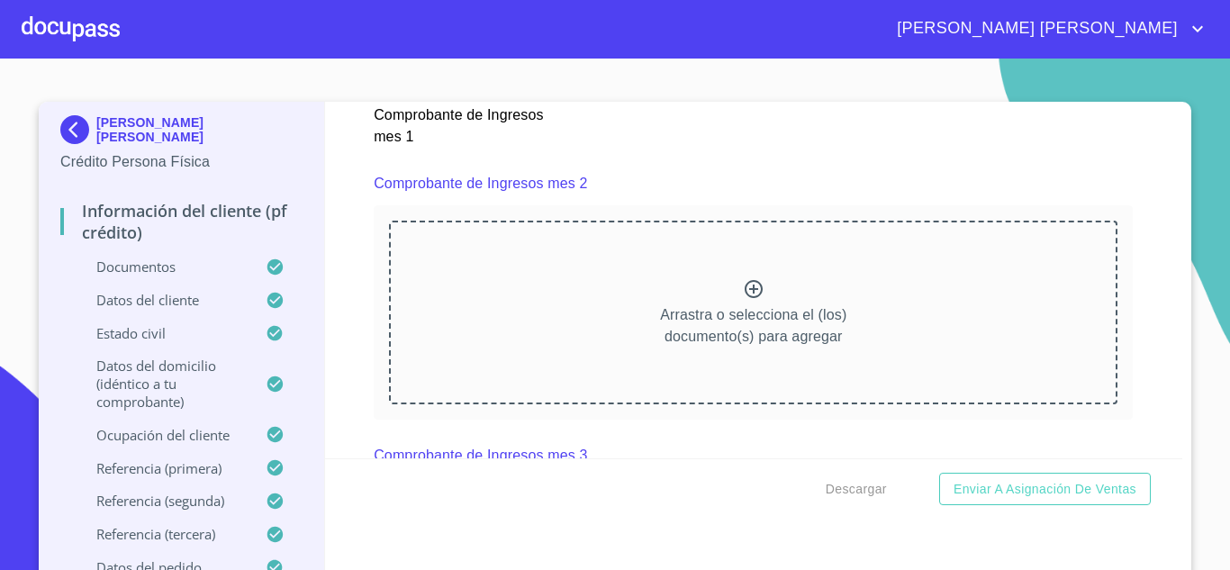
click at [744, 298] on icon at bounding box center [753, 289] width 18 height 18
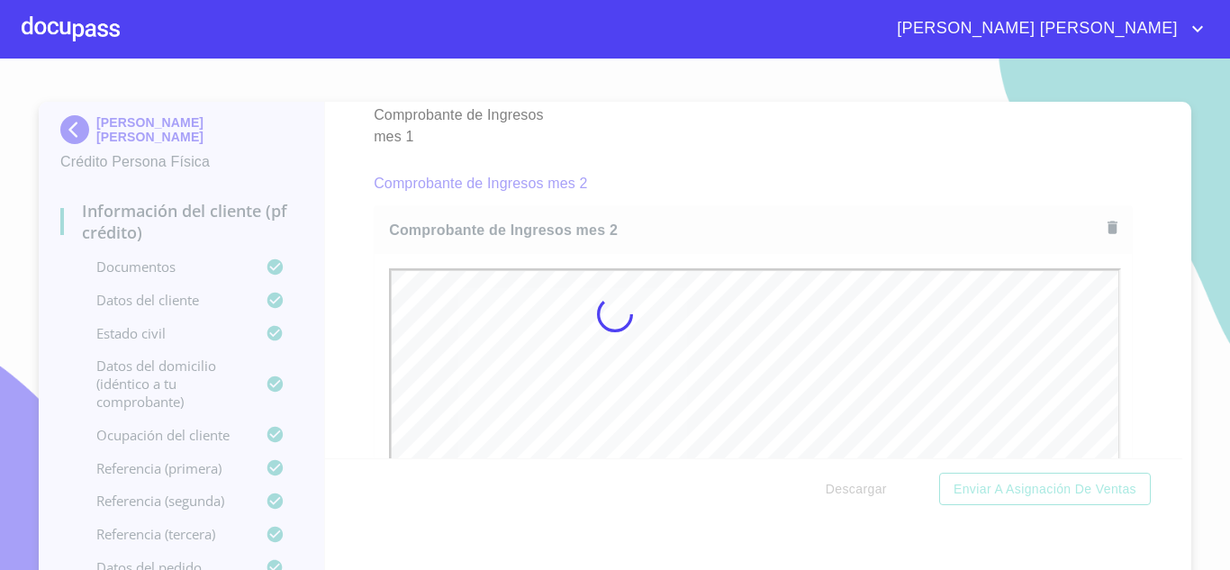
scroll to position [0, 0]
drag, startPoint x: 1171, startPoint y: 196, endPoint x: 1171, endPoint y: 223, distance: 27.0
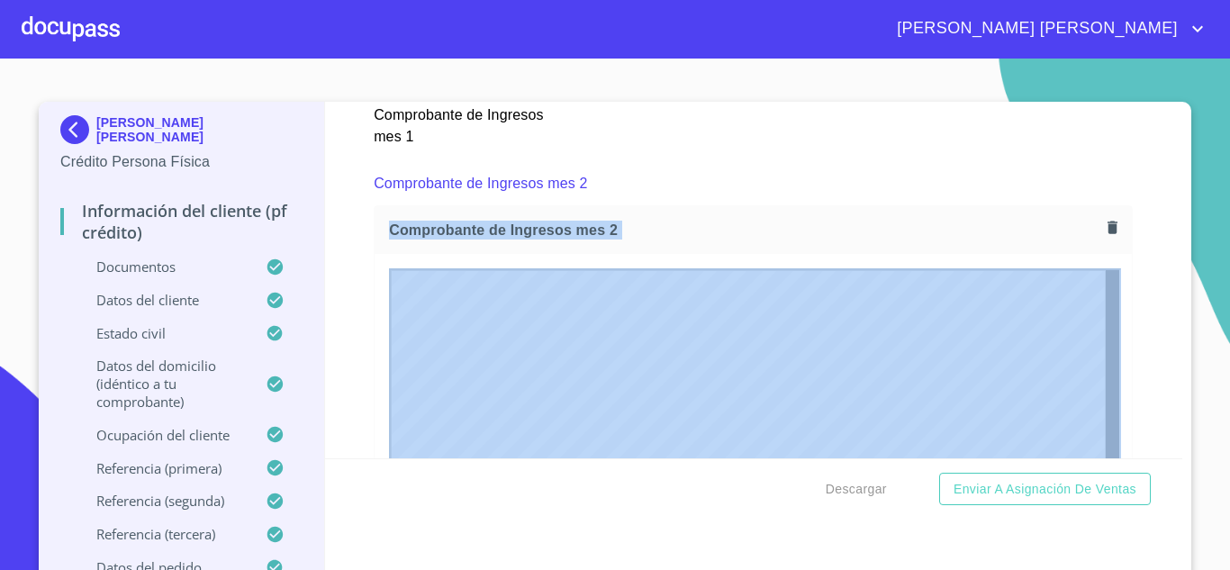
click at [1144, 205] on div "Información del cliente (PF crédito) Documentos Documento de identificación.   …" at bounding box center [754, 280] width 858 height 356
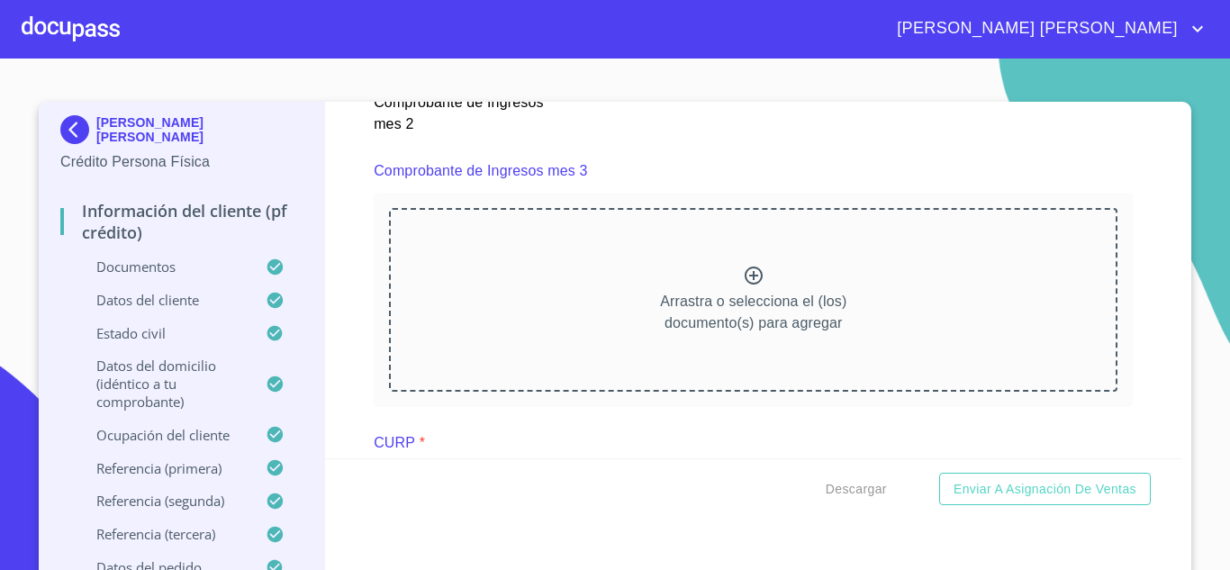
scroll to position [3320, 0]
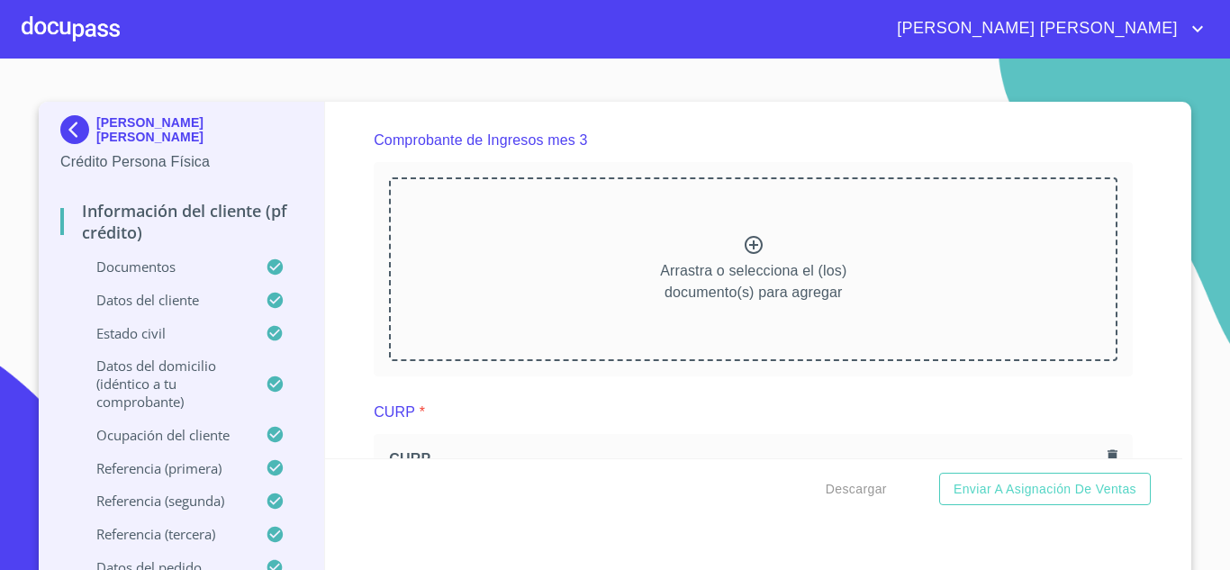
click at [744, 254] on icon at bounding box center [753, 245] width 18 height 18
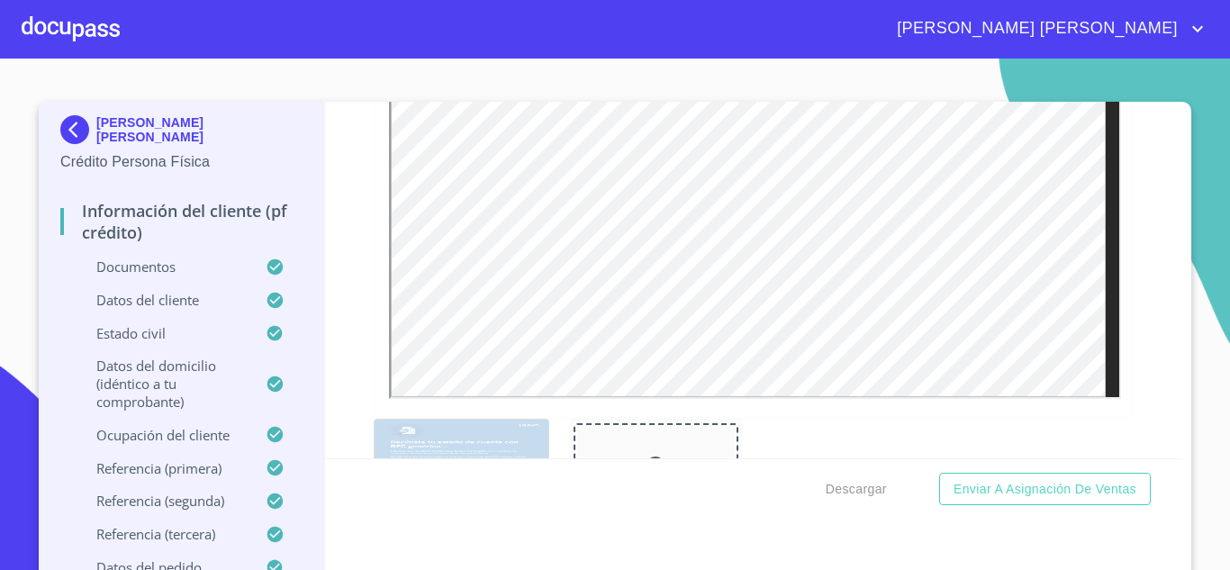
scroll to position [1768, 0]
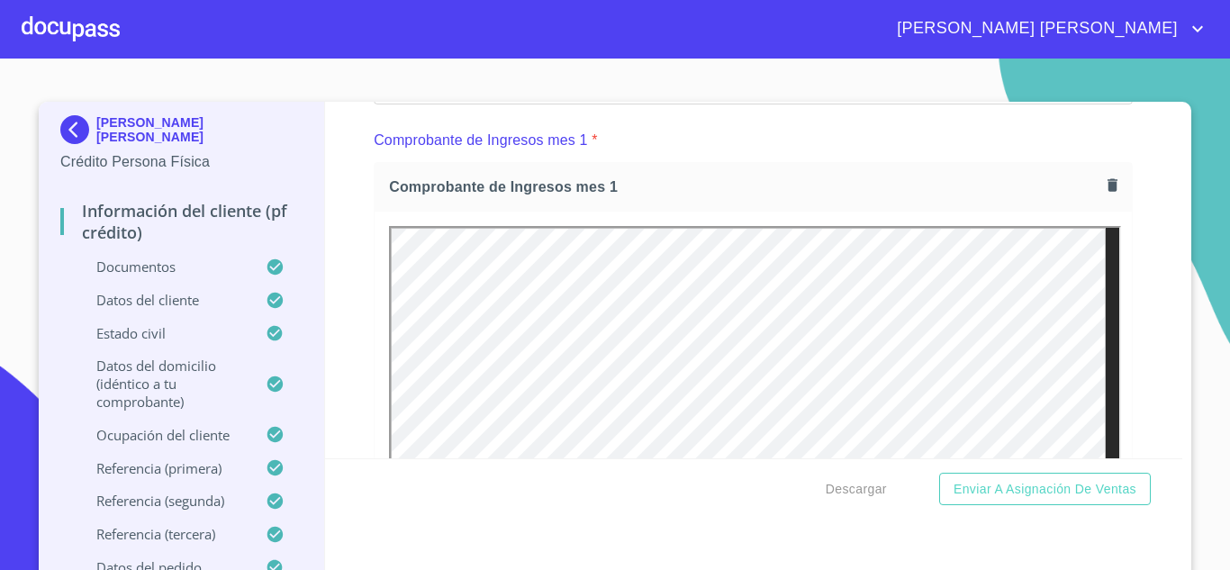
click at [1107, 191] on icon "button" at bounding box center [1112, 184] width 10 height 13
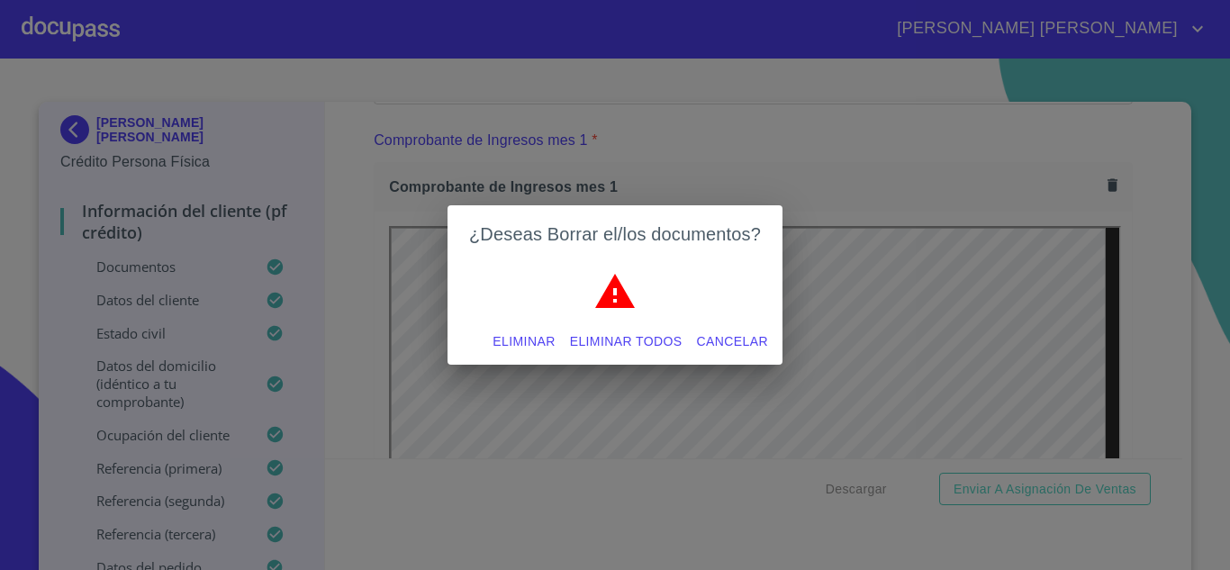
click at [509, 338] on span "Eliminar" at bounding box center [523, 341] width 62 height 23
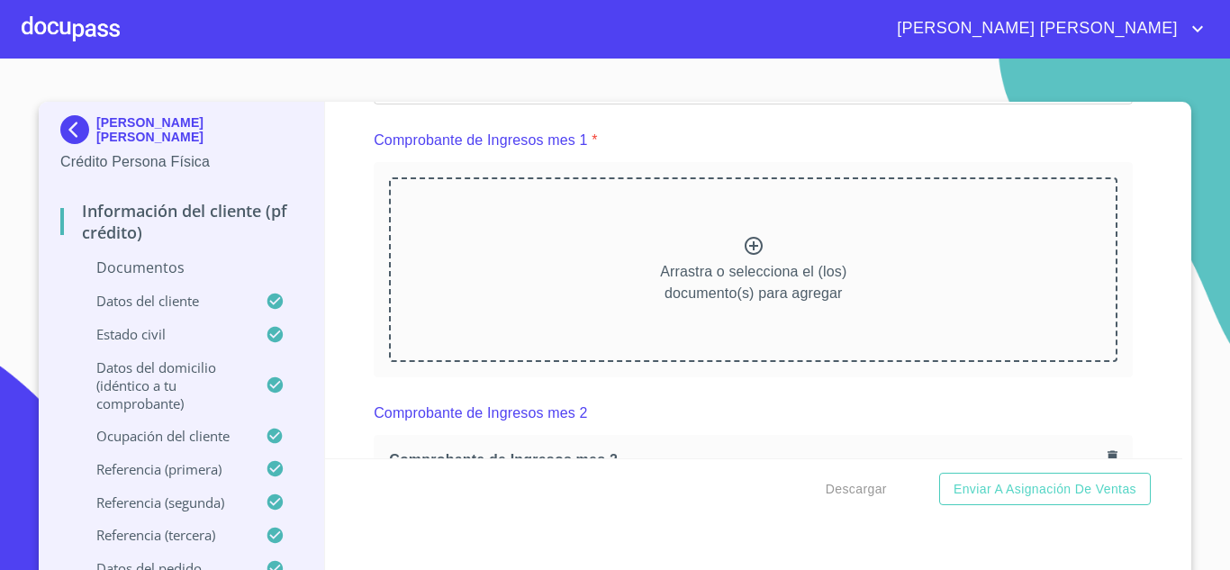
click at [744, 255] on icon at bounding box center [753, 246] width 18 height 18
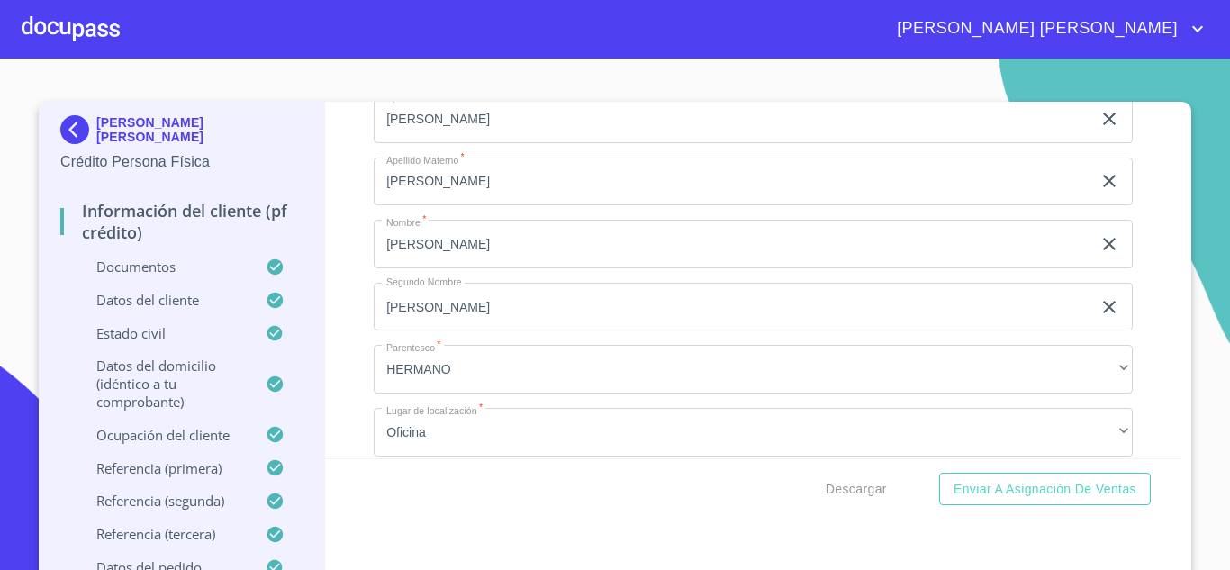
scroll to position [10907, 0]
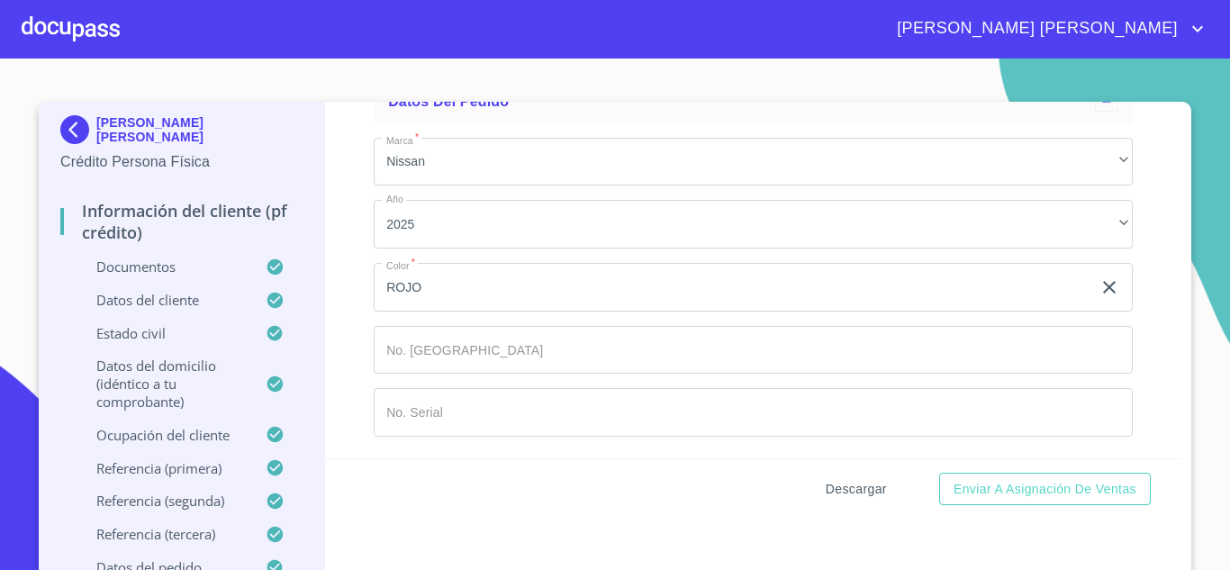
click at [838, 484] on span "Descargar" at bounding box center [855, 489] width 61 height 23
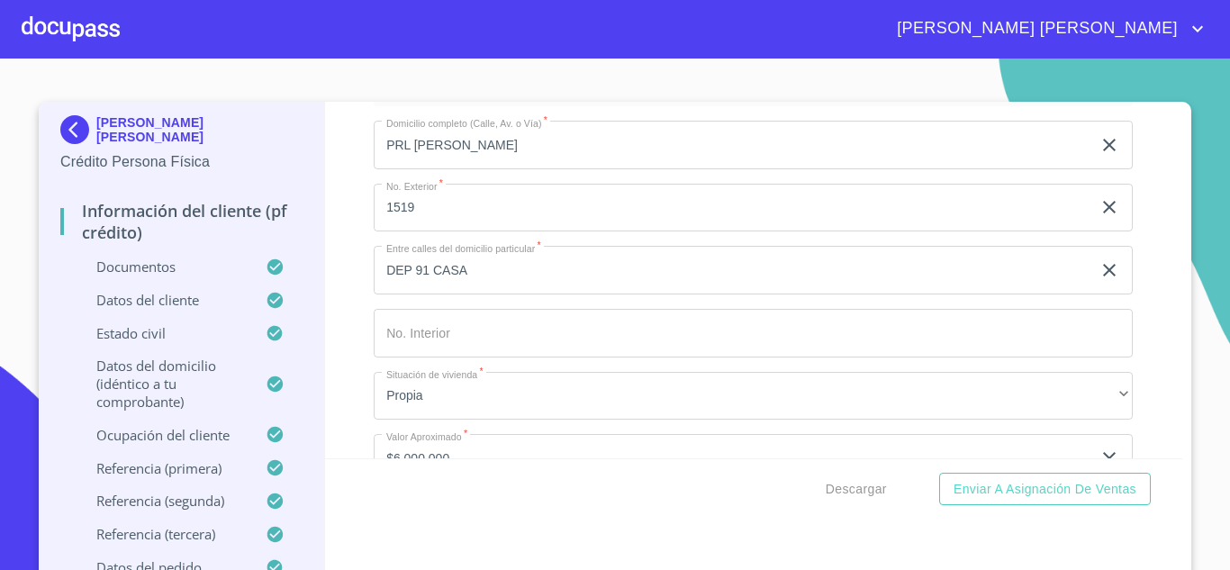
scroll to position [7145, 0]
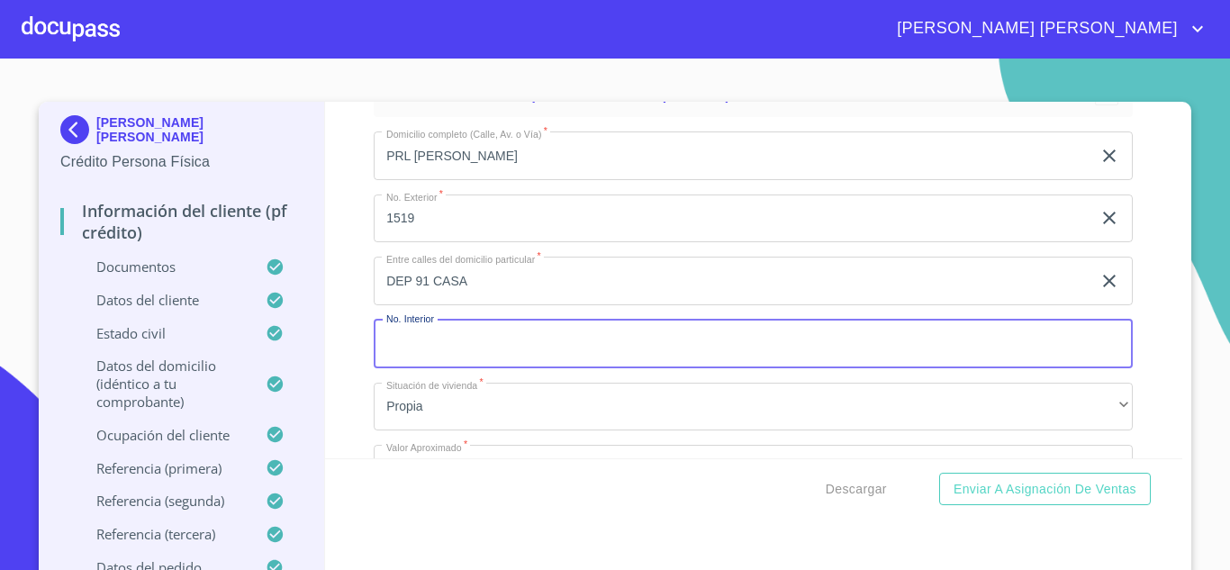
click at [462, 367] on input "Documento de identificación.   *" at bounding box center [753, 344] width 759 height 49
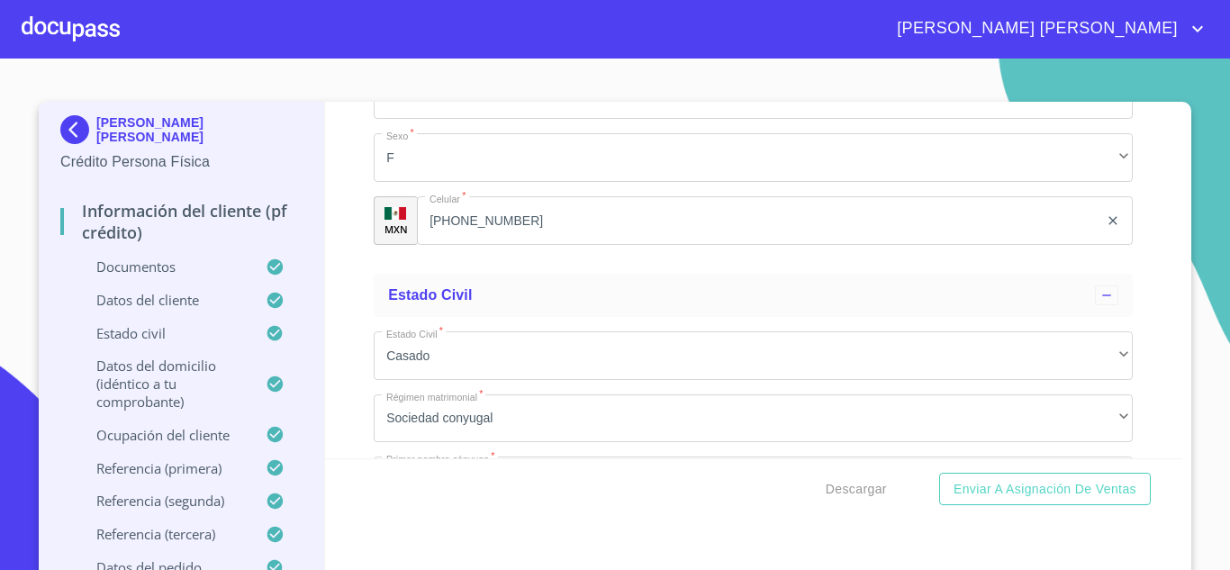
scroll to position [6403, 0]
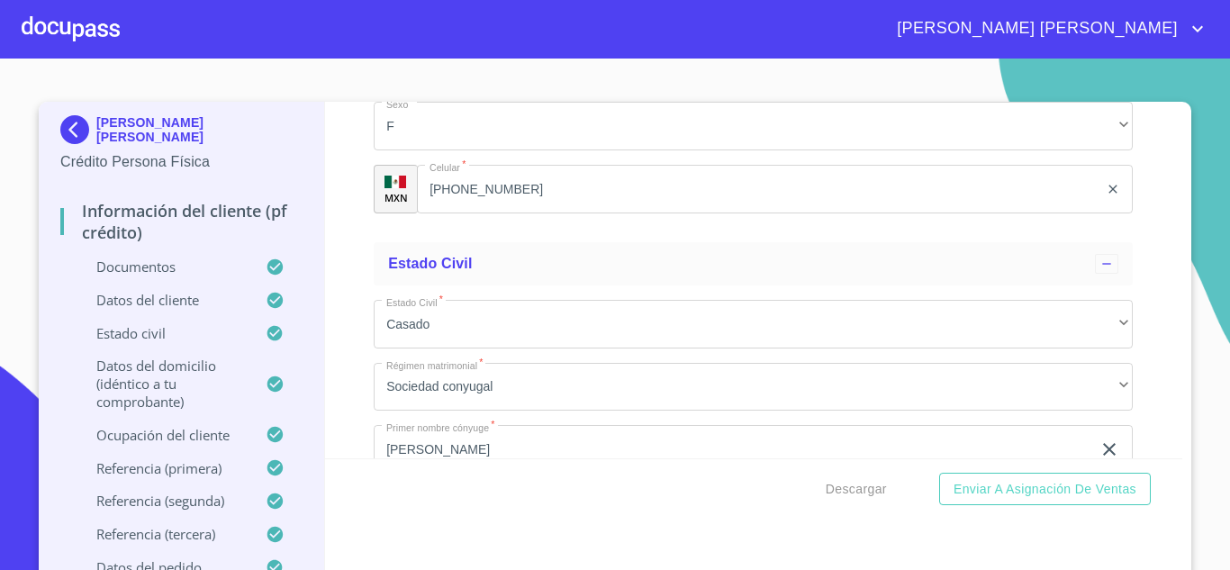
type input "91"
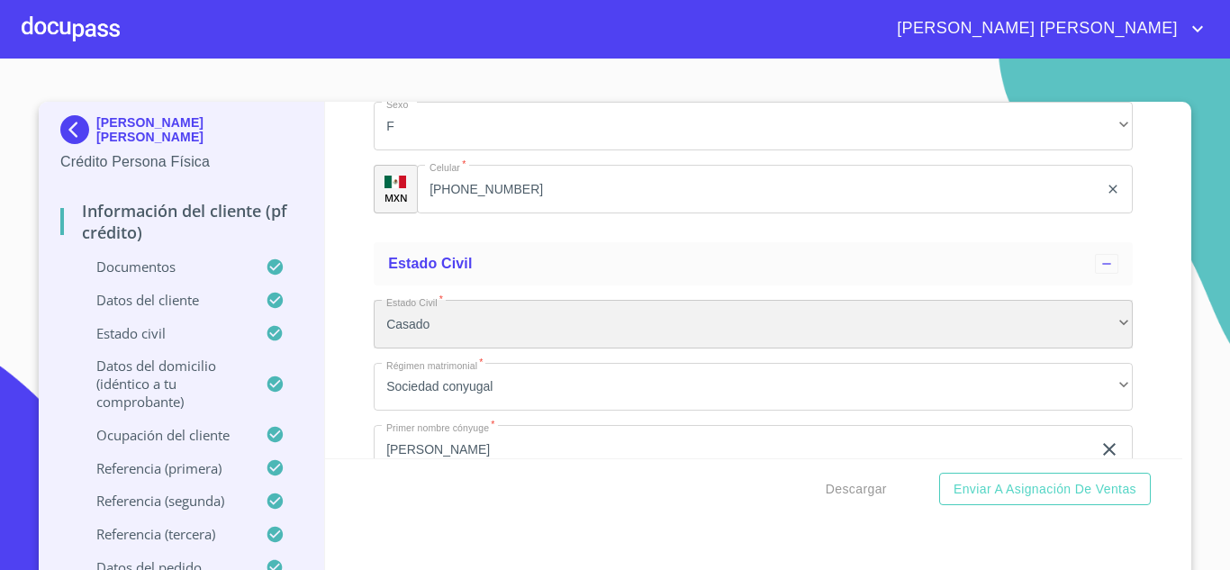
click at [502, 340] on div "Casado" at bounding box center [753, 324] width 759 height 49
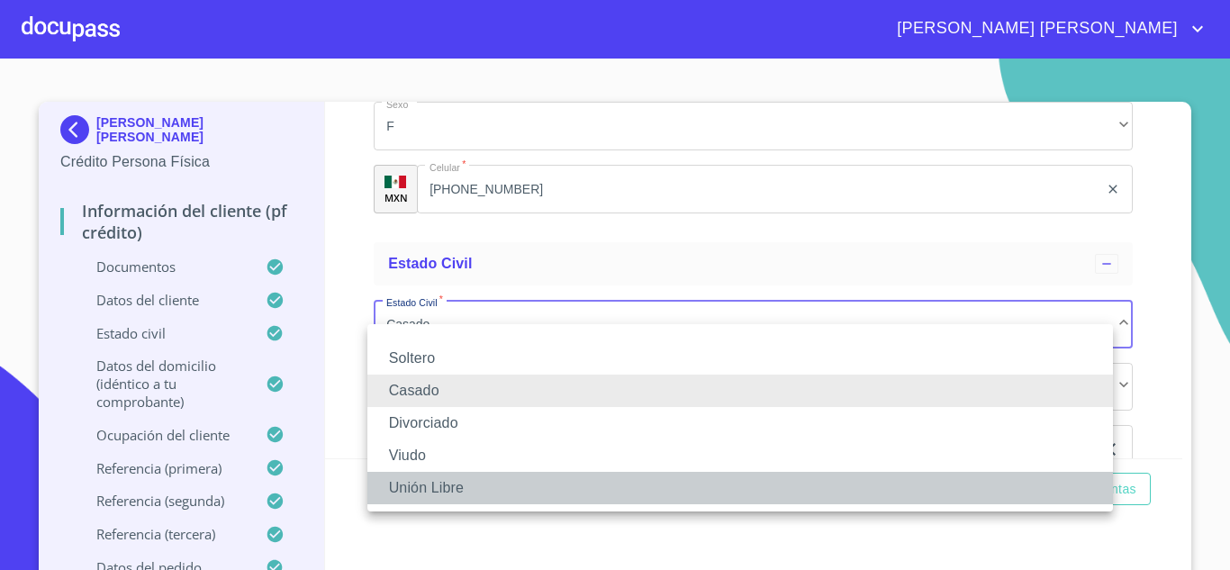
click at [439, 479] on li "Unión Libre" at bounding box center [739, 488] width 745 height 32
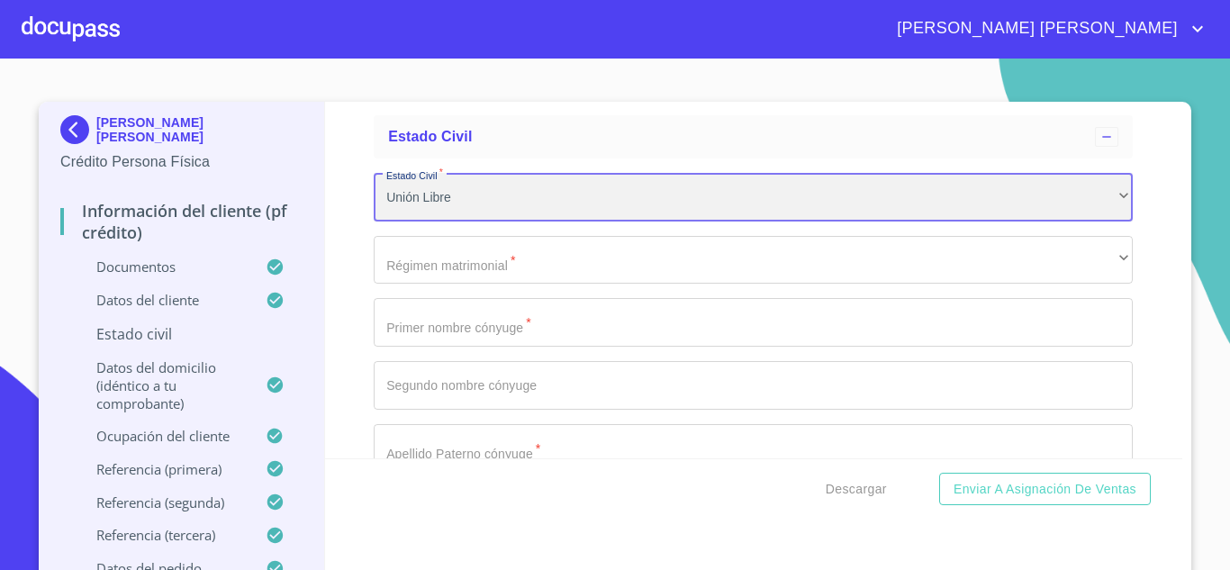
scroll to position [6626, 0]
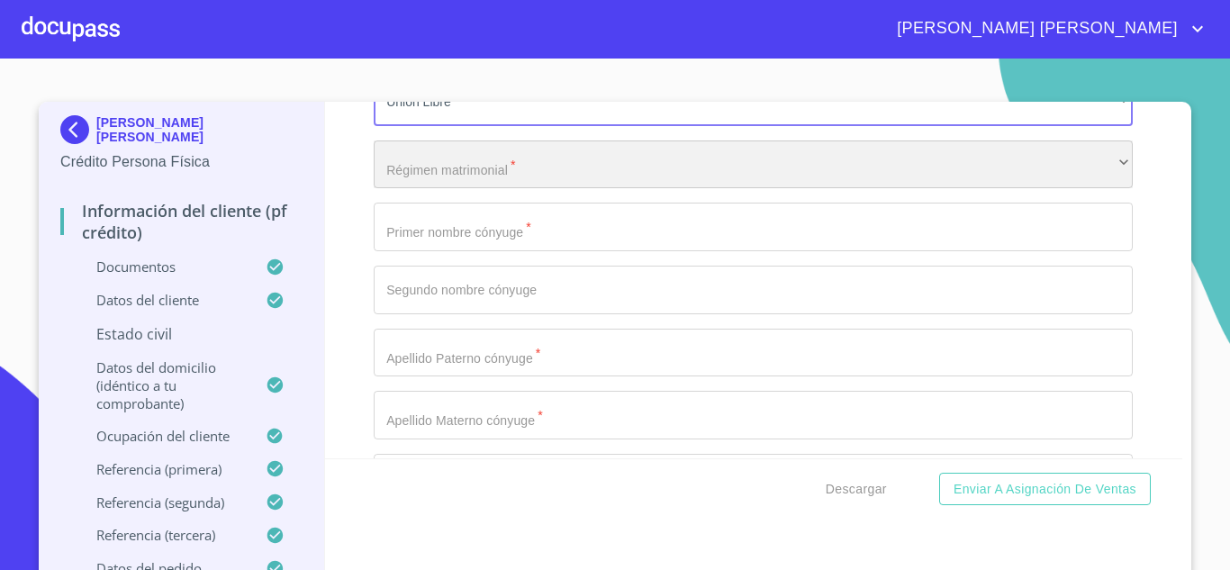
click at [603, 174] on div "​" at bounding box center [753, 164] width 759 height 49
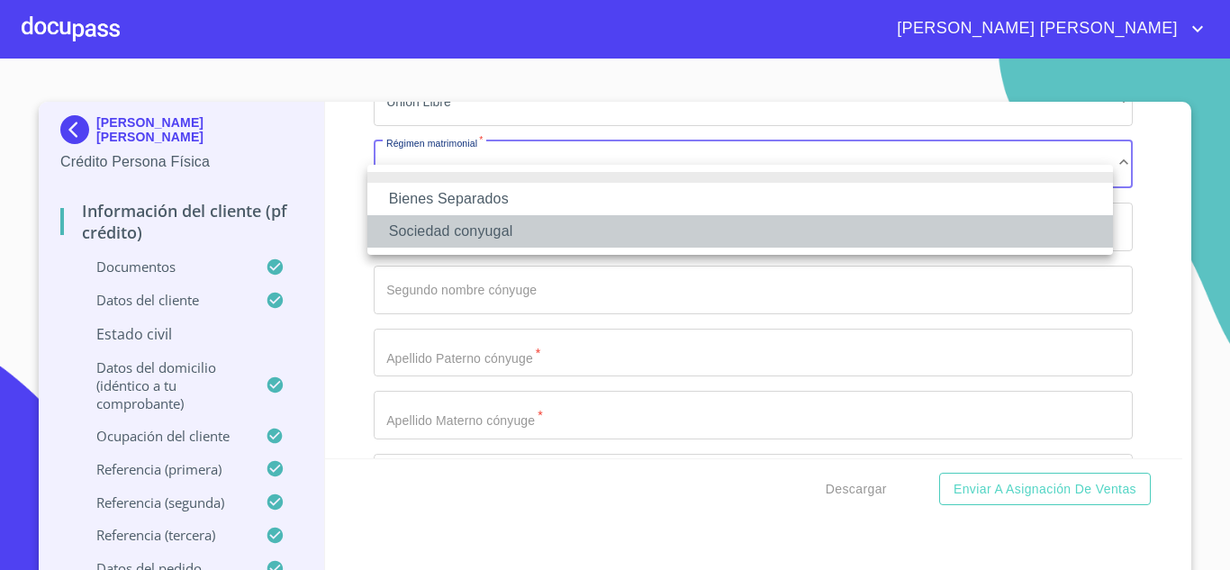
click at [500, 228] on li "Sociedad conyugal" at bounding box center [739, 231] width 745 height 32
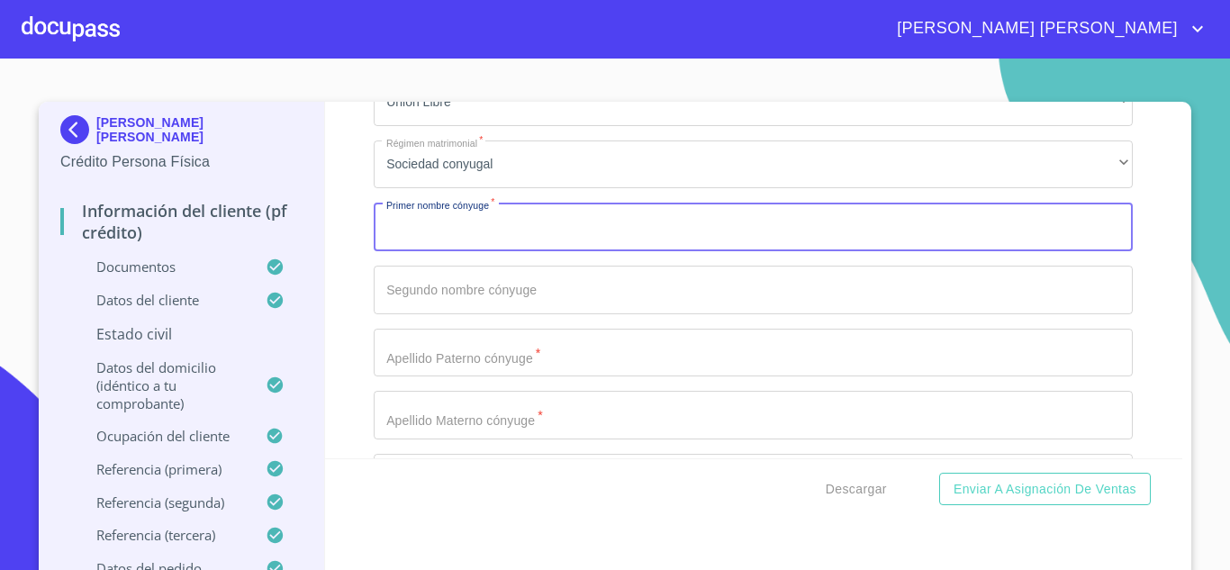
click at [518, 249] on input "Documento de identificación.   *" at bounding box center [753, 227] width 759 height 49
type input "j"
click at [575, 243] on input "[PERSON_NAME] DE [PERSON_NAME]" at bounding box center [732, 227] width 717 height 49
type input "[PERSON_NAME]"
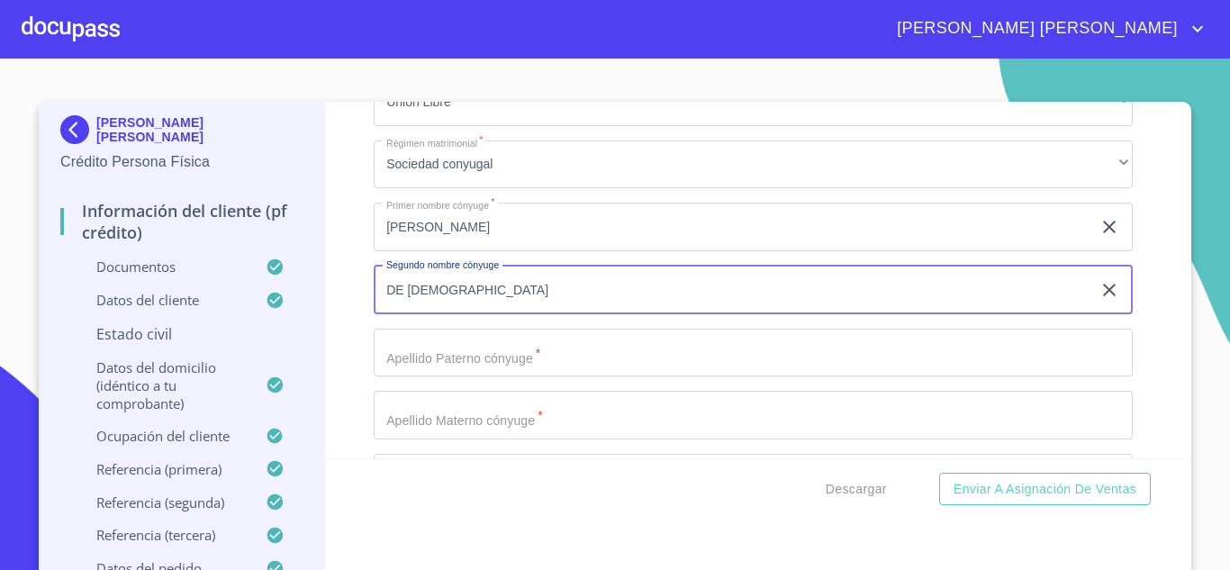
type input "DE [DEMOGRAPHIC_DATA]"
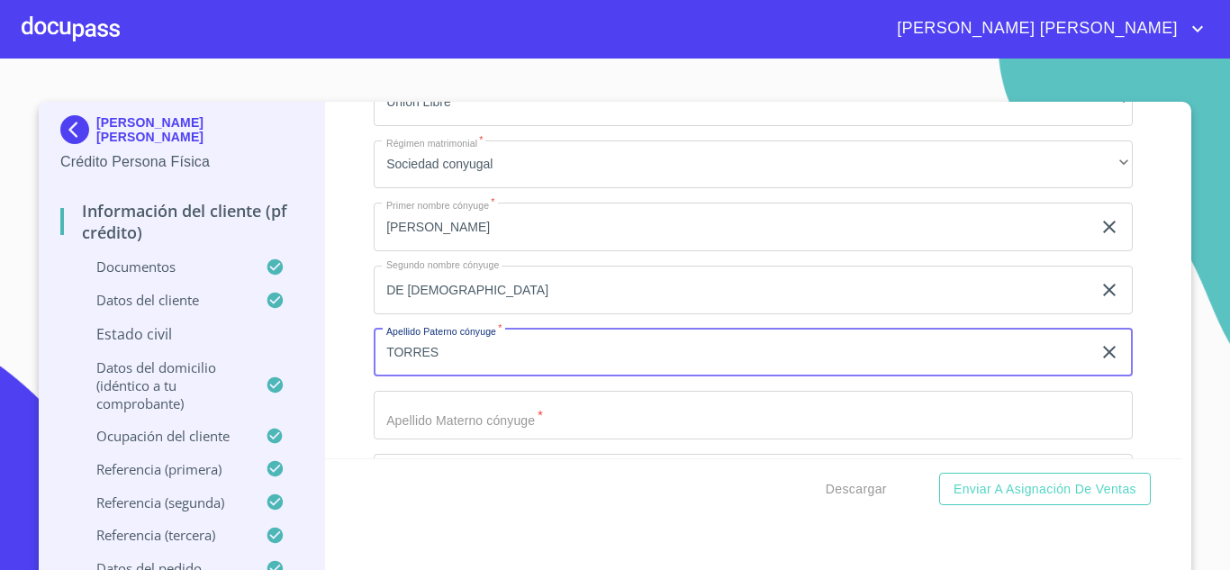
type input "TORRES"
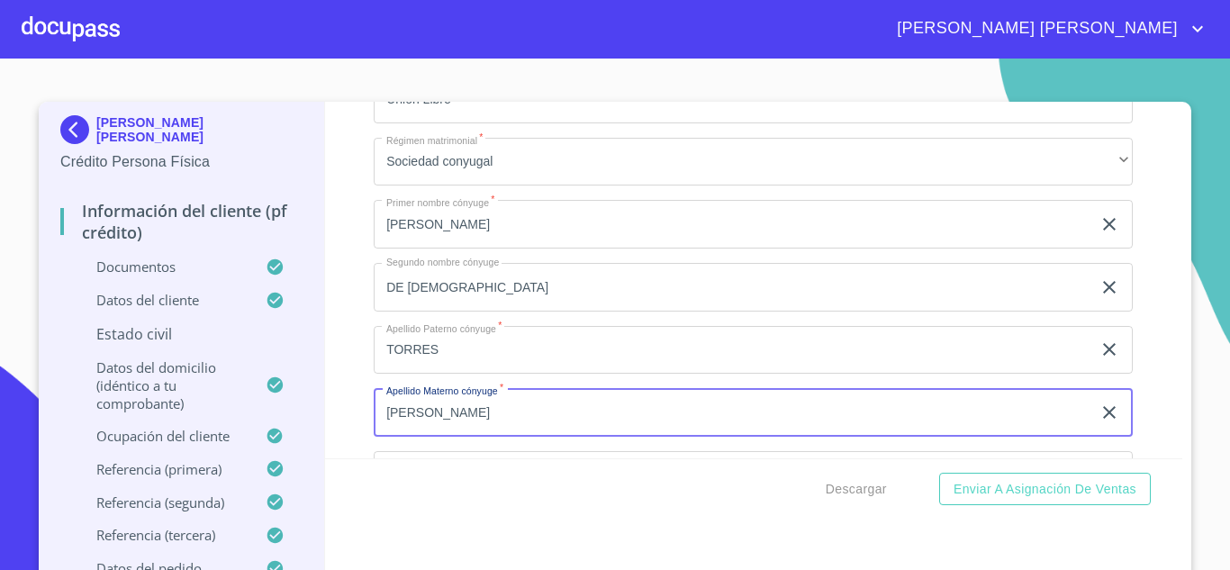
type input "[PERSON_NAME]"
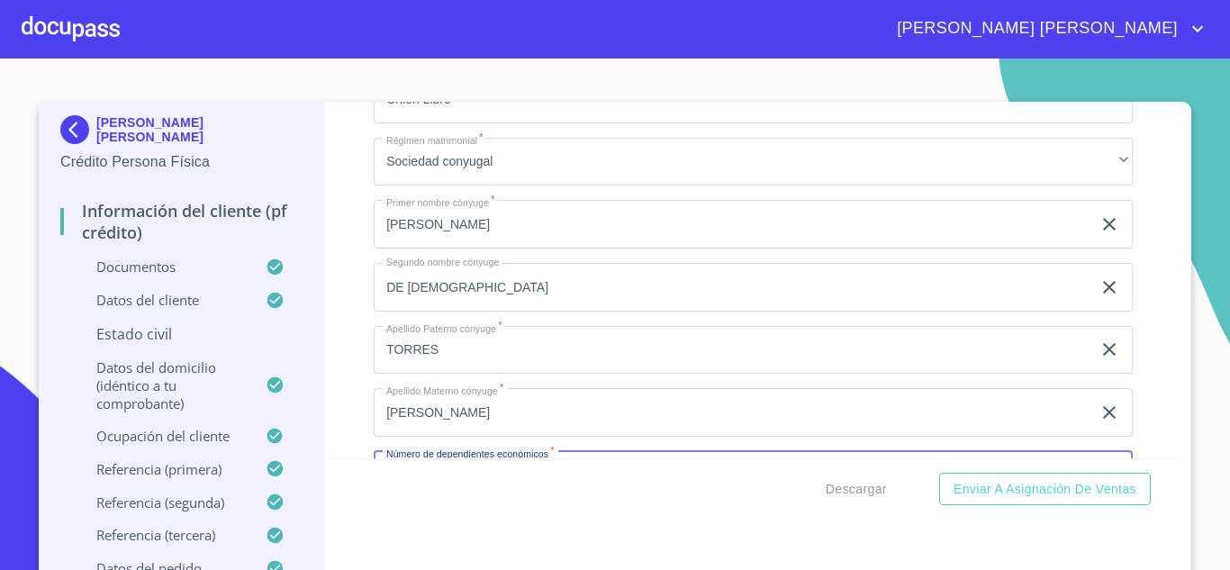
scroll to position [6845, 0]
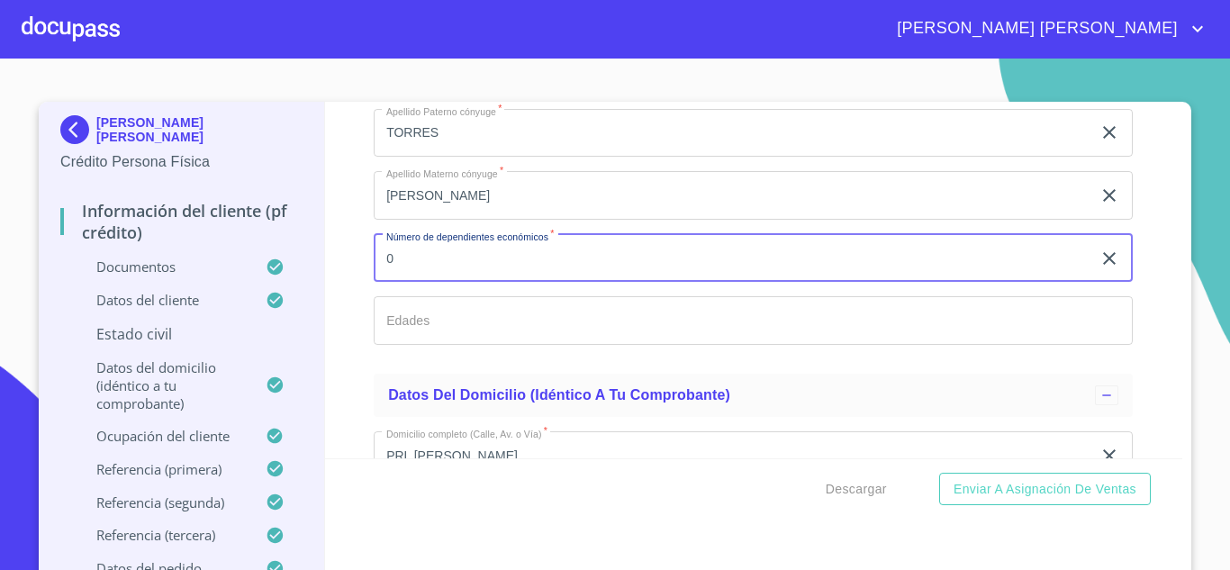
type input "0"
click at [1146, 323] on div "Información del cliente (PF crédito) Documentos Documento de identificación.   …" at bounding box center [754, 280] width 858 height 356
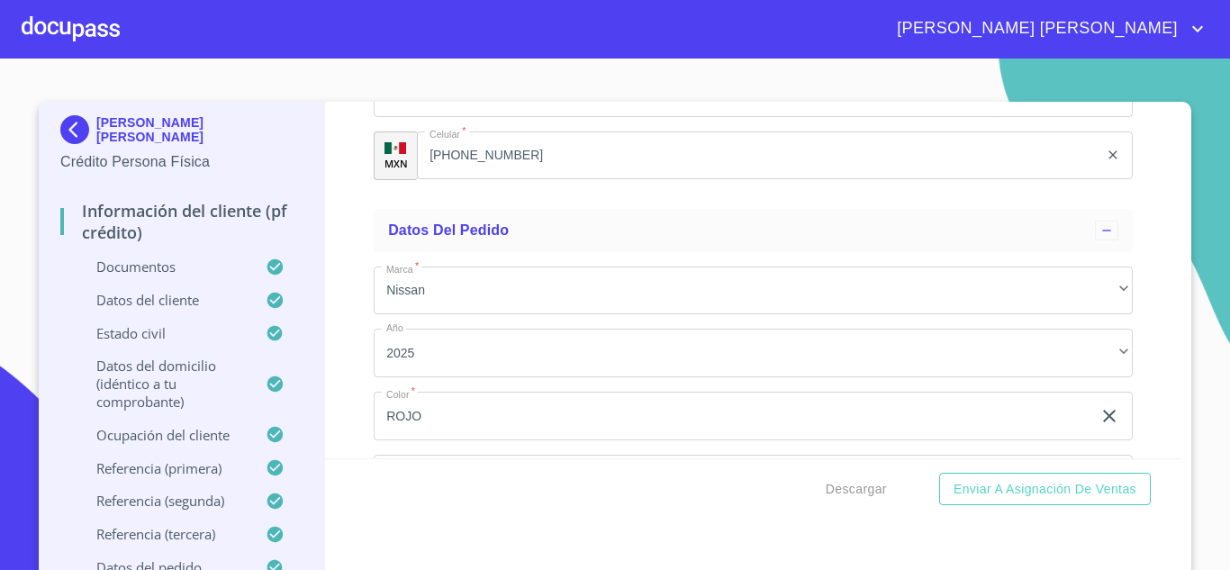
scroll to position [10907, 0]
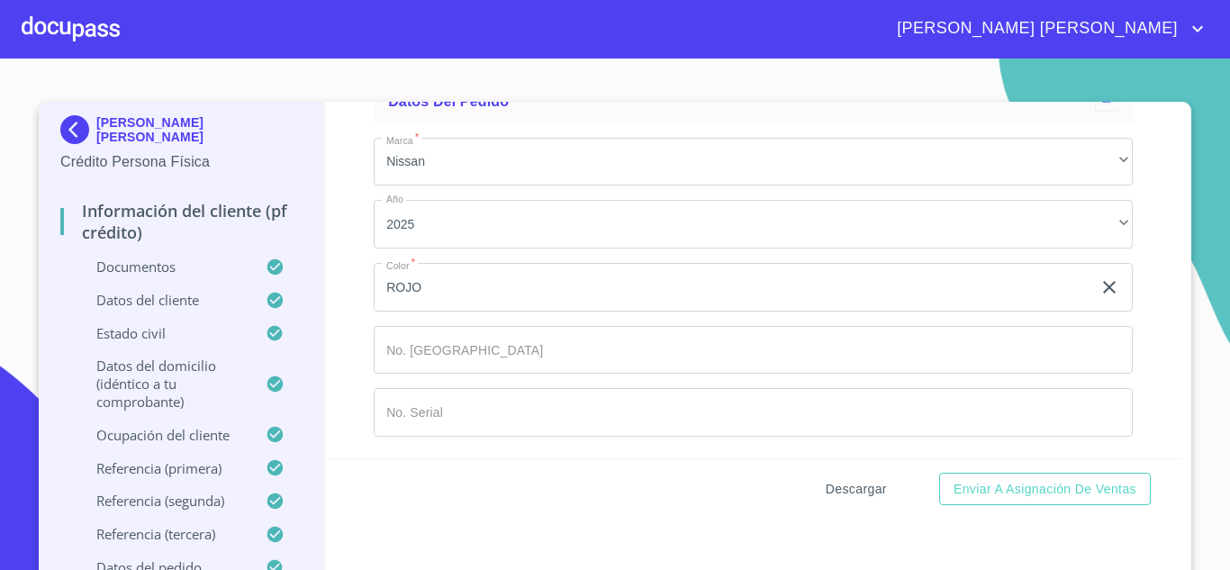
click at [855, 485] on span "Descargar" at bounding box center [855, 489] width 61 height 23
click at [861, 484] on span "Descargar" at bounding box center [855, 489] width 61 height 23
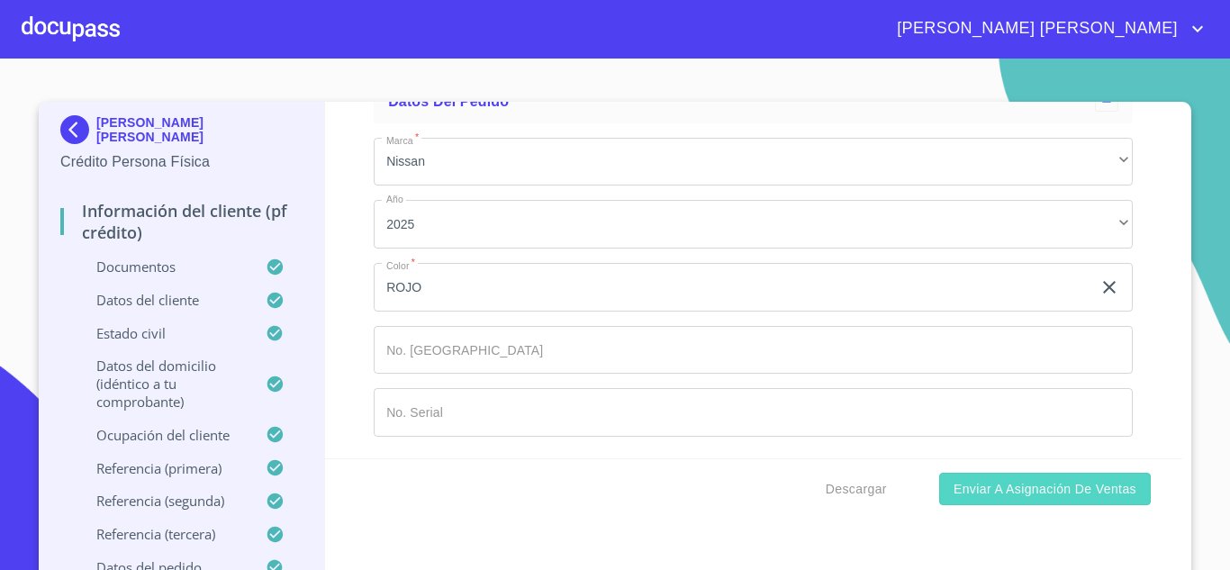
click at [1006, 490] on span "Enviar a Asignación de Ventas" at bounding box center [1044, 489] width 183 height 23
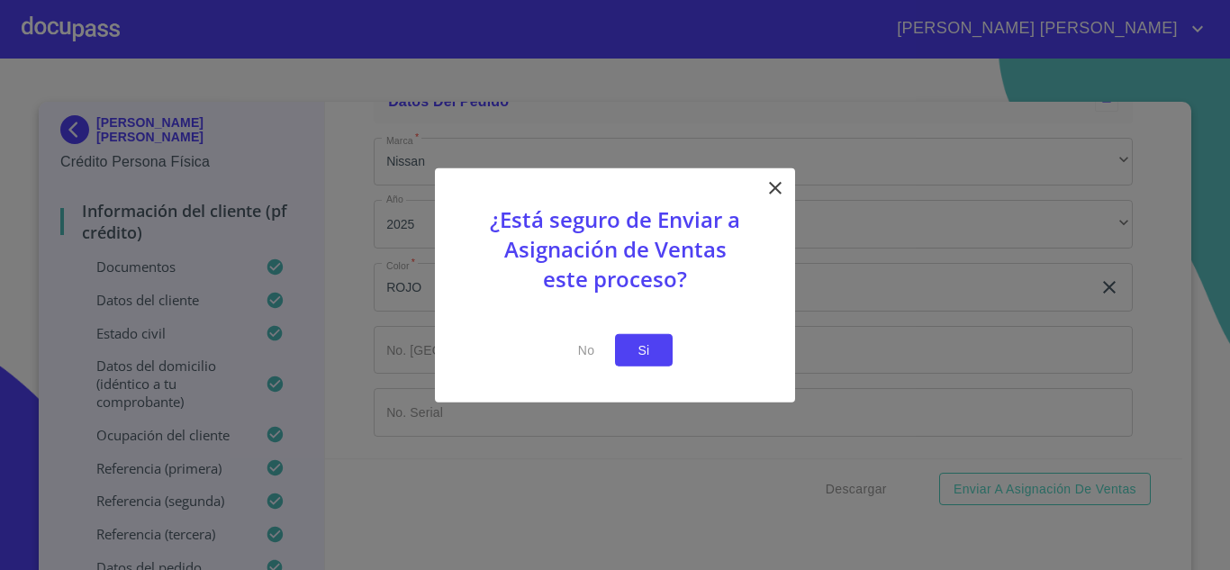
click at [643, 349] on span "Si" at bounding box center [643, 349] width 29 height 23
